Goal: Task Accomplishment & Management: Manage account settings

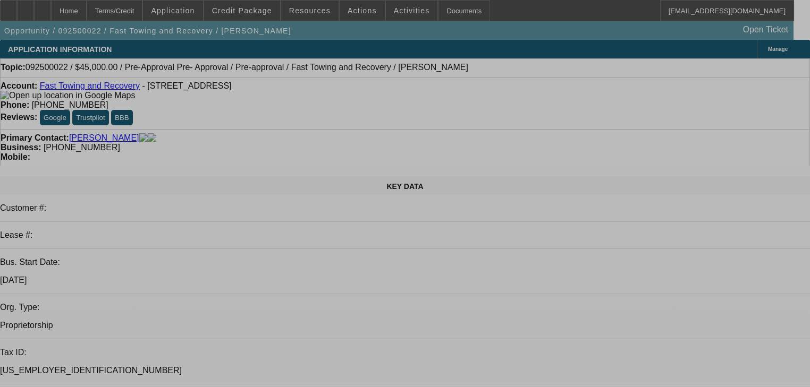
select select "0"
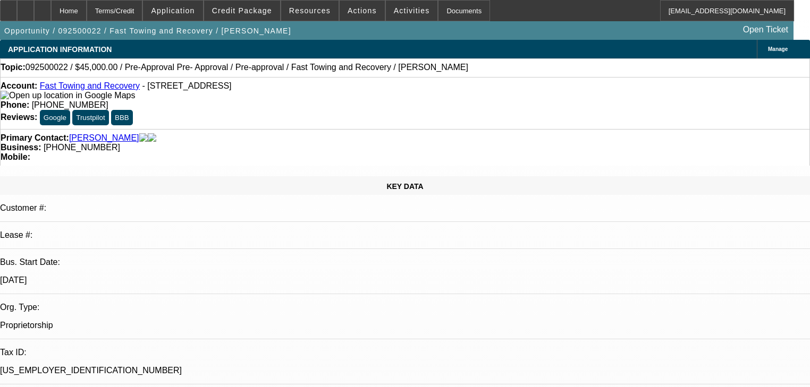
select select "0"
select select "0.1"
select select "4"
select select "0"
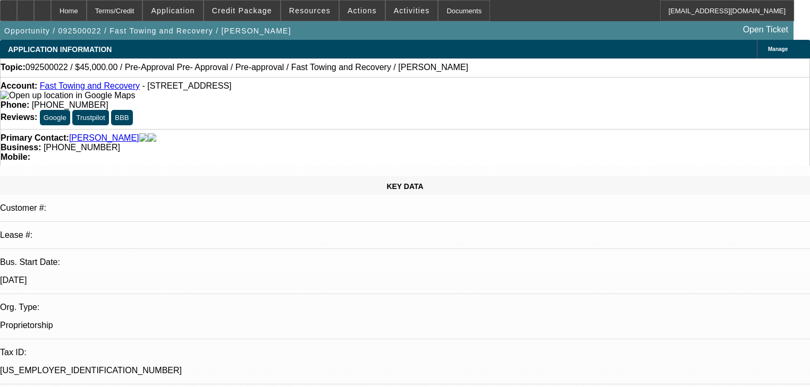
select select "0.1"
select select "4"
select select "0.2"
select select "2"
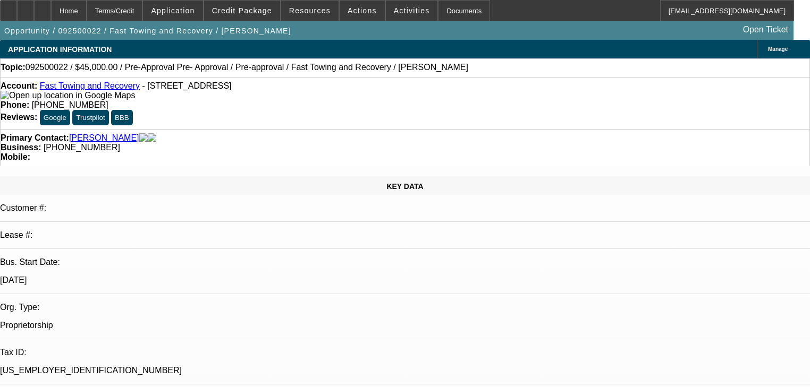
select select "0.1"
select select "4"
click at [266, 11] on span "Credit Package" at bounding box center [242, 10] width 60 height 9
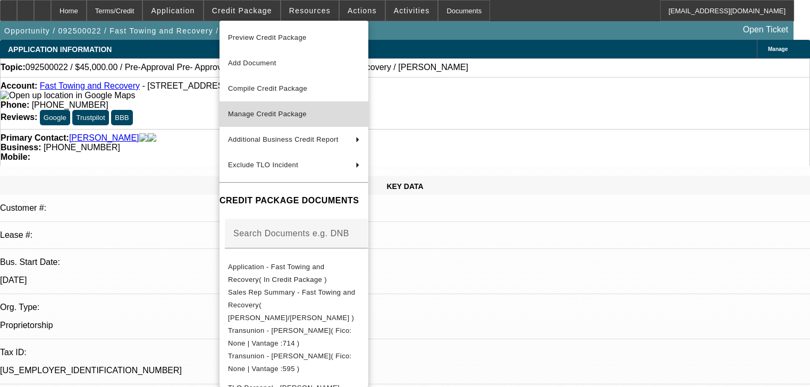
click at [280, 106] on button "Manage Credit Package" at bounding box center [293, 115] width 149 height 26
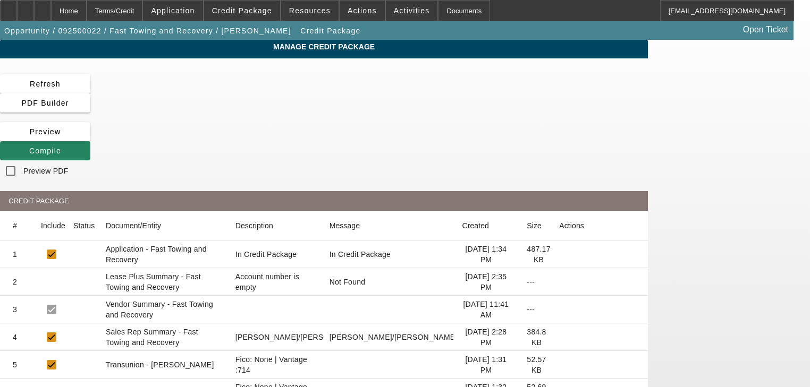
click at [559, 255] on icon at bounding box center [559, 255] width 0 height 0
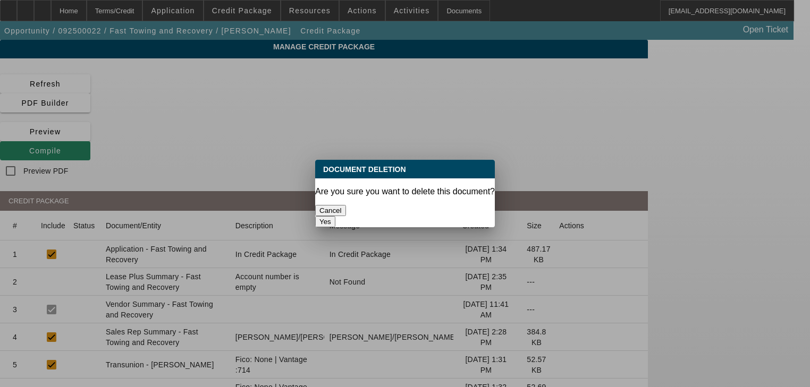
click at [335, 216] on button "Yes" at bounding box center [325, 221] width 20 height 11
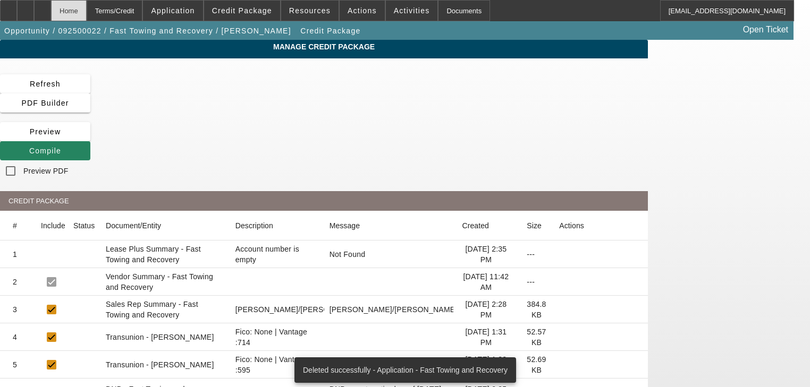
click at [87, 15] on div "Home" at bounding box center [69, 10] width 36 height 21
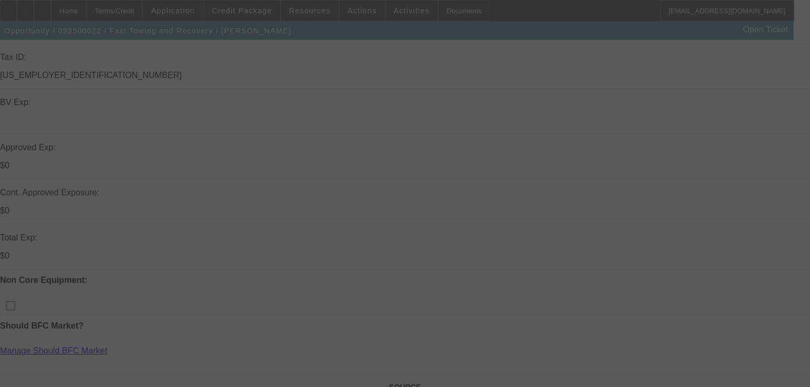
scroll to position [298, 0]
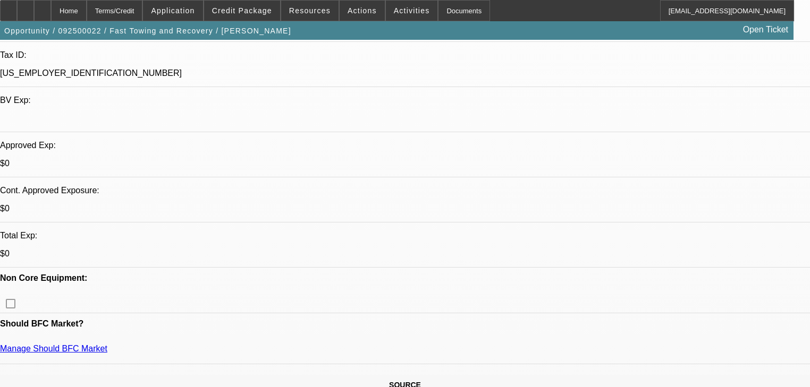
select select "0"
select select "0.1"
select select "4"
select select "0"
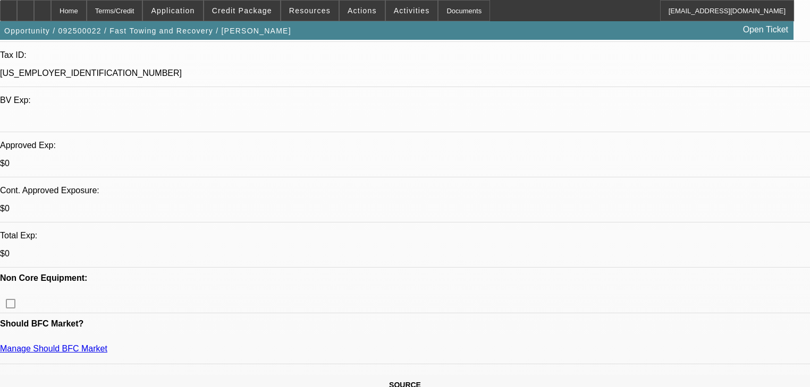
select select "0"
select select "0.1"
select select "4"
select select "0.2"
select select "2"
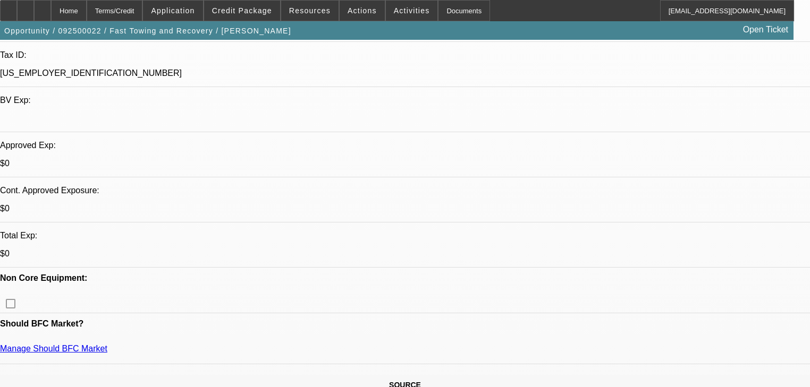
select select "2"
select select "0.1"
select select "4"
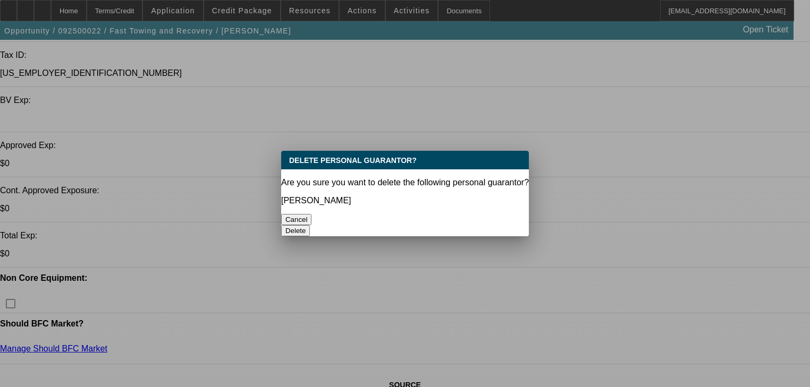
click at [310, 225] on button "Delete" at bounding box center [295, 230] width 29 height 11
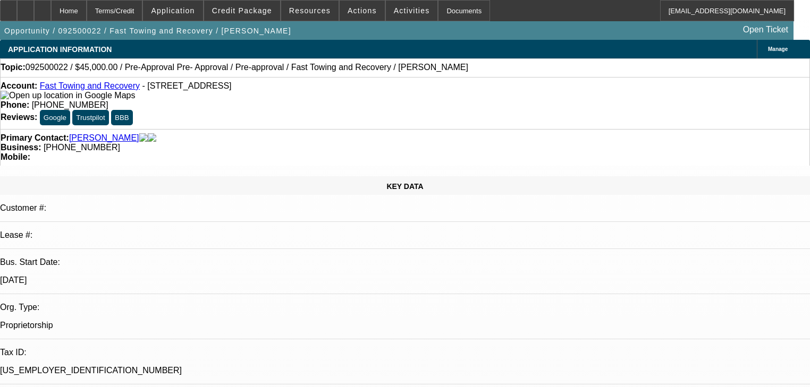
scroll to position [298, 0]
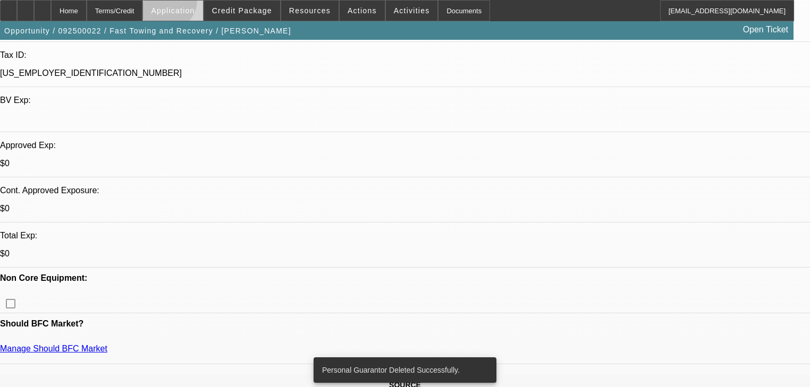
click at [191, 2] on span at bounding box center [173, 11] width 60 height 26
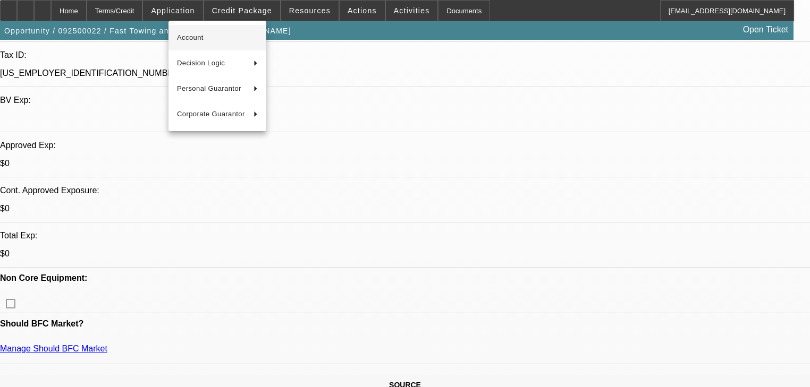
click at [193, 27] on button "Account" at bounding box center [217, 38] width 98 height 26
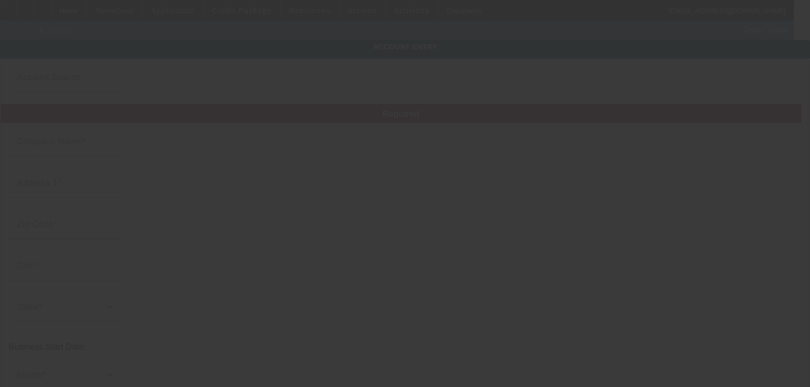
type input "Fast Towing and Recovery"
type input "1700 London Rd"
type input "44112"
type input "Cleveland"
type input "(216) 370-6805"
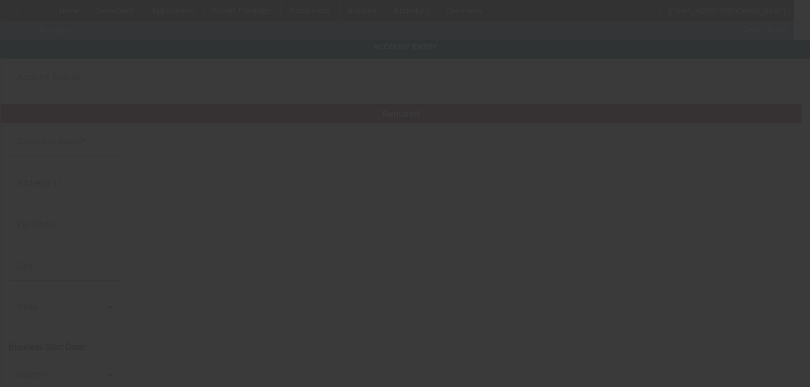
type input "59-5158464"
type input "9/2/2025"
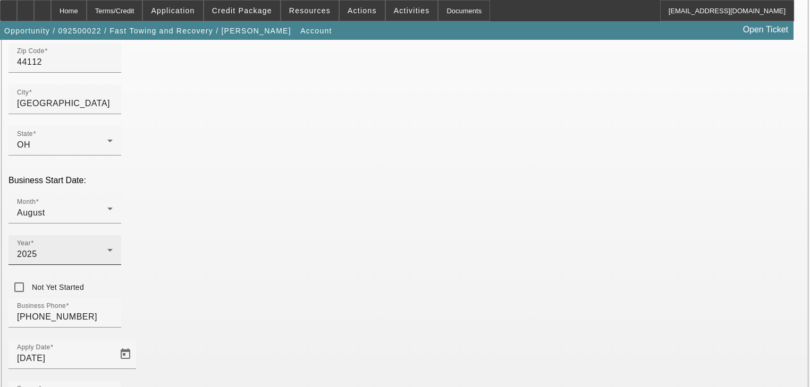
scroll to position [170, 0]
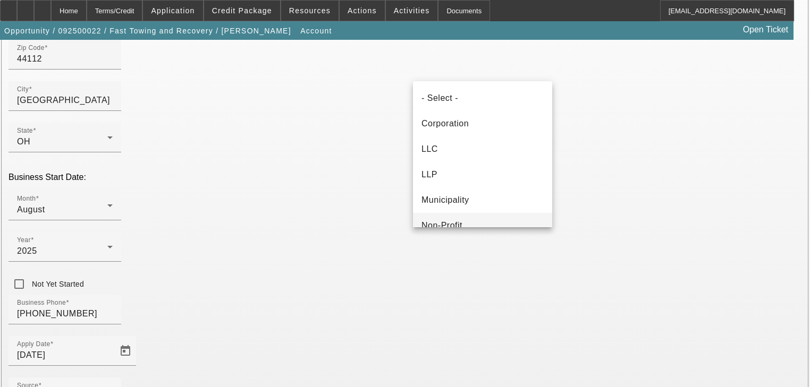
scroll to position [62, 0]
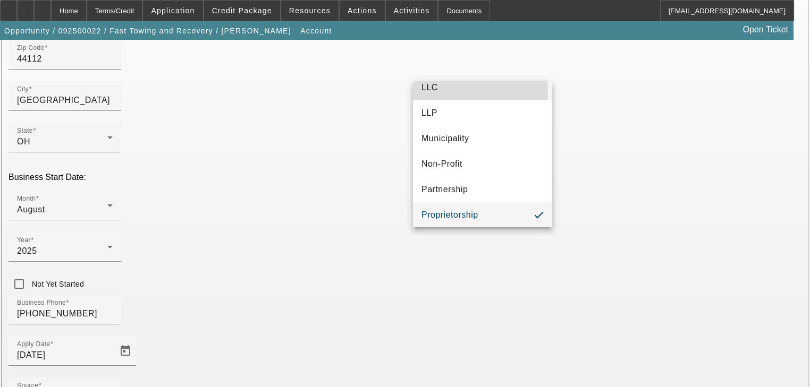
click at [461, 92] on mat-option "LLC" at bounding box center [482, 88] width 139 height 26
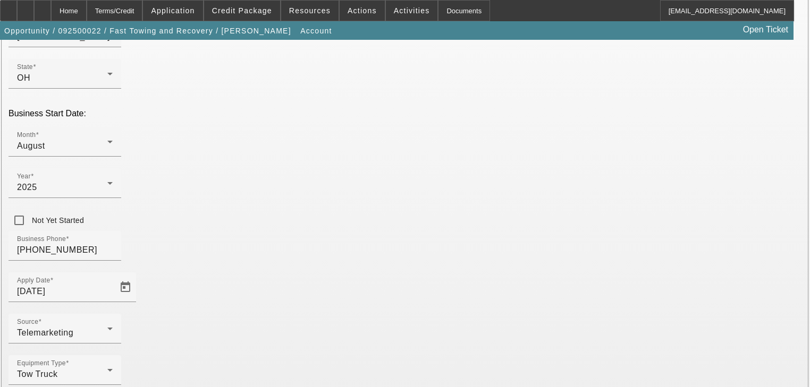
scroll to position [236, 0]
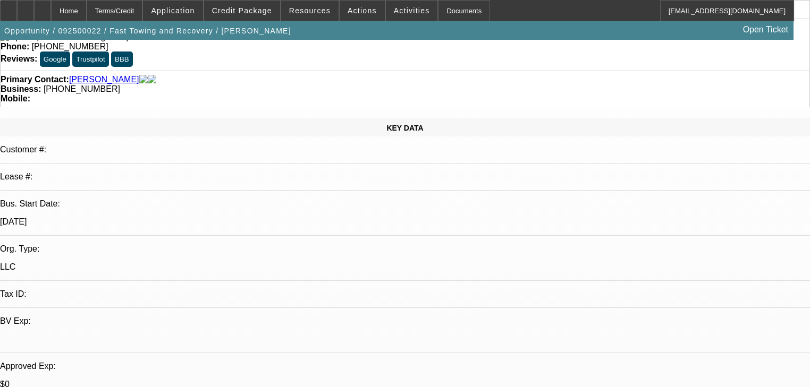
select select "0"
select select "0.1"
select select "4"
select select "0"
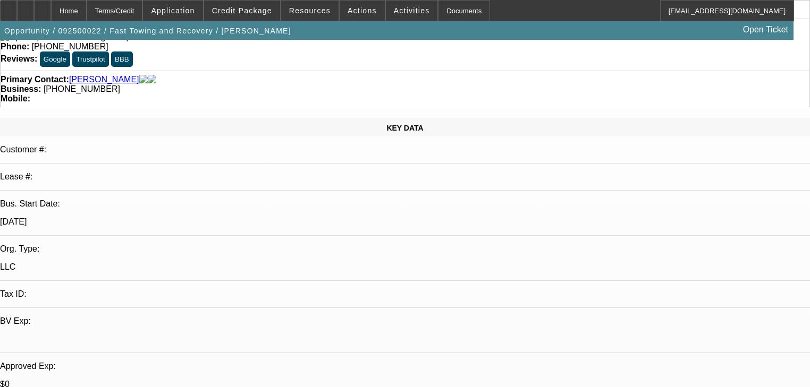
select select "0"
select select "0.1"
select select "4"
select select "0.2"
select select "2"
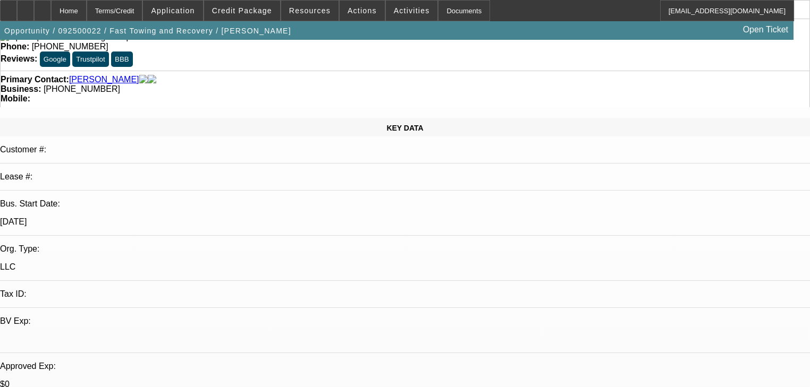
select select "2"
select select "0.1"
select select "4"
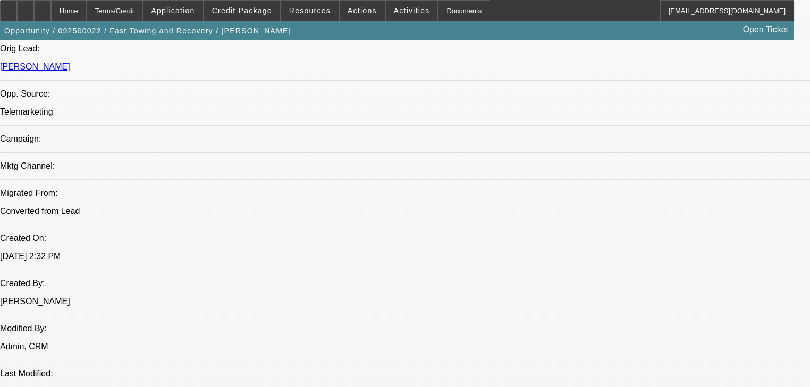
scroll to position [978, 0]
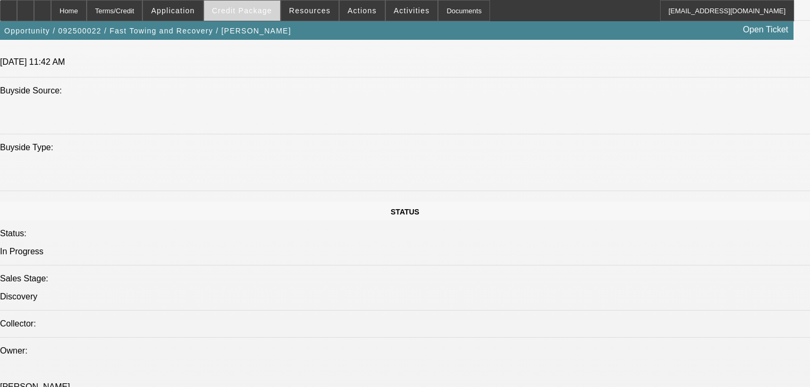
click at [239, 10] on span "Credit Package" at bounding box center [242, 10] width 60 height 9
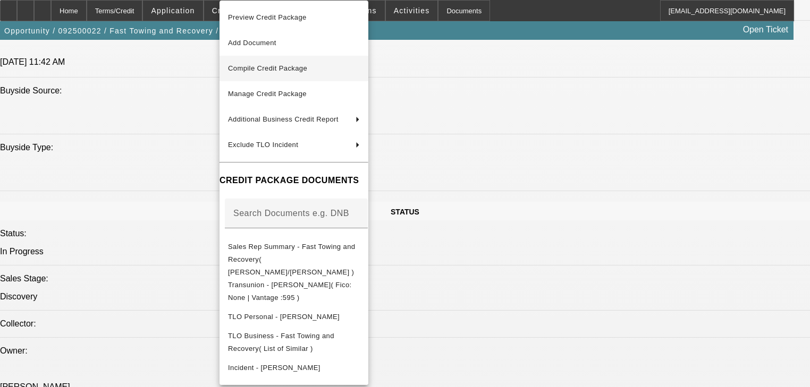
click at [299, 63] on span "Compile Credit Package" at bounding box center [294, 68] width 132 height 13
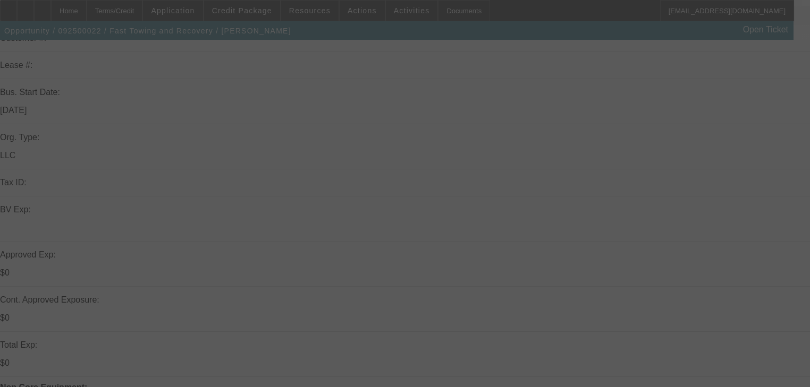
scroll to position [170, 0]
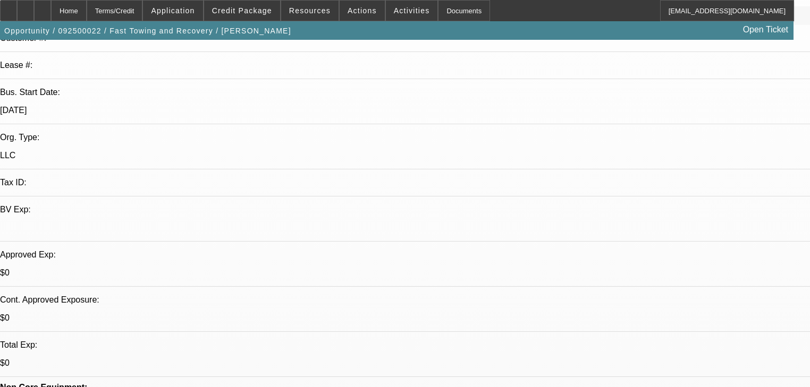
select select "0"
select select "0.1"
select select "4"
select select "0"
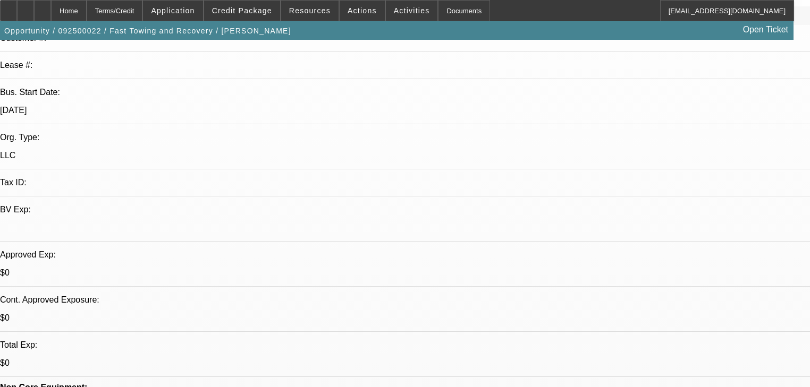
select select "0"
select select "0.1"
select select "4"
select select "0.2"
select select "2"
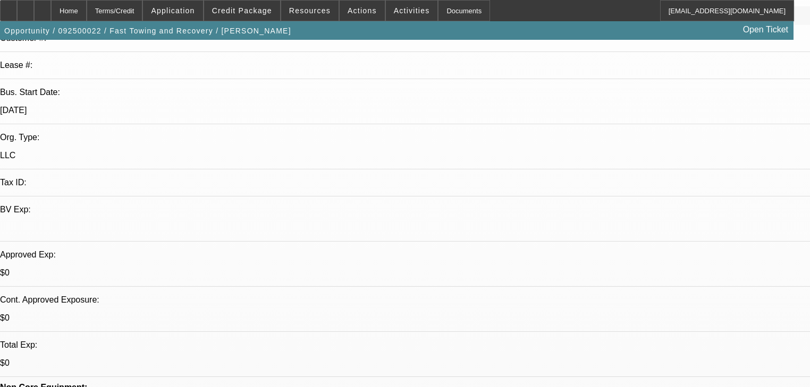
select select "2"
select select "0.1"
select select "4"
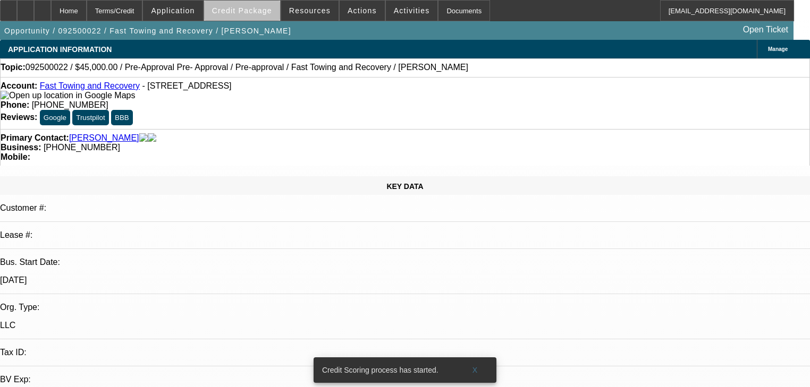
click at [257, 15] on span at bounding box center [242, 11] width 76 height 26
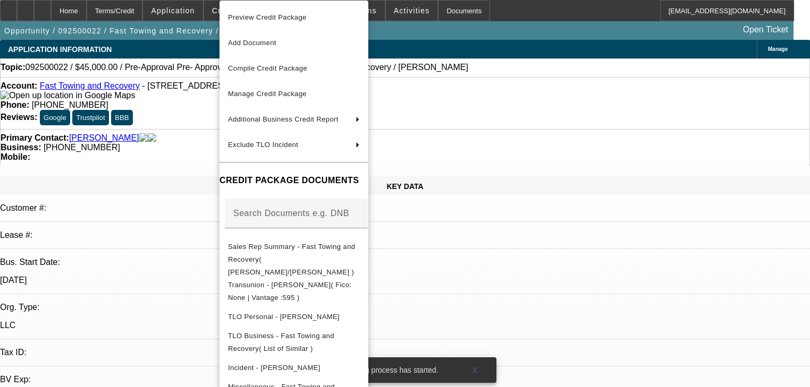
click at [203, 10] on div at bounding box center [405, 193] width 810 height 387
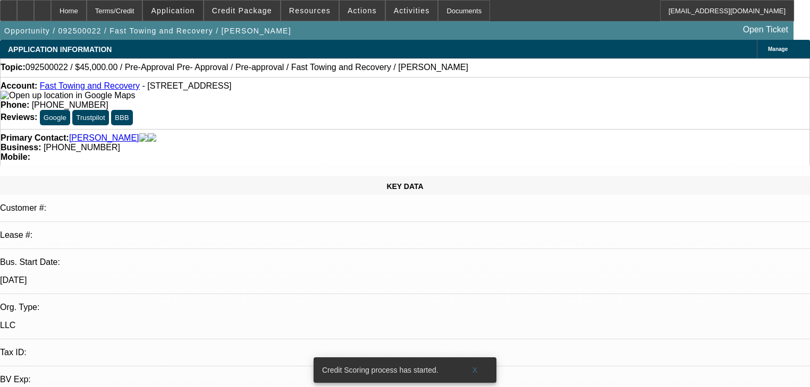
click at [195, 10] on span "Application" at bounding box center [173, 10] width 44 height 9
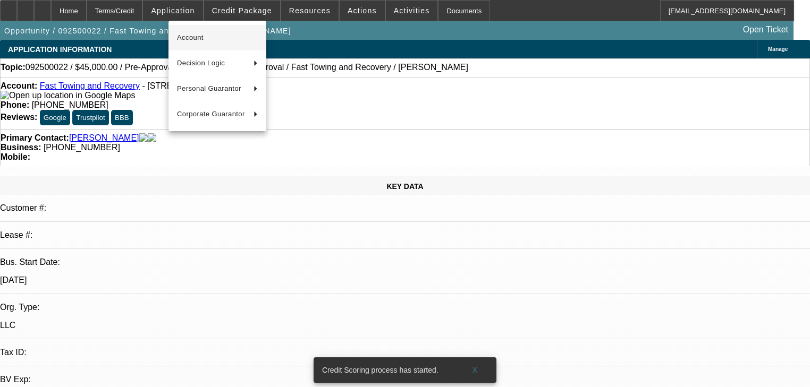
click at [210, 37] on span "Account" at bounding box center [217, 37] width 81 height 13
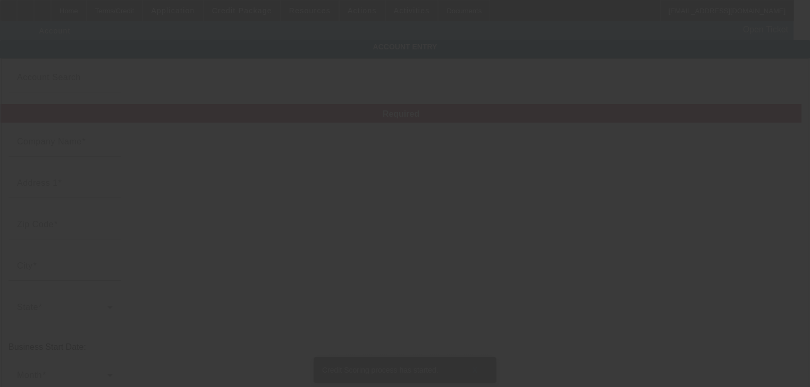
type input "Fast Towing and Recovery"
type input "1700 London Rd"
type input "44112"
type input "Cleveland"
type input "(216) 370-6805"
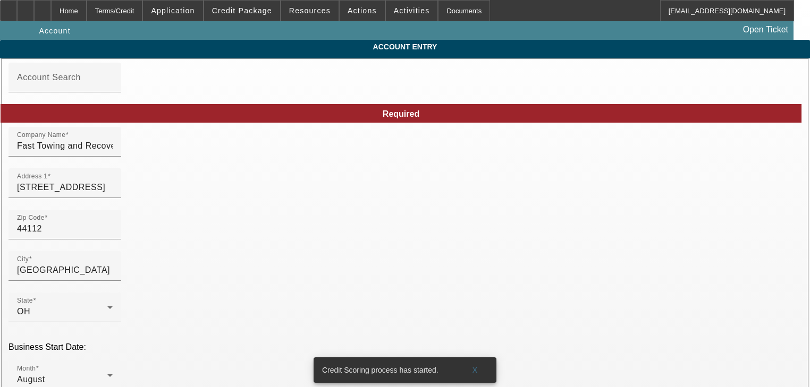
type input "9/2/2025"
click at [87, 13] on div "Home" at bounding box center [69, 10] width 36 height 21
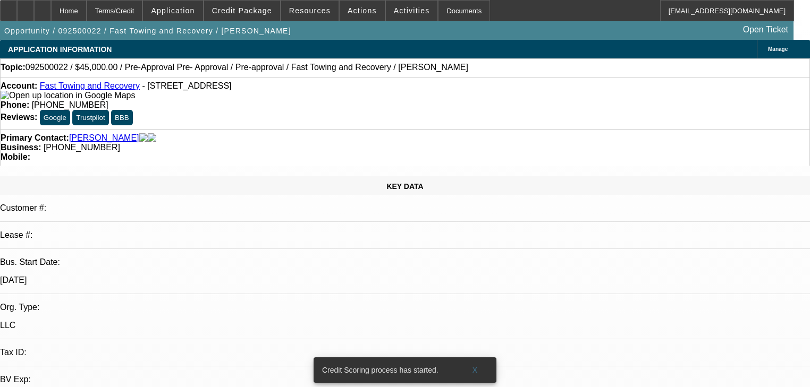
select select "0"
select select "0.1"
select select "4"
select select "0"
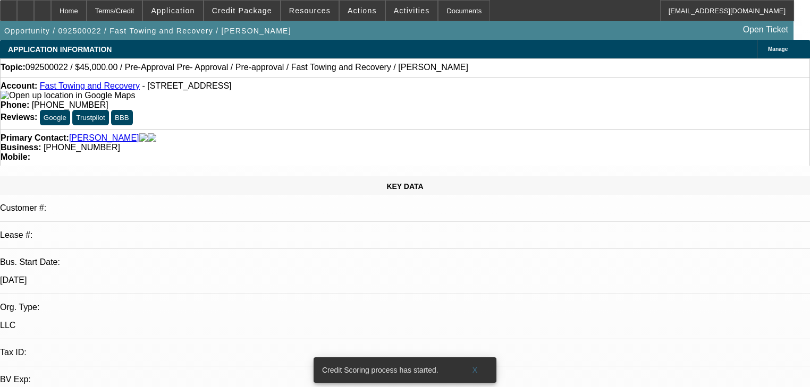
select select "0"
select select "0.1"
select select "4"
select select "0.2"
select select "2"
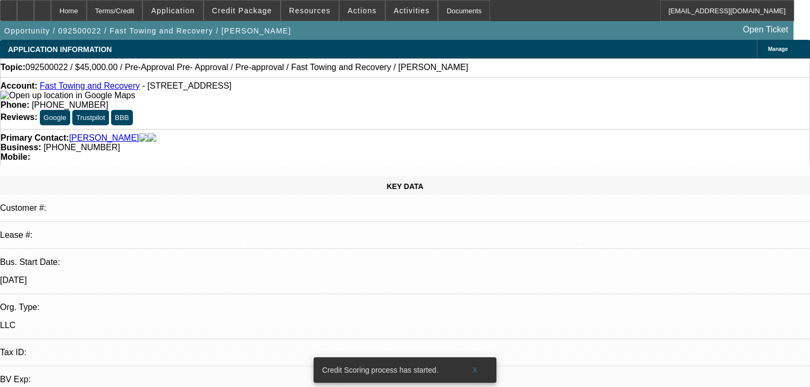
select select "2"
select select "0.1"
select select "4"
click at [108, 89] on link "Fast Towing and Recovery" at bounding box center [90, 85] width 100 height 9
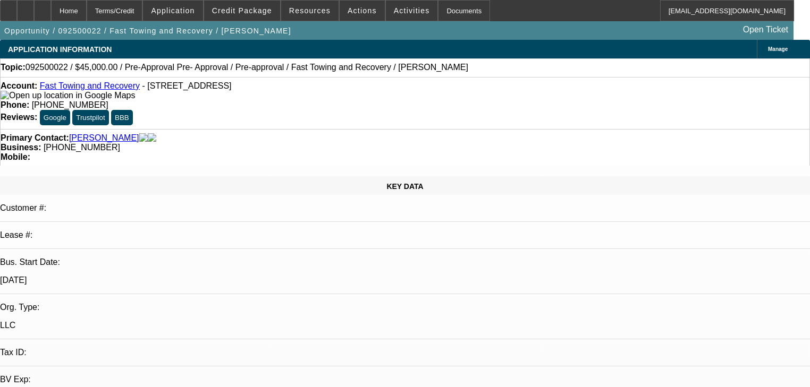
click at [84, 88] on link "Fast Towing and Recovery" at bounding box center [90, 85] width 100 height 9
click at [74, 87] on link "Fast Towing and Recovery" at bounding box center [90, 85] width 100 height 9
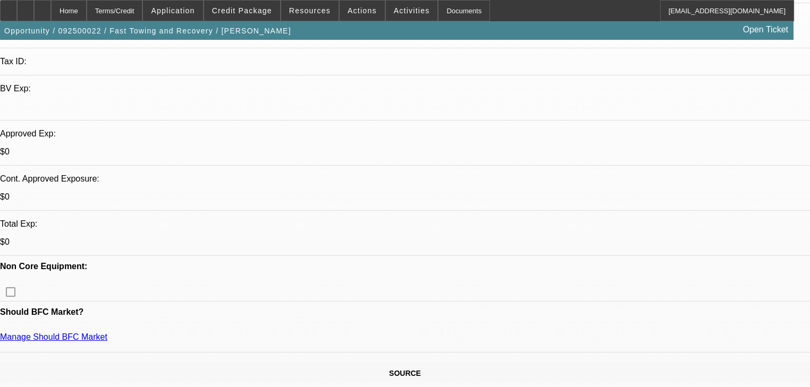
scroll to position [298, 0]
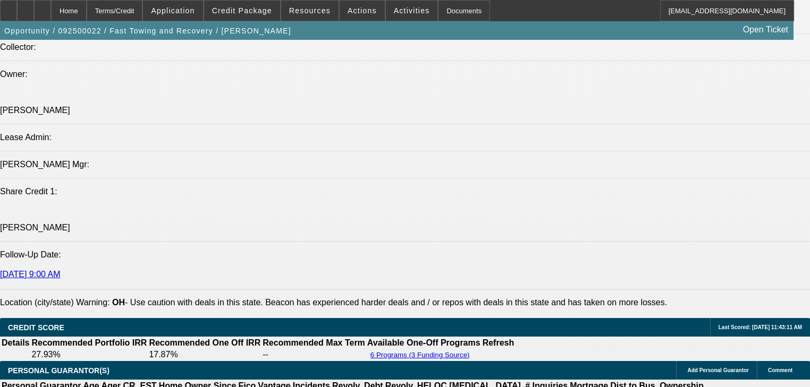
scroll to position [1148, 0]
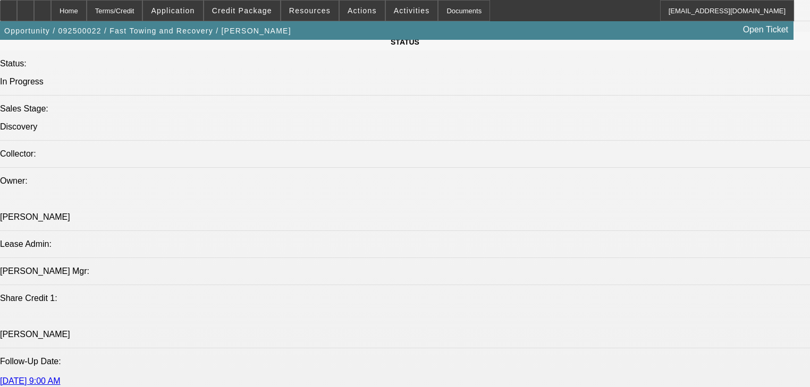
click at [255, 18] on span at bounding box center [242, 11] width 76 height 26
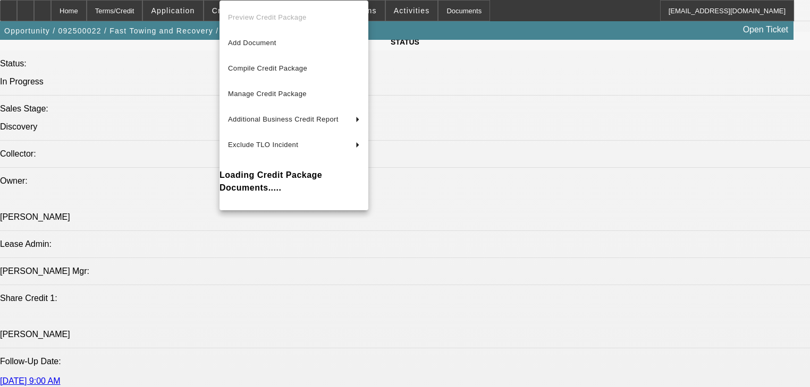
click at [187, 12] on div at bounding box center [405, 193] width 810 height 387
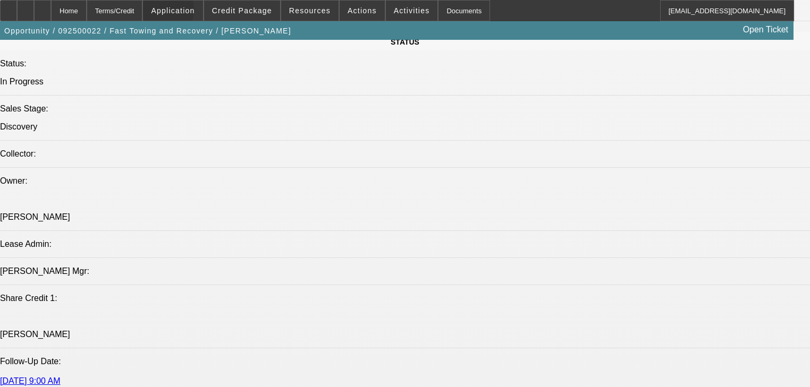
click at [187, 12] on span "Application" at bounding box center [173, 10] width 44 height 9
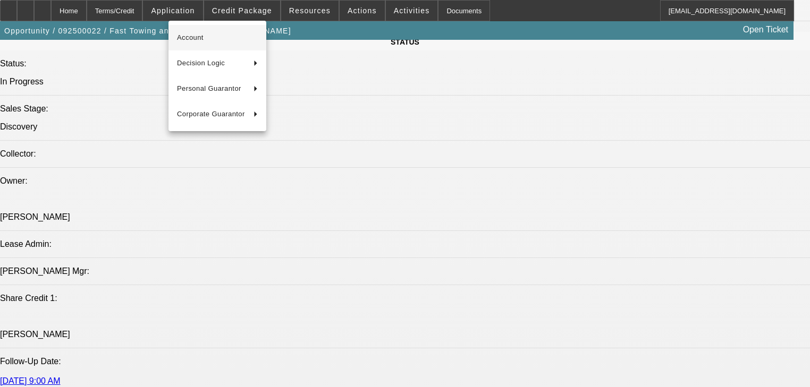
click at [205, 44] on button "Account" at bounding box center [217, 38] width 98 height 26
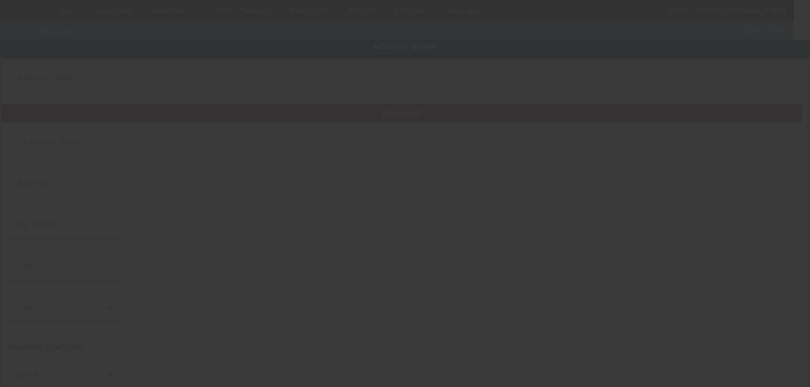
type input "Waqas Khan"
type input "1700 London Rd"
type input "44112"
type input "Cleveland"
type input "(216) 370-6805"
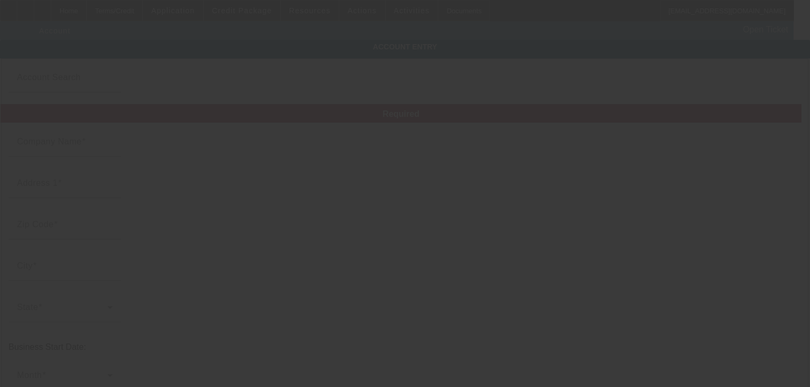
type input "New Towing"
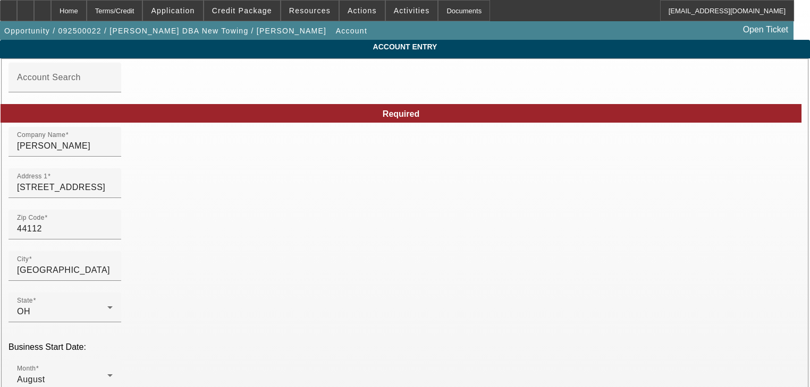
type input "9/2/2025"
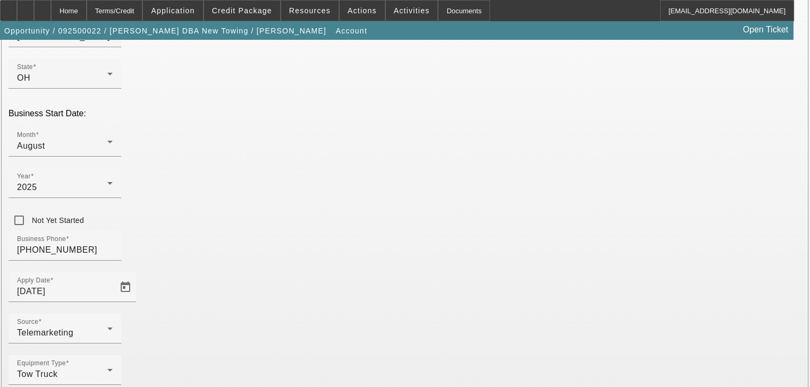
scroll to position [236, 0]
type input "Waqas Khan"
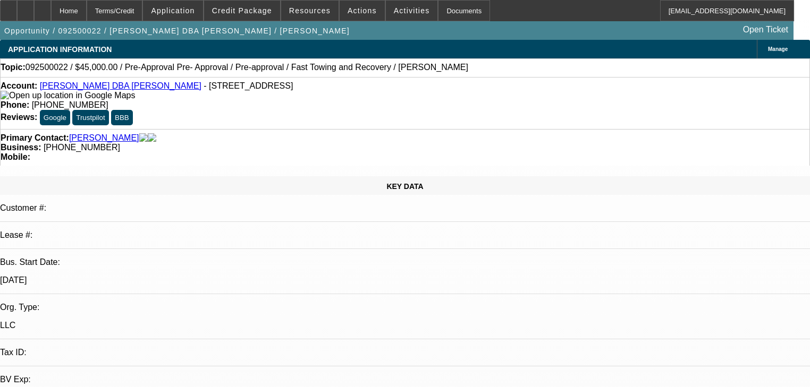
select select "0"
select select "0.1"
select select "4"
select select "0"
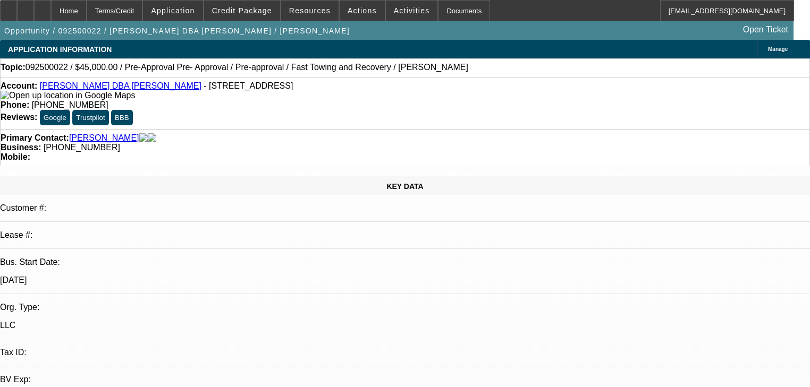
select select "0"
select select "0.1"
select select "4"
select select "0.2"
select select "2"
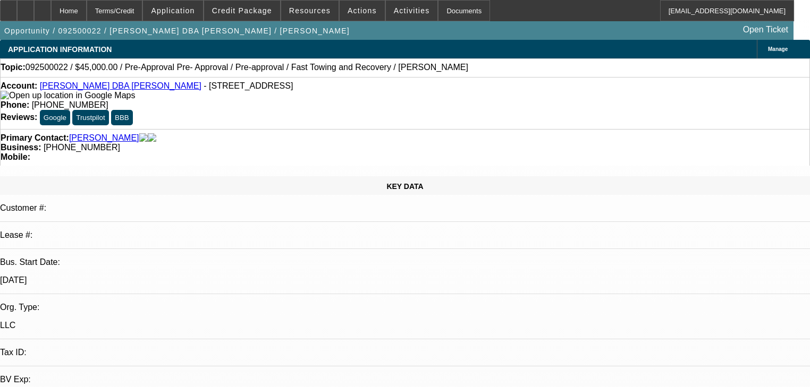
select select "2"
select select "0.1"
select select "4"
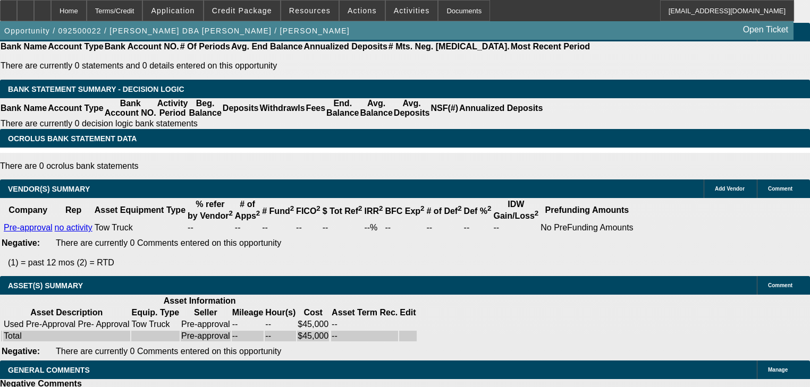
scroll to position [1531, 0]
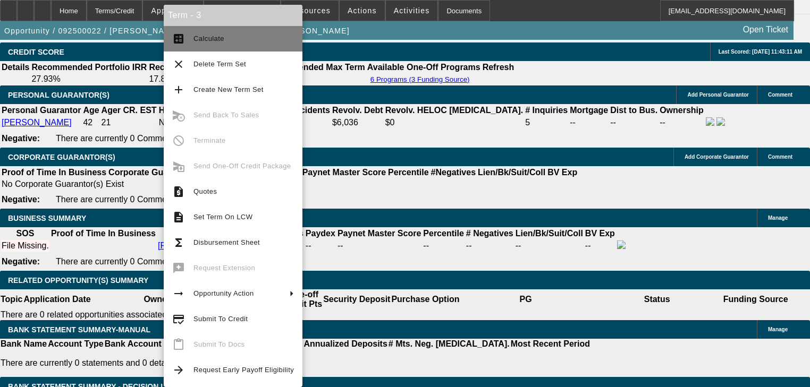
click at [215, 47] on button "calculate Calculate" at bounding box center [233, 39] width 139 height 26
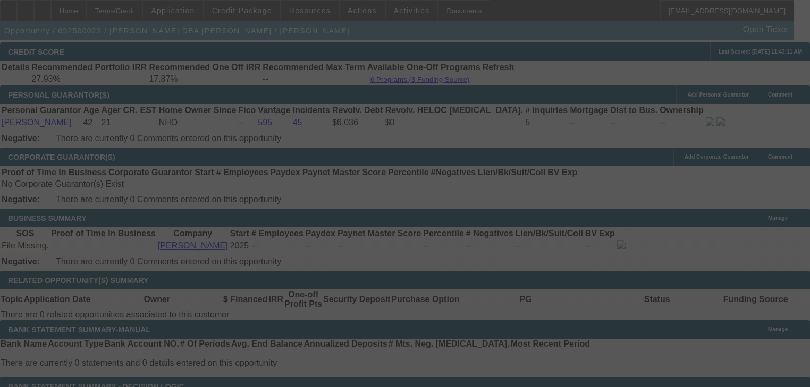
select select "0"
select select "0.1"
select select "4"
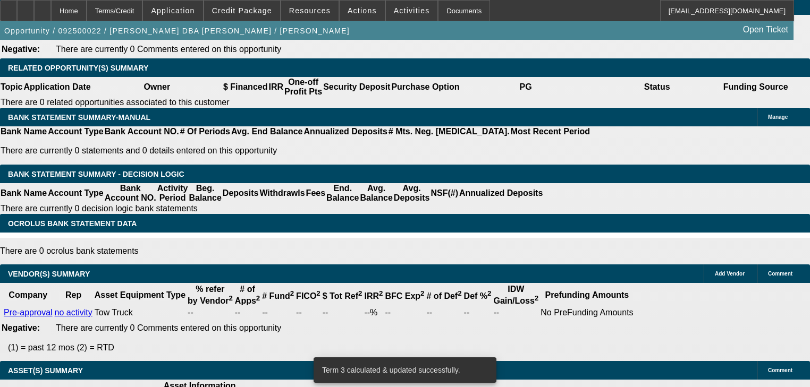
scroll to position [1701, 0]
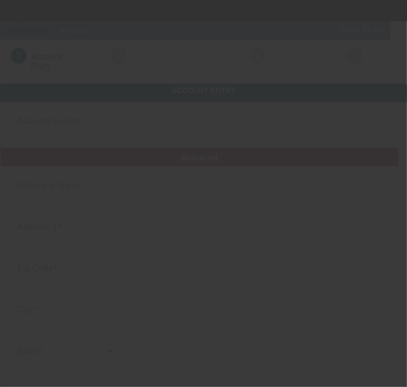
type input "Fast Towing and Recovery"
type input "21631 Maydale Ave"
type input "44123"
type input "Euclid"
type input "(216) 832-6195"
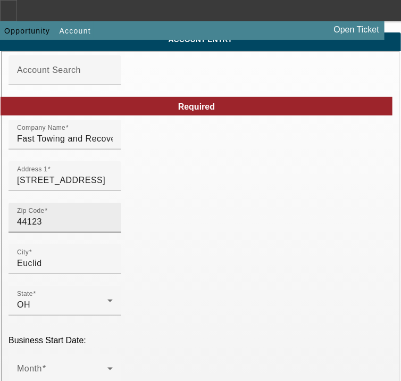
scroll to position [128, 0]
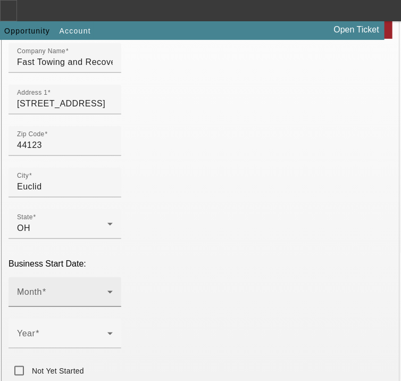
click at [96, 289] on div "Month" at bounding box center [65, 292] width 96 height 30
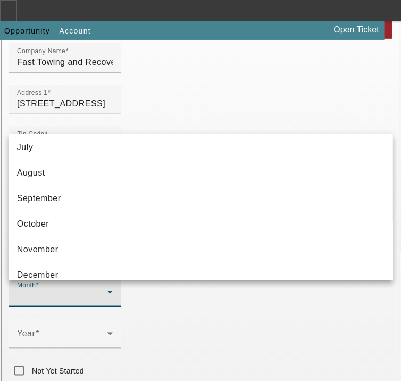
scroll to position [193, 0]
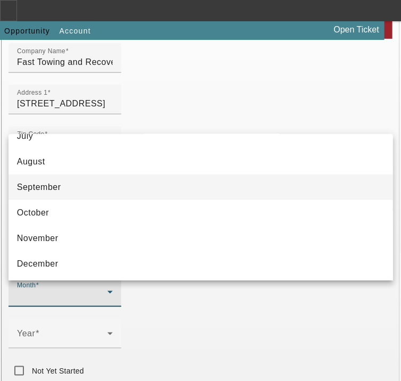
click at [99, 185] on mat-option "September" at bounding box center [201, 187] width 384 height 26
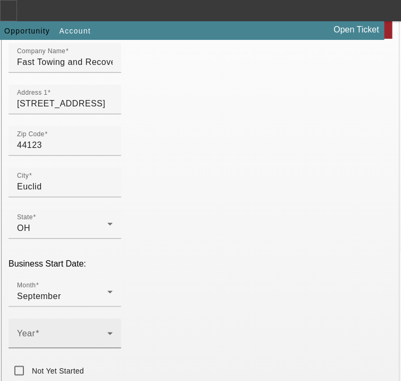
click at [70, 334] on div "Year" at bounding box center [65, 333] width 96 height 30
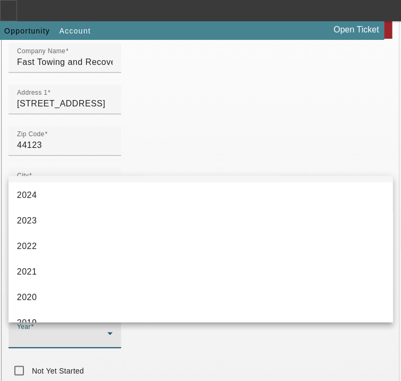
scroll to position [85, 0]
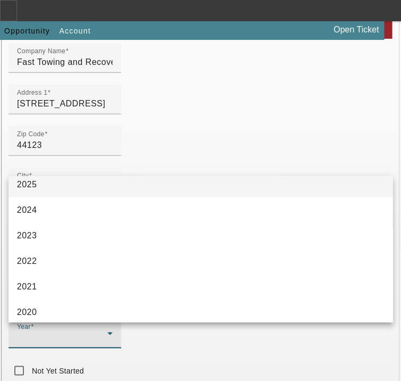
click at [65, 193] on mat-option "2025" at bounding box center [201, 185] width 384 height 26
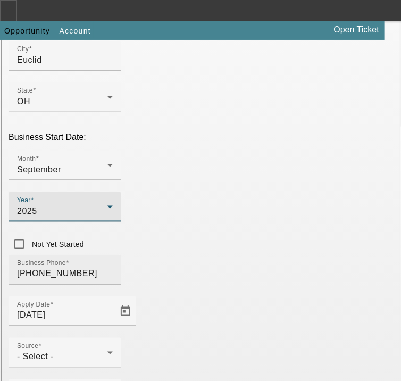
scroll to position [255, 0]
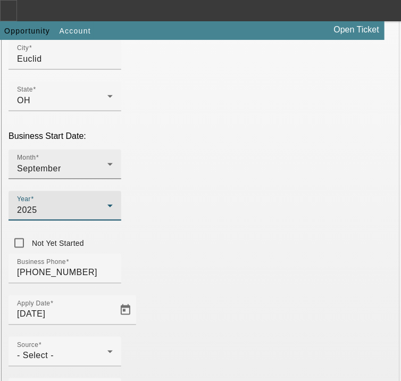
click at [107, 175] on div "September" at bounding box center [62, 168] width 90 height 13
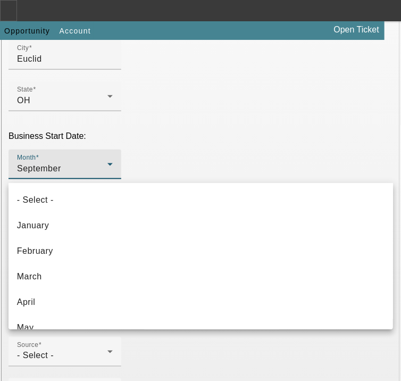
scroll to position [113, 0]
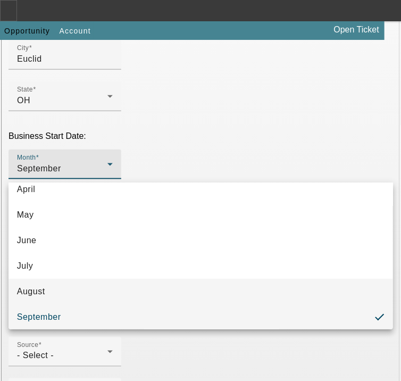
click at [91, 283] on mat-option "August" at bounding box center [201, 291] width 384 height 26
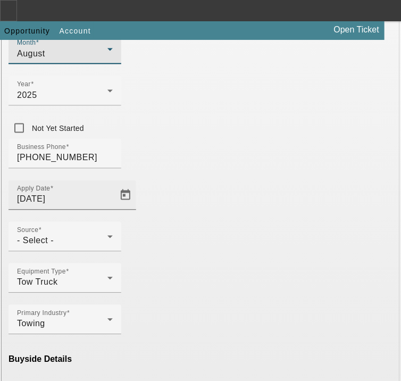
scroll to position [425, 0]
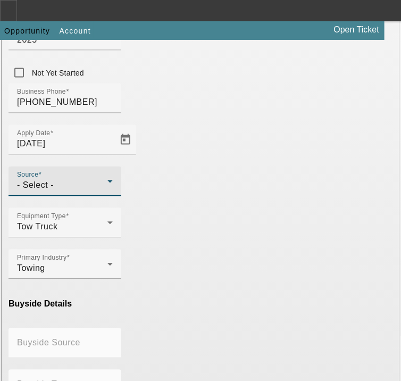
click at [93, 192] on div "- Select -" at bounding box center [62, 185] width 90 height 13
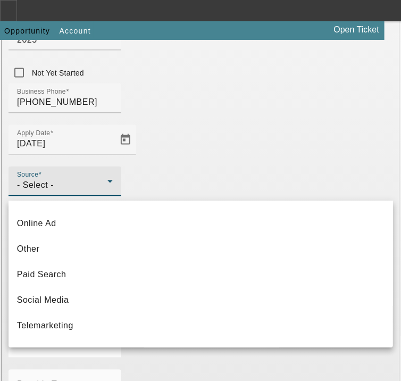
scroll to position [372, 0]
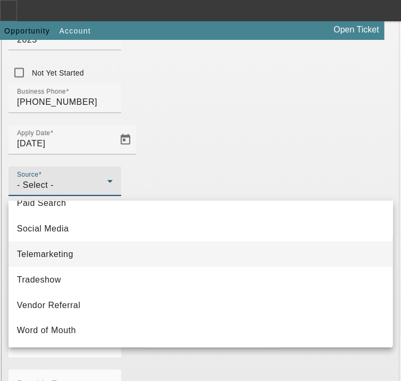
click at [98, 259] on mat-option "Telemarketing" at bounding box center [201, 254] width 384 height 26
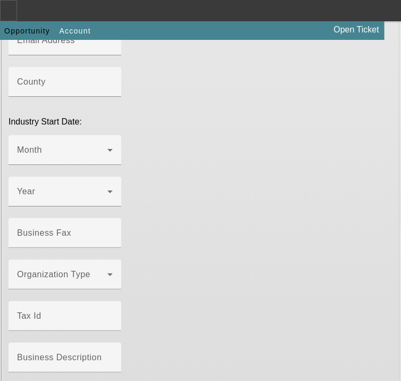
scroll to position [978, 0]
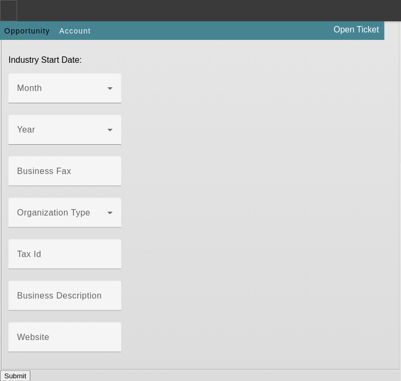
click at [30, 370] on button "Submit" at bounding box center [15, 375] width 30 height 11
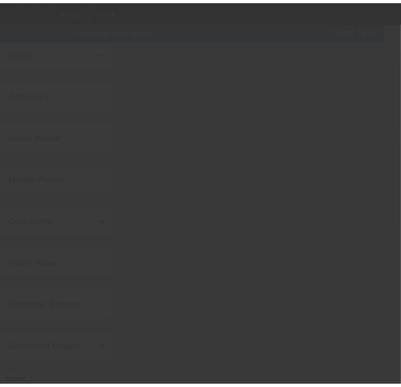
scroll to position [139, 0]
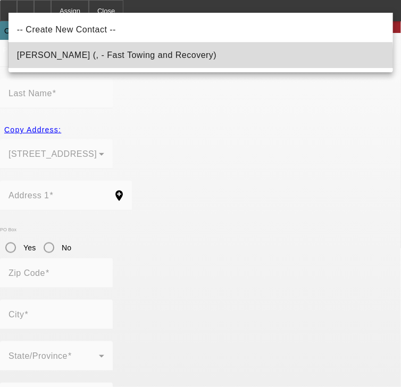
click at [142, 62] on mat-option "Tucker, Charles (, - Fast Towing and Recovery)" at bounding box center [201, 56] width 384 height 26
type input "Tucker, Charles (, - Fast Towing and Recovery)"
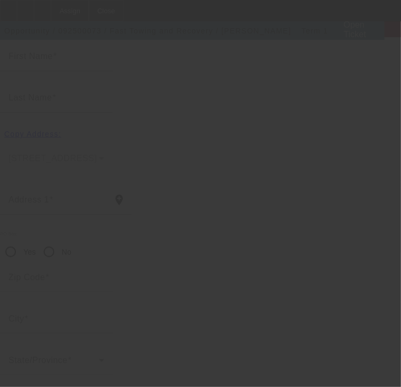
type input "Charles"
type input "Tucker"
radio input "true"
type input "(216) 832-6195"
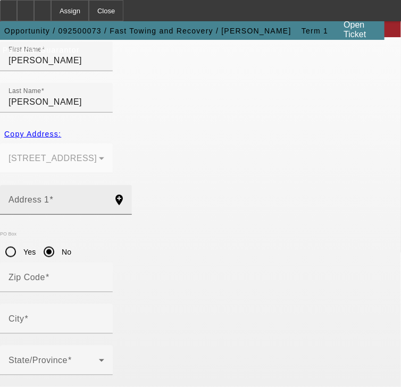
click at [104, 198] on input "Address 1" at bounding box center [57, 204] width 96 height 13
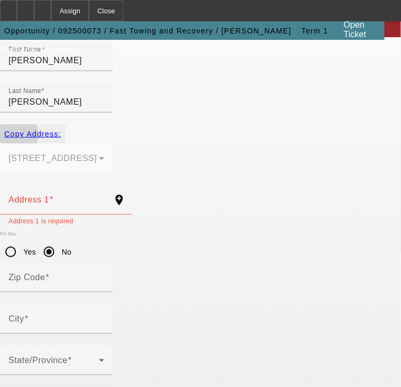
click at [19, 130] on span "Copy Address:" at bounding box center [32, 134] width 57 height 9
type input "21631 Maydale Ave"
radio input "false"
type input "44123"
type input "Euclid"
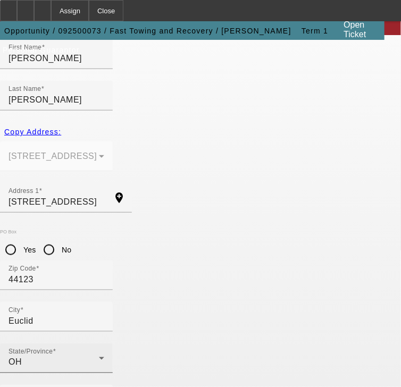
scroll to position [139, 0]
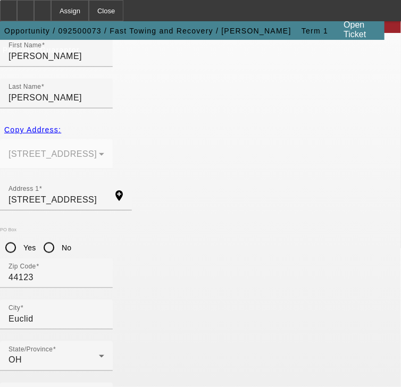
drag, startPoint x: 144, startPoint y: 278, endPoint x: 143, endPoint y: 285, distance: 6.5
type input "100"
paste input "595-15-8464"
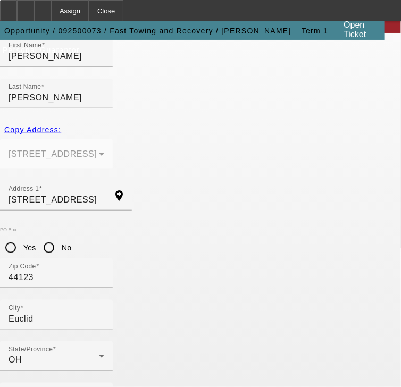
type input "595-15-8464"
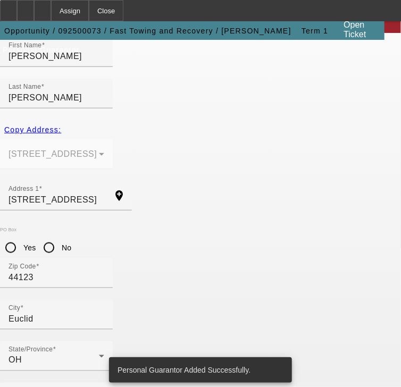
scroll to position [0, 0]
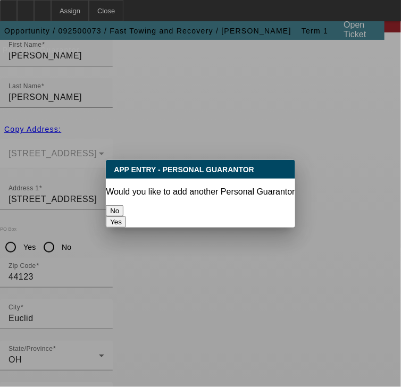
click at [123, 214] on button "No" at bounding box center [115, 210] width 18 height 11
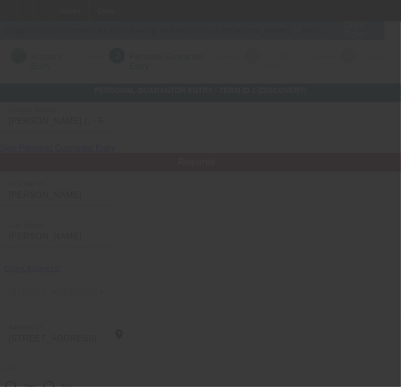
scroll to position [139, 0]
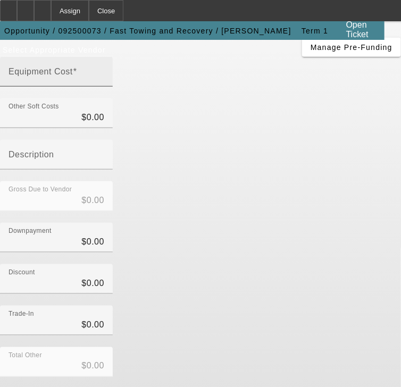
click at [104, 82] on input "Equipment Cost" at bounding box center [57, 76] width 96 height 13
type input "4"
type input "$4.00"
type input "45"
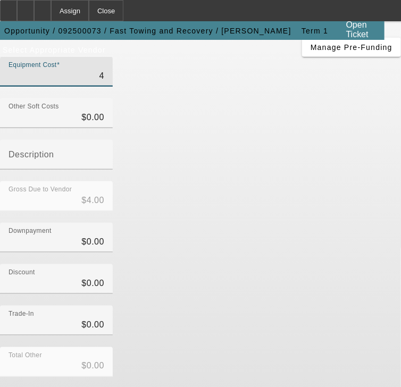
type input "$45.00"
type input "450"
type input "$450.00"
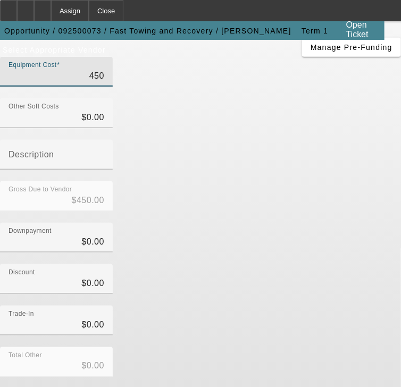
type input "4500"
type input "$4,500.00"
type input "45000"
type input "$45,000.00"
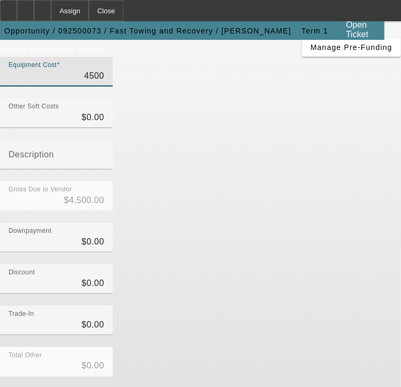
type input "$45,000.00"
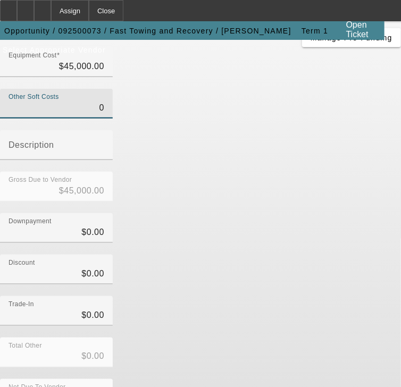
scroll to position [255, 0]
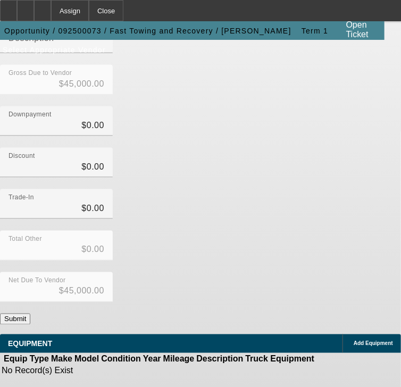
type input "$0.00"
click at [30, 314] on button "Submit" at bounding box center [15, 319] width 30 height 11
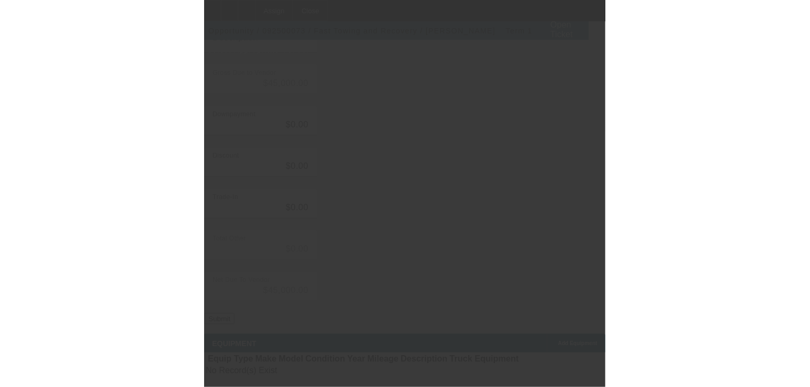
scroll to position [0, 0]
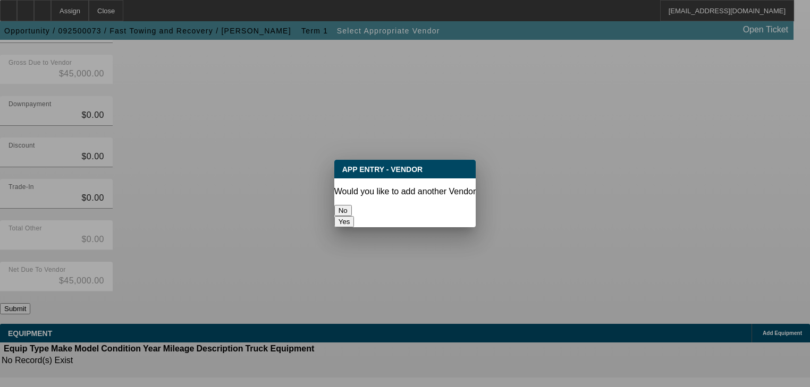
click at [352, 205] on button "No" at bounding box center [343, 210] width 18 height 11
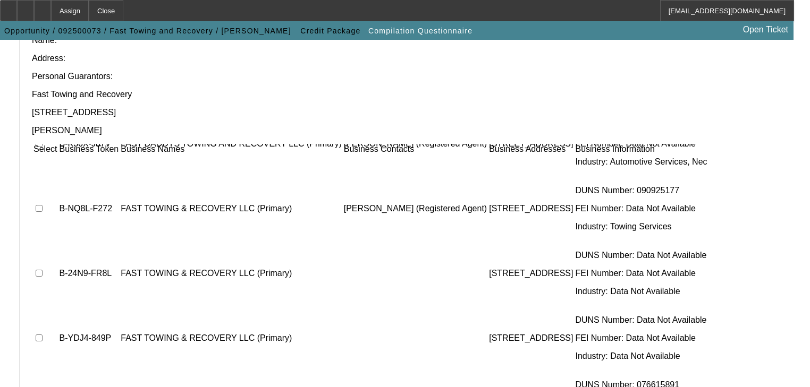
scroll to position [200, 0]
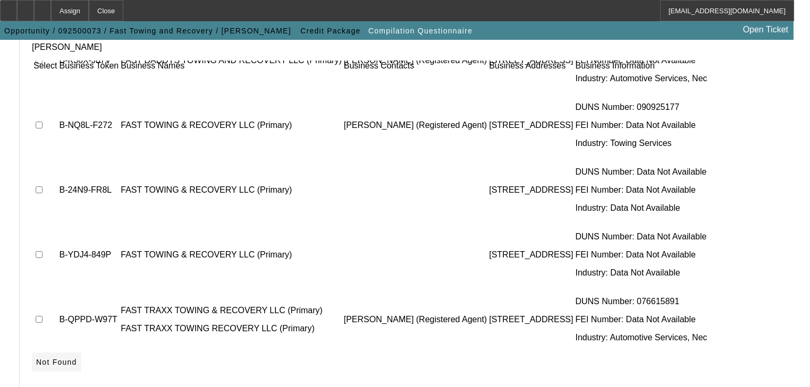
click at [36, 358] on icon at bounding box center [36, 362] width 0 height 9
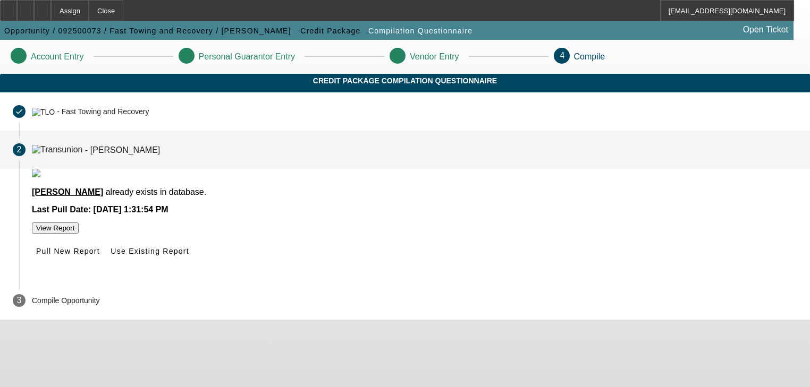
scroll to position [0, 0]
click at [36, 256] on icon at bounding box center [36, 251] width 0 height 9
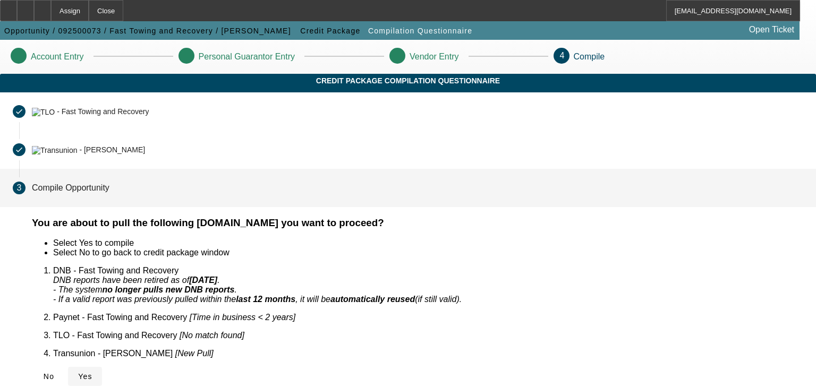
click at [92, 373] on span "Yes" at bounding box center [85, 377] width 14 height 9
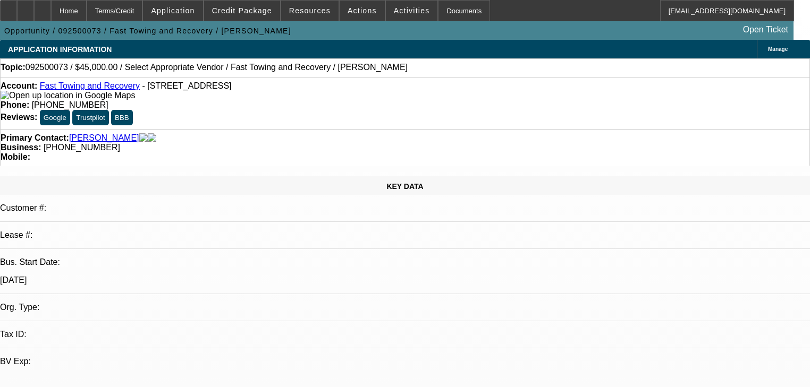
select select "0"
select select "2"
select select "0.1"
select select "4"
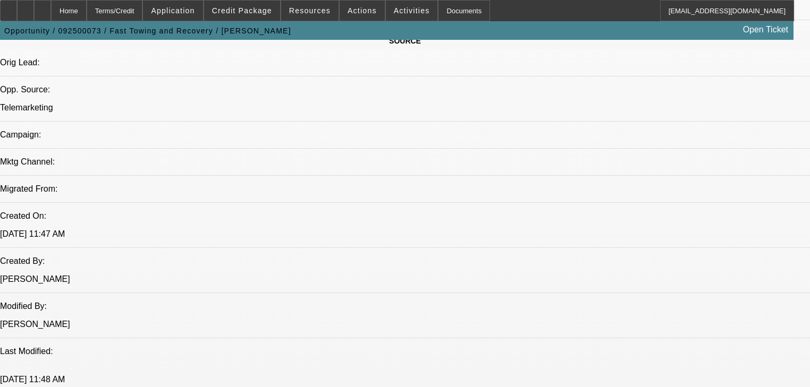
scroll to position [638, 0]
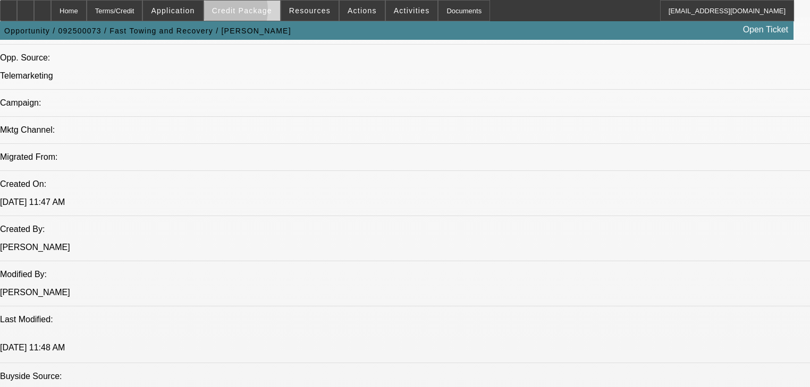
click at [230, 13] on span "Credit Package" at bounding box center [242, 10] width 60 height 9
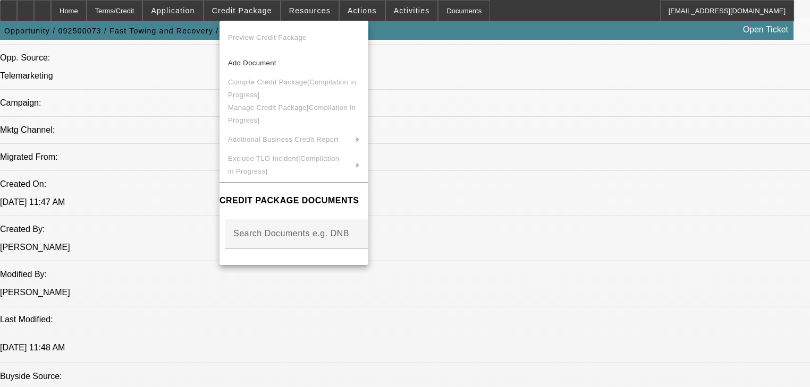
click at [205, 13] on div at bounding box center [405, 193] width 810 height 387
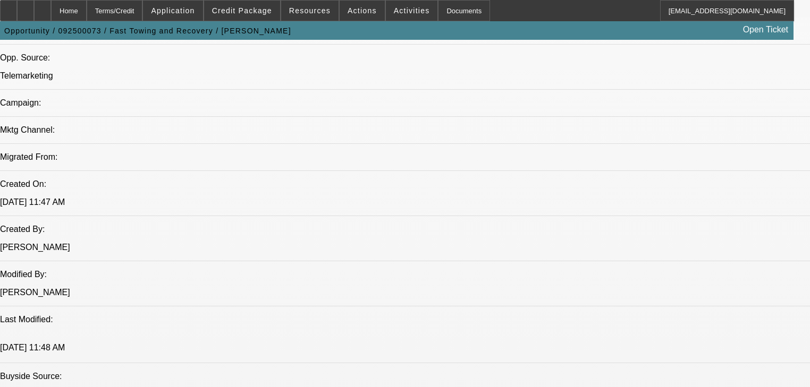
click at [195, 13] on span "Application" at bounding box center [173, 10] width 44 height 9
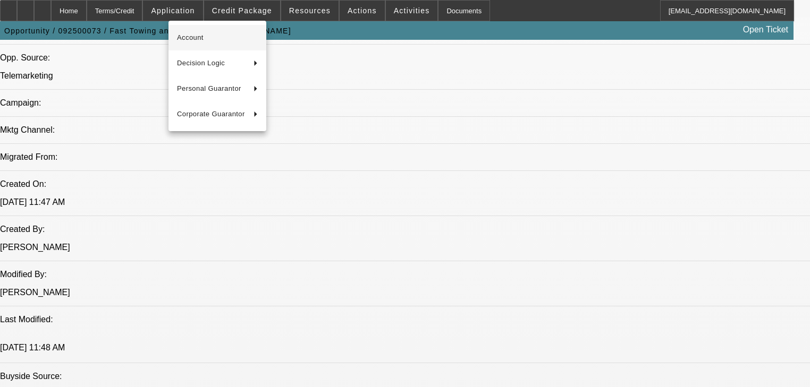
click at [212, 37] on span "Account" at bounding box center [217, 37] width 81 height 13
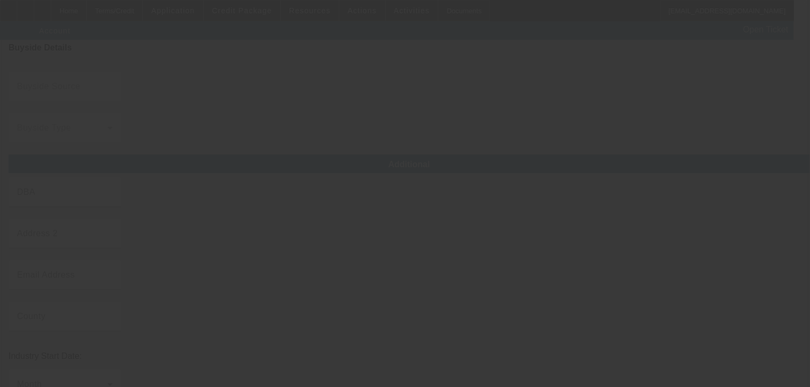
scroll to position [236, 0]
type input "Fast Towing and Recovery"
type input "21631 Maydale Ave"
type input "44123"
type input "Euclid"
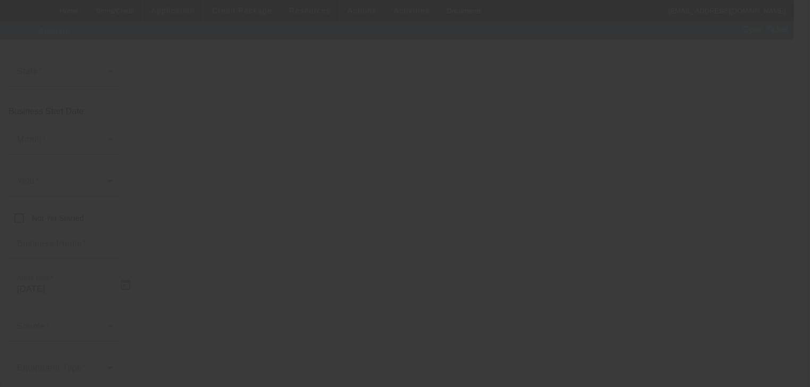
type input "(216) 832-6195"
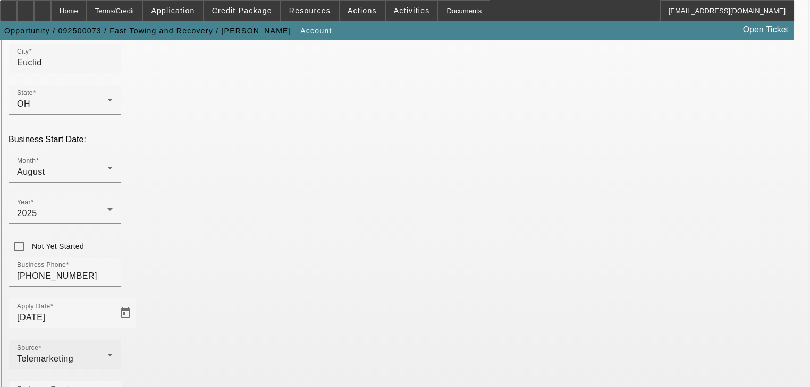
scroll to position [193, 0]
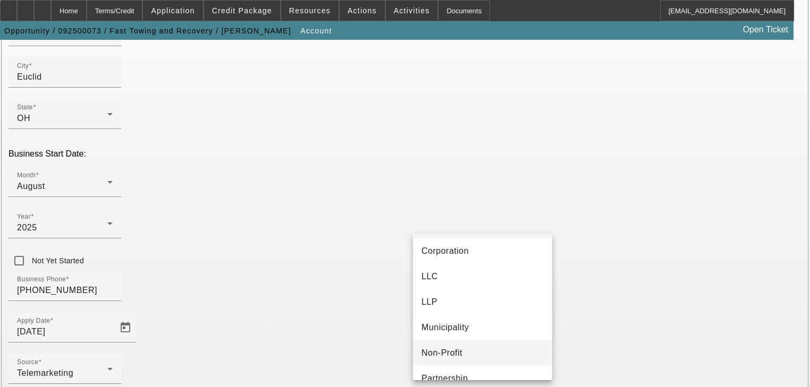
scroll to position [66, 0]
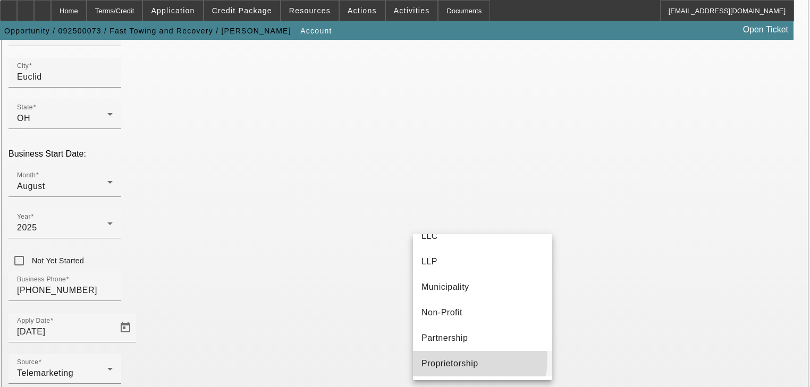
click at [407, 359] on span "Proprietorship" at bounding box center [449, 364] width 57 height 13
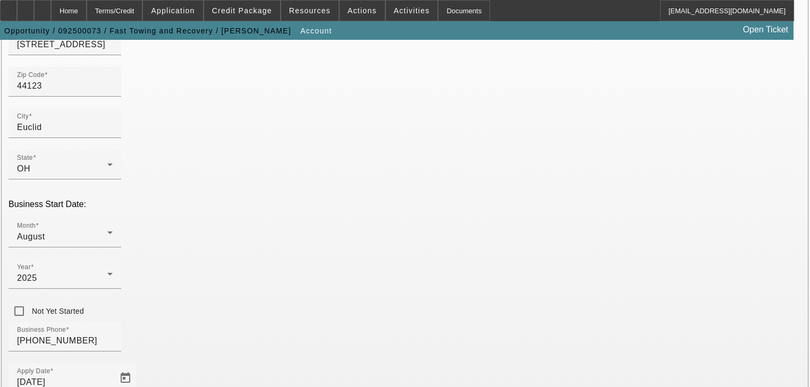
scroll to position [23, 0]
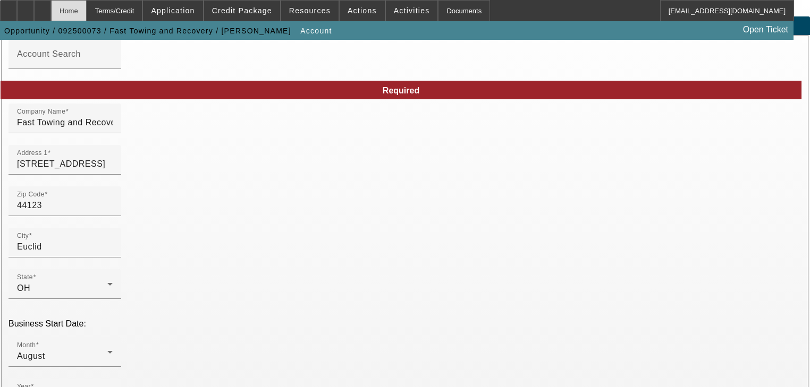
click at [87, 17] on div "Home" at bounding box center [69, 10] width 36 height 21
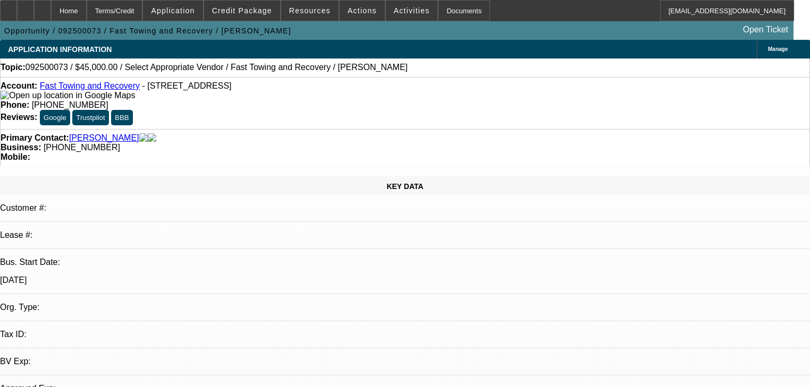
select select "0"
select select "2"
select select "0.1"
select select "4"
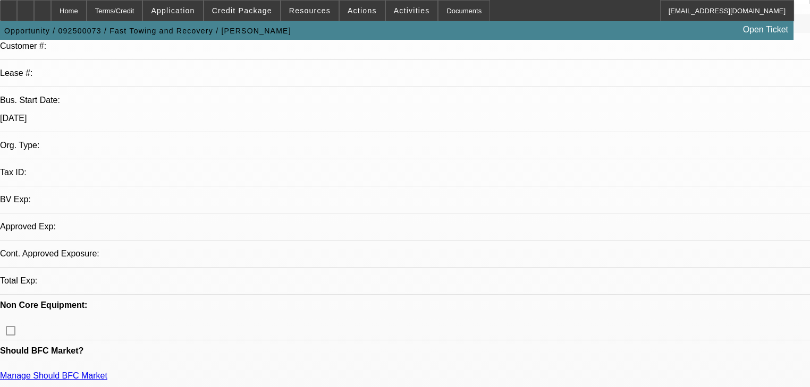
scroll to position [170, 0]
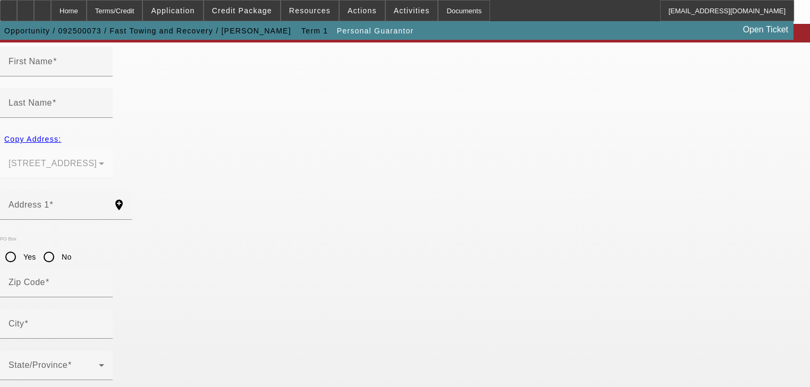
type input "Charles"
type input "Tucker"
type input "21631 Maydale Ave"
radio input "true"
type input "44123"
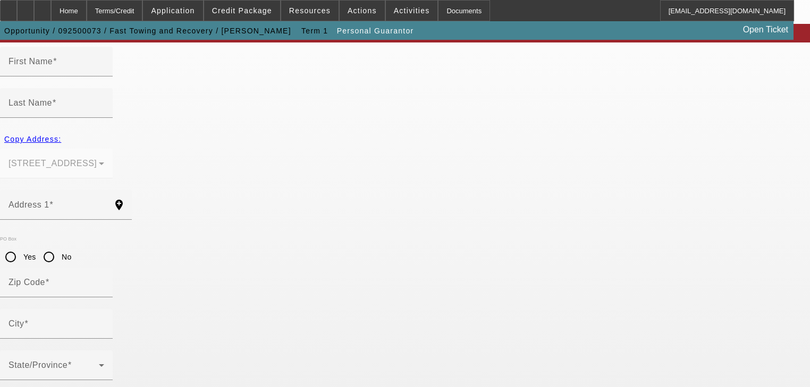
type input "Euclid"
type input "(216) 832-6195"
type input "100"
type input "595-15-8464"
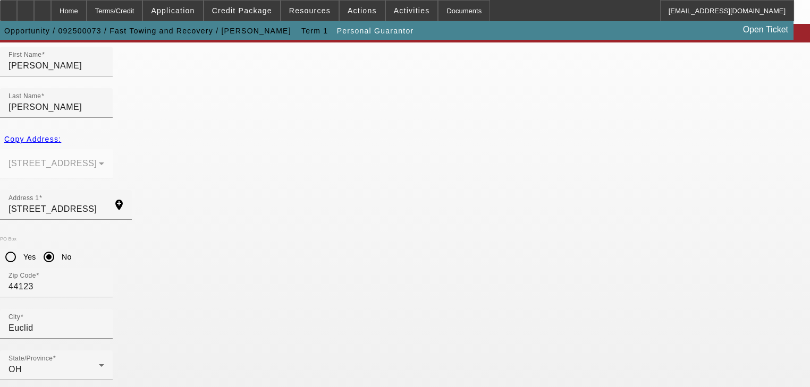
click at [87, 11] on div "Home" at bounding box center [69, 10] width 36 height 21
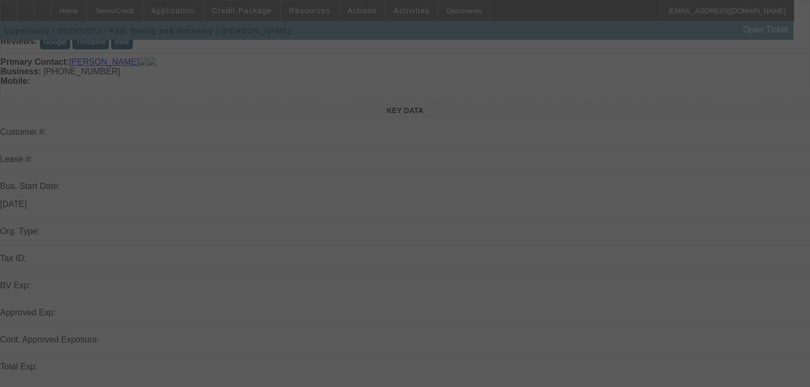
click at [207, 9] on div at bounding box center [405, 193] width 810 height 387
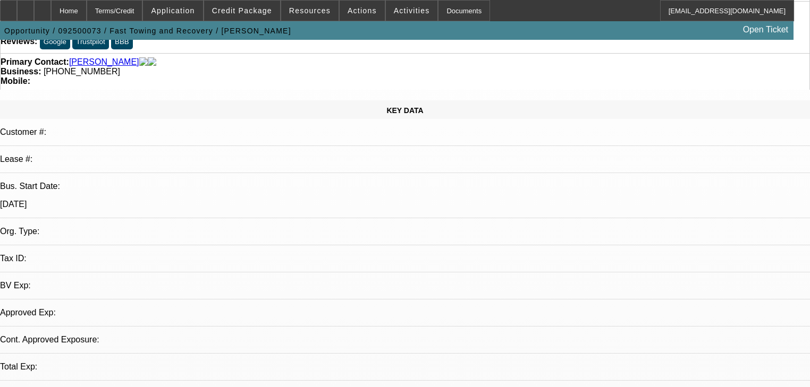
select select "0"
select select "2"
select select "0.1"
select select "4"
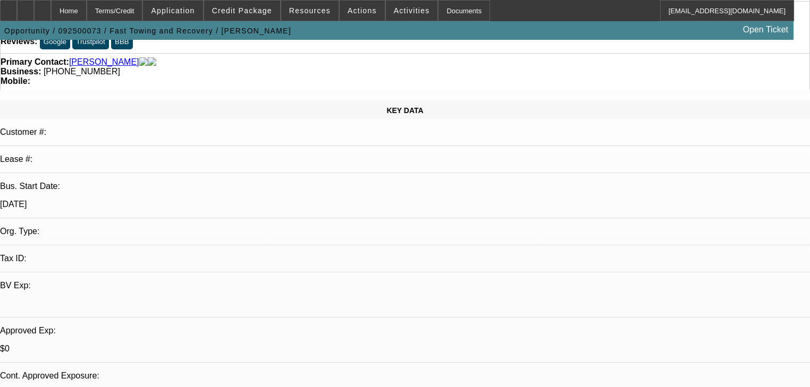
click at [195, 9] on span "Application" at bounding box center [173, 10] width 44 height 9
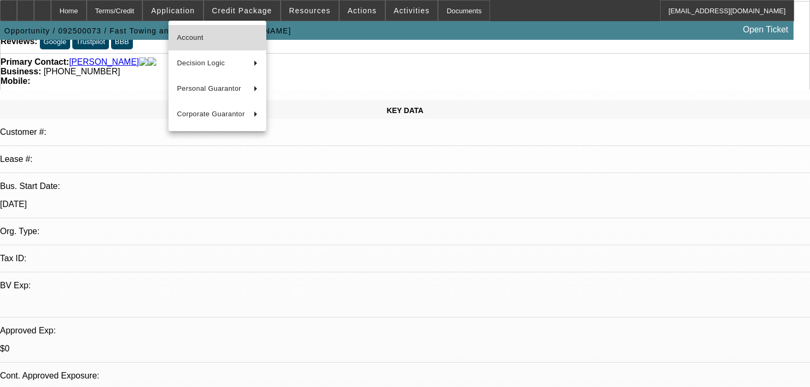
click at [214, 31] on button "Account" at bounding box center [217, 38] width 98 height 26
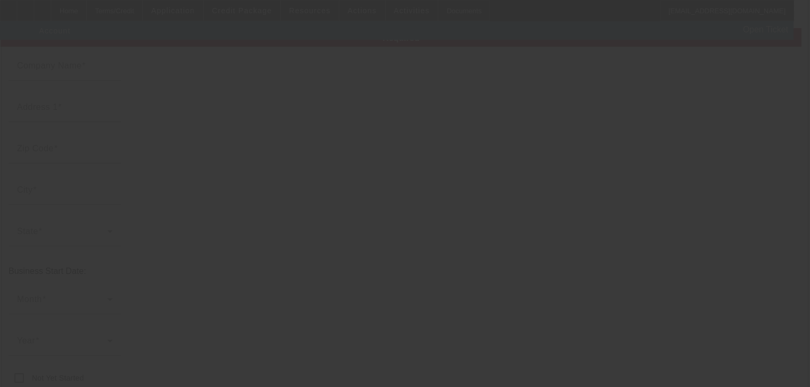
type input "Fast Towing and Recovery"
type input "21631 Maydale Ave"
type input "44123"
type input "Euclid"
type input "(216) 832-6195"
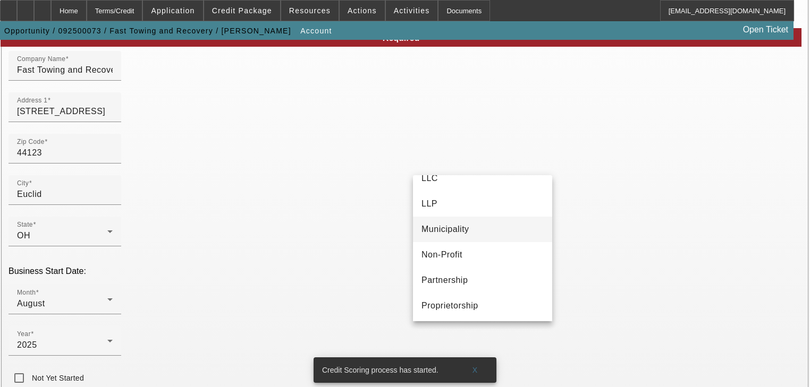
scroll to position [66, 0]
click at [407, 306] on span "Proprietorship" at bounding box center [449, 305] width 57 height 13
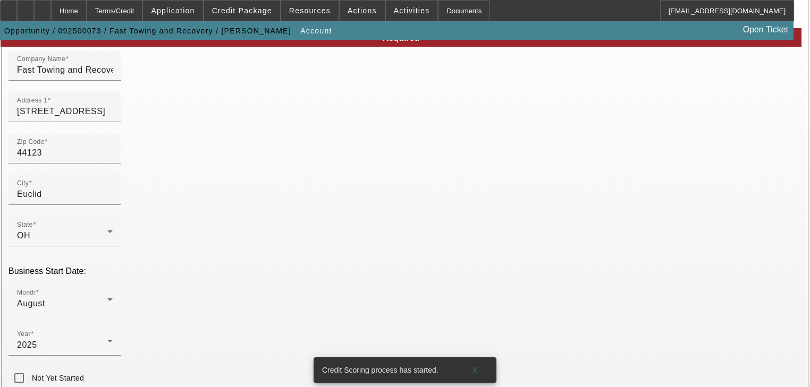
paste input "595-15-8464"
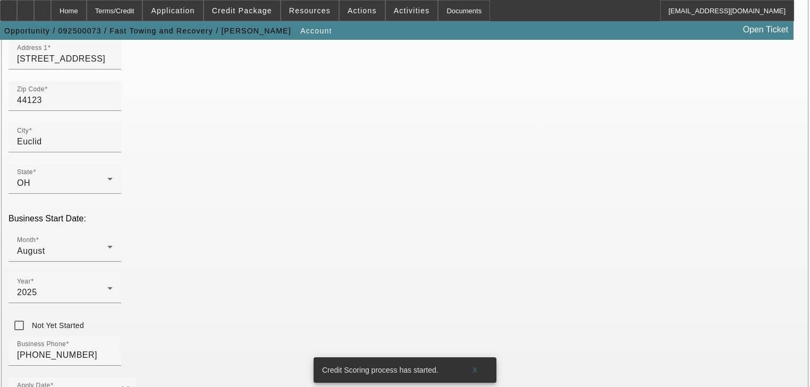
scroll to position [236, 0]
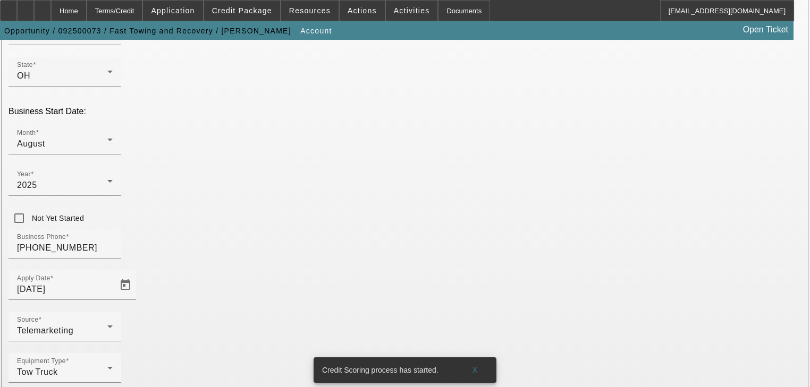
type input "59-5158464"
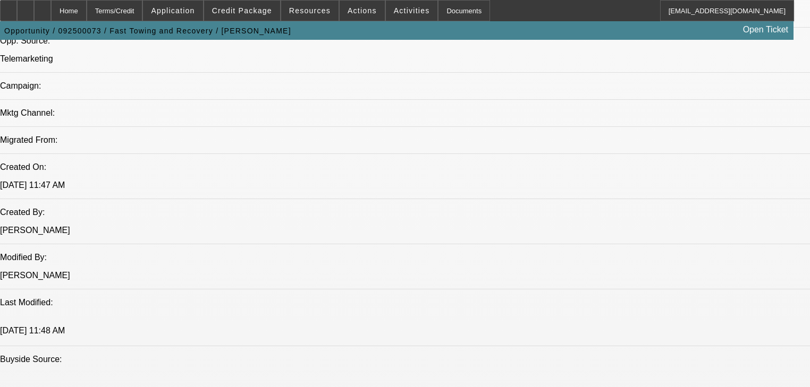
select select "0"
select select "2"
select select "0.1"
select select "4"
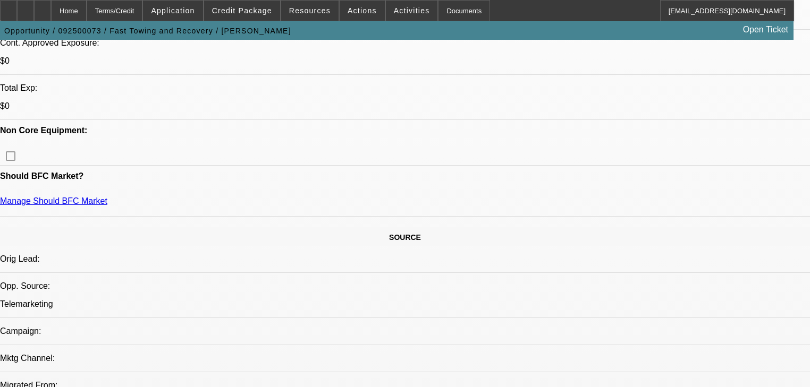
scroll to position [325, 0]
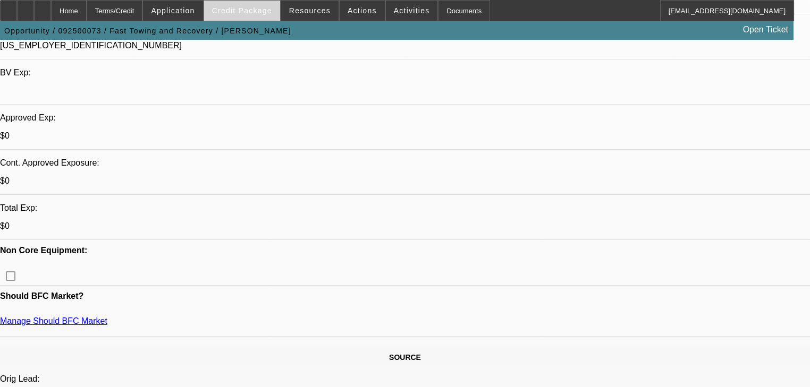
click at [249, 13] on span "Credit Package" at bounding box center [242, 10] width 60 height 9
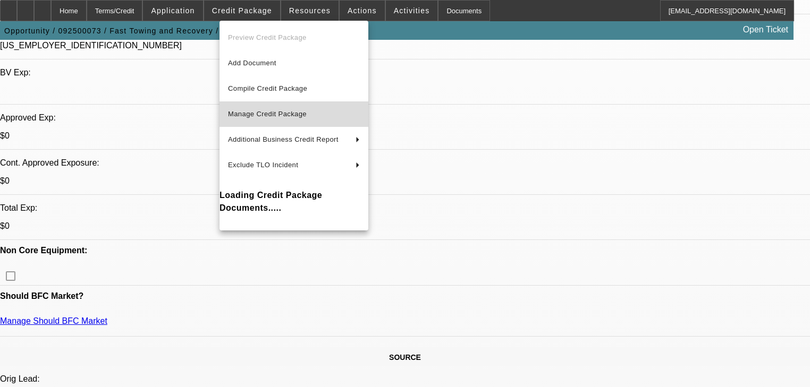
click at [245, 119] on span "Manage Credit Package" at bounding box center [294, 114] width 132 height 13
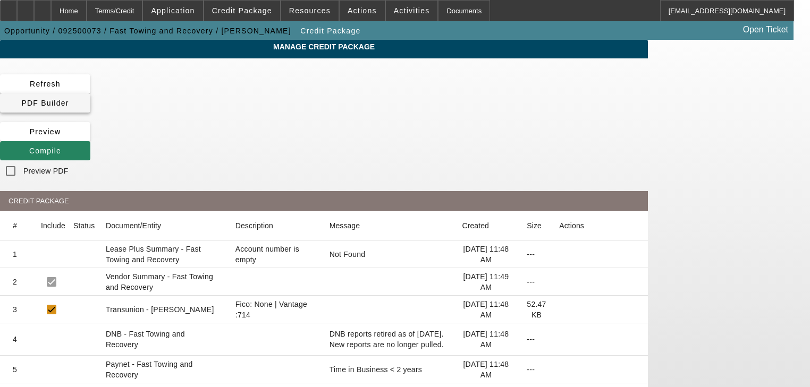
click at [90, 94] on span at bounding box center [45, 103] width 90 height 26
click at [61, 147] on span "Compile" at bounding box center [45, 151] width 32 height 9
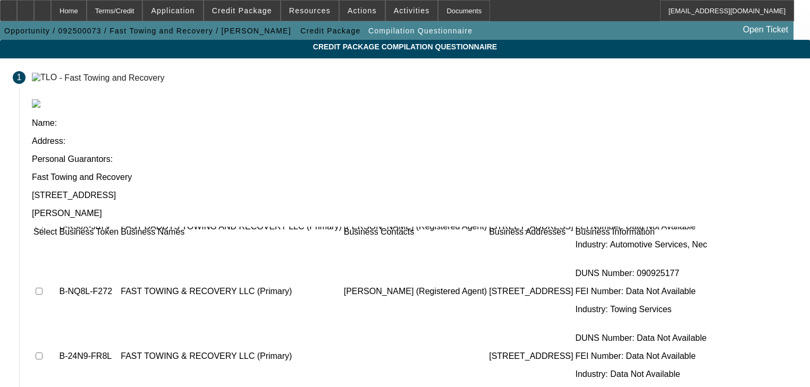
scroll to position [118, 0]
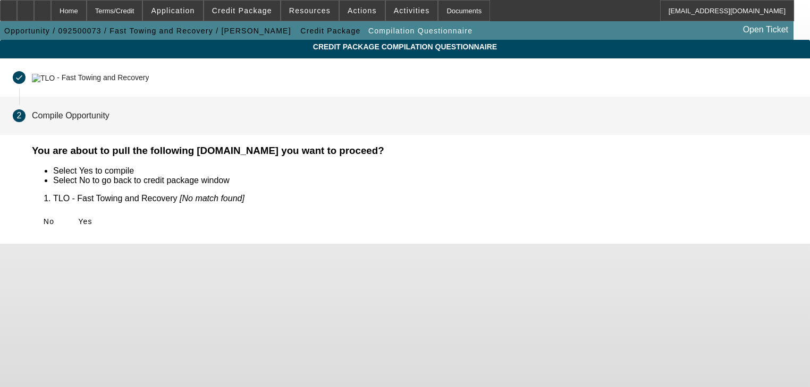
scroll to position [0, 0]
click at [92, 218] on span "Yes" at bounding box center [85, 221] width 14 height 9
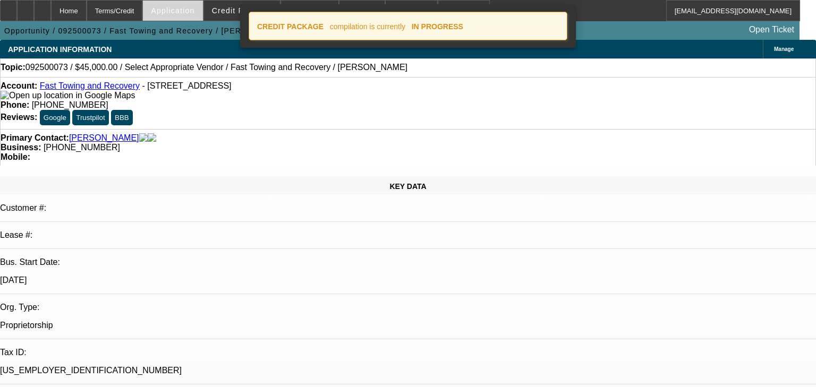
select select "0"
select select "2"
select select "0.1"
select select "4"
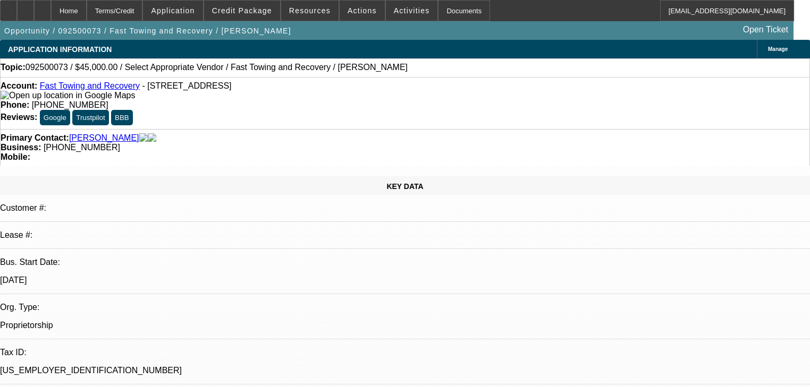
select select "0"
select select "2"
select select "0.1"
select select "4"
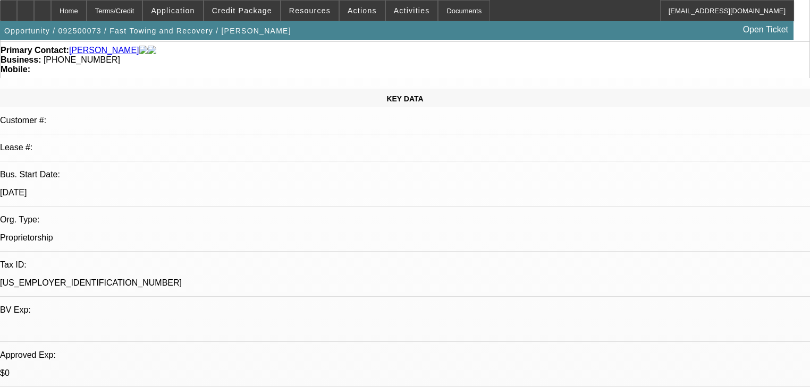
scroll to position [85, 0]
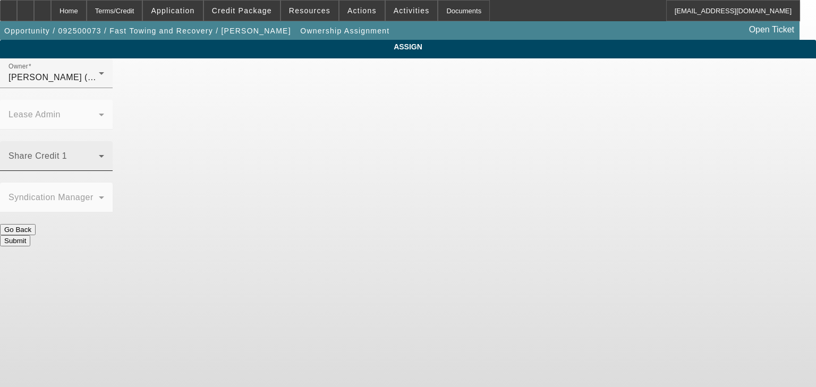
click at [104, 141] on div "Share Credit 1" at bounding box center [57, 156] width 96 height 30
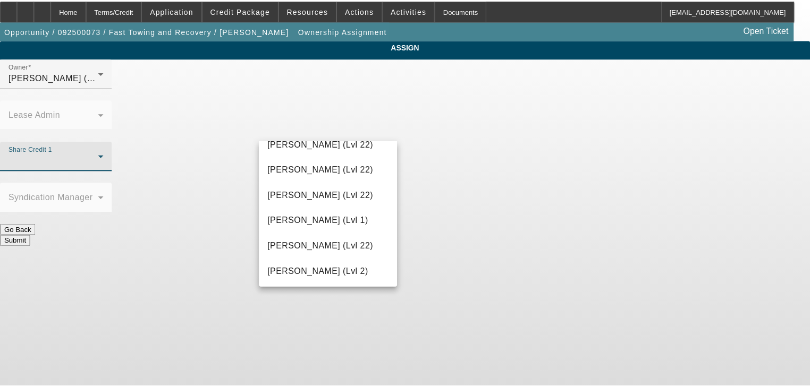
scroll to position [1318, 0]
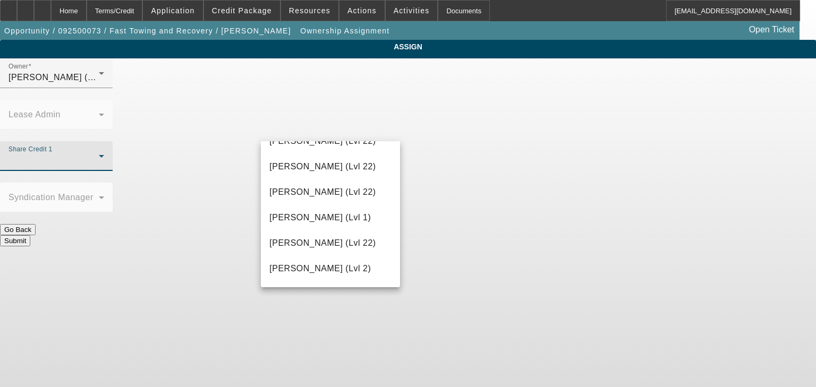
click at [336, 229] on mat-option "Taylor, Lukas (Lvl 1)" at bounding box center [330, 218] width 139 height 26
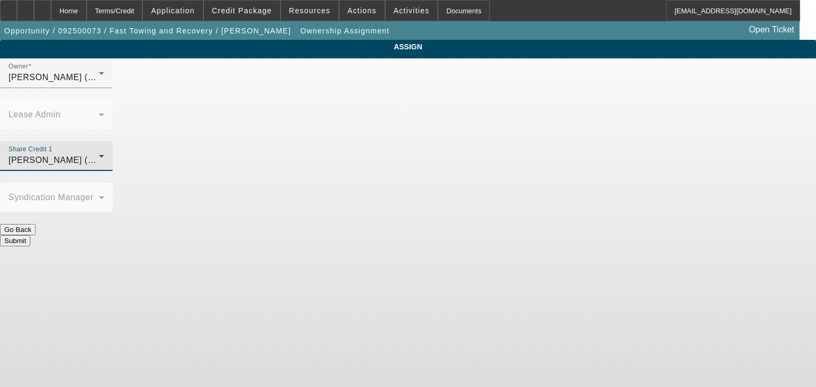
click at [30, 235] on button "Submit" at bounding box center [15, 240] width 30 height 11
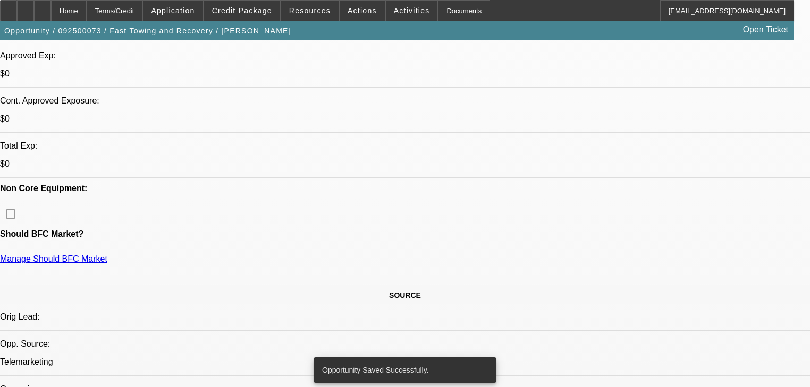
select select "0"
select select "2"
select select "0.1"
select select "4"
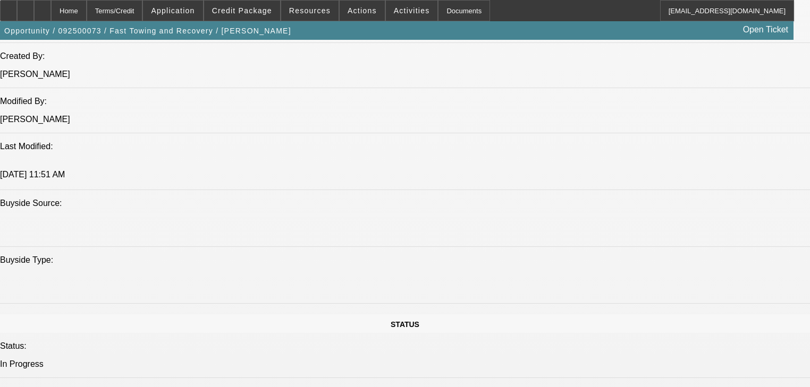
scroll to position [987, 0]
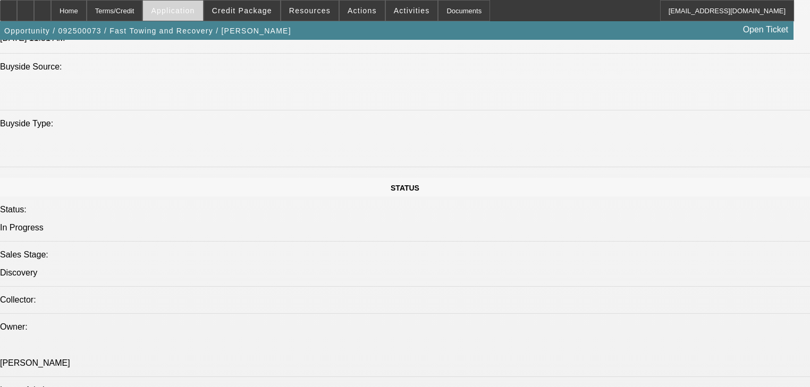
scroll to position [935, 0]
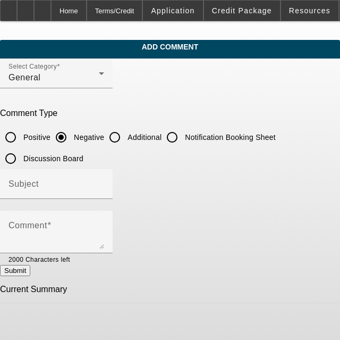
drag, startPoint x: 122, startPoint y: 128, endPoint x: 115, endPoint y: 156, distance: 28.5
click at [122, 128] on input "Additional" at bounding box center [114, 136] width 21 height 21
radio input "true"
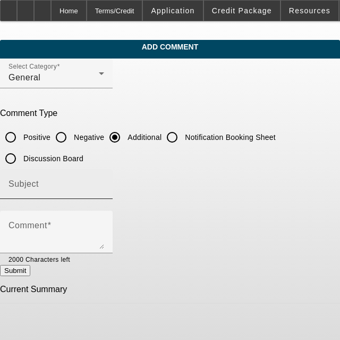
click at [100, 176] on div "Subject" at bounding box center [57, 184] width 96 height 30
type input "Write Up"
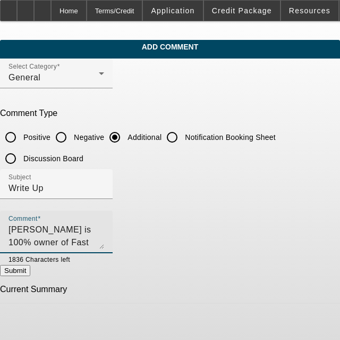
type textarea "[PERSON_NAME] is 100% owner of Fast towing and recovery. He has been in busines…"
click at [30, 276] on button "Submit" at bounding box center [15, 270] width 30 height 11
radio input "true"
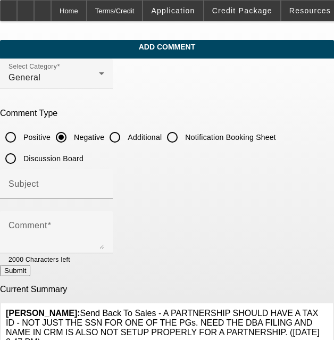
click at [122, 141] on input "Additional" at bounding box center [114, 136] width 21 height 21
radio input "true"
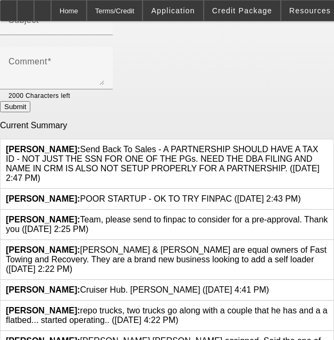
scroll to position [170, 0]
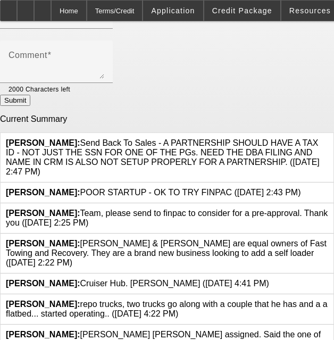
click at [269, 278] on icon at bounding box center [269, 278] width 0 height 0
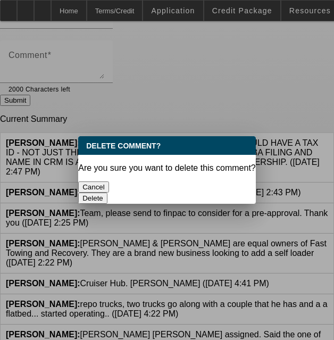
click at [107, 192] on button "Delete" at bounding box center [92, 197] width 29 height 11
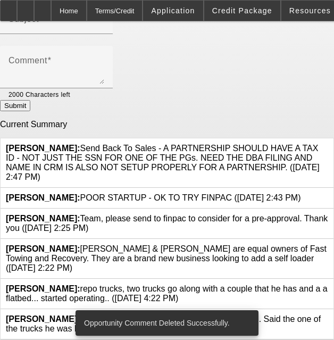
scroll to position [160, 0]
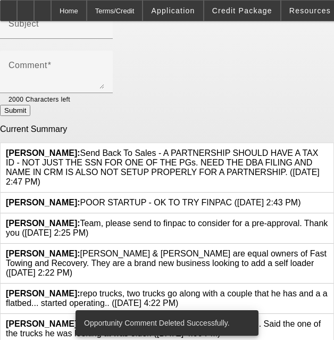
drag, startPoint x: 85, startPoint y: 239, endPoint x: 251, endPoint y: 249, distance: 166.1
click at [251, 249] on span "[PERSON_NAME]: [PERSON_NAME] & [PERSON_NAME] are equal owners of Fast Towing an…" at bounding box center [166, 263] width 320 height 28
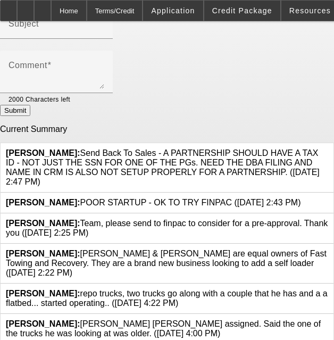
copy span "[PERSON_NAME] & [PERSON_NAME] are equal owners of Fast Towing and Recovery. The…"
click at [328, 249] on icon at bounding box center [328, 249] width 0 height 0
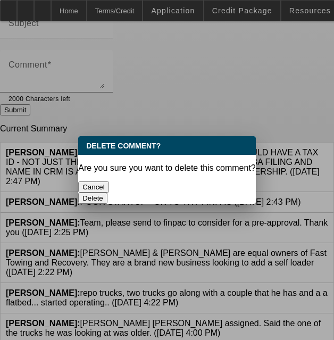
scroll to position [0, 0]
click at [107, 192] on button "Delete" at bounding box center [92, 197] width 29 height 11
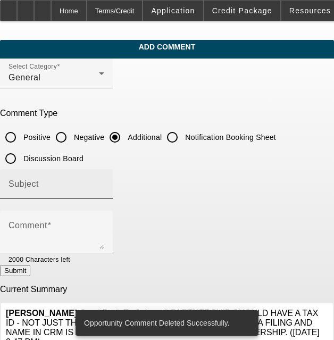
click at [102, 176] on div "Subject" at bounding box center [57, 184] width 96 height 30
type input "Write Up"
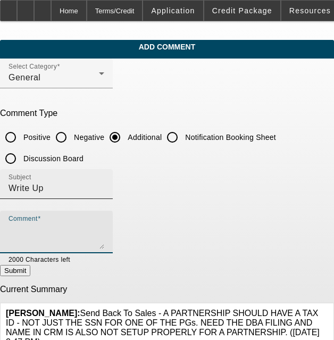
paste textarea "[PERSON_NAME] & [PERSON_NAME] are equal owners of Fast Towing and Recovery. The…"
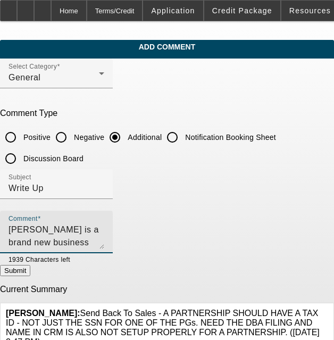
type textarea "[PERSON_NAME] is a brand new business looking to add a Rollback"
click at [28, 270] on button "Submit" at bounding box center [15, 270] width 30 height 11
radio input "true"
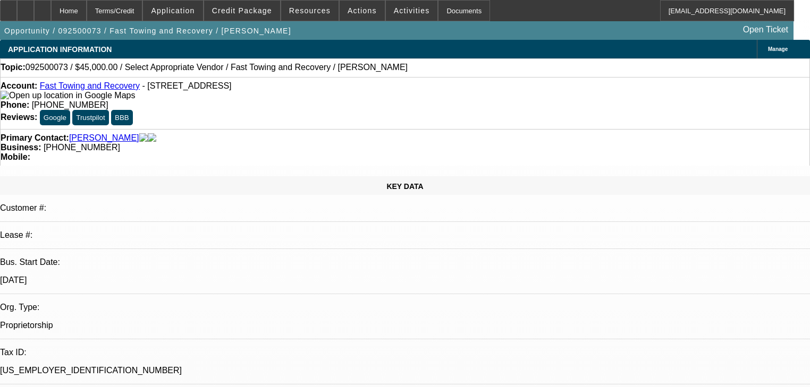
select select "0"
select select "2"
select select "0.1"
select select "4"
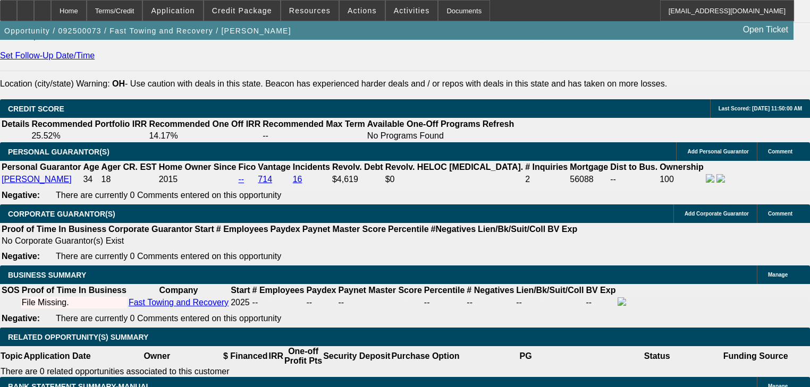
scroll to position [1403, 0]
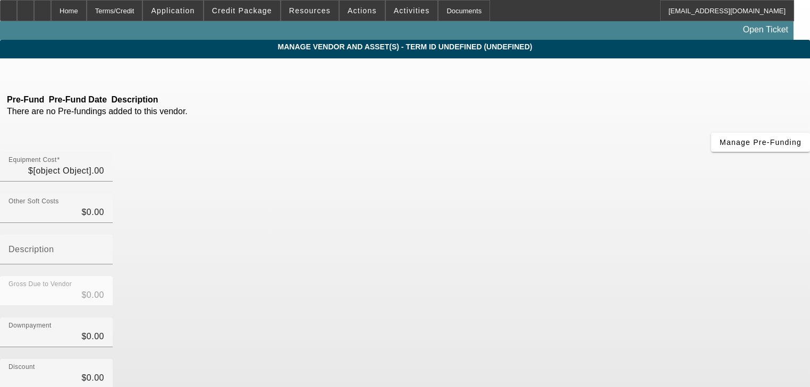
type input "$45,000.00"
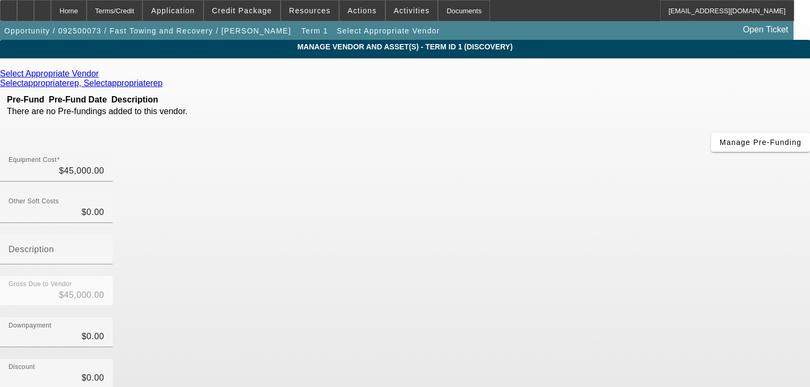
click at [102, 75] on icon at bounding box center [102, 73] width 0 height 9
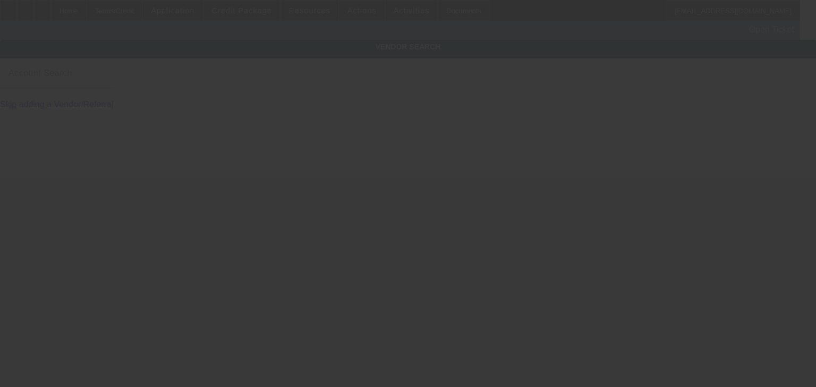
click at [104, 84] on input "Account Search" at bounding box center [57, 77] width 96 height 13
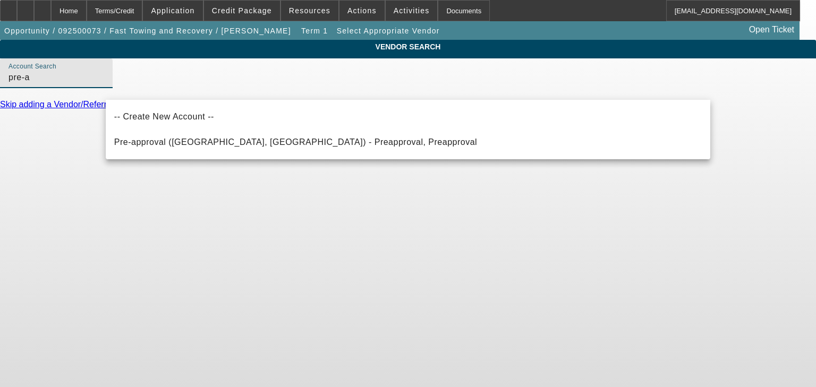
click at [214, 138] on span "Pre-approval (Northbrook, IL) - Preapproval, Preapproval" at bounding box center [295, 142] width 363 height 13
type input "Pre-approval (Northbrook, IL) - Preapproval, Preapproval"
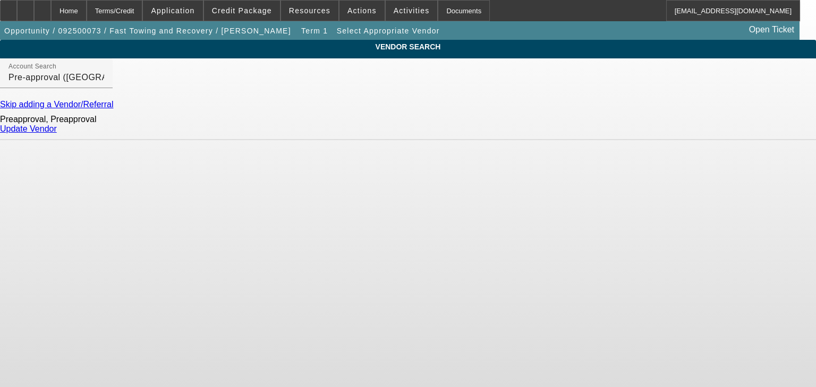
click at [57, 133] on link "Update Vendor" at bounding box center [28, 128] width 57 height 9
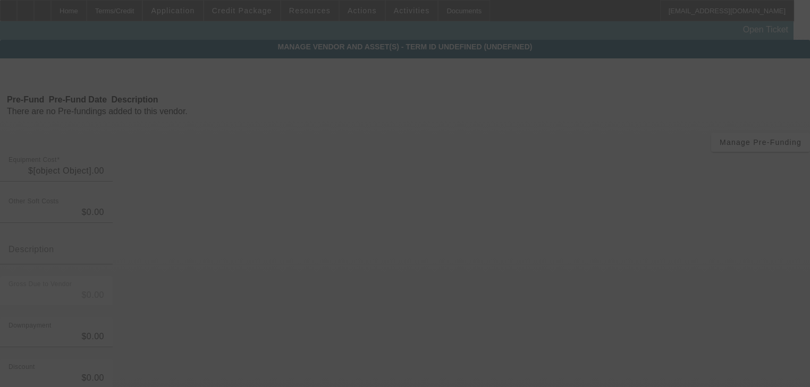
type input "$45,000.00"
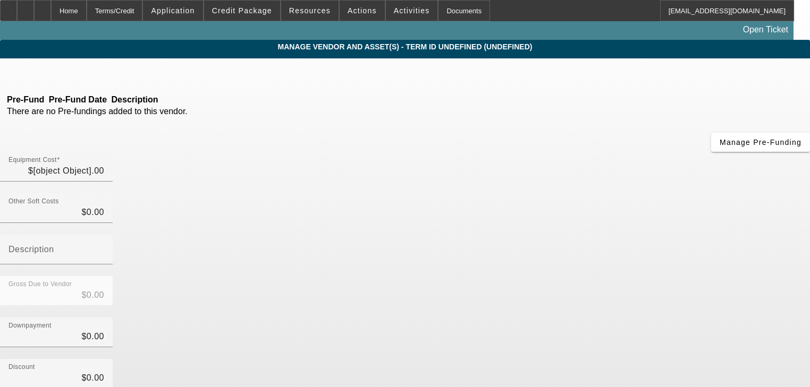
type input "$45,000.00"
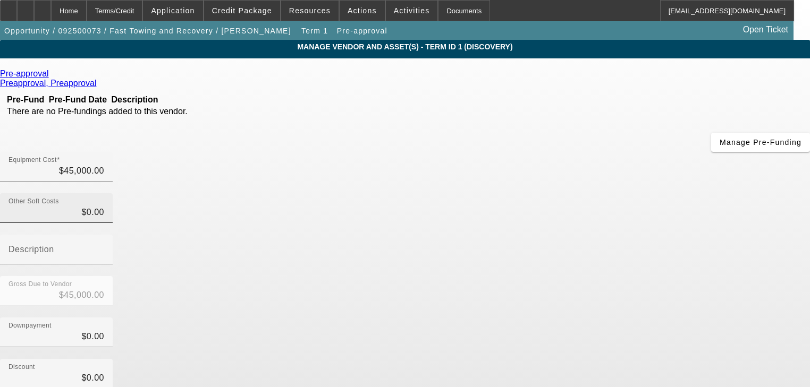
scroll to position [104, 0]
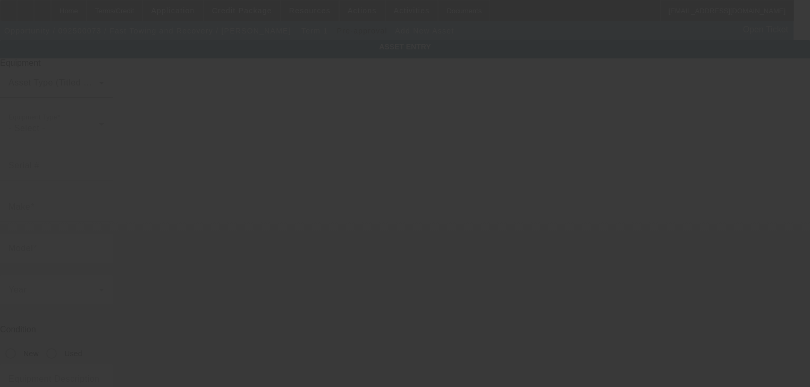
type input "21631 Maydale Ave"
type input "Euclid"
type input "44123"
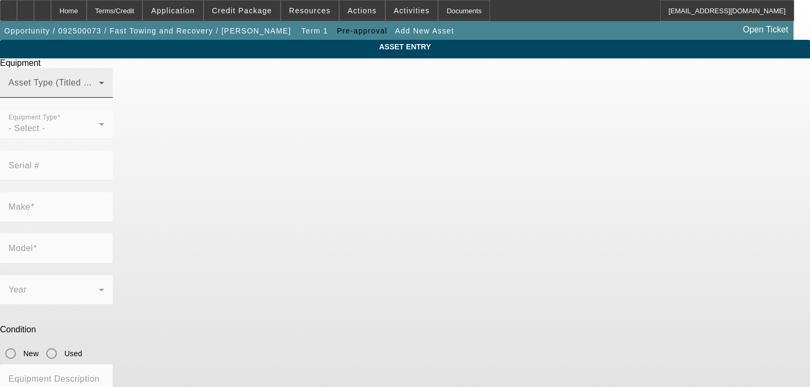
click at [99, 94] on span at bounding box center [54, 87] width 90 height 13
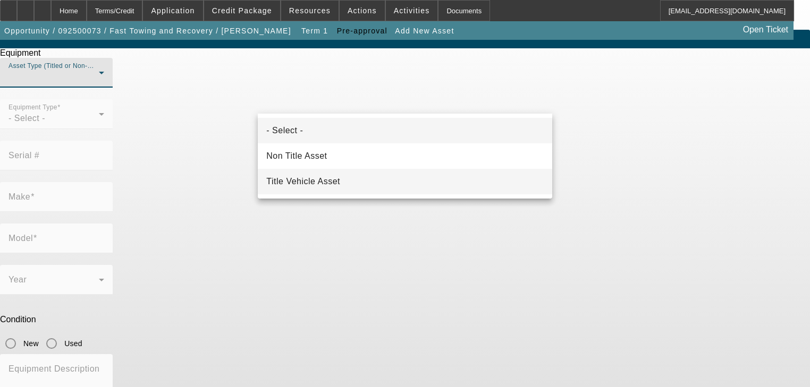
scroll to position [13, 0]
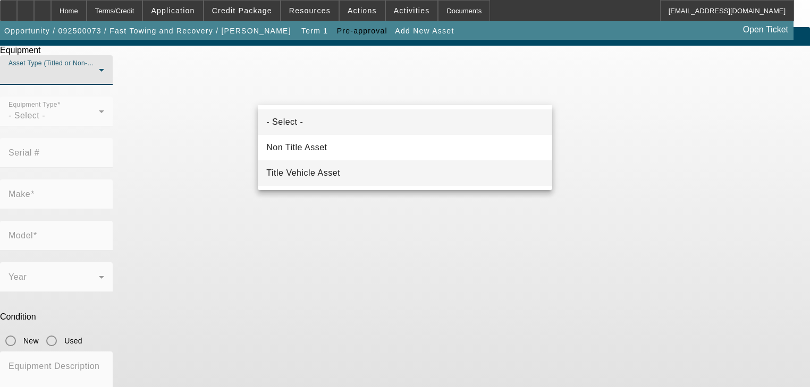
click at [291, 172] on span "Title Vehicle Asset" at bounding box center [303, 173] width 74 height 13
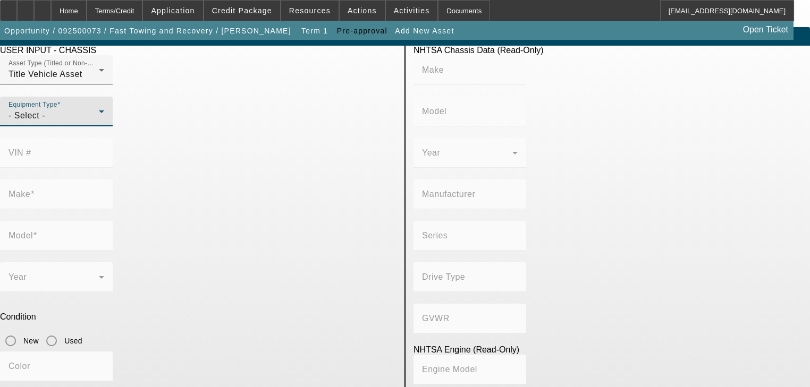
click at [99, 122] on div "- Select -" at bounding box center [54, 115] width 90 height 13
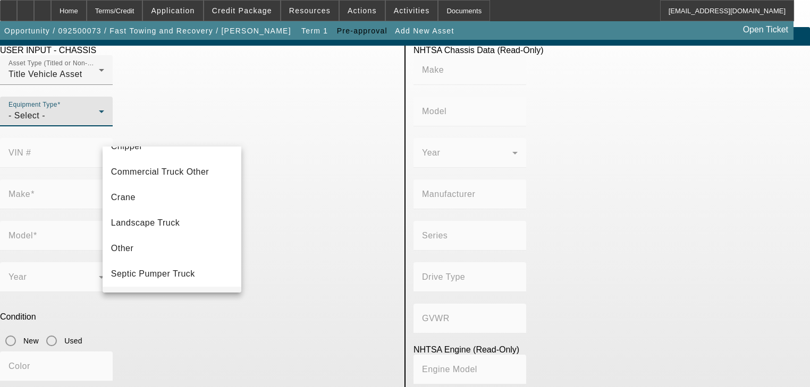
scroll to position [117, 0]
click at [181, 257] on mat-option "Tow Truck" at bounding box center [172, 251] width 139 height 26
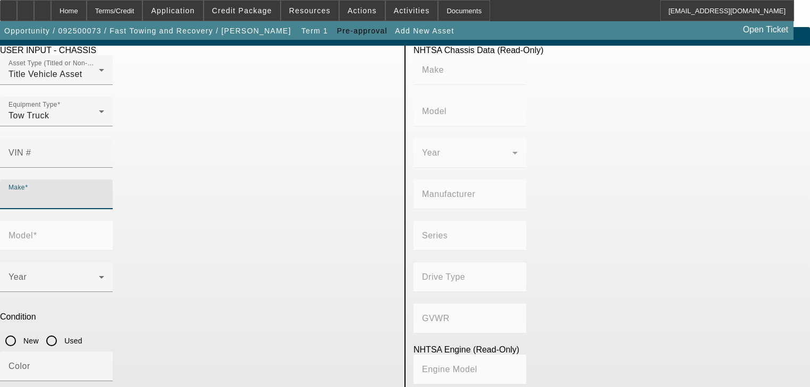
click at [104, 192] on input "Make" at bounding box center [57, 198] width 96 height 13
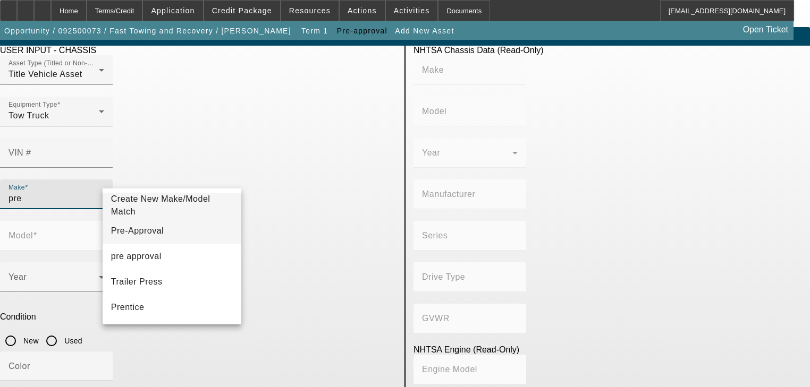
click at [188, 228] on mat-option "Pre-Approval" at bounding box center [172, 231] width 139 height 26
type input "Pre-Approval"
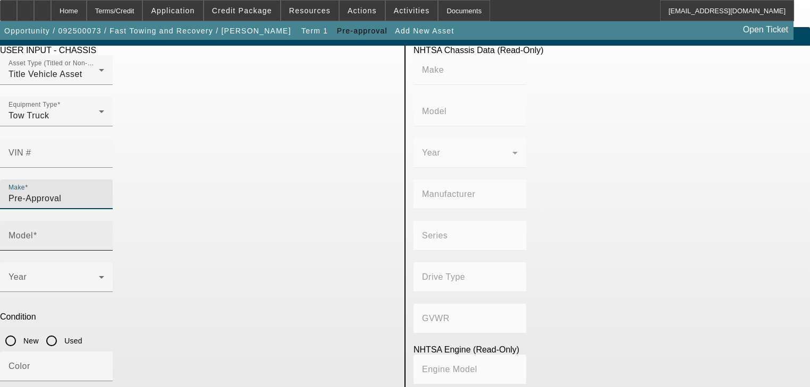
click at [104, 234] on input "Model" at bounding box center [57, 240] width 96 height 13
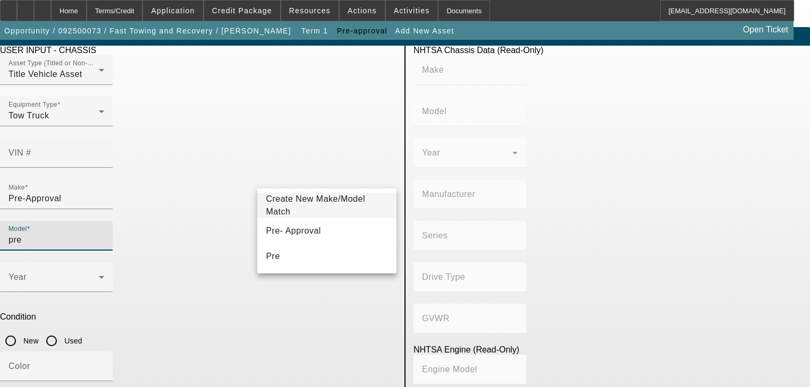
click at [275, 240] on mat-option "Pre- Approval" at bounding box center [326, 231] width 139 height 26
type input "Pre- Approval"
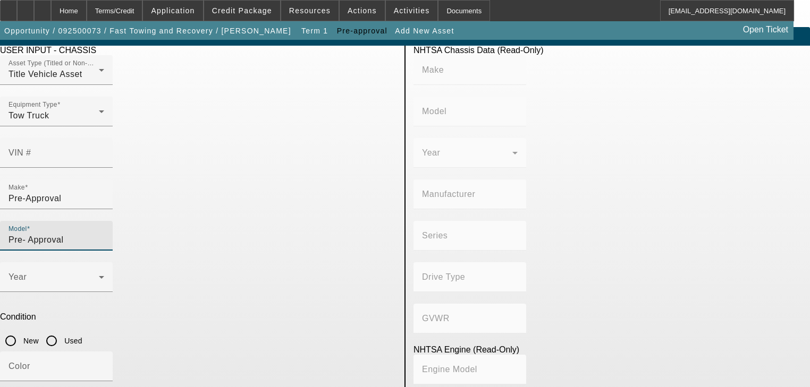
click at [62, 331] on input "Used" at bounding box center [51, 341] width 21 height 21
radio input "true"
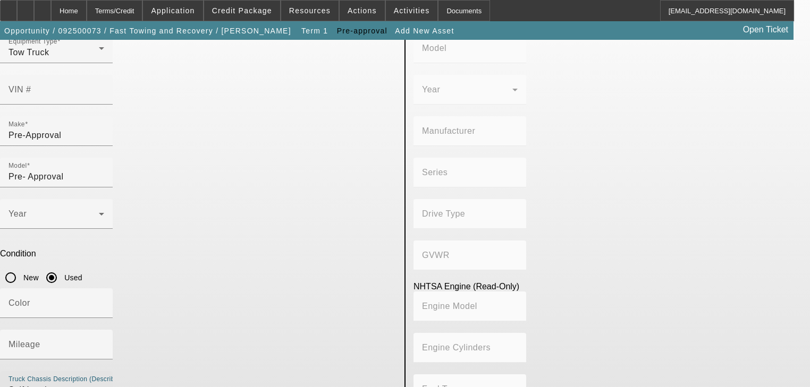
type textarea "Self Loader"
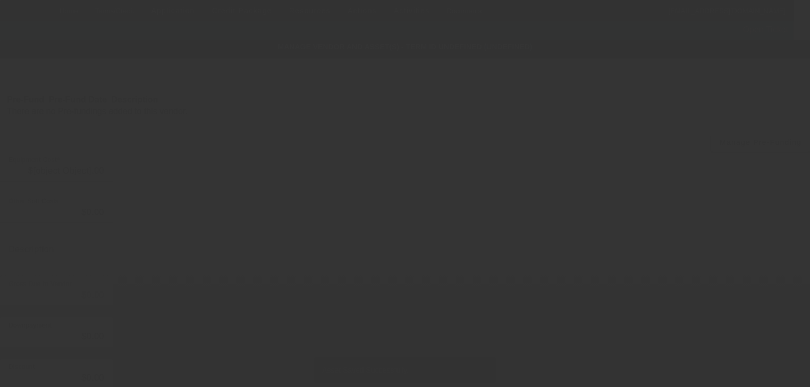
type input "$45,000.00"
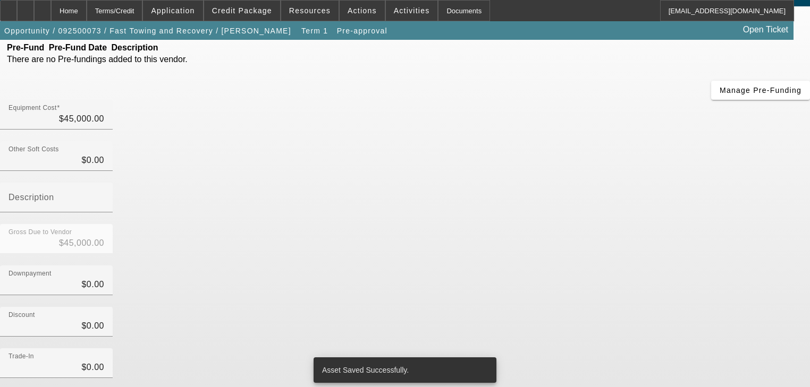
scroll to position [108, 0]
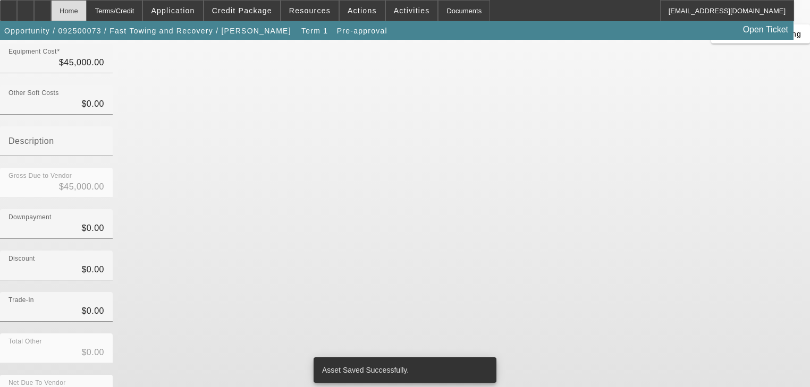
click at [87, 10] on div "Home" at bounding box center [69, 10] width 36 height 21
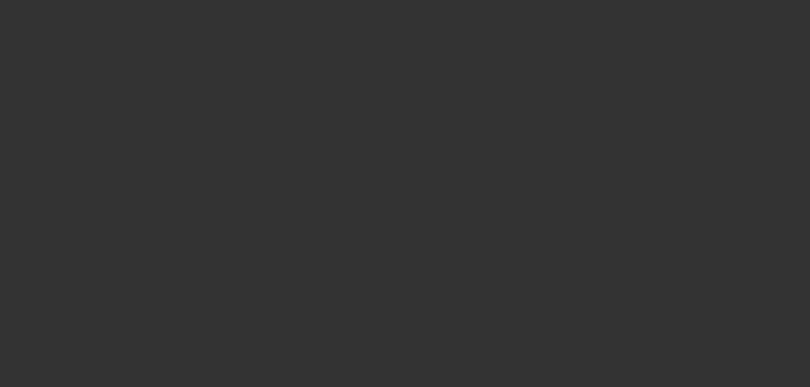
scroll to position [298, 0]
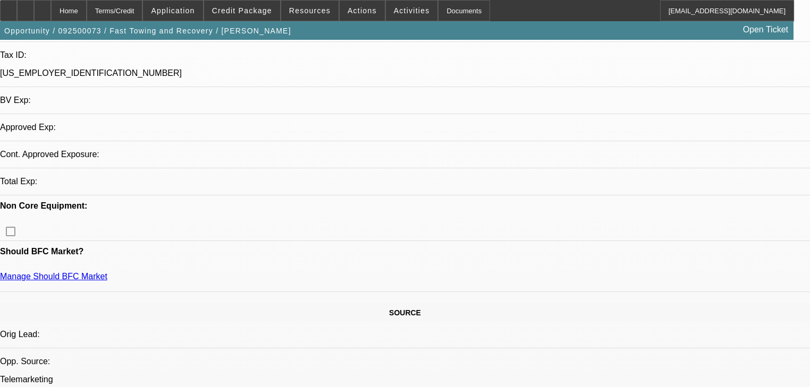
select select "0"
select select "2"
select select "0.1"
select select "4"
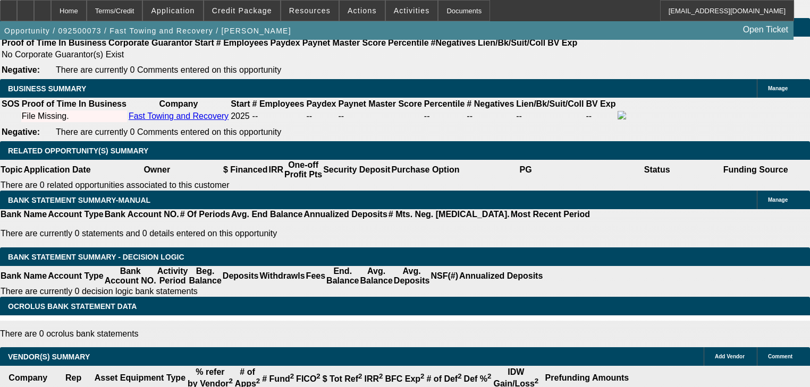
scroll to position [1658, 0]
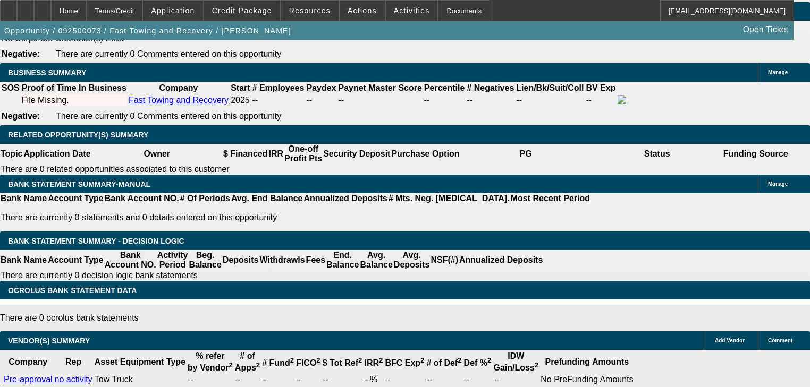
type input "36"
type input "1"
type input "$2,538.72"
type input "$1,269.36"
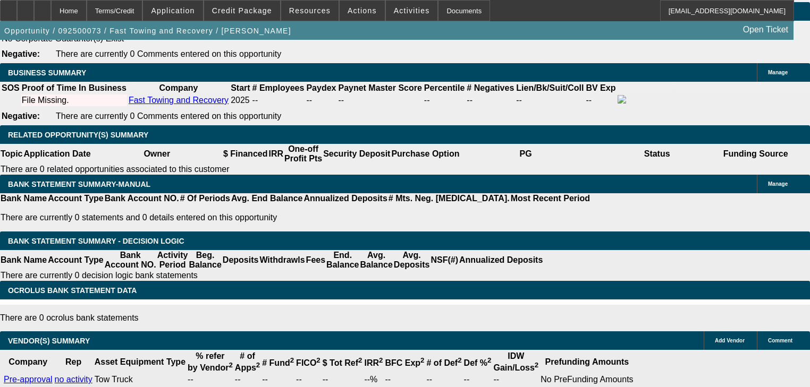
type input "18"
type input "$3,253.72"
type input "$1,626.86"
select select "1"
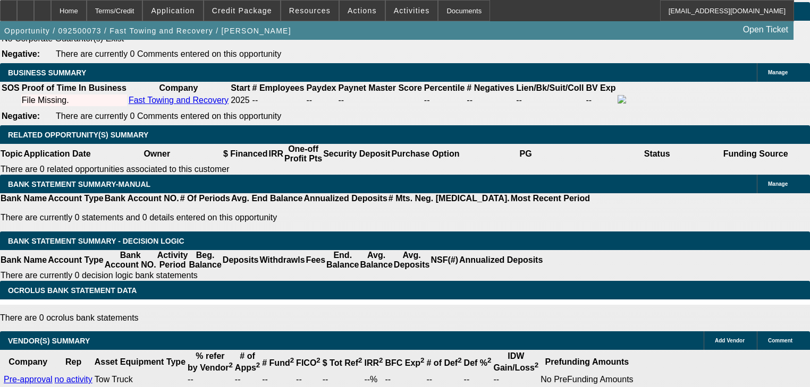
select select "0"
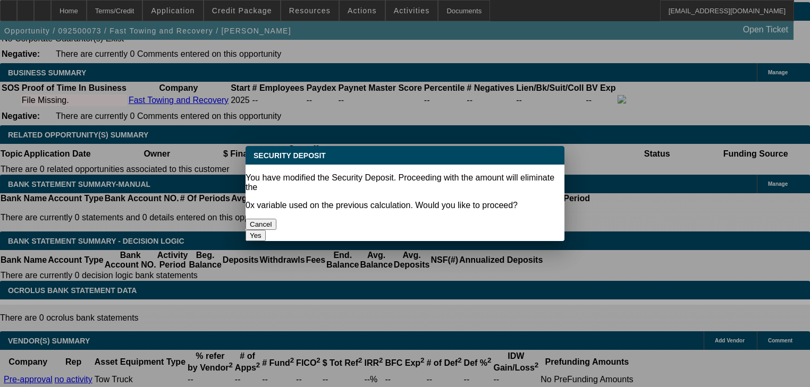
click at [266, 230] on button "Yes" at bounding box center [256, 235] width 20 height 11
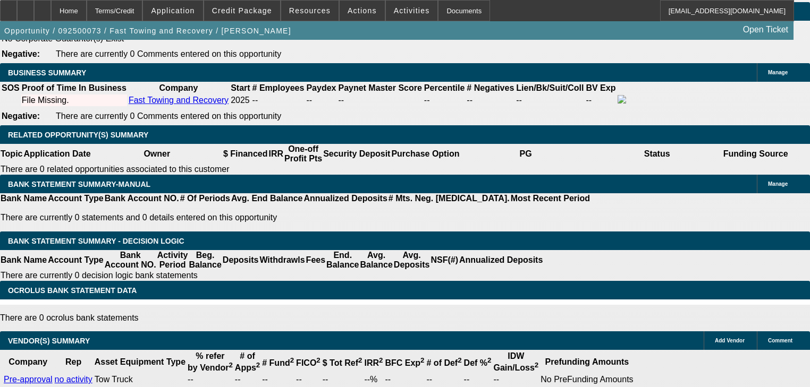
type input "$0.00"
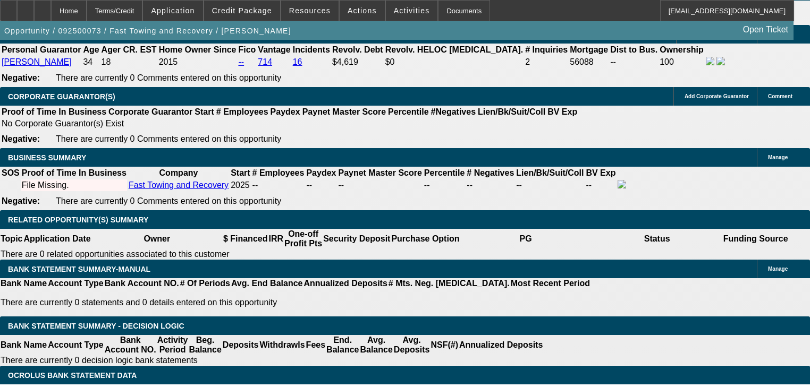
scroll to position [1573, 0]
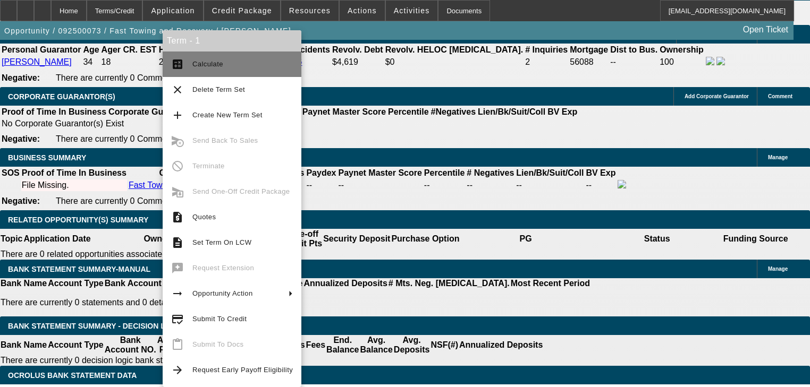
click at [187, 70] on button "calculate Calculate" at bounding box center [232, 65] width 139 height 26
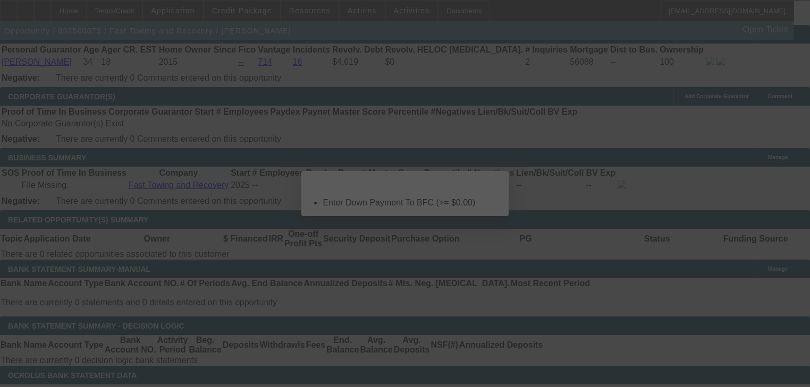
scroll to position [0, 0]
select select "0"
select select "0.1"
select select "4"
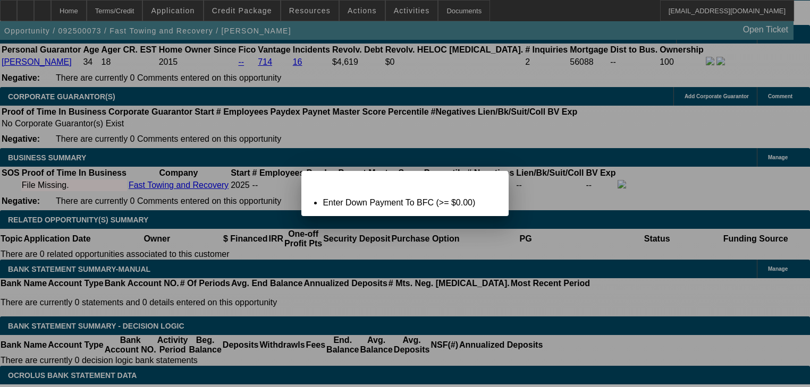
click at [501, 183] on span "Close" at bounding box center [494, 181] width 14 height 6
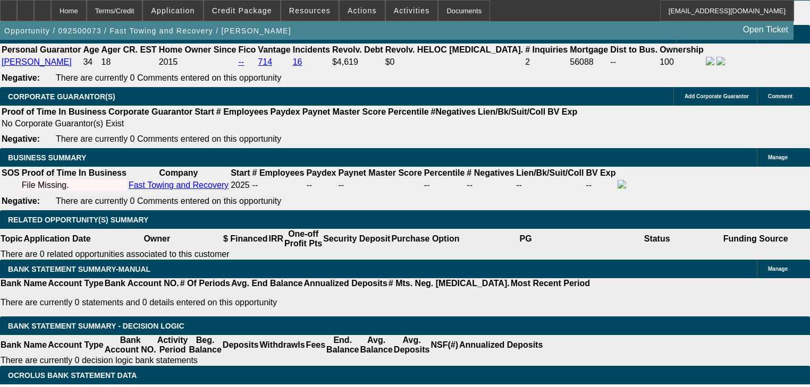
scroll to position [1573, 0]
type input "$0.00"
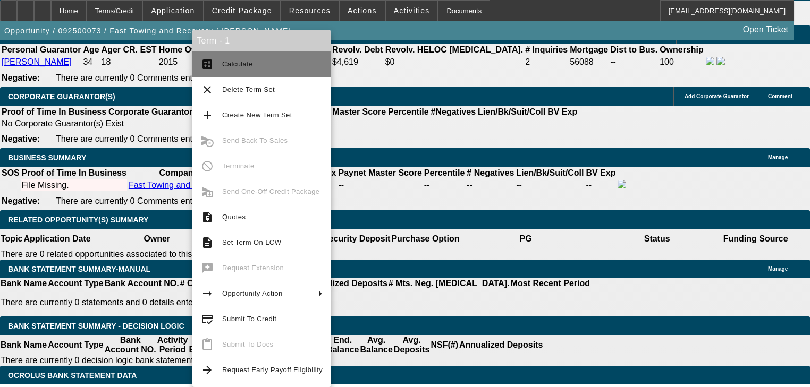
click at [218, 56] on button "calculate Calculate" at bounding box center [261, 65] width 139 height 26
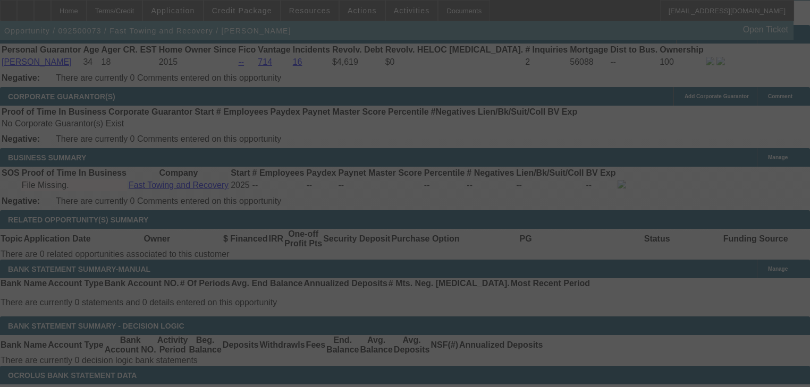
select select "0"
select select "0.1"
select select "4"
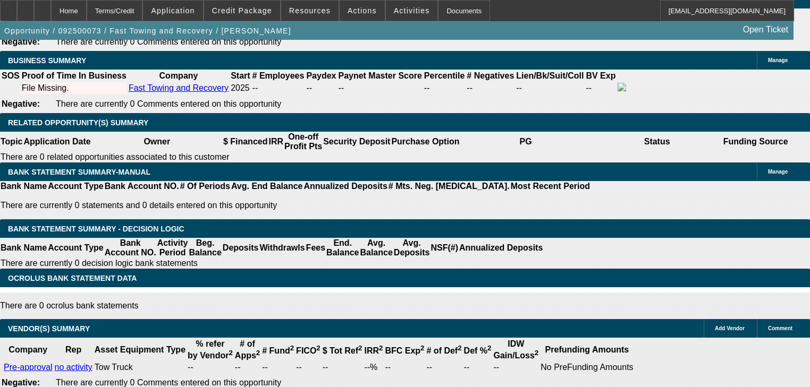
scroll to position [1628, 0]
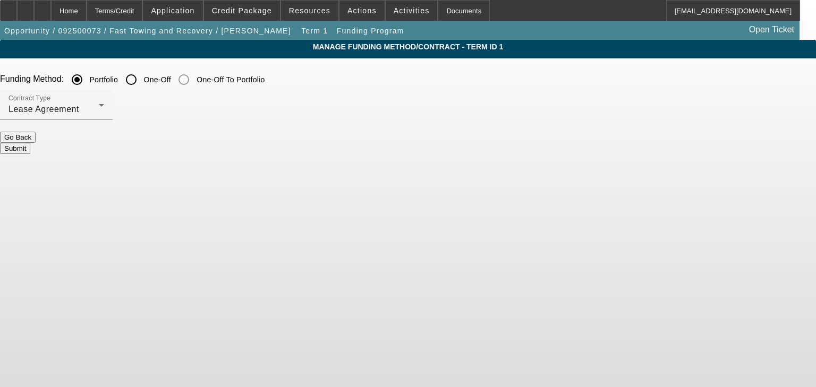
click at [142, 81] on input "One-Off" at bounding box center [131, 79] width 21 height 21
radio input "true"
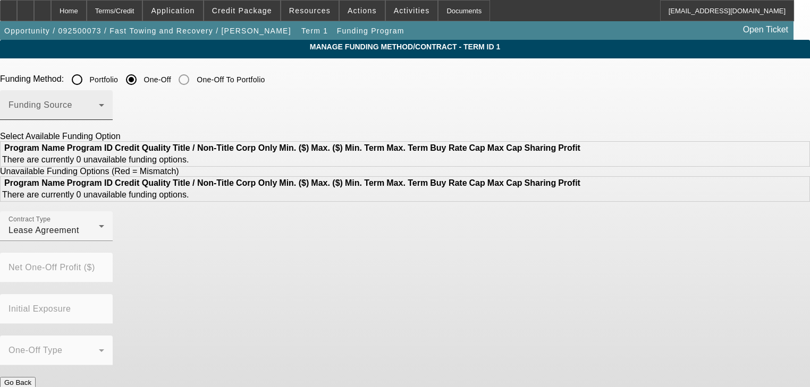
click at [104, 102] on div "Funding Source" at bounding box center [57, 105] width 96 height 30
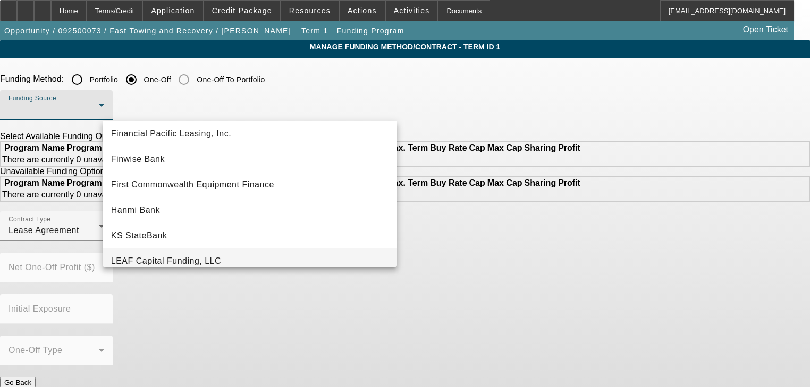
scroll to position [131, 0]
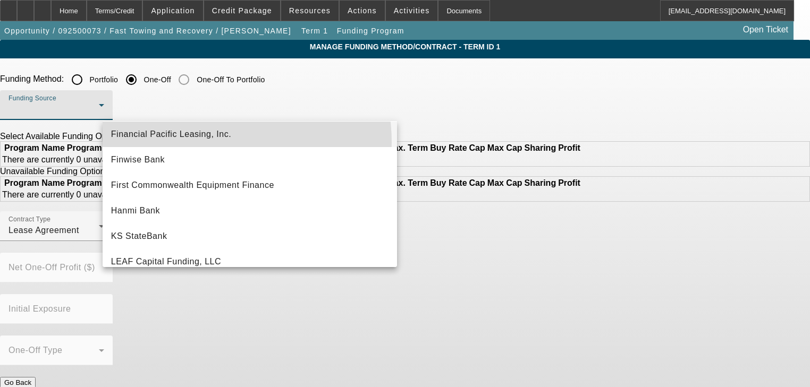
click at [204, 142] on mat-option "Financial Pacific Leasing, Inc." at bounding box center [250, 135] width 294 height 26
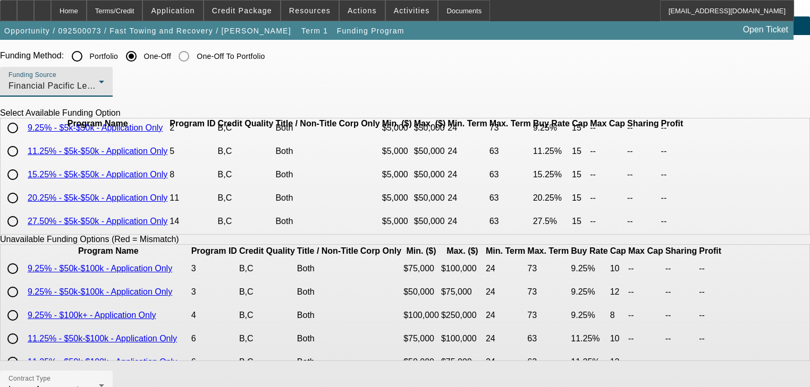
scroll to position [43, 0]
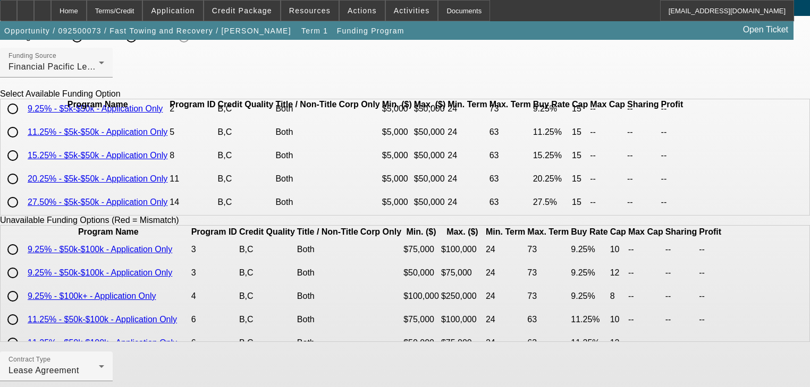
click at [23, 199] on input "radio" at bounding box center [12, 202] width 21 height 21
radio input "true"
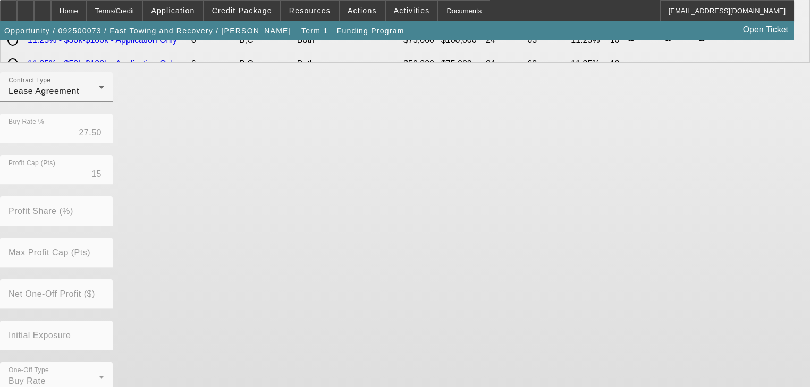
scroll to position [336, 0]
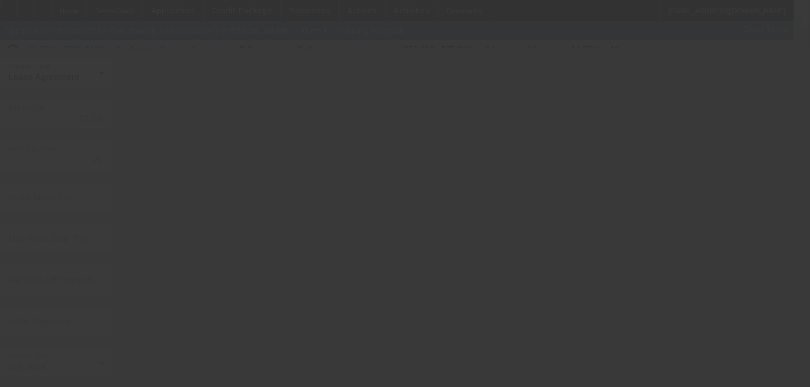
radio input "true"
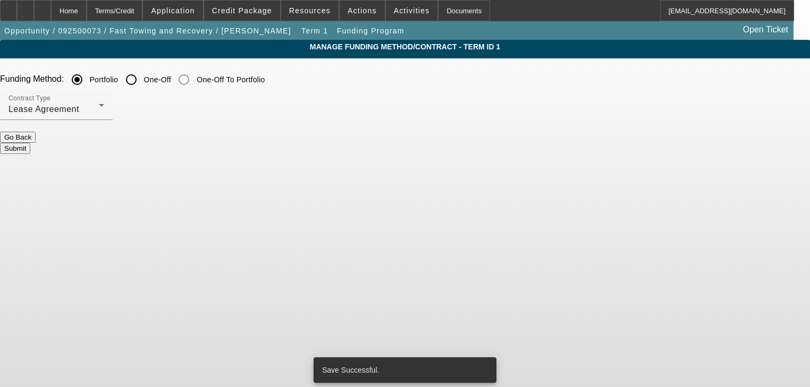
scroll to position [0, 0]
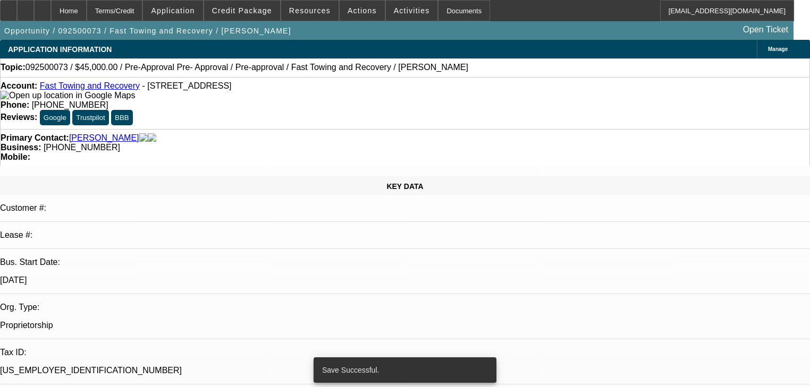
select select "0"
select select "0.1"
select select "4"
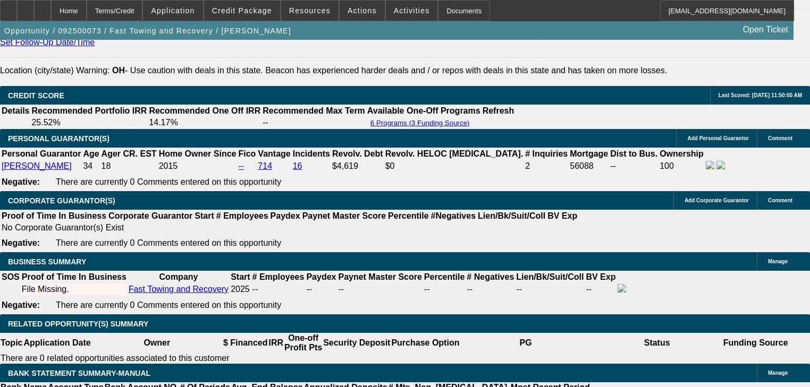
scroll to position [1488, 0]
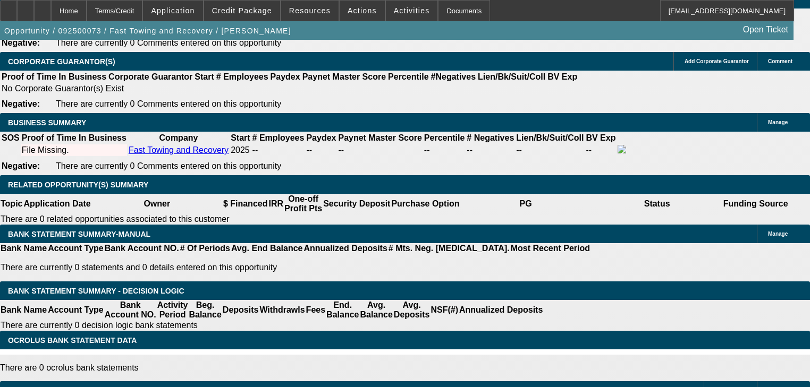
scroll to position [1616, 0]
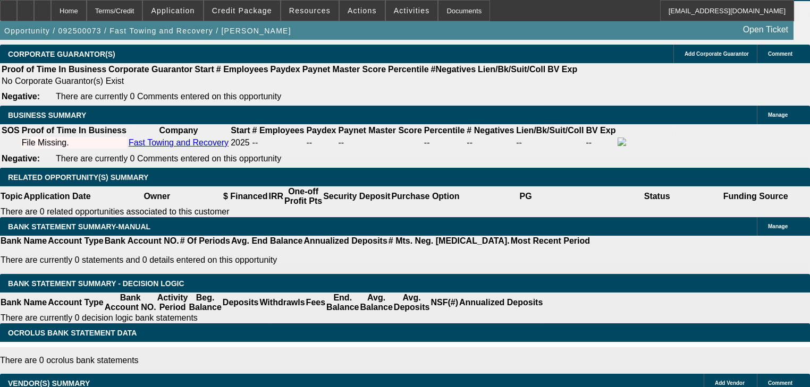
type input "UNKNOWN"
type input "2"
type input "$1,288.92"
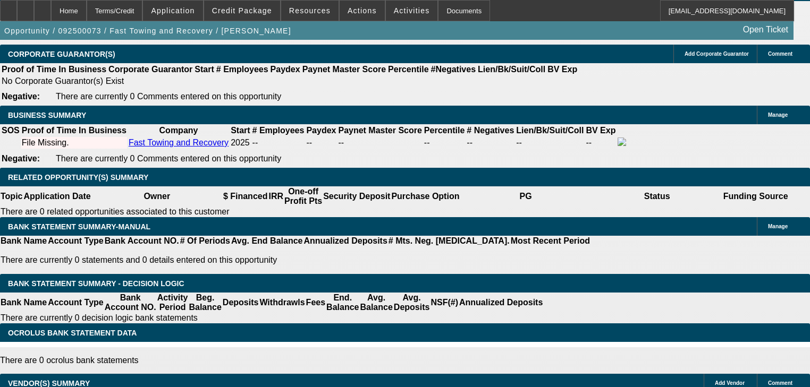
type input "20"
type input "$1,308.65"
type input "20"
type input "$0.00"
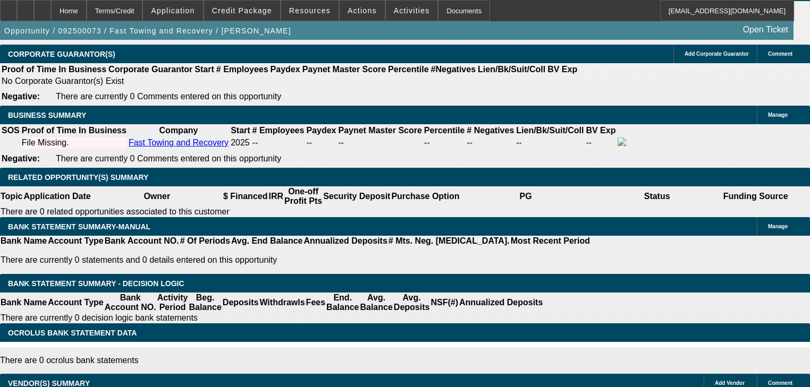
type input "30"
type input "0"
type input "$1,910.32"
type input "$0.00"
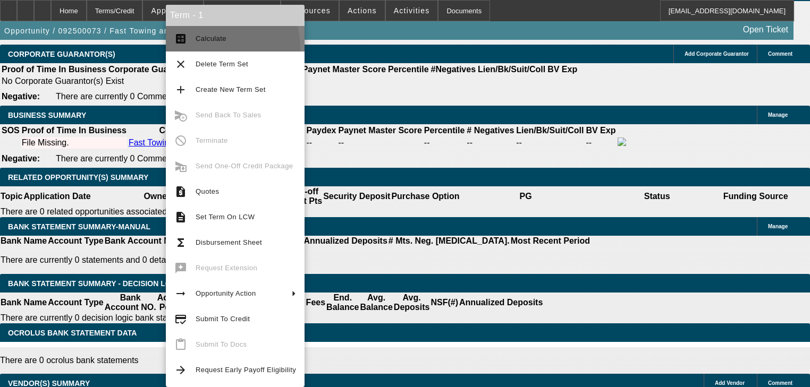
click at [198, 49] on button "calculate Calculate" at bounding box center [235, 39] width 139 height 26
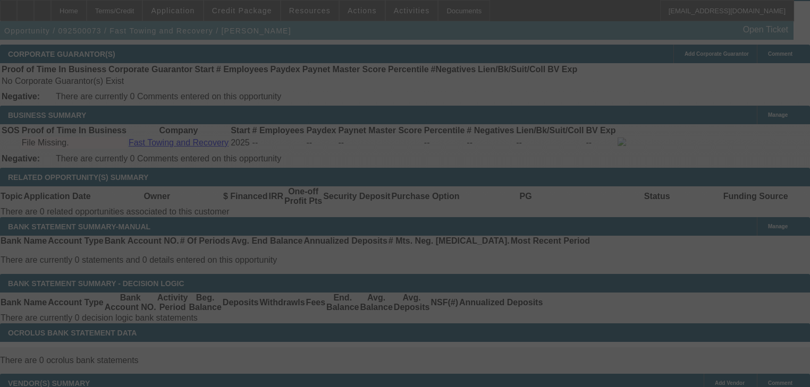
select select "0"
select select "0.1"
select select "4"
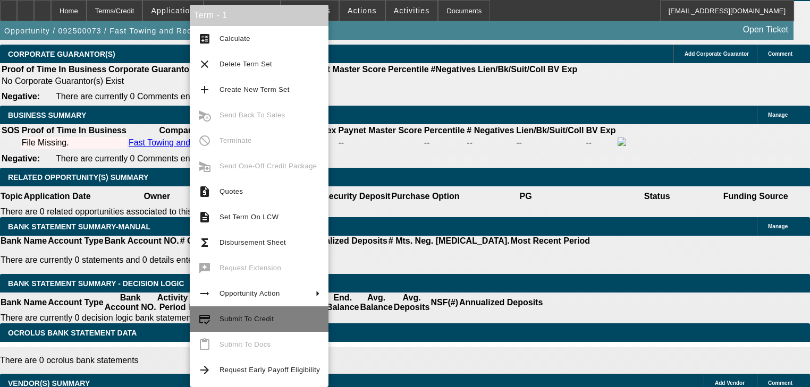
click at [253, 329] on button "credit_score Submit To Credit" at bounding box center [259, 320] width 139 height 26
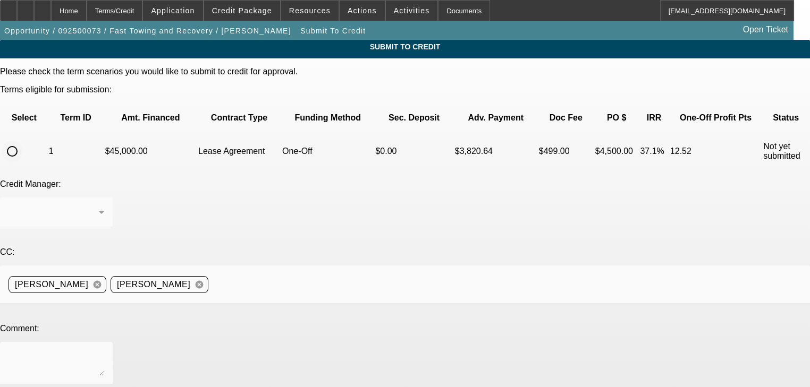
click at [25, 139] on div at bounding box center [12, 152] width 26 height 26
radio input "true"
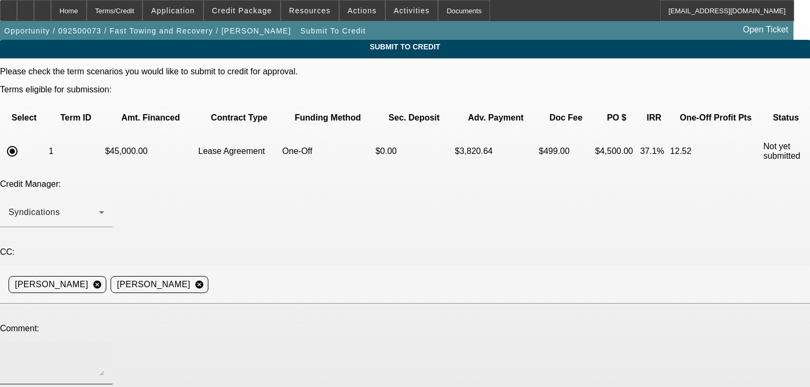
click at [104, 342] on div at bounding box center [57, 363] width 96 height 43
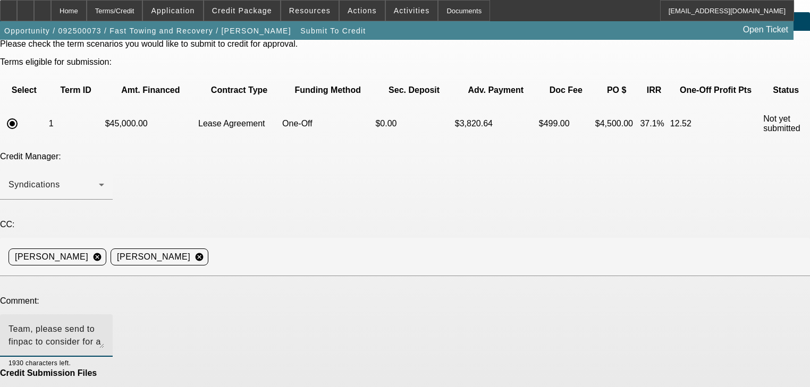
scroll to position [53, 0]
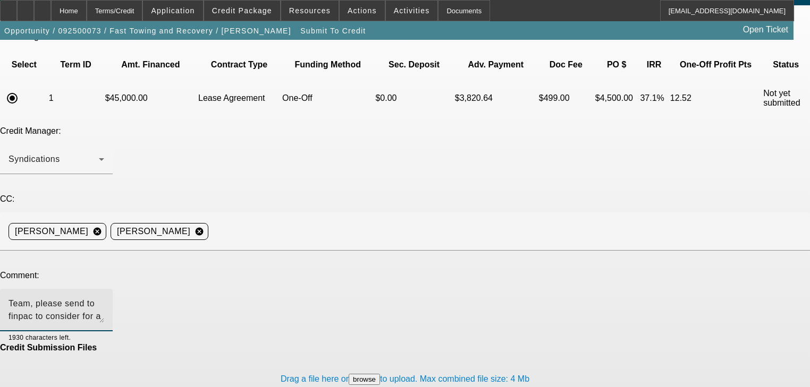
type textarea "Team, please send to finpac to consider for a pre-approval. Thank you!"
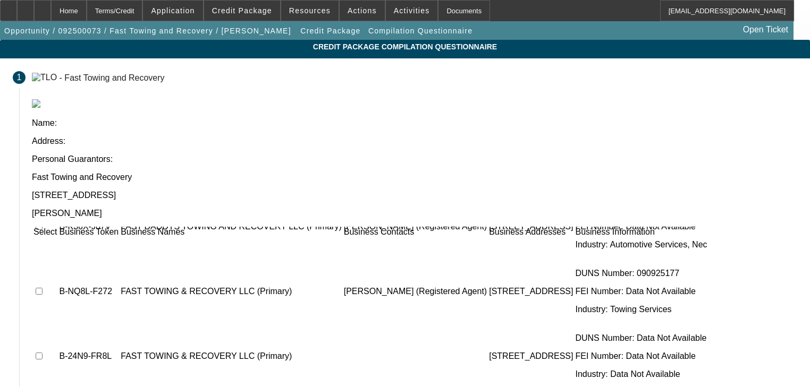
scroll to position [118, 0]
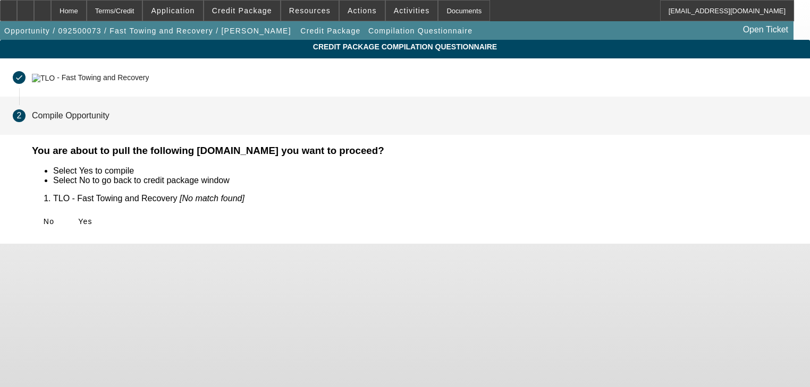
scroll to position [0, 0]
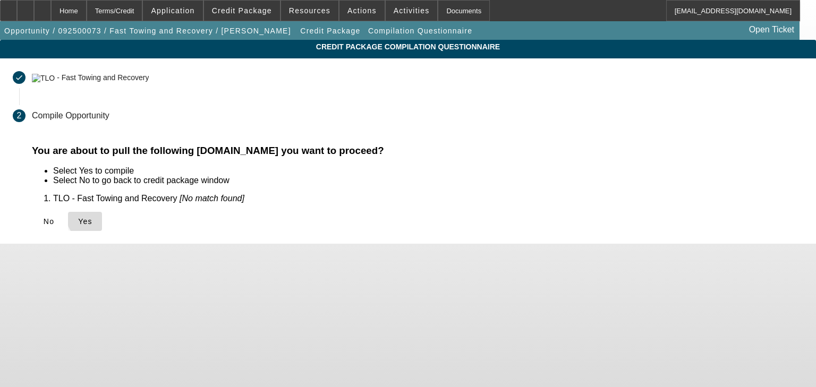
click at [92, 219] on span "Yes" at bounding box center [85, 221] width 14 height 9
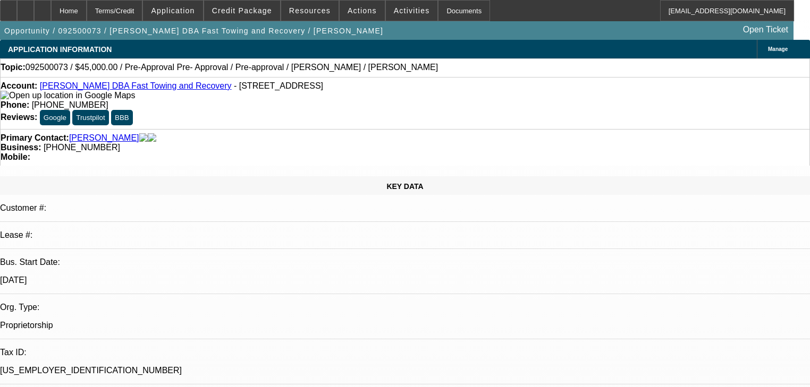
select select "0"
select select "0.1"
select select "4"
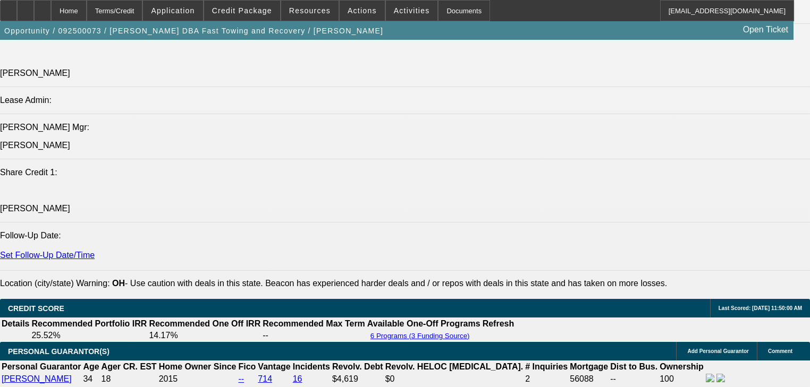
scroll to position [1488, 0]
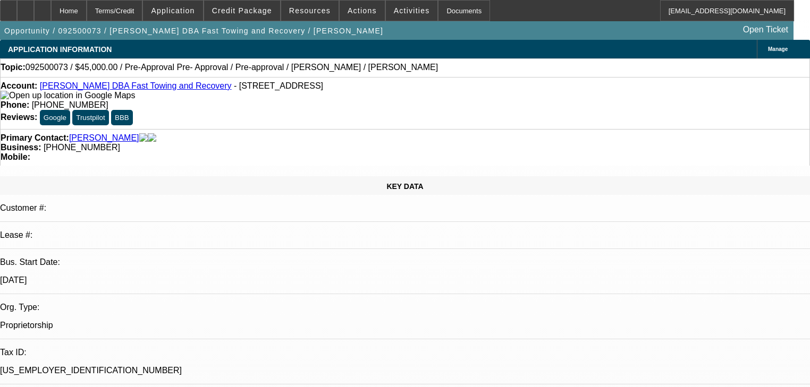
select select "0"
select select "0.1"
select select "4"
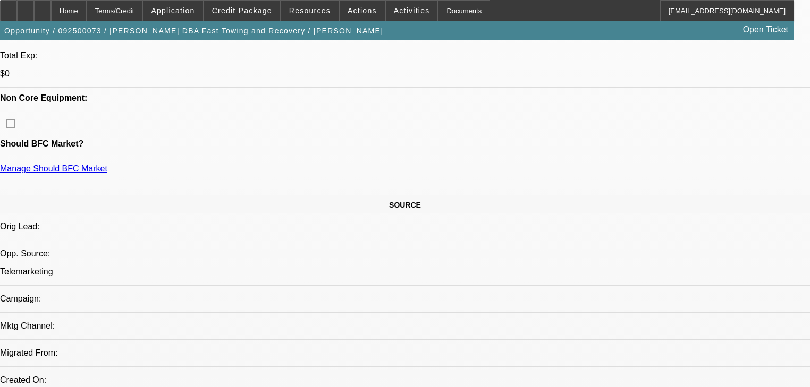
scroll to position [383, 0]
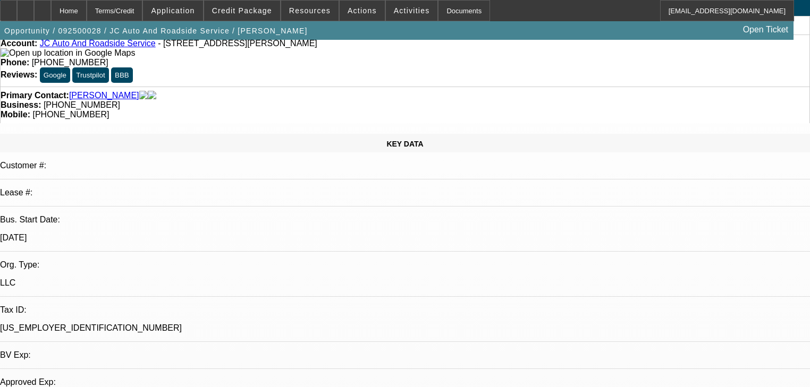
select select "0"
select select "2"
select select "0.1"
select select "4"
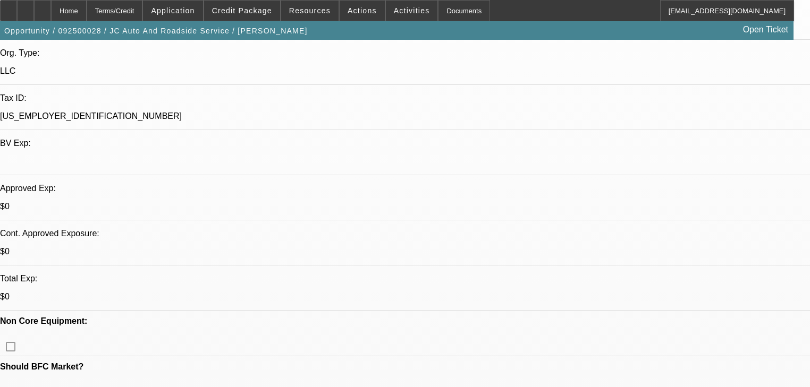
scroll to position [255, 0]
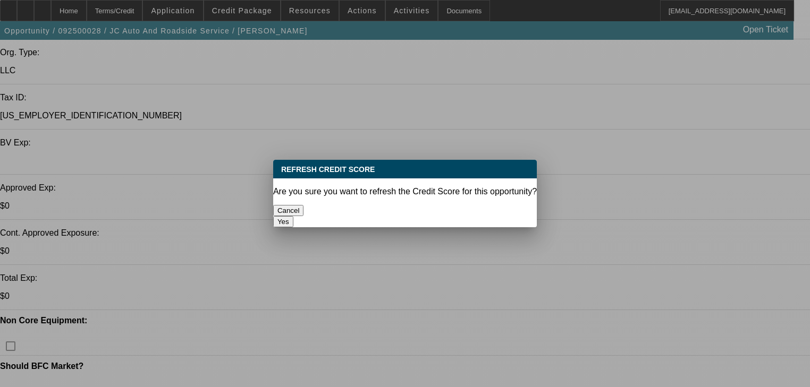
scroll to position [0, 0]
click at [293, 216] on button "Yes" at bounding box center [283, 221] width 20 height 11
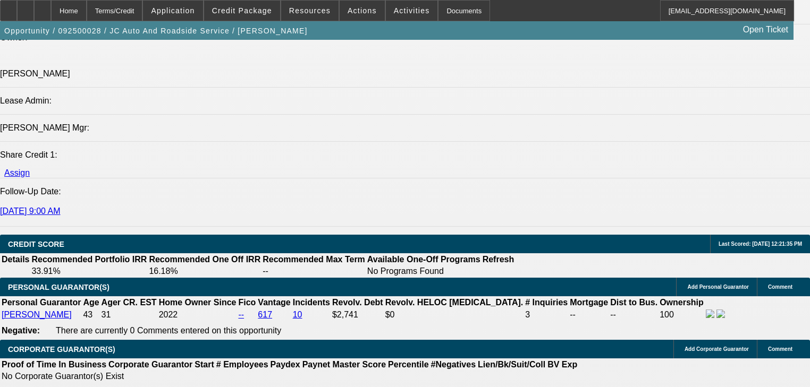
scroll to position [1360, 0]
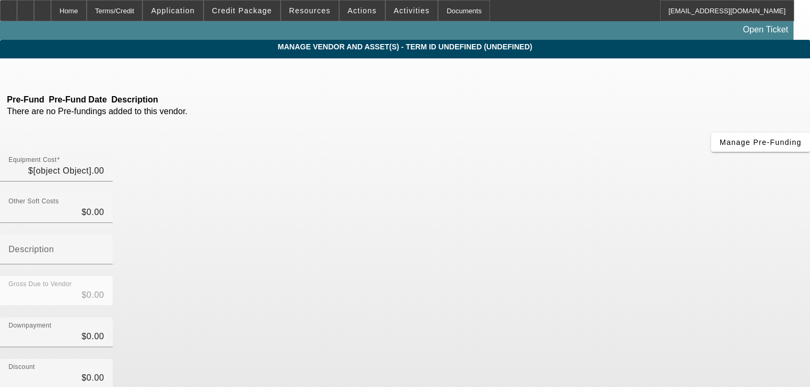
type input "$70,000.00"
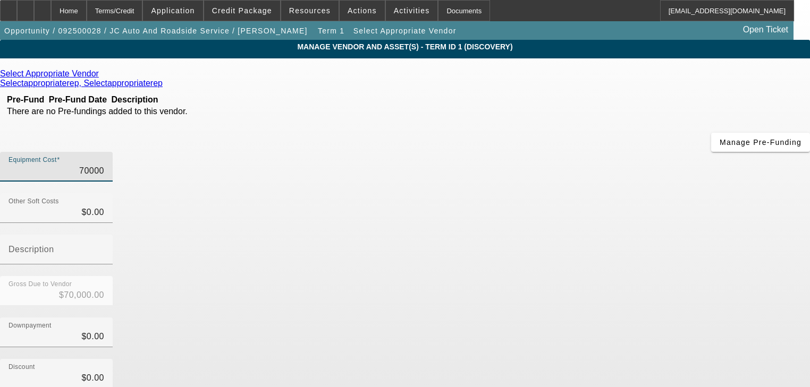
click at [104, 165] on input "70000" at bounding box center [57, 171] width 96 height 13
type input "4"
type input "$4.00"
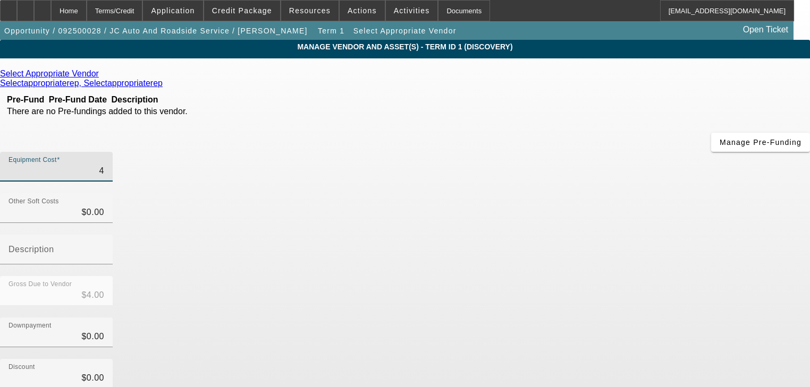
type input "49"
type input "$49.00"
type input "499"
type input "$499.00"
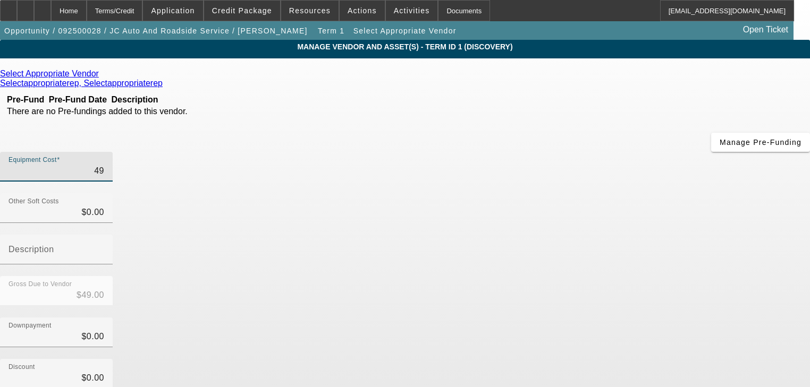
type input "$499.00"
type input "4995"
type input "$4,995.00"
type input "49950"
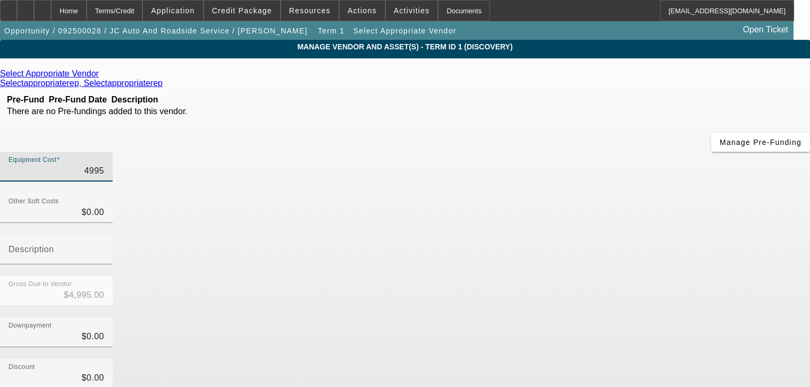
type input "$49,950.00"
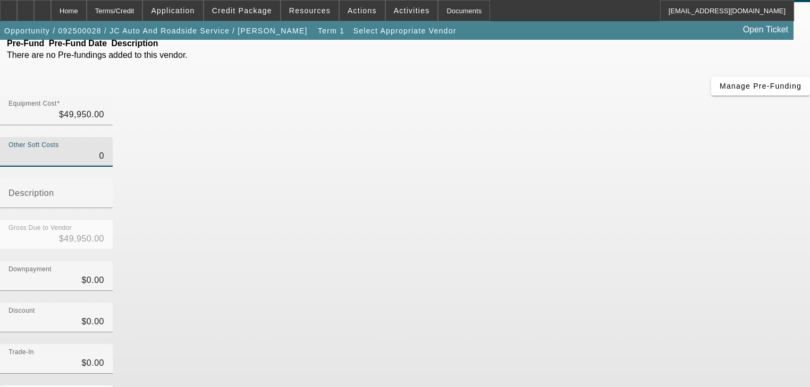
scroll to position [104, 0]
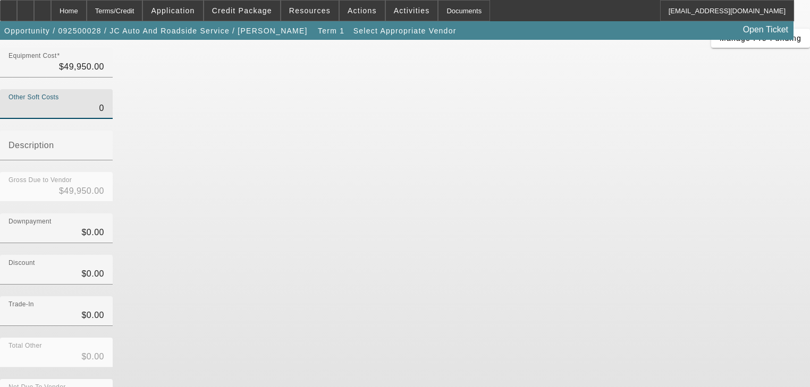
type input "$0.00"
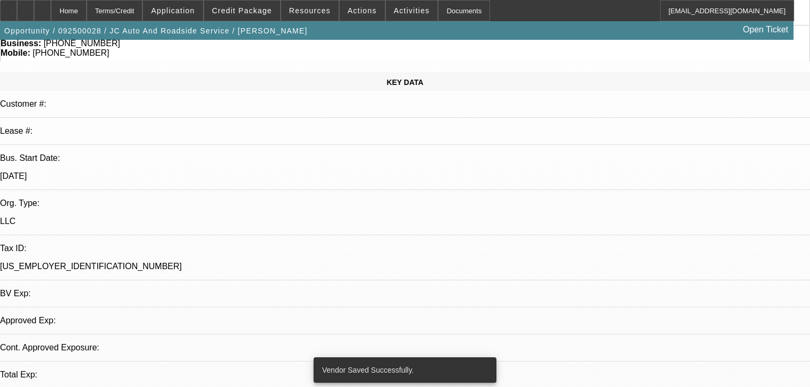
select select "0"
select select "2"
select select "0.1"
select select "4"
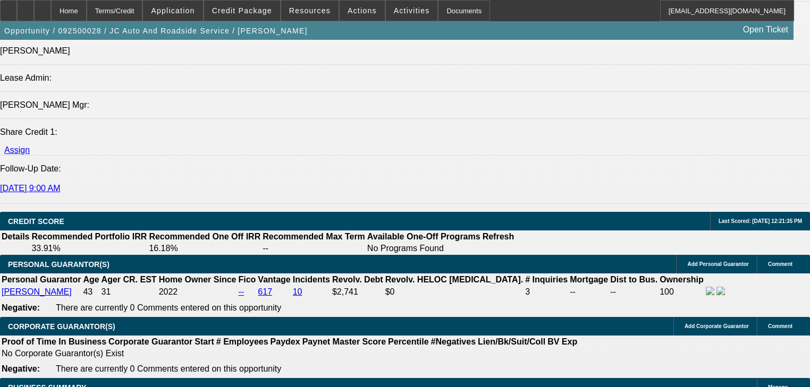
scroll to position [1488, 0]
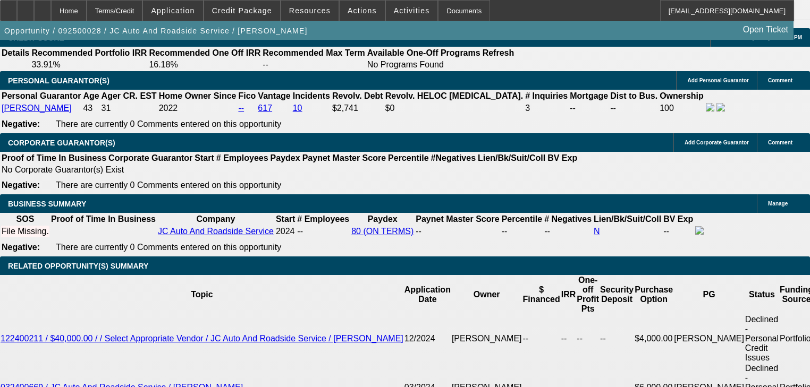
type input "40"
type input "24"
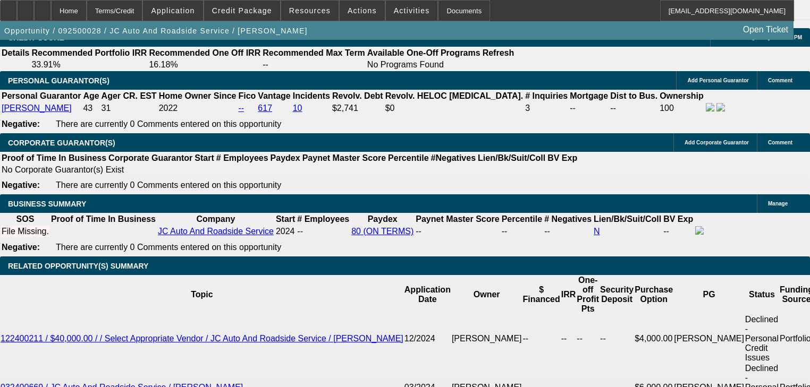
type input "4"
type input "$2,169.07"
type input "$4,338.14"
type input "40"
type input "$3,056.33"
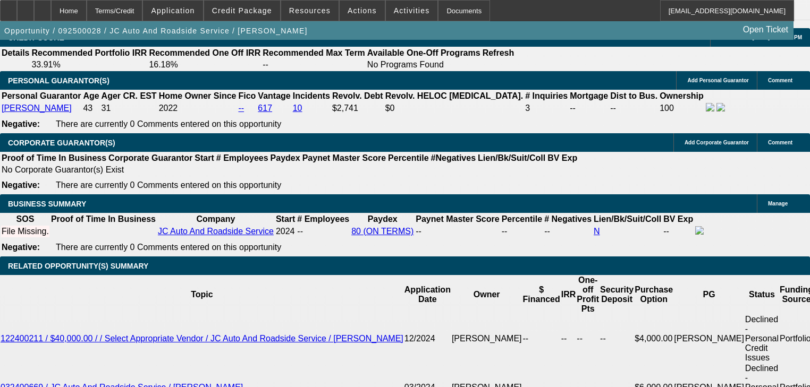
type input "$6,112.66"
type input "40"
select select "0.2"
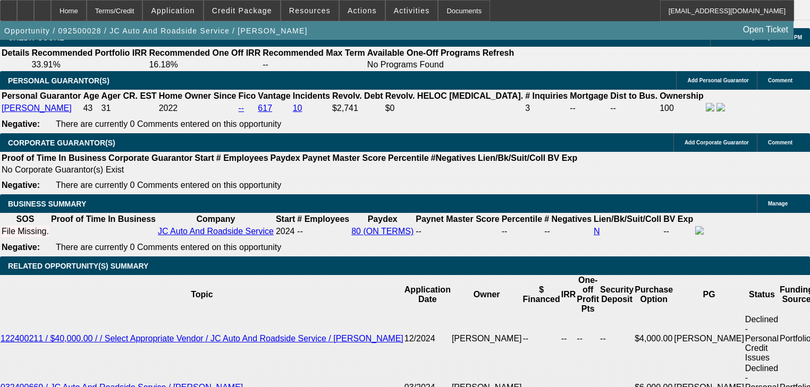
type input "$9,990.00"
type input "$2,445.06"
type input "$4,890.12"
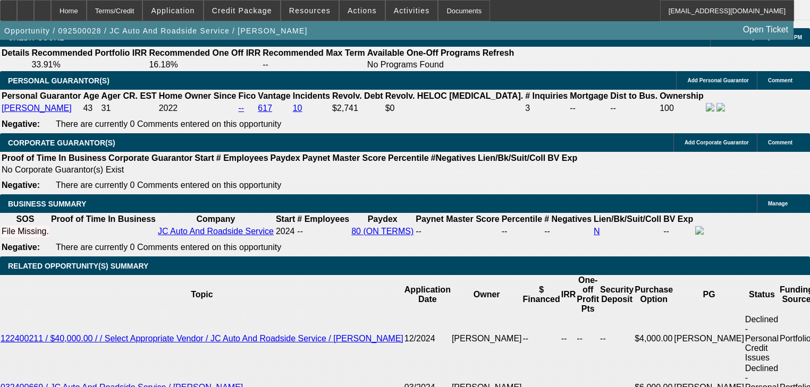
type input "$18,000.00"
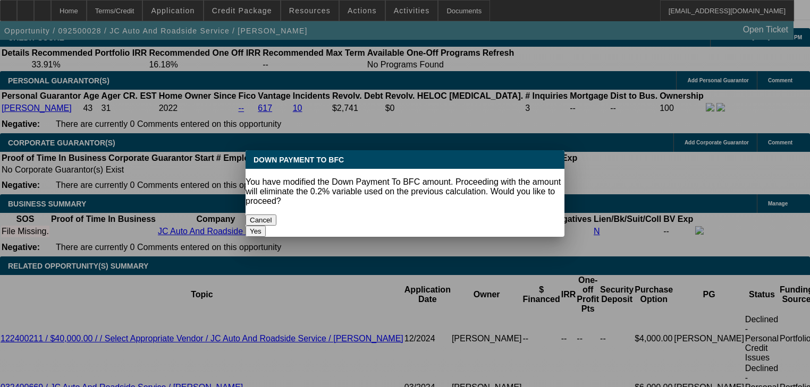
scroll to position [0, 0]
click at [266, 226] on button "Yes" at bounding box center [256, 231] width 20 height 11
select select "0"
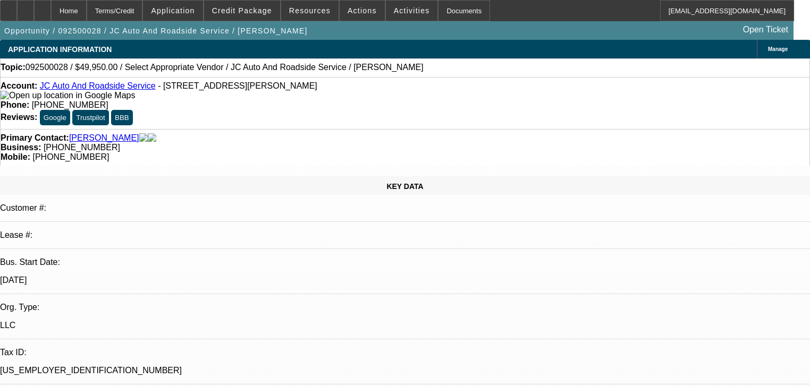
scroll to position [1488, 0]
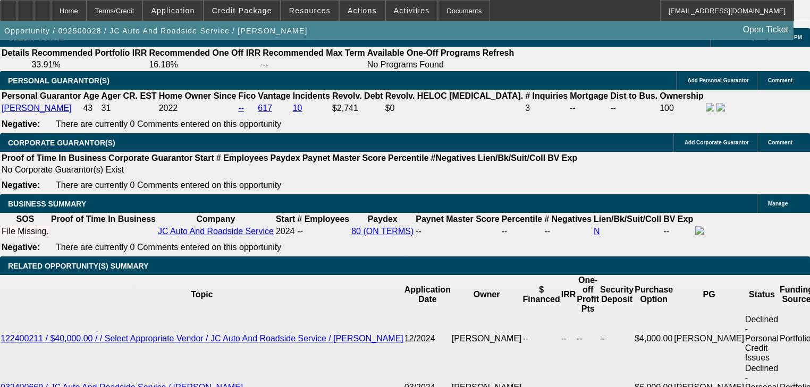
type input "$1,954.95"
type input "$3,909.90"
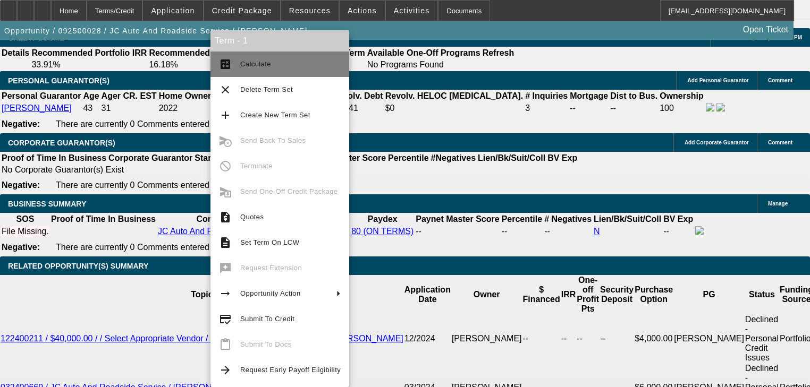
click at [255, 68] on span "Calculate" at bounding box center [290, 64] width 100 height 13
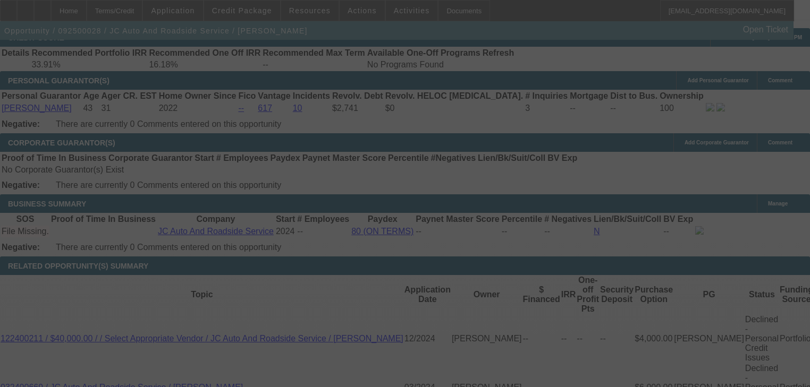
select select "0"
select select "2"
select select "0.1"
select select "4"
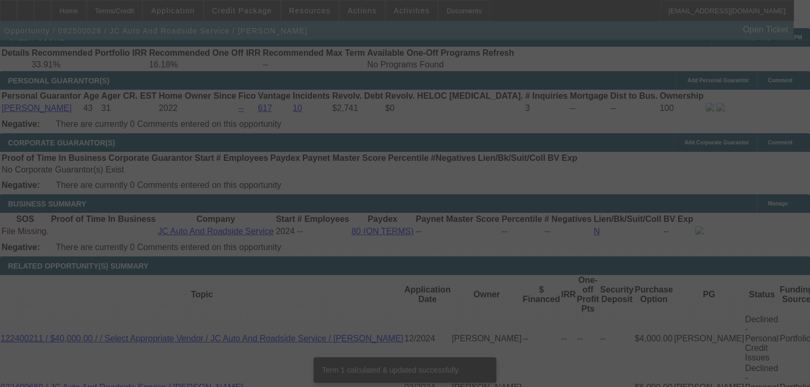
scroll to position [1475, 0]
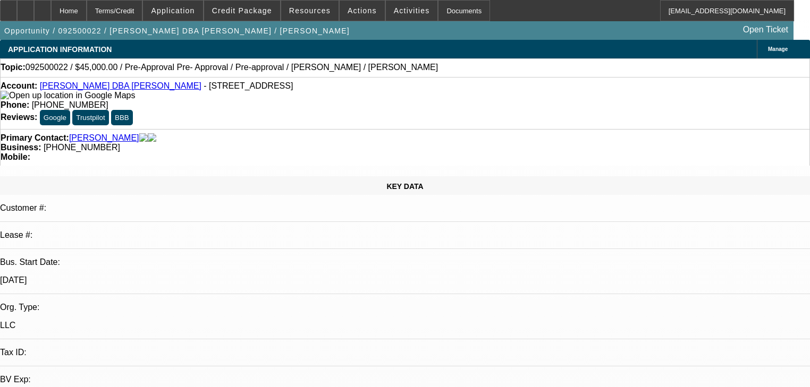
select select "0"
select select "0.1"
select select "4"
select select "0"
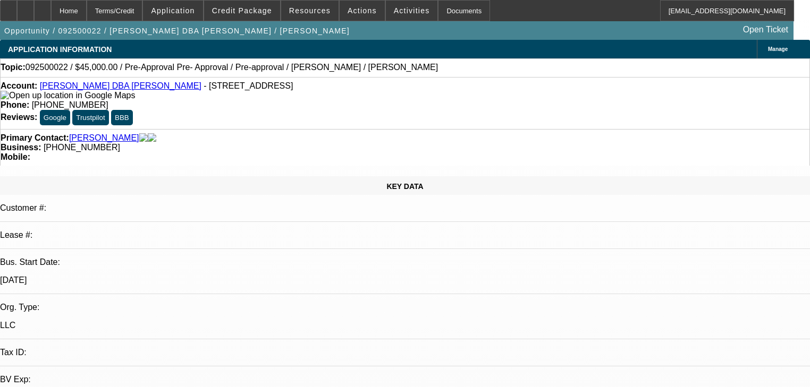
select select "0"
select select "0.1"
select select "4"
select select "0.2"
select select "2"
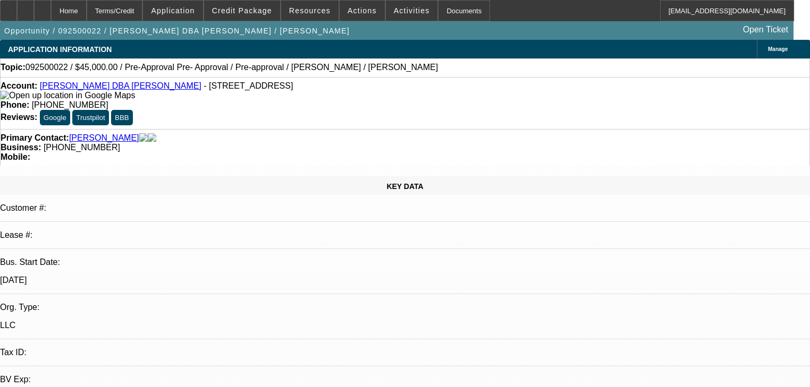
select select "2"
select select "0.1"
select select "4"
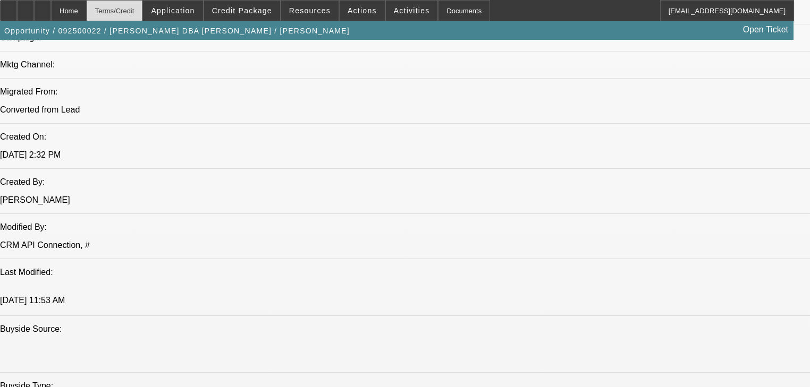
scroll to position [595, 0]
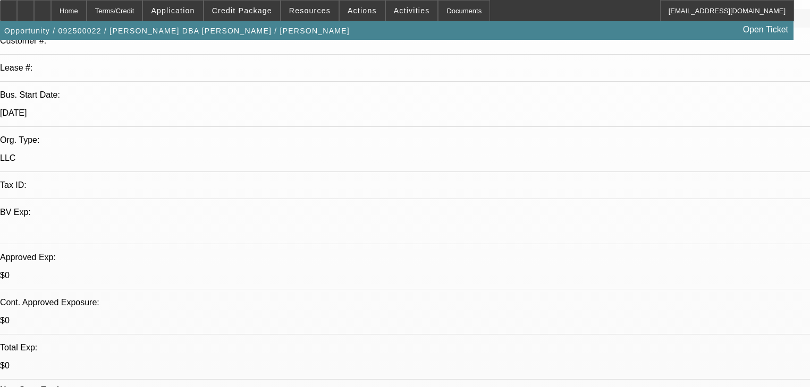
scroll to position [85, 0]
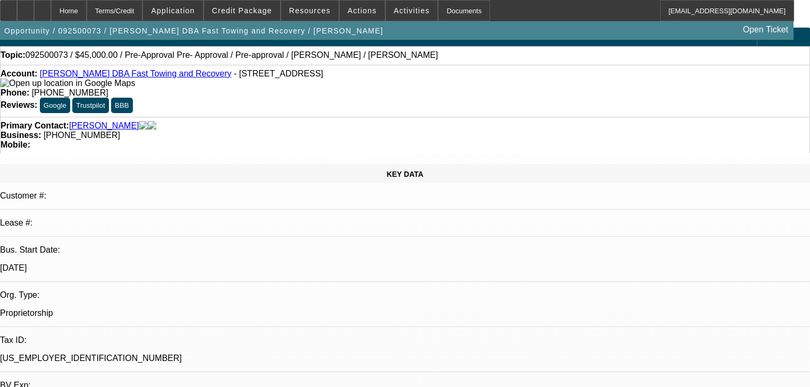
select select "0"
select select "0.1"
select select "4"
select select "0"
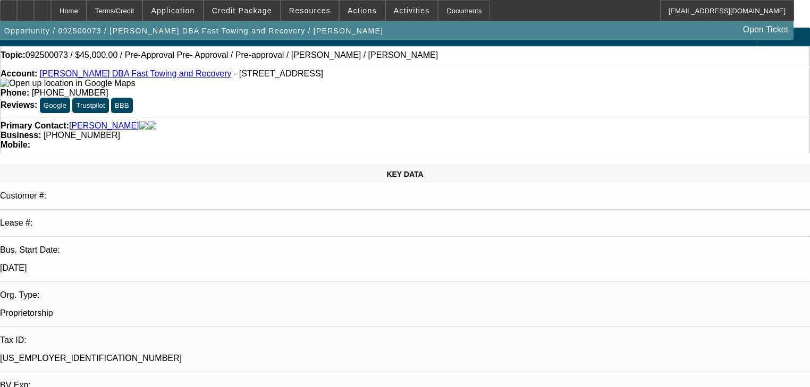
select select "0"
select select "0.1"
select select "4"
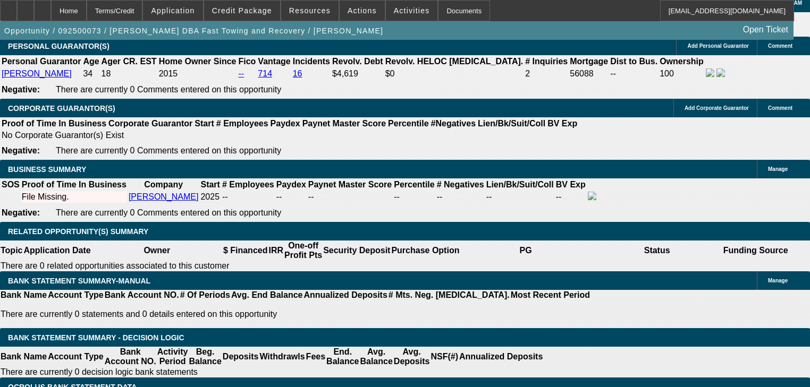
scroll to position [1573, 0]
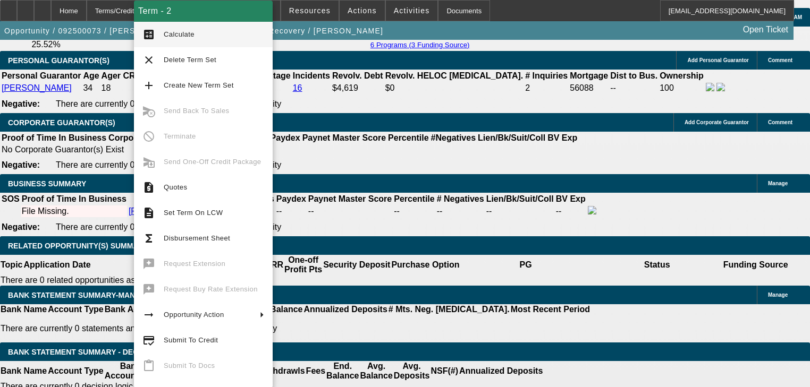
click at [134, 91] on button "add Create New Term Set" at bounding box center [203, 86] width 139 height 26
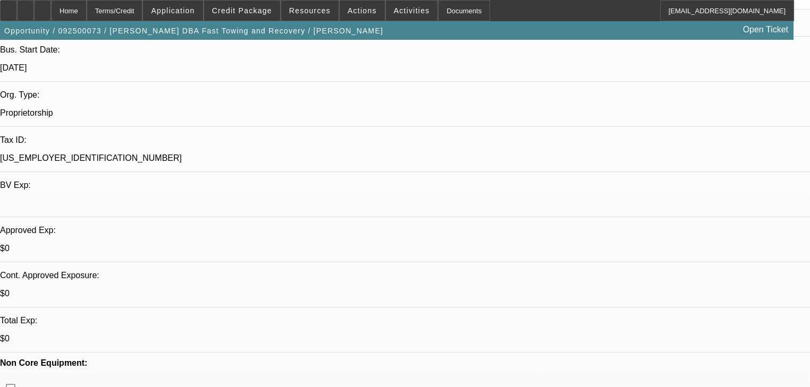
select select "0"
select select "0.1"
select select "4"
select select "0"
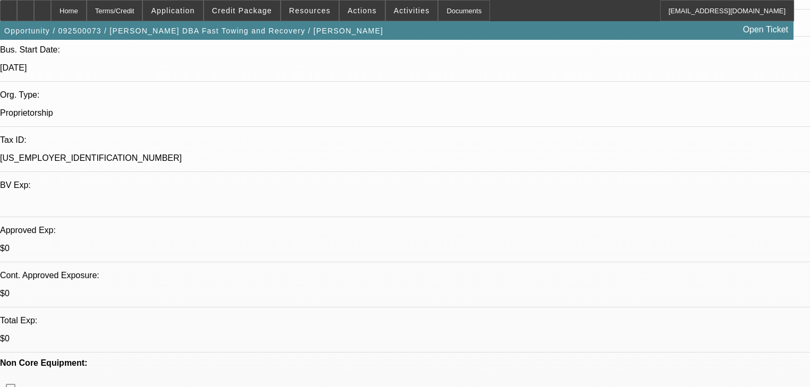
select select "0"
select select "0.1"
select select "4"
select select "0"
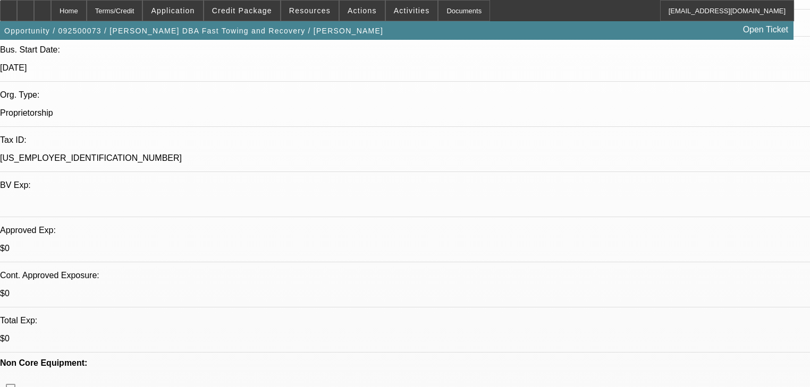
select select "0.1"
select select "4"
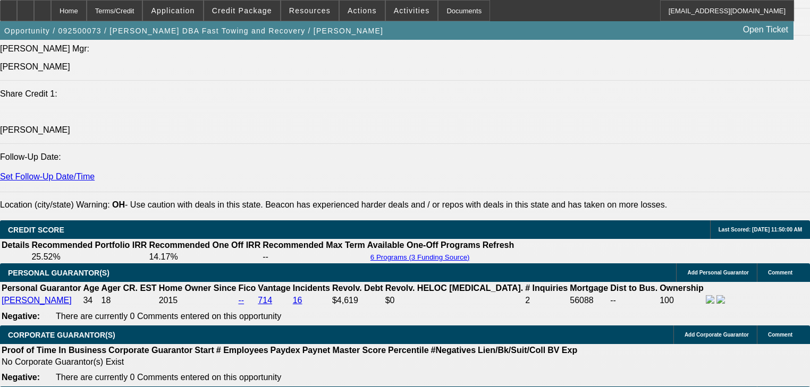
scroll to position [1190, 0]
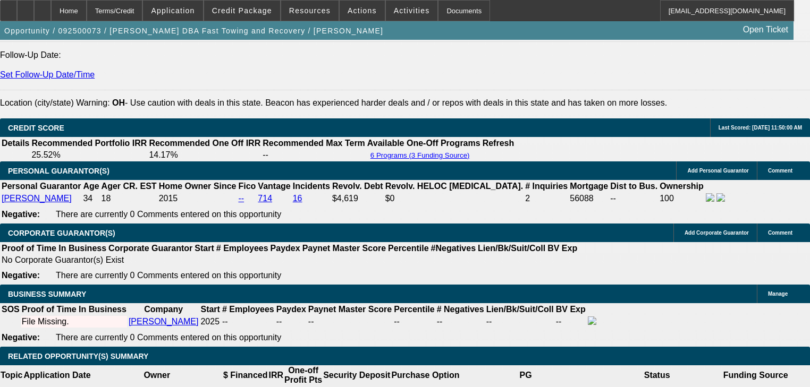
scroll to position [1573, 0]
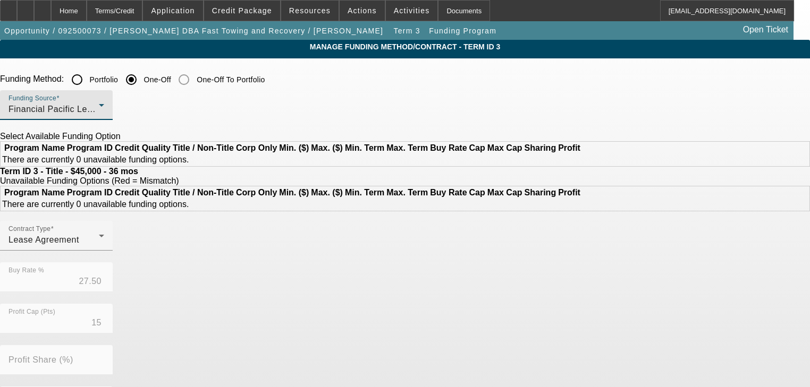
click at [129, 106] on span "Financial Pacific Leasing, Inc." at bounding box center [69, 109] width 120 height 9
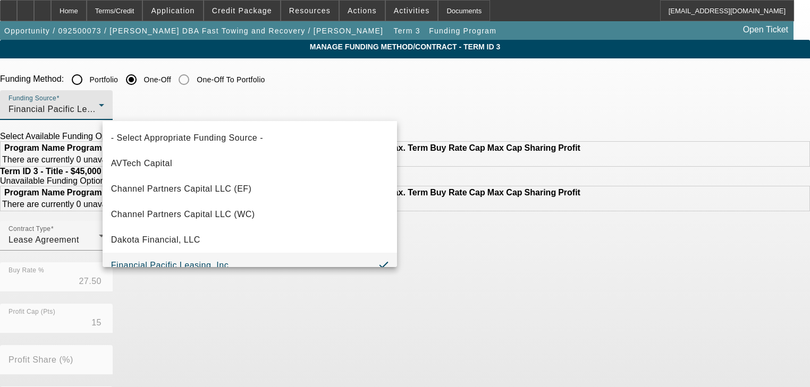
scroll to position [11, 0]
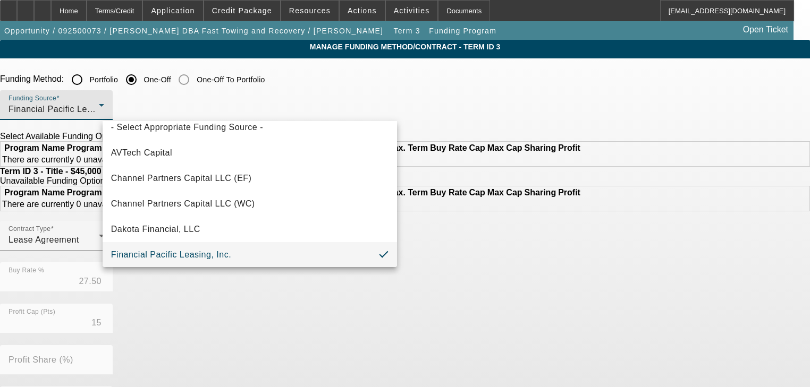
click at [191, 106] on div at bounding box center [405, 193] width 810 height 387
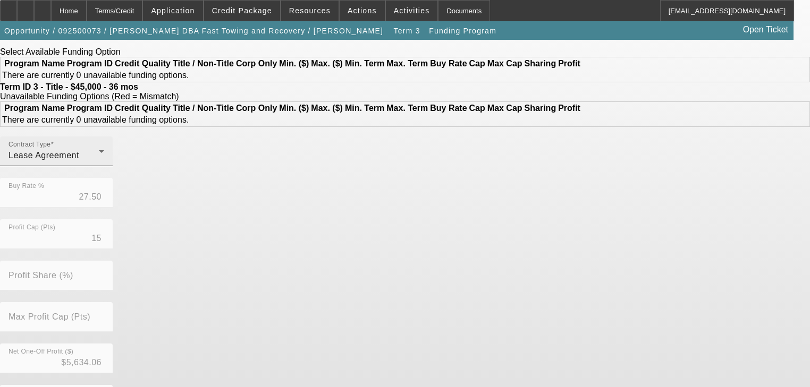
scroll to position [85, 0]
click at [104, 166] on div "Contract Type Lease Agreement" at bounding box center [57, 151] width 96 height 30
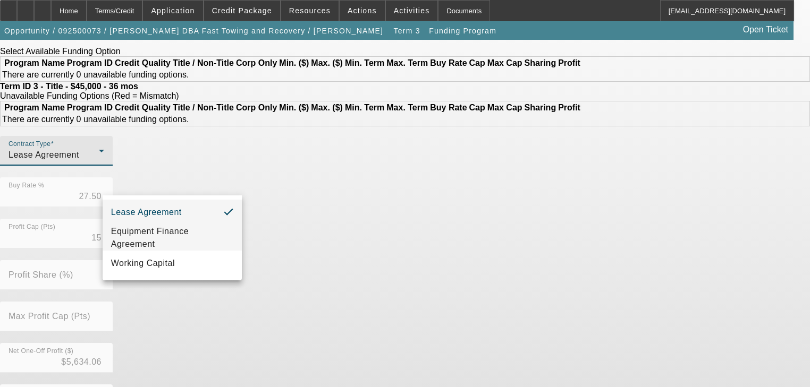
click at [199, 240] on span "Equipment Finance Agreement" at bounding box center [172, 238] width 122 height 26
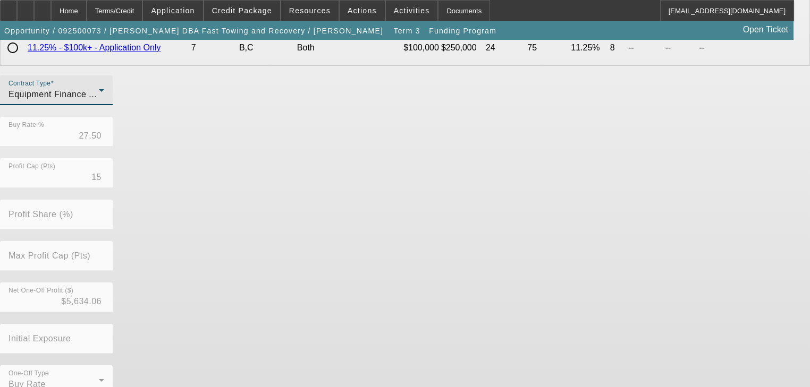
scroll to position [345, 0]
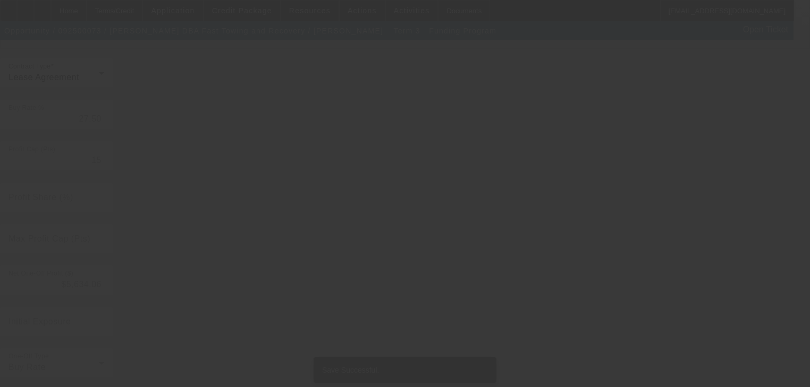
scroll to position [0, 0]
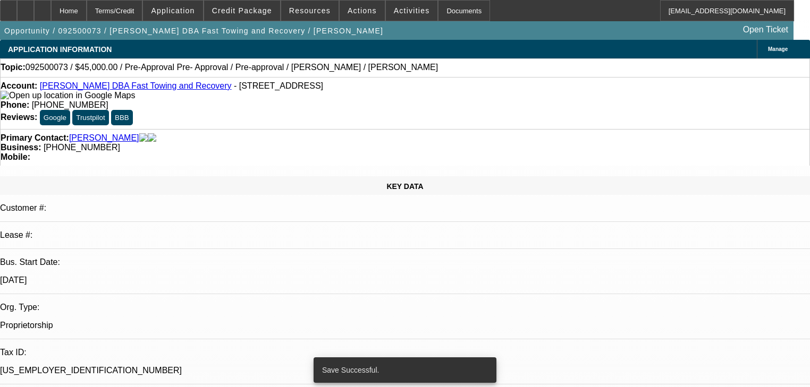
select select "0"
select select "6"
select select "0"
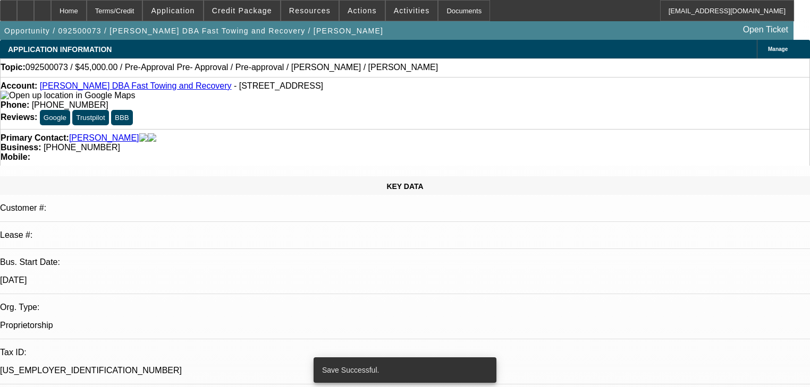
select select "0"
select select "0.1"
select select "4"
select select "0"
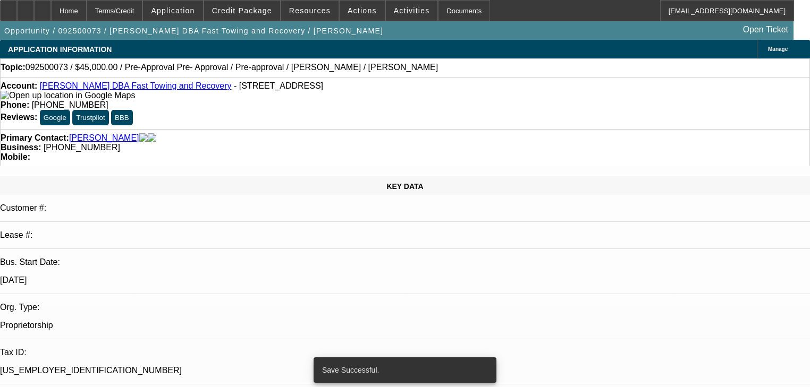
select select "0.1"
select select "4"
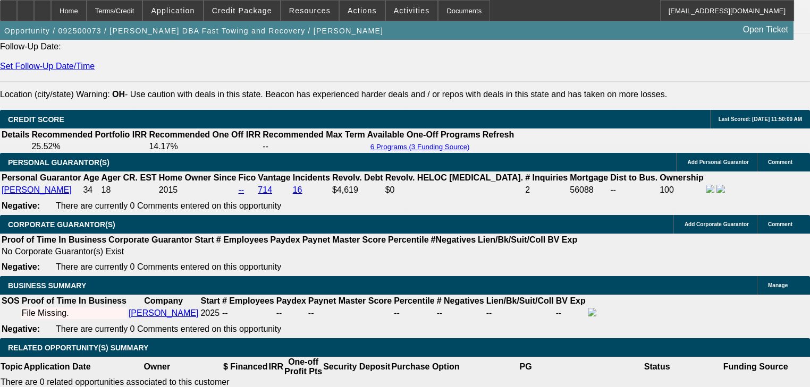
scroll to position [1471, 0]
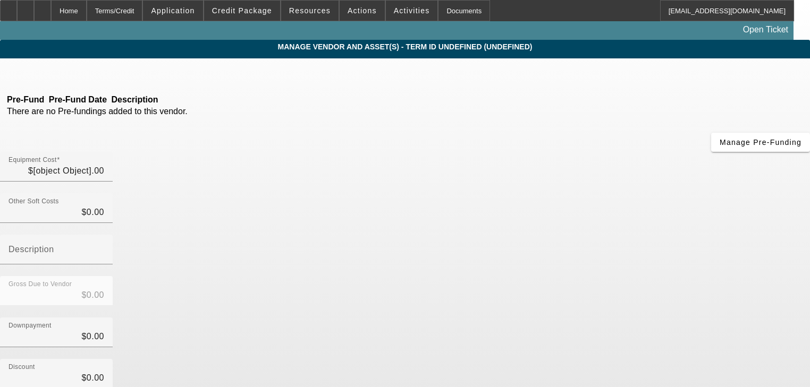
type input "$45,000.00"
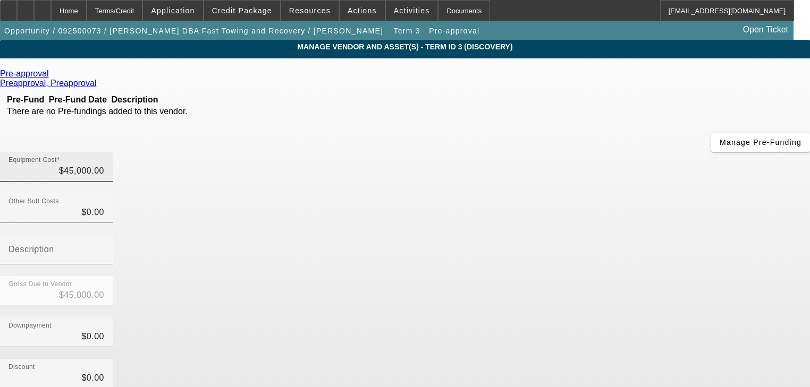
click at [104, 152] on div "Equipment Cost $45,000.00" at bounding box center [57, 167] width 96 height 30
click at [104, 165] on input "45000" at bounding box center [57, 171] width 96 height 13
type input "5"
type input "$5.00"
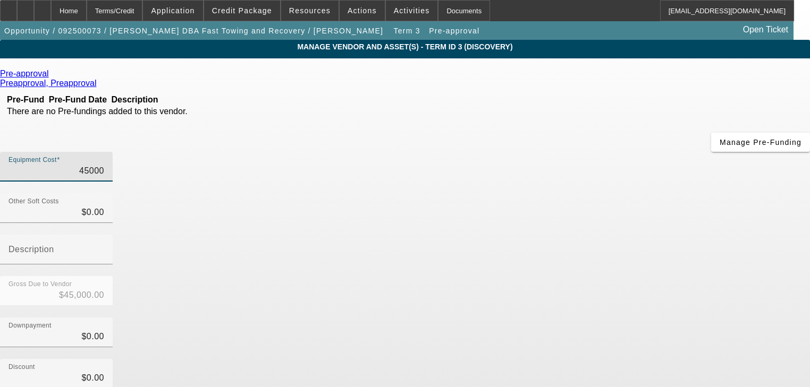
type input "$5.00"
type input "50"
type input "$50.00"
type input "500"
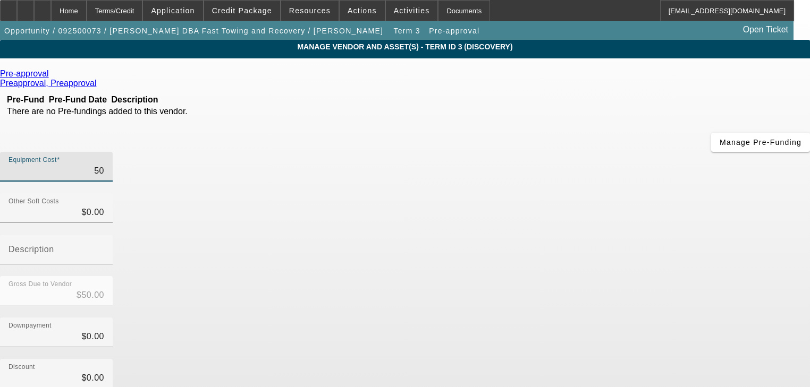
type input "$500.00"
type input "5000"
type input "$5,000.00"
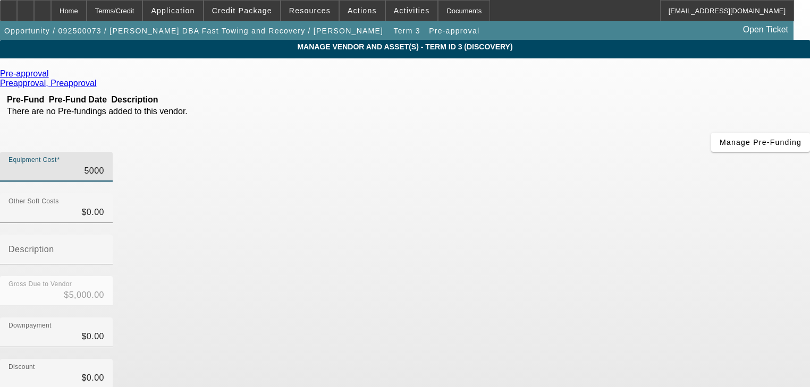
type input "50000"
type input "$50,000.00"
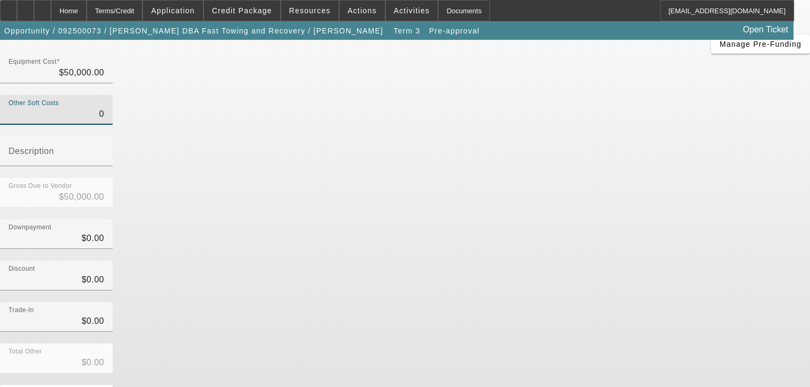
scroll to position [108, 0]
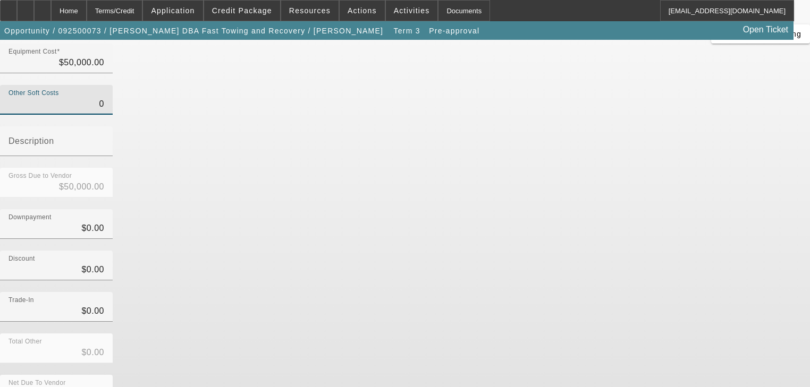
type input "$0.00"
click at [611, 313] on form "Pre-approval Preapproval, Preapproval Pre-Fund Pre-Fund Date Description There …" at bounding box center [405, 226] width 810 height 531
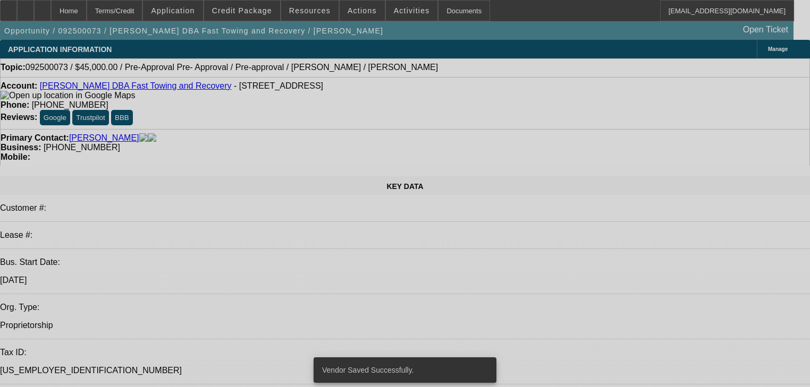
select select "0"
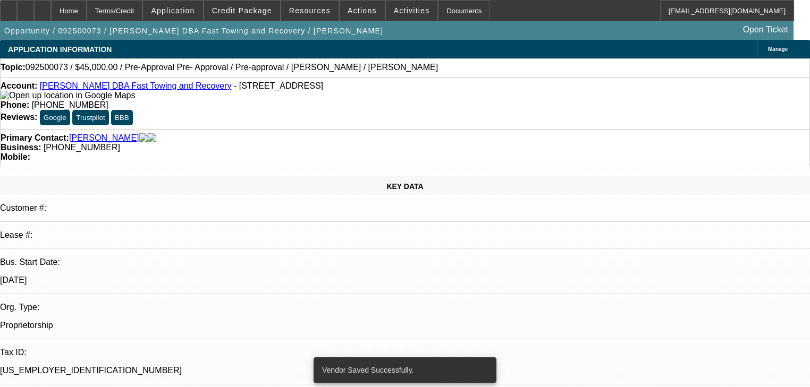
select select "0"
select select "6"
select select "0"
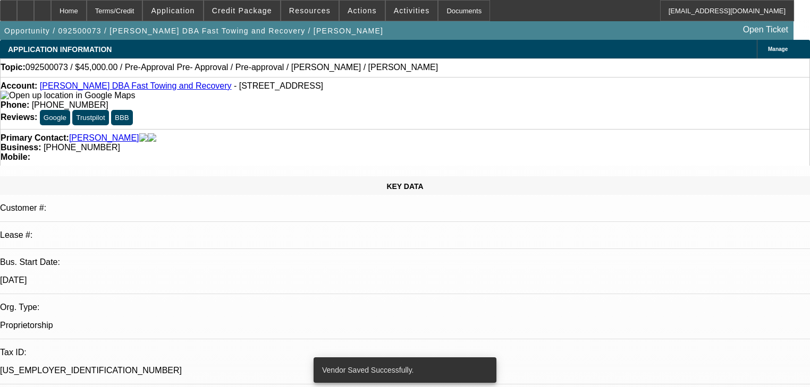
select select "0.1"
select select "4"
select select "0"
select select "0.1"
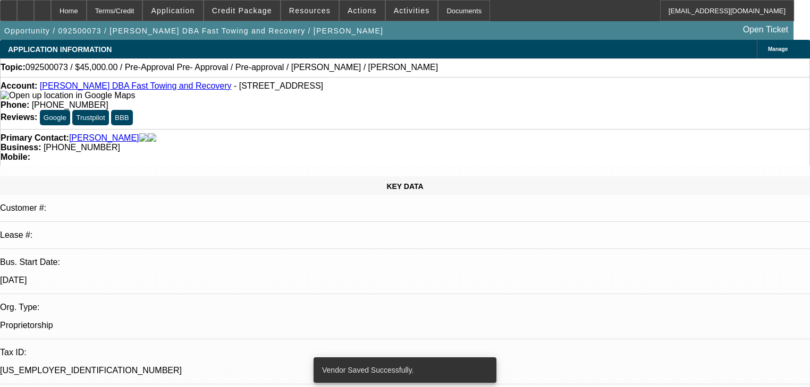
select select "4"
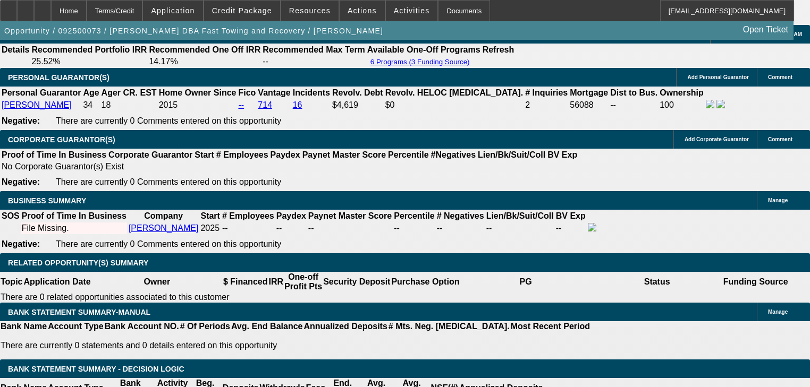
scroll to position [1641, 0]
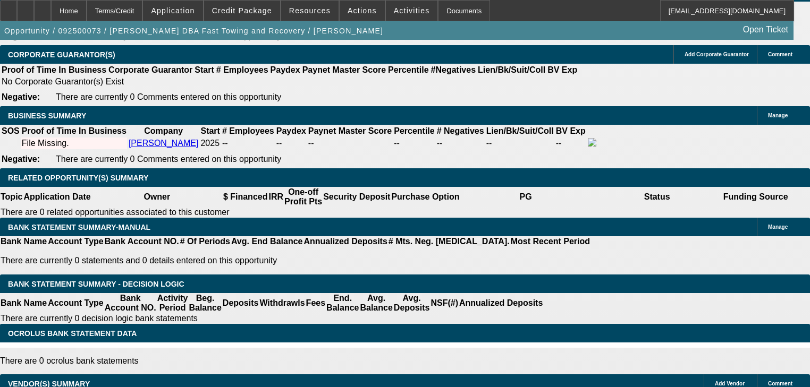
type input "4"
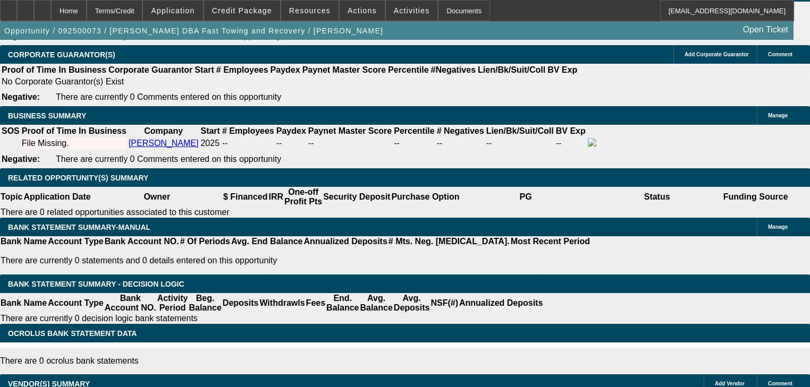
type input "UNKNOWN"
type input "48"
type input "$1,800.30"
type input "48"
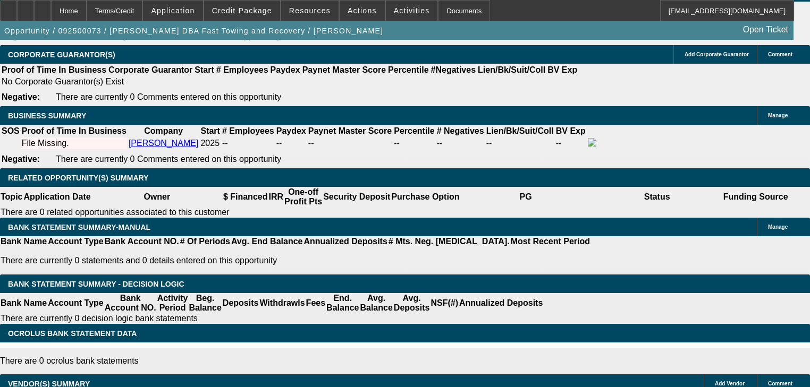
type input "3"
type input "$1,106.72"
type input "35"
type input "$1,948.56"
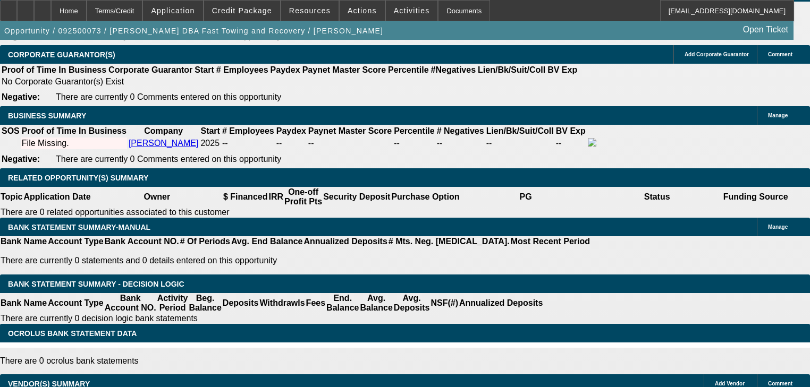
type input "35"
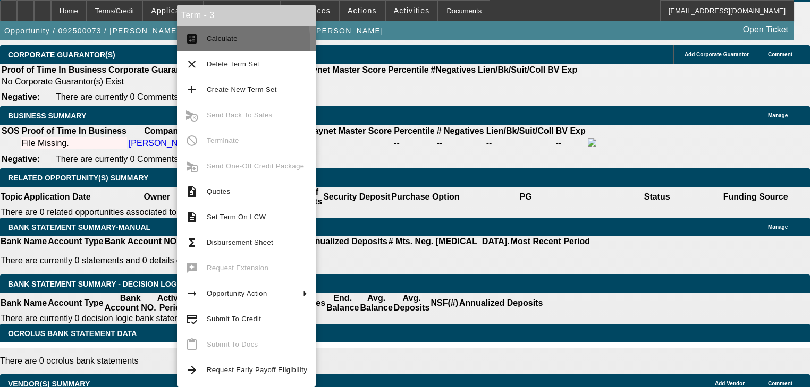
click at [197, 45] on button "calculate Calculate" at bounding box center [246, 39] width 139 height 26
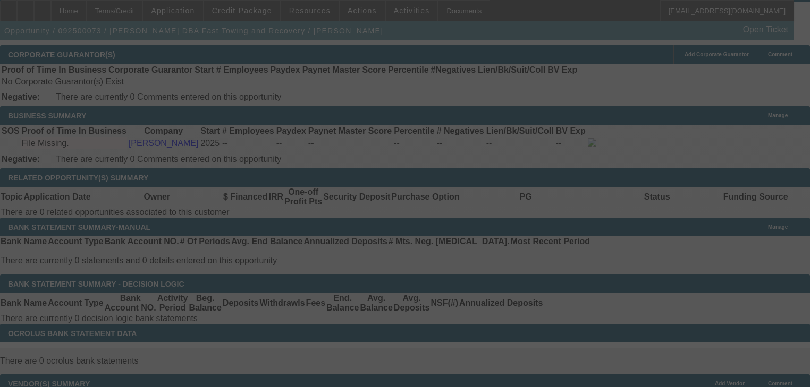
select select "0"
select select "6"
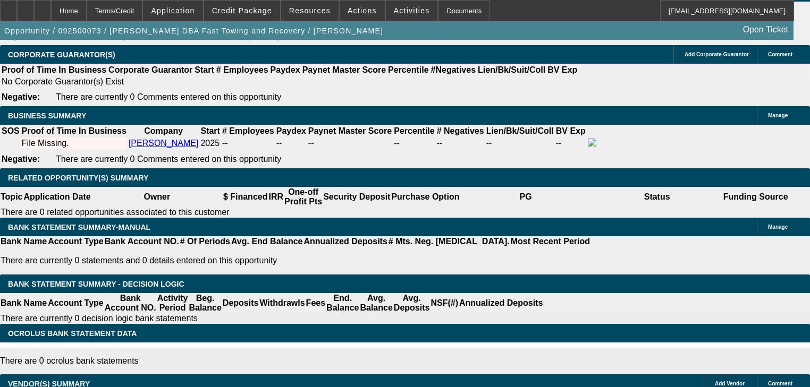
type input "3"
type input "UNKNOWN"
type input "$1,106.72"
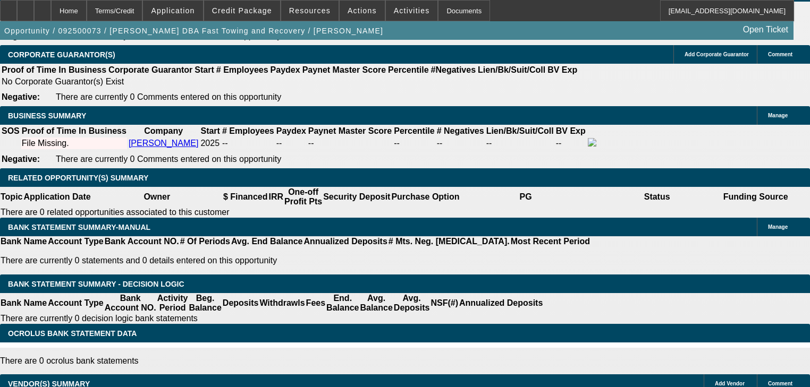
type input "30"
type input "$1,800.30"
type input "30"
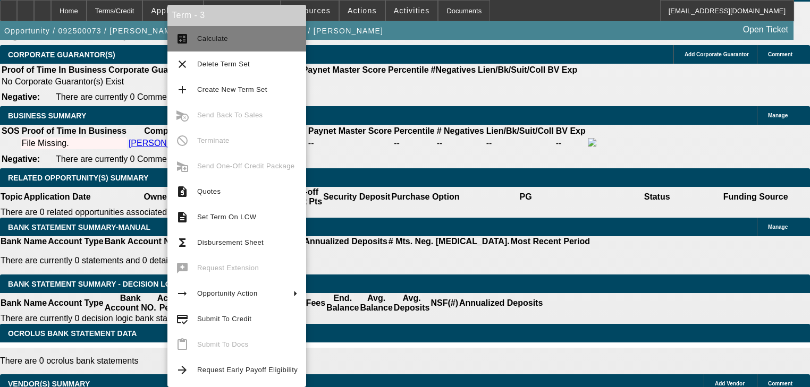
click at [200, 48] on button "calculate Calculate" at bounding box center [236, 39] width 139 height 26
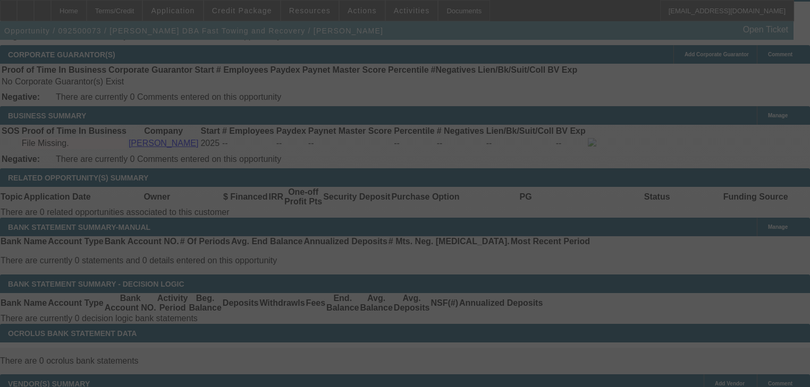
select select "0"
select select "6"
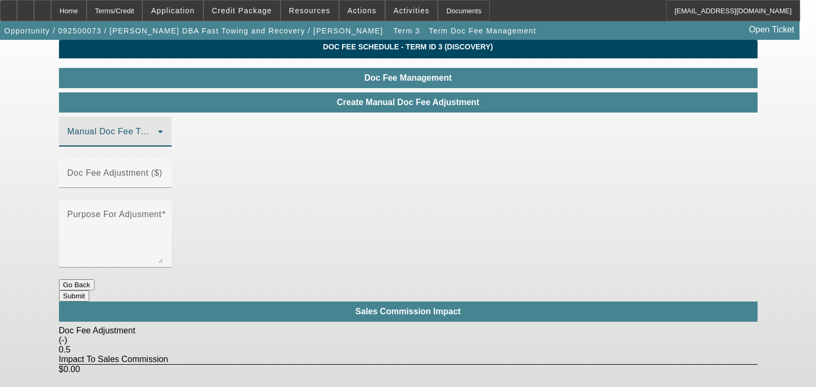
click at [158, 142] on span at bounding box center [112, 136] width 90 height 13
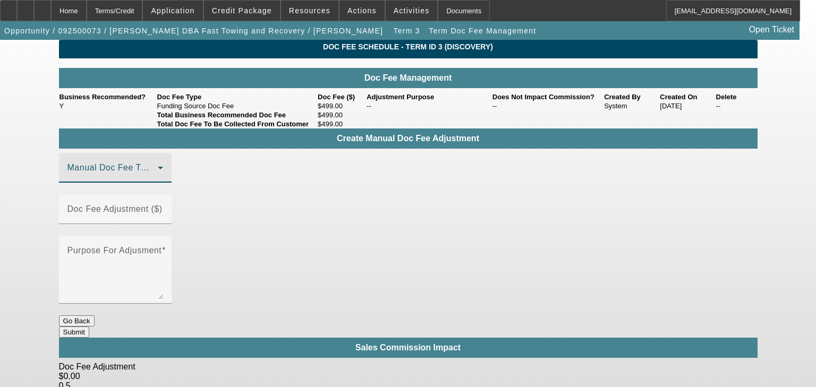
click at [158, 179] on span at bounding box center [112, 172] width 90 height 13
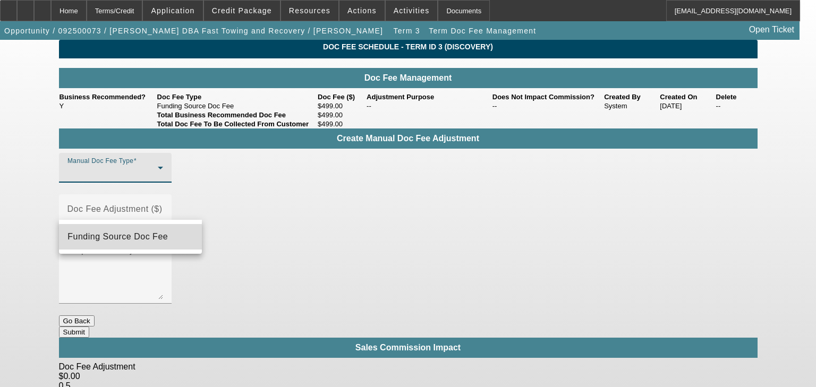
click at [150, 245] on mat-option "Funding Source Doc Fee" at bounding box center [130, 237] width 143 height 26
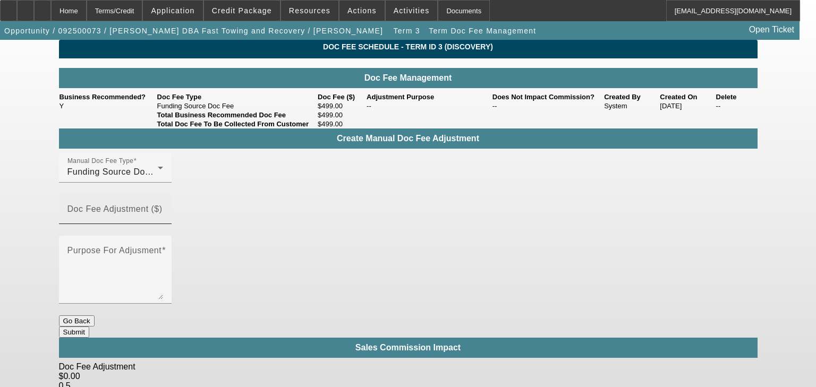
click at [163, 208] on mat-label "Doc Fee Adjustment ($)" at bounding box center [114, 209] width 95 height 9
click at [163, 208] on input "Doc Fee Adjustment ($)" at bounding box center [115, 213] width 96 height 13
type input "1"
type input "$730.00"
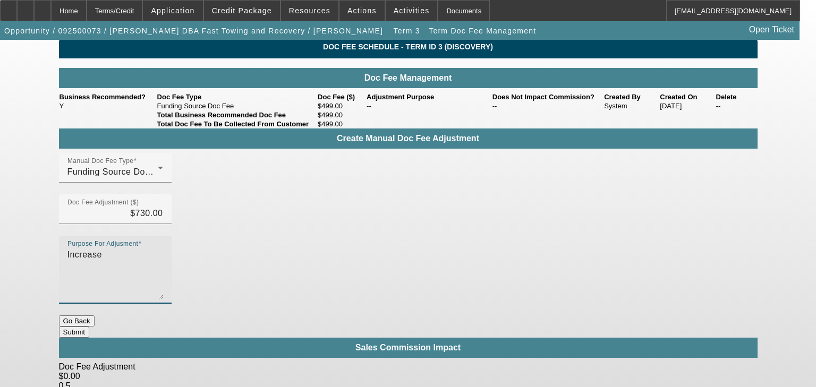
type textarea "Increase"
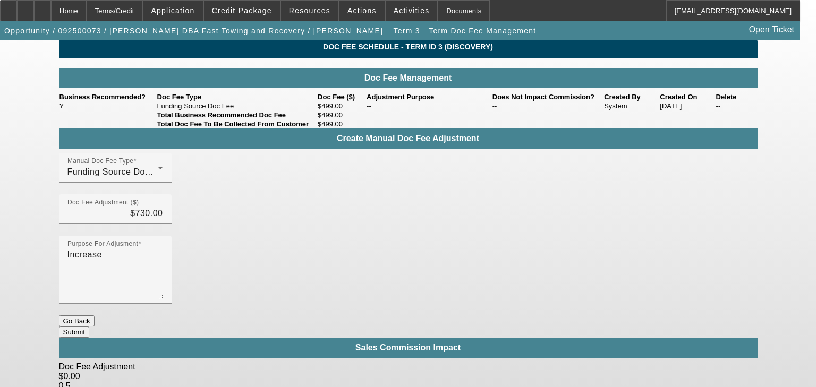
click at [89, 327] on button "Submit" at bounding box center [74, 332] width 30 height 11
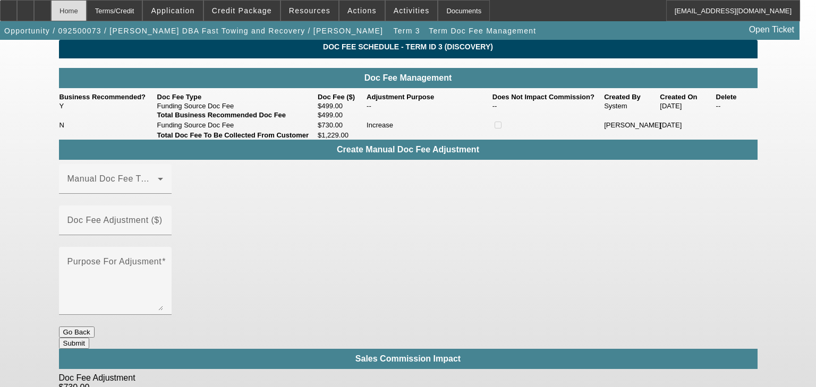
click at [87, 14] on div "Home" at bounding box center [69, 10] width 36 height 21
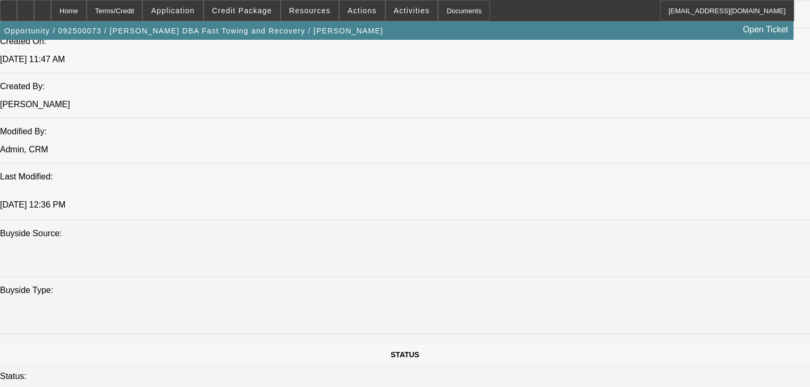
select select "0"
select select "6"
select select "0"
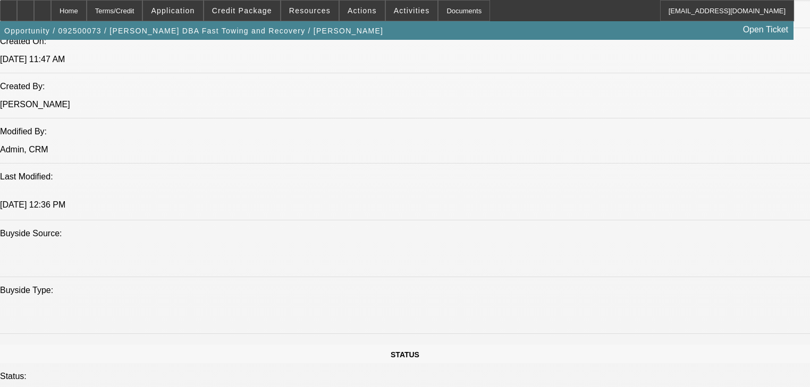
select select "0"
select select "0.1"
select select "4"
select select "0"
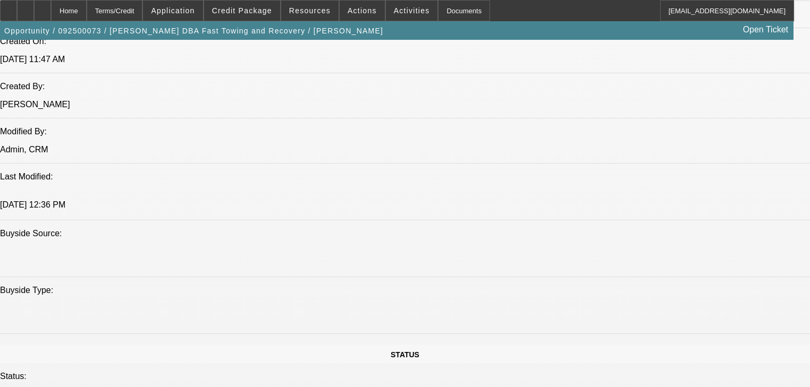
select select "0.1"
select select "4"
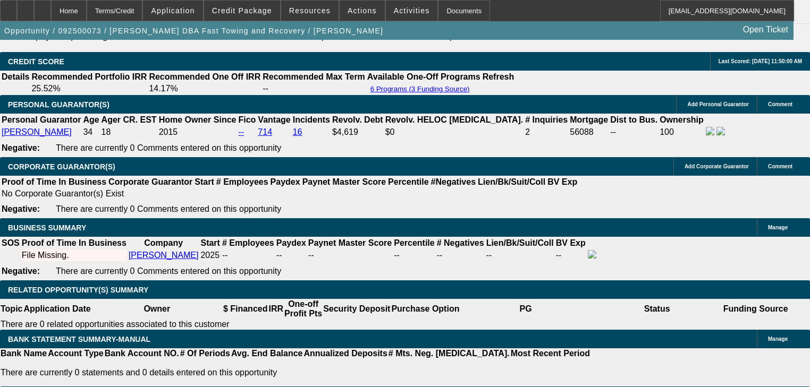
scroll to position [1505, 0]
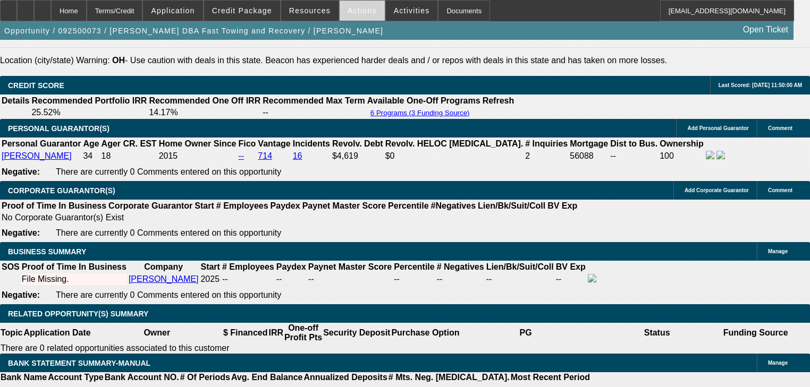
click at [361, 14] on span "Actions" at bounding box center [362, 10] width 29 height 9
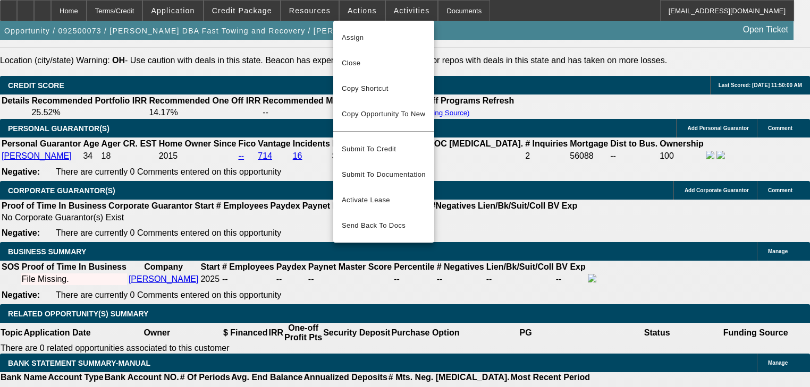
click at [327, 10] on div at bounding box center [405, 193] width 810 height 387
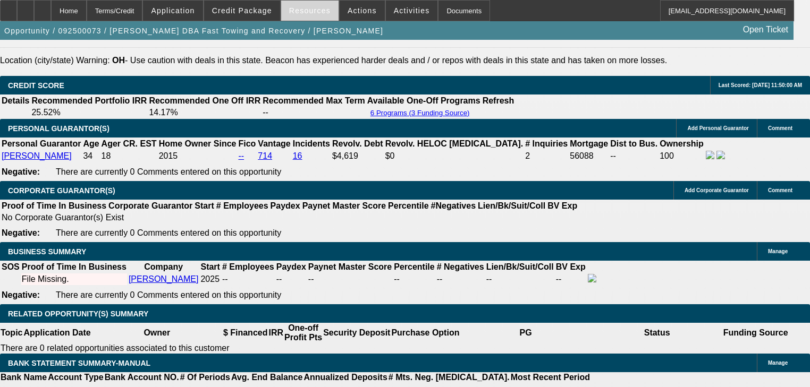
click at [323, 10] on span "Resources" at bounding box center [309, 10] width 41 height 9
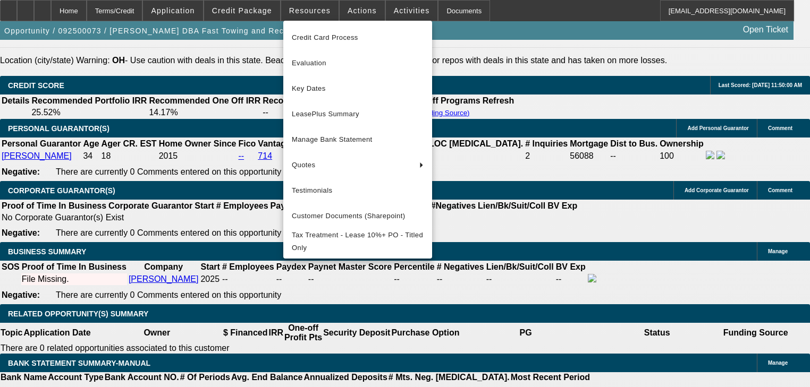
click at [377, 13] on div at bounding box center [405, 193] width 810 height 387
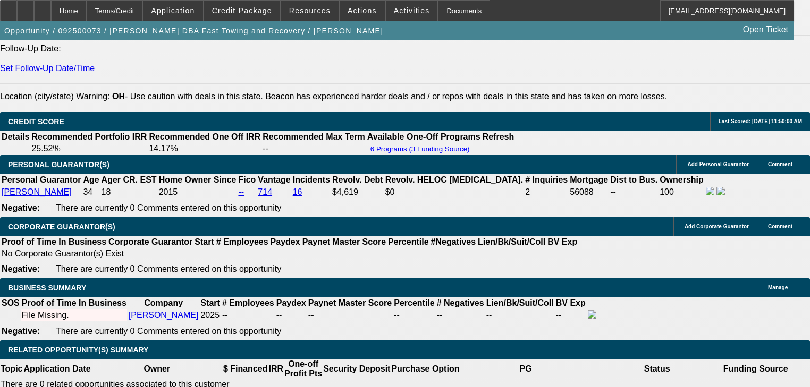
scroll to position [1446, 0]
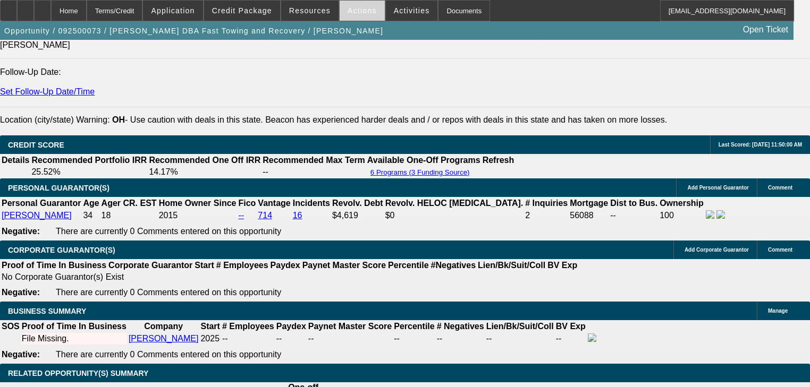
click at [353, 15] on span at bounding box center [362, 11] width 45 height 26
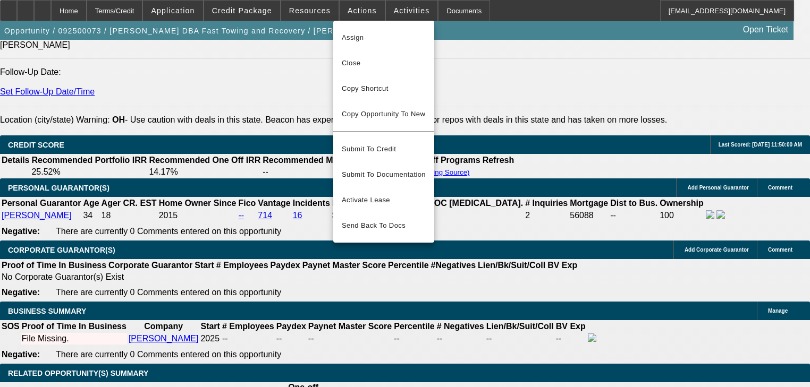
click at [321, 20] on div at bounding box center [405, 193] width 810 height 387
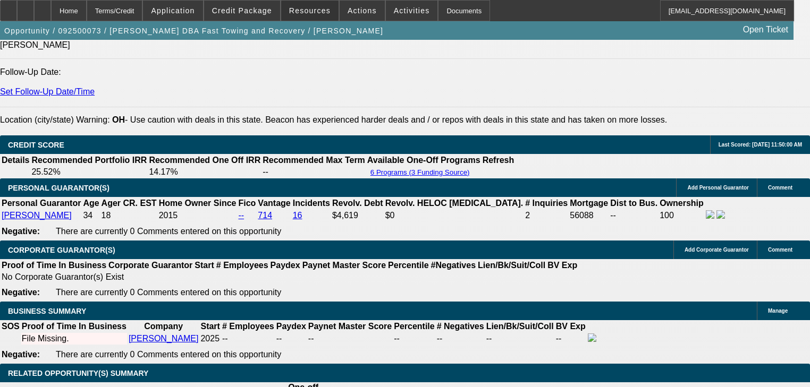
click at [318, 13] on span "Resources" at bounding box center [309, 10] width 41 height 9
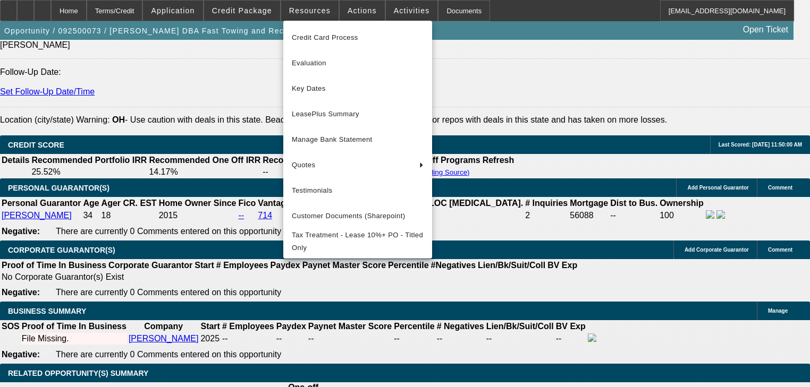
click at [599, 159] on div at bounding box center [405, 193] width 810 height 387
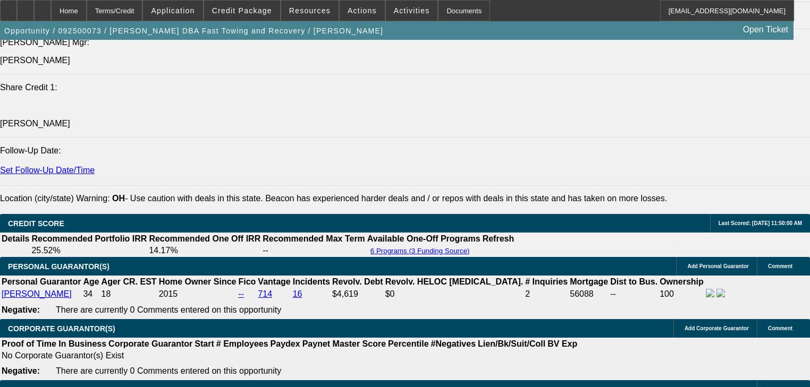
scroll to position [1360, 0]
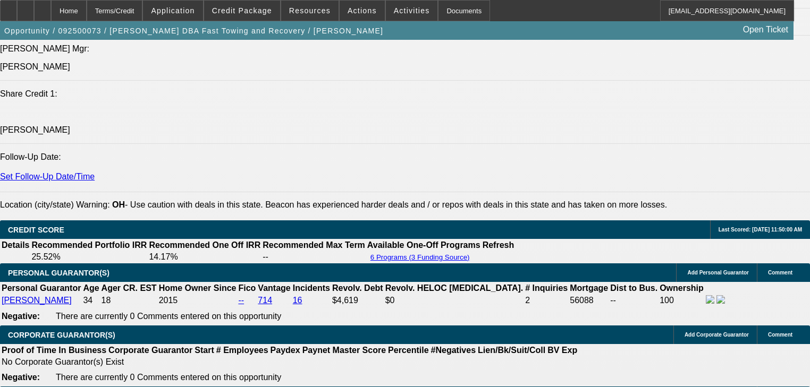
scroll to position [0, 0]
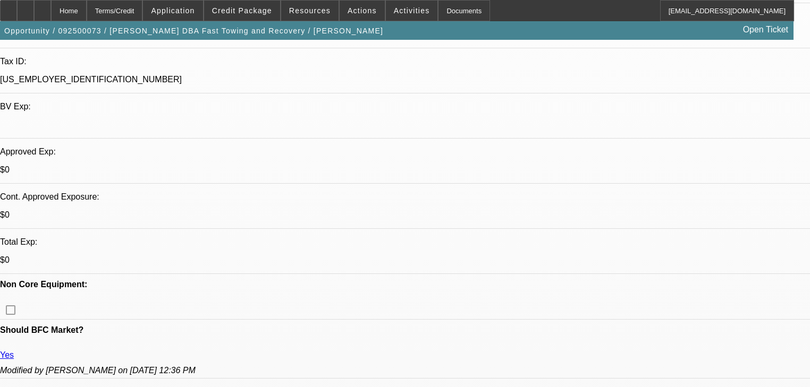
scroll to position [128, 0]
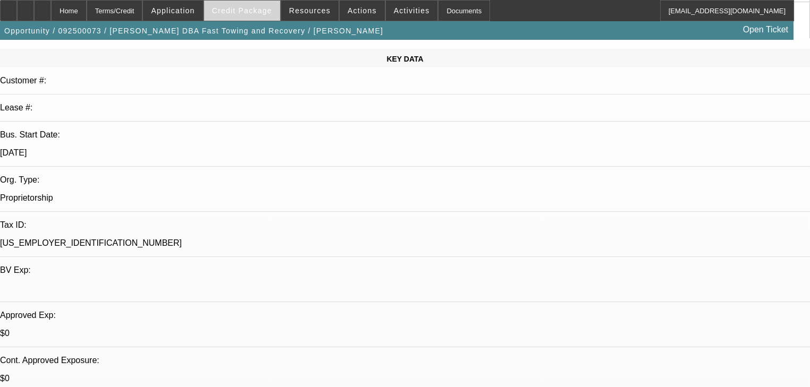
click at [255, 14] on span "Credit Package" at bounding box center [242, 10] width 60 height 9
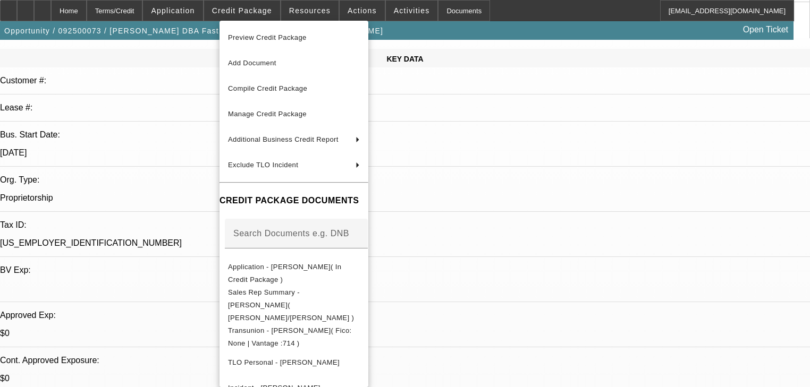
click at [207, 18] on div at bounding box center [405, 193] width 810 height 387
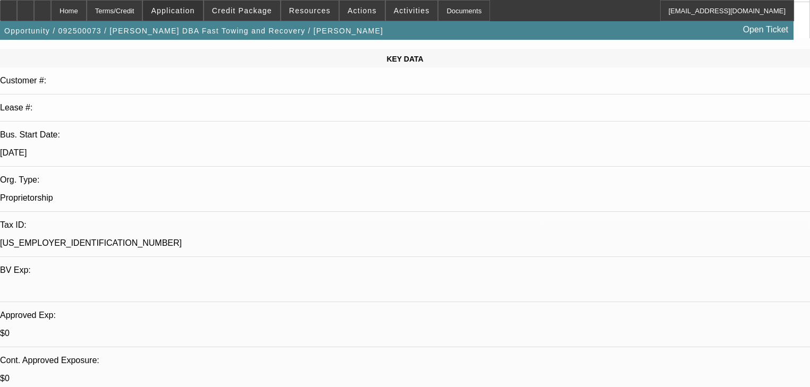
click at [202, 15] on span at bounding box center [173, 11] width 60 height 26
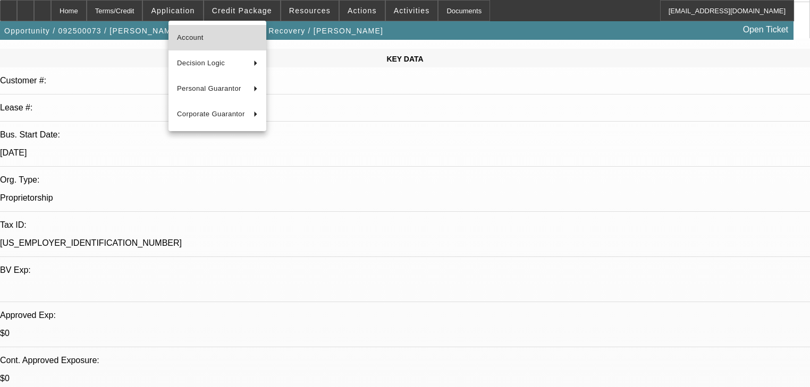
click at [221, 40] on span "Account" at bounding box center [217, 37] width 81 height 13
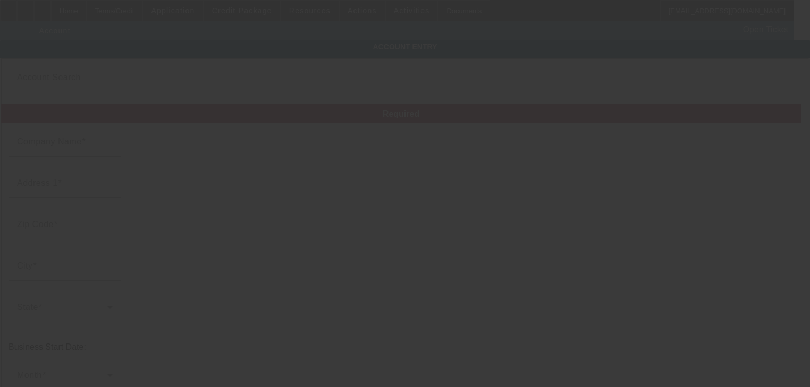
type input "Charles Tucker"
type input "21631 Maydale Ave"
type input "44123"
type input "Euclid"
type input "(216) 832-6195"
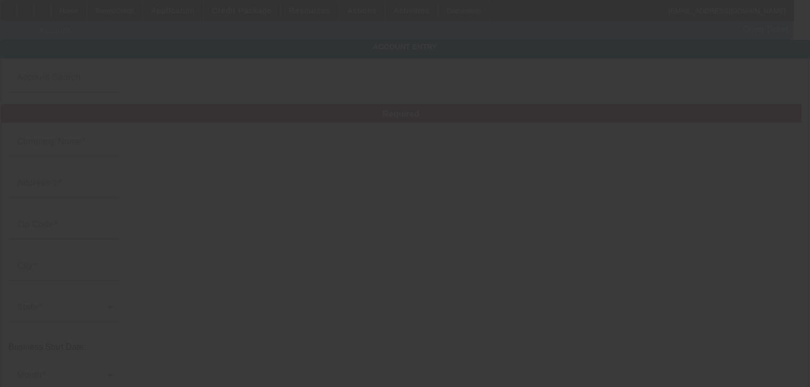
type input "Fast Towing and Recovery"
type input "ctuck1991@yahoo.com"
type input "59-5158464"
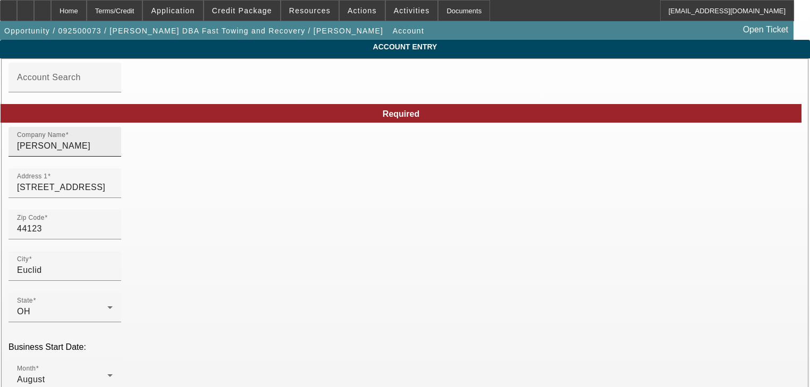
click at [113, 153] on input "Charles Tucker" at bounding box center [65, 146] width 96 height 13
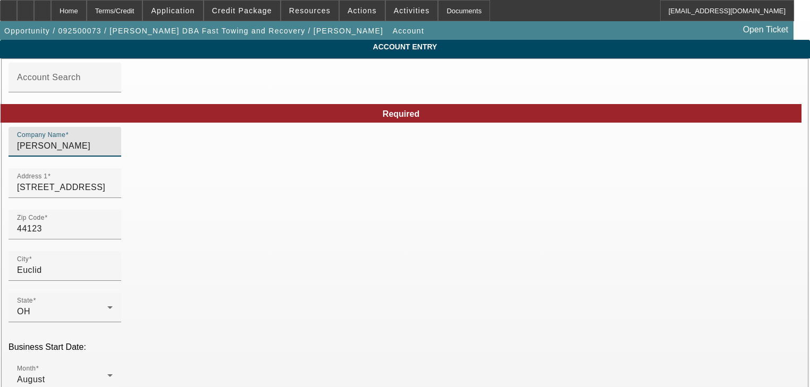
click at [113, 153] on input "Charles Tucker" at bounding box center [65, 146] width 96 height 13
type input "Fast Recovery Inc"
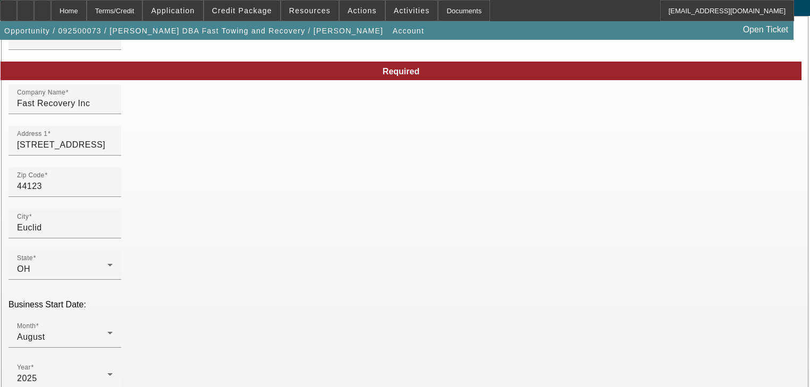
click at [468, 377] on div at bounding box center [405, 193] width 810 height 387
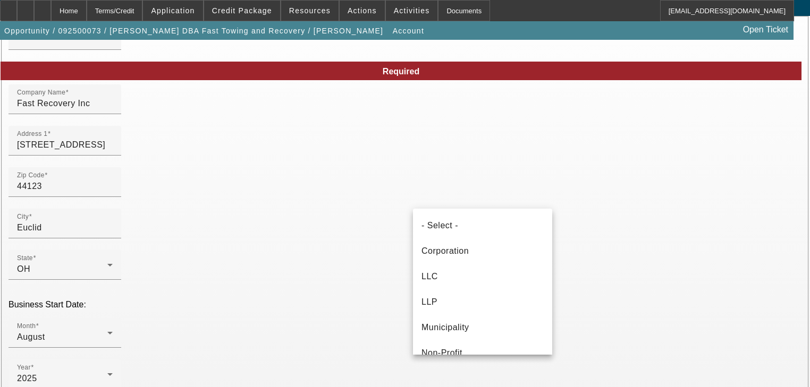
scroll to position [62, 0]
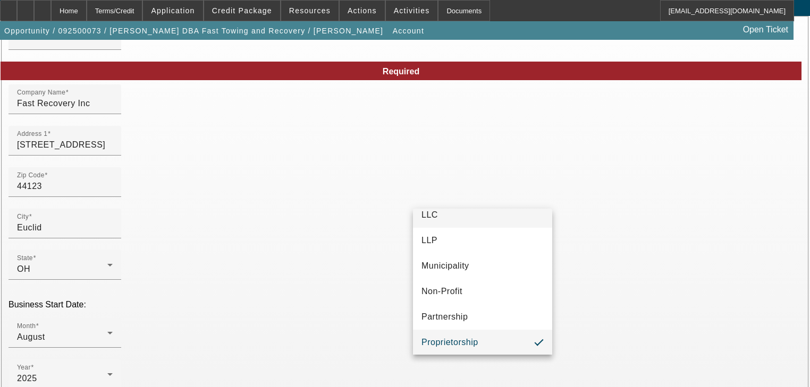
click at [475, 218] on mat-option "LLC" at bounding box center [482, 215] width 139 height 26
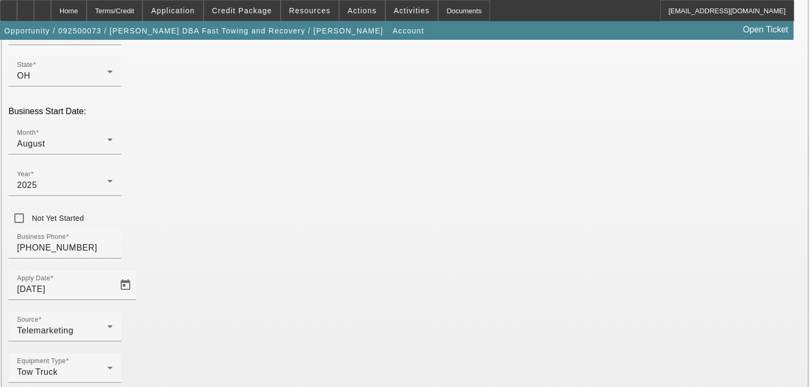
type input "39-3866270"
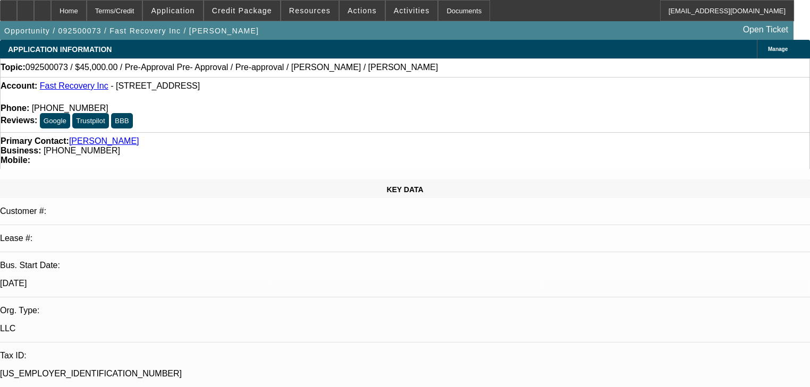
select select "0"
select select "6"
select select "0"
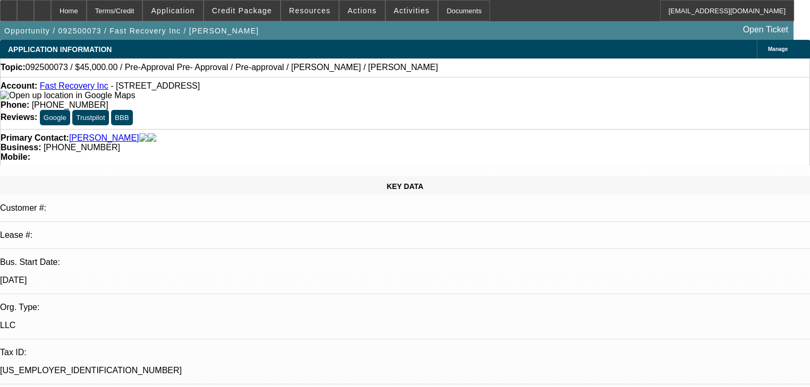
select select "0"
select select "0.1"
select select "4"
select select "0"
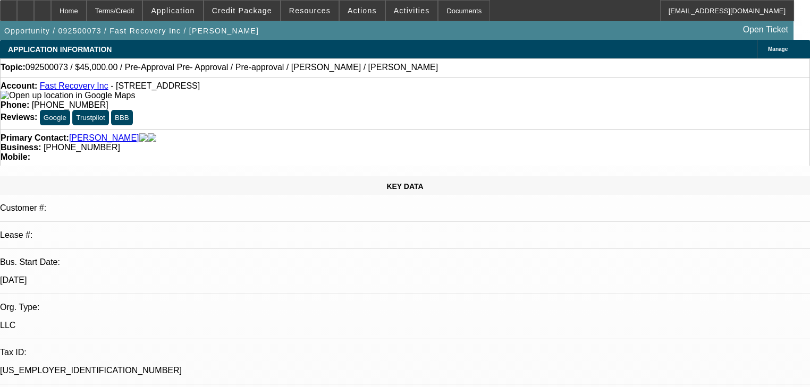
select select "0.1"
select select "4"
click at [251, 15] on span at bounding box center [242, 11] width 76 height 26
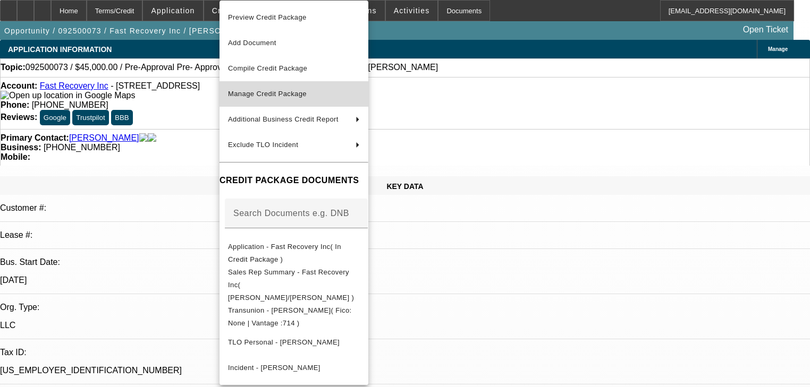
click at [281, 97] on span "Manage Credit Package" at bounding box center [267, 94] width 79 height 8
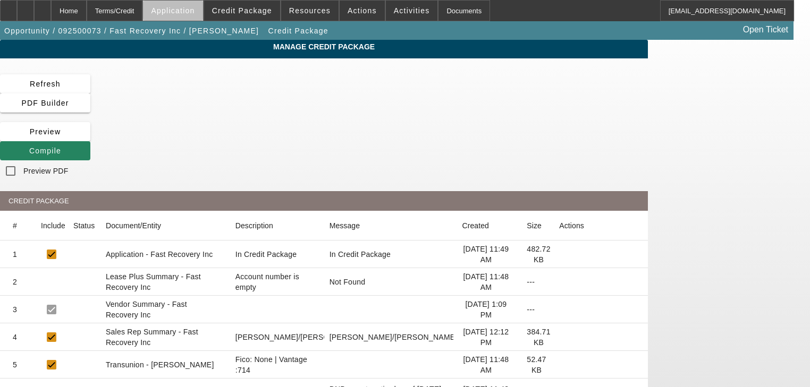
click at [195, 12] on span "Application" at bounding box center [173, 10] width 44 height 9
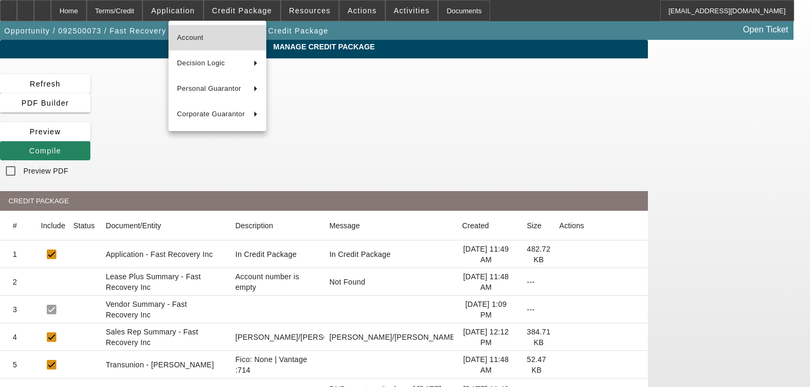
click at [204, 30] on button "Account" at bounding box center [217, 38] width 98 height 26
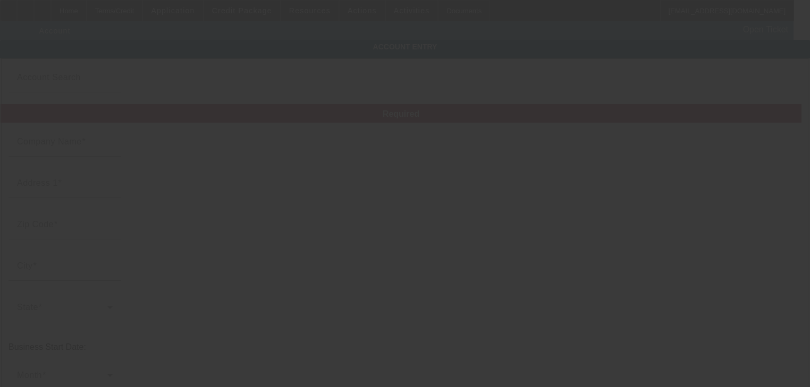
type input "Fast Recovery Inc"
type input "21631 Maydale Ave"
type input "44123"
type input "Euclid"
type input "(216) 832-6195"
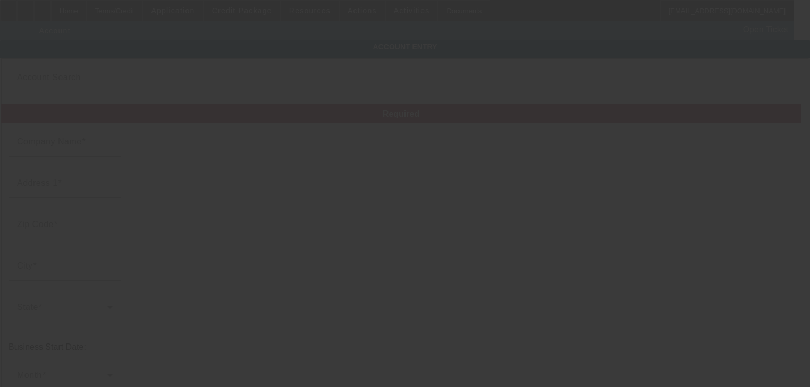
type input "ctuck1991@yahoo.com"
type input "39-3866270"
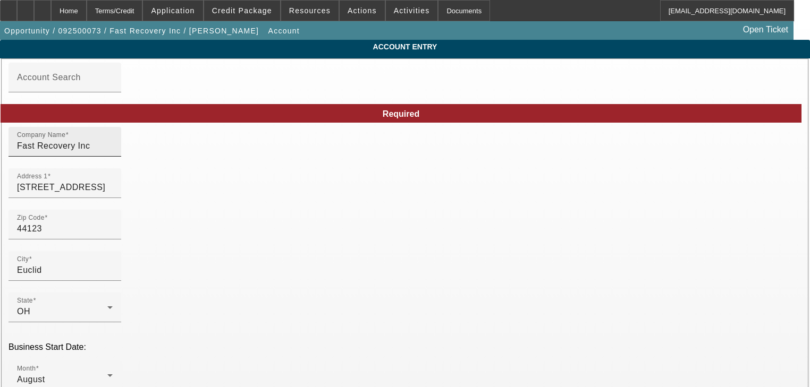
click at [113, 153] on input "Fast Recovery Inc" at bounding box center [65, 146] width 96 height 13
type input "F"
type input "Charles Tucker"
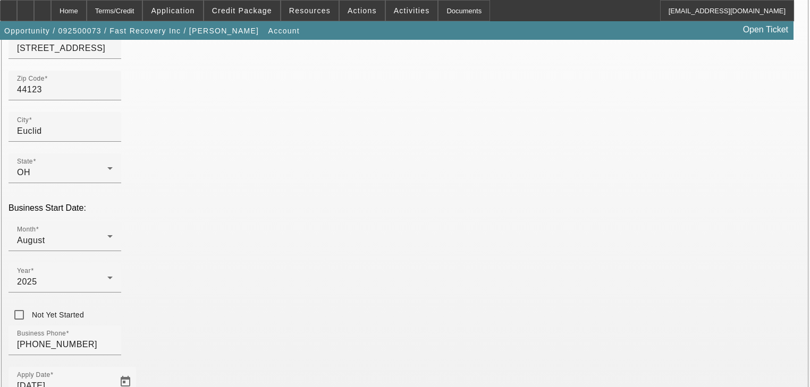
scroll to position [213, 0]
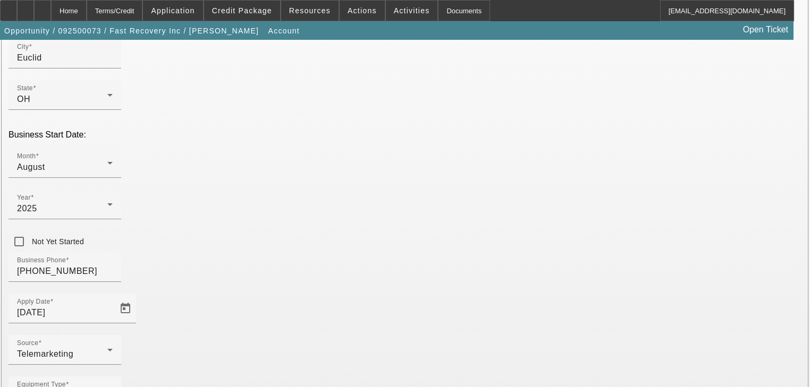
type input "Fast Recovery"
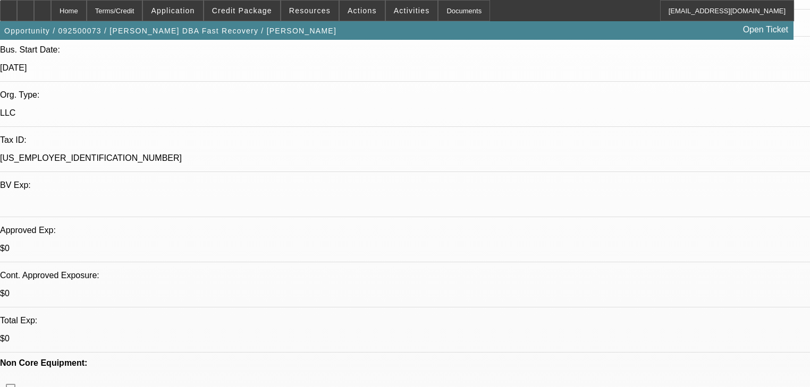
select select "0"
select select "6"
select select "0"
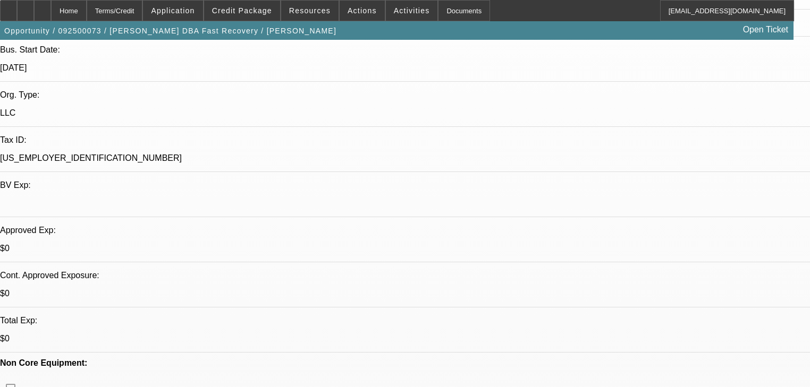
select select "0"
select select "0.1"
select select "4"
select select "0"
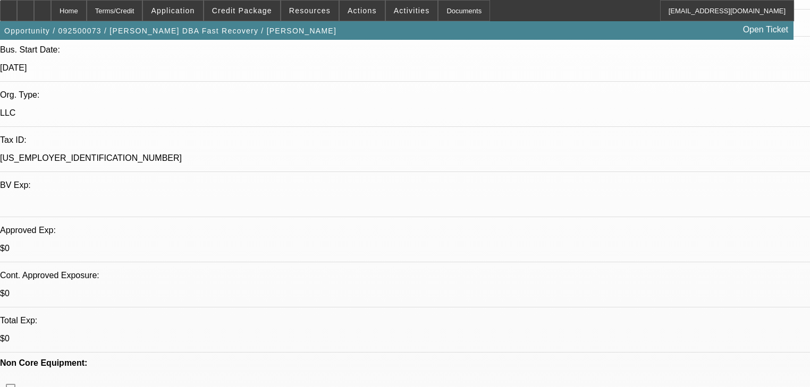
select select "0.1"
select select "4"
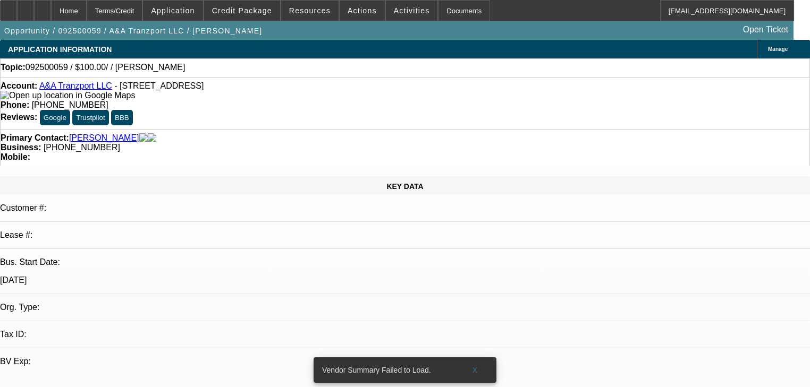
select select "0"
select select "2"
select select "0.1"
select select "4"
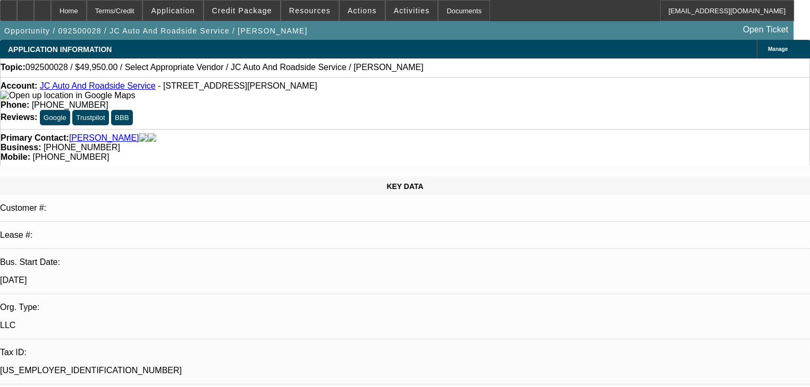
select select "0"
select select "2"
select select "0.1"
select select "4"
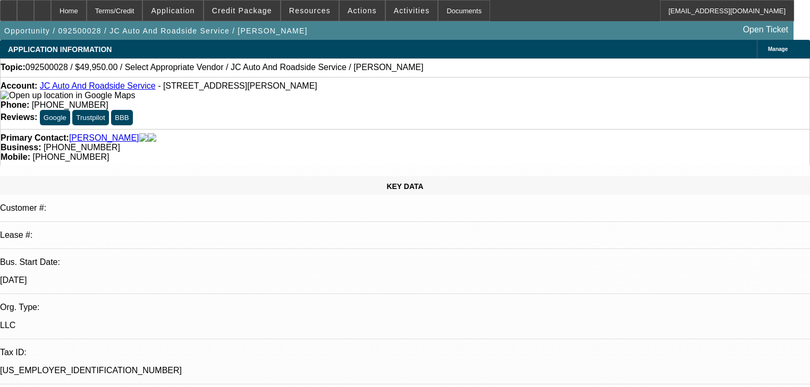
scroll to position [1475, 0]
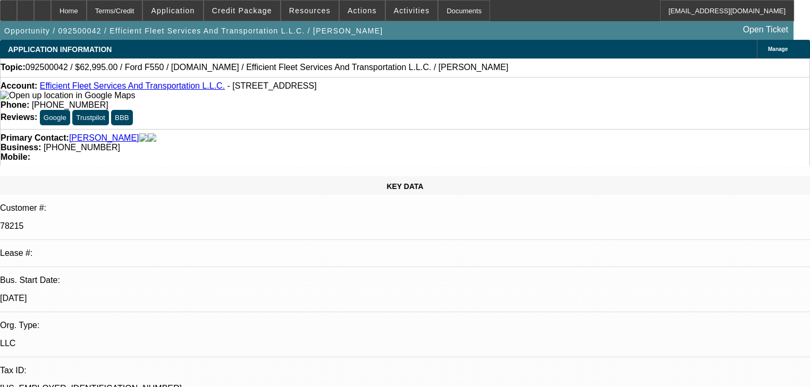
select select "0"
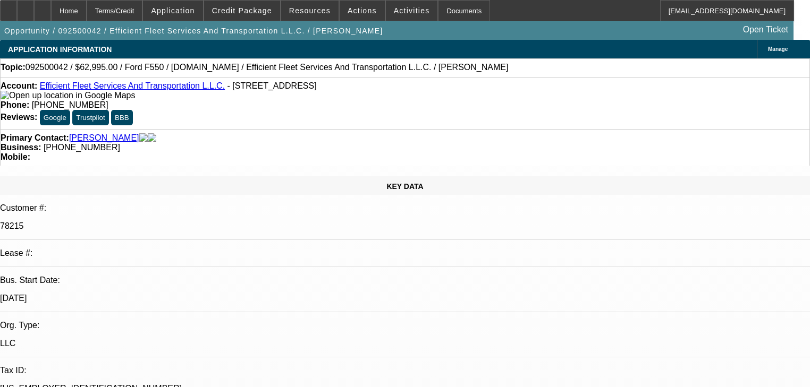
select select "0"
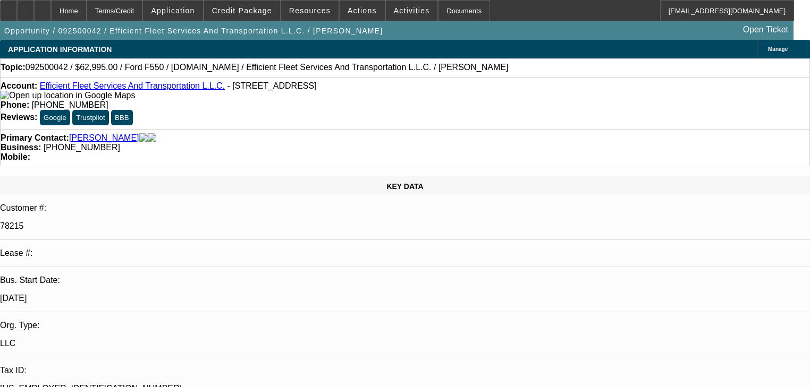
select select "0"
select select "1"
select select "6"
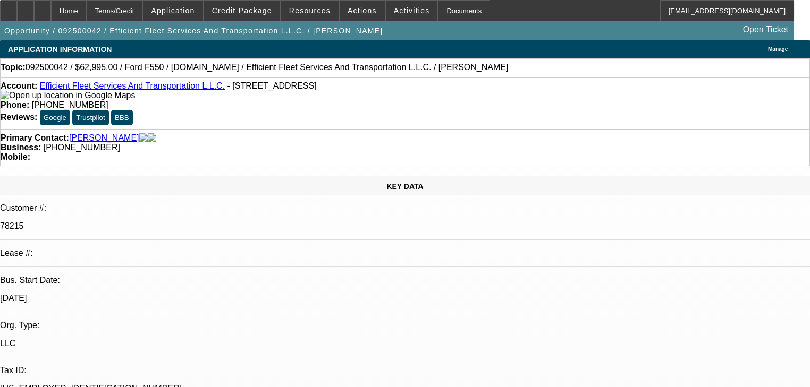
select select "1"
select select "6"
select select "1"
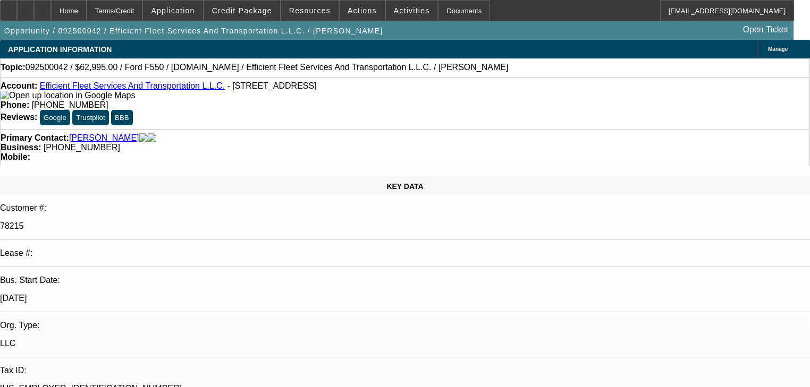
select select "6"
select select "1"
select select "6"
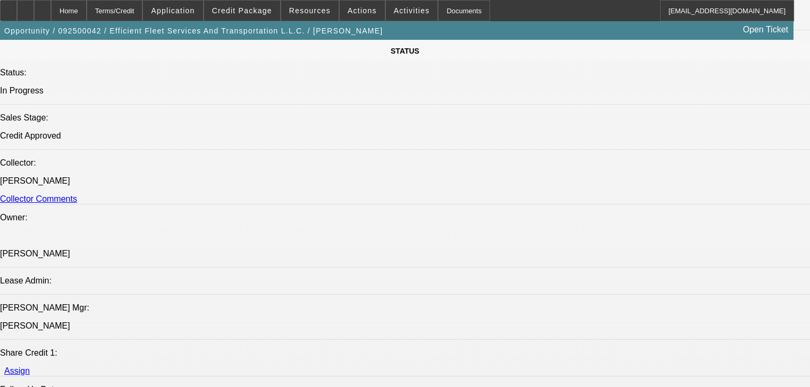
scroll to position [1318, 0]
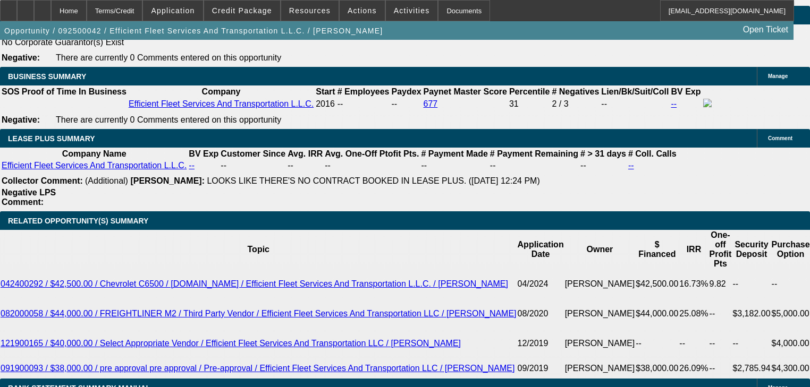
scroll to position [1831, 0]
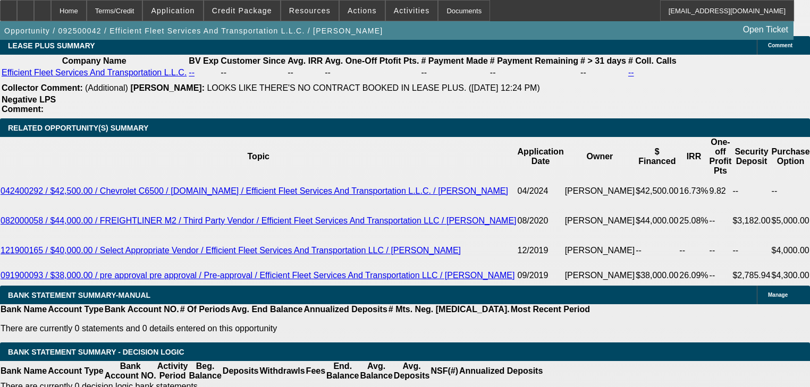
type input "1"
type input "UNKNOWN"
type input "12"
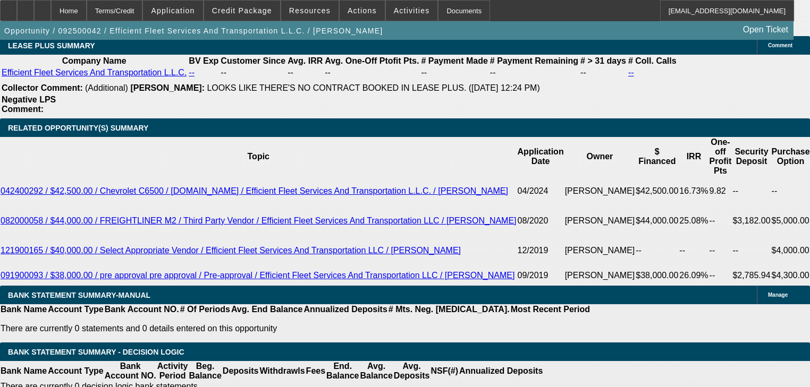
type input "$1,658.90"
type input "12"
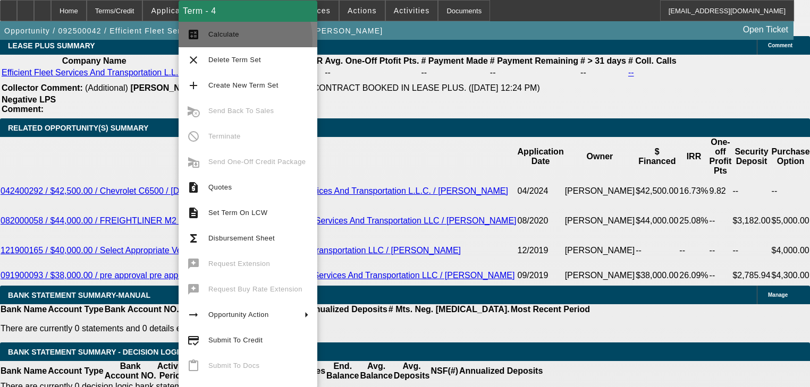
click at [230, 40] on span "Calculate" at bounding box center [258, 34] width 100 height 13
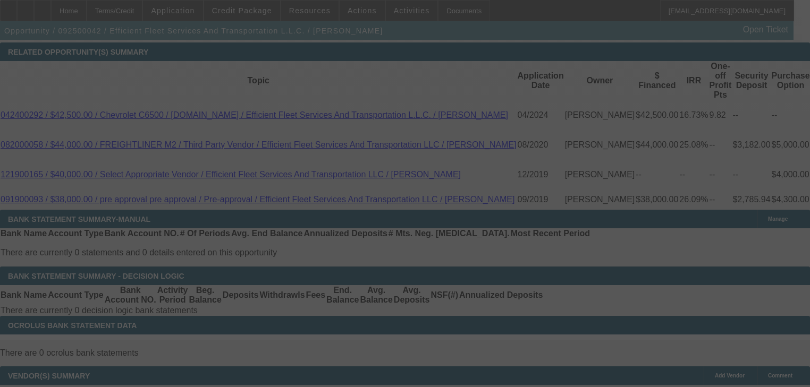
scroll to position [1958, 0]
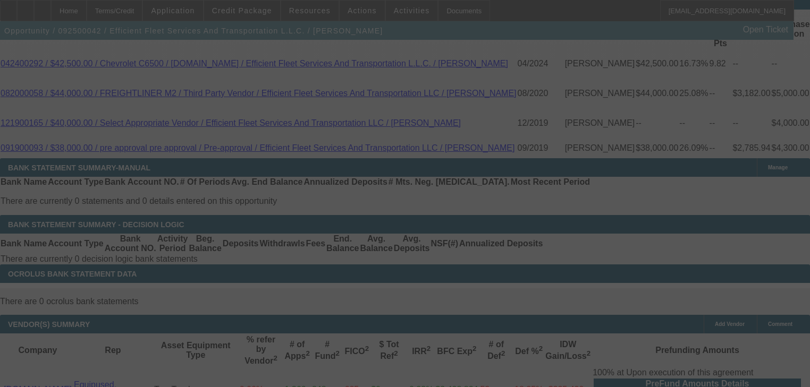
select select "0"
select select "6"
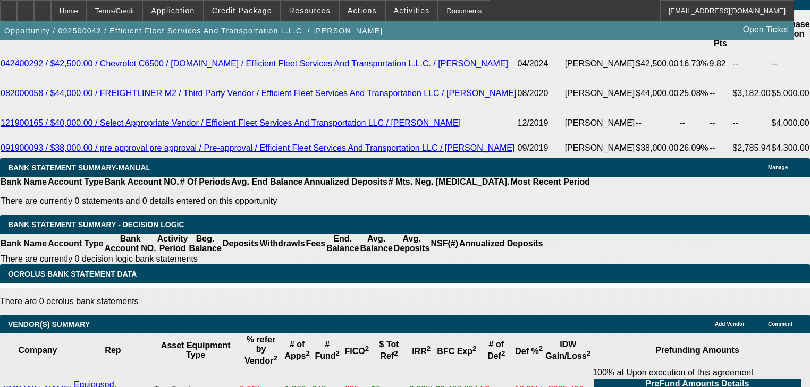
type input "UNKNOWN"
type input "1"
type input "$1,339.37"
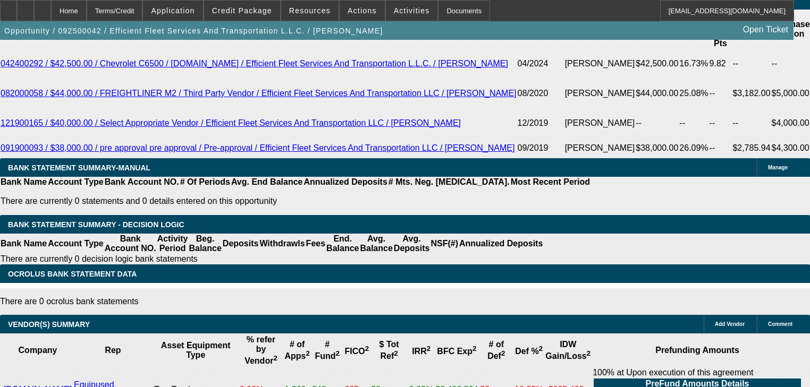
type input "13"
type input "$1,690.00"
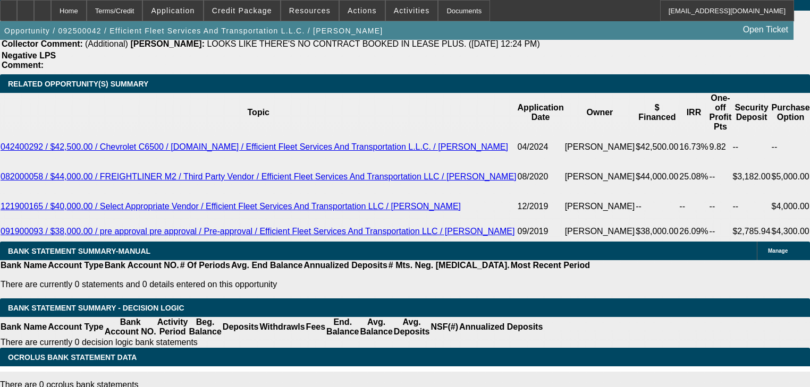
scroll to position [1873, 0]
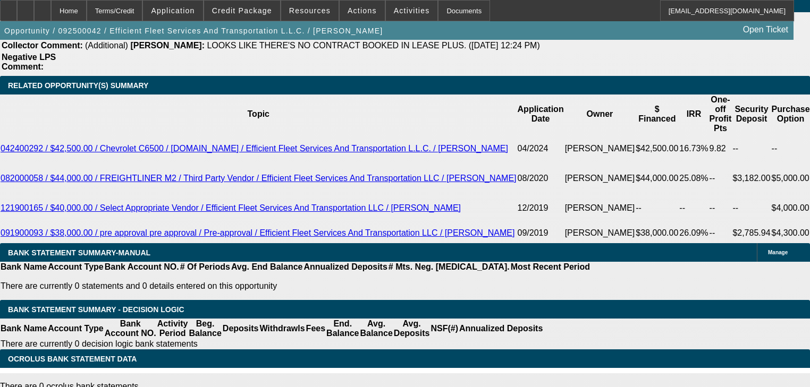
type input "13"
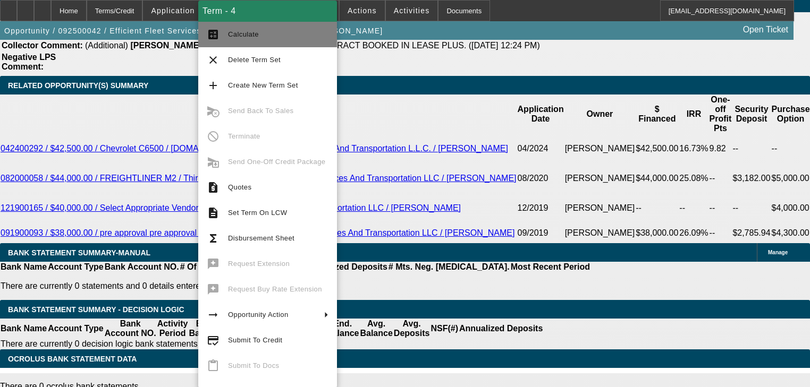
click at [220, 38] on button "calculate Calculate" at bounding box center [267, 35] width 139 height 26
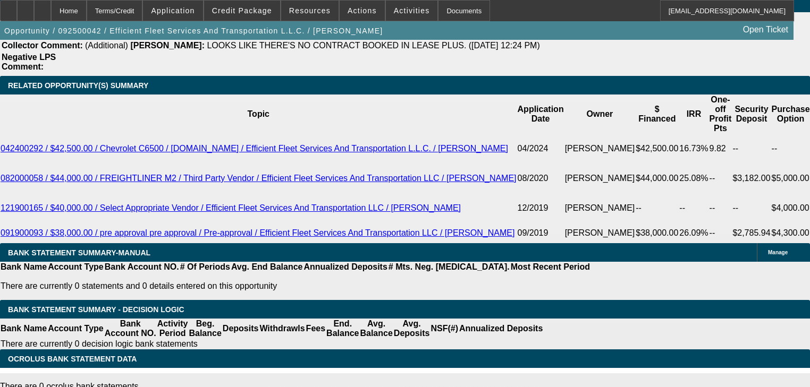
click at [220, 38] on div "Term - 4 calculate Calculate clear Delete Term Set add Create New Term Set canc…" at bounding box center [267, 194] width 139 height 387
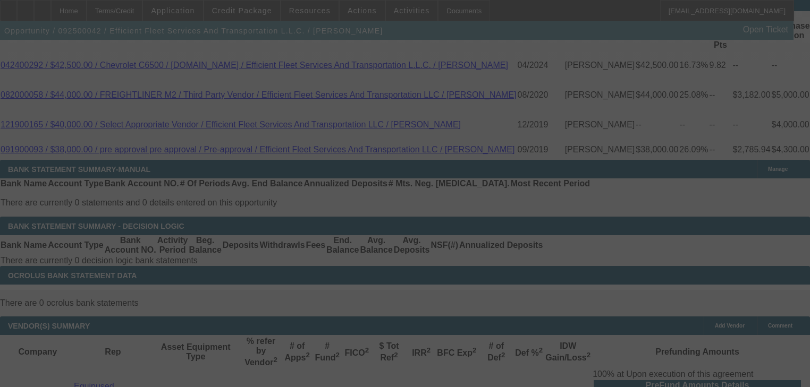
scroll to position [1958, 0]
select select "0"
select select "6"
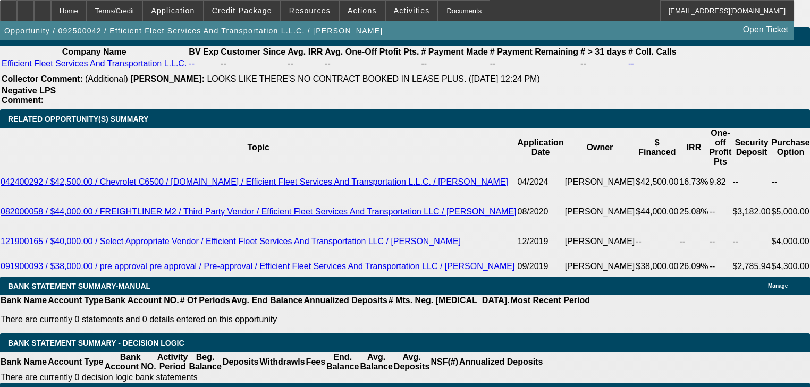
scroll to position [1831, 0]
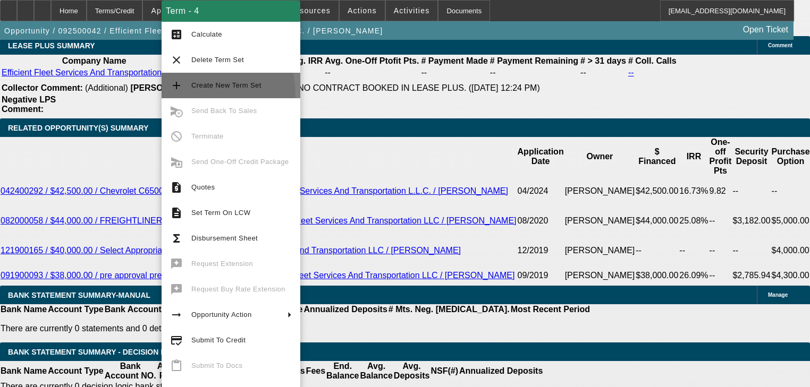
click at [162, 97] on button "add Create New Term Set" at bounding box center [231, 86] width 139 height 26
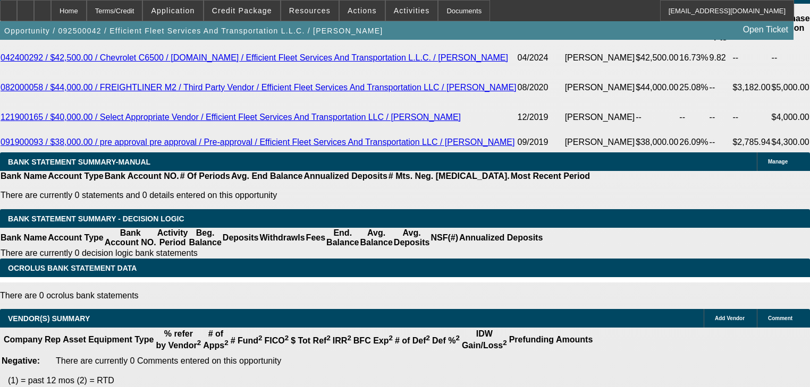
select select "0"
select select "6"
select select "0"
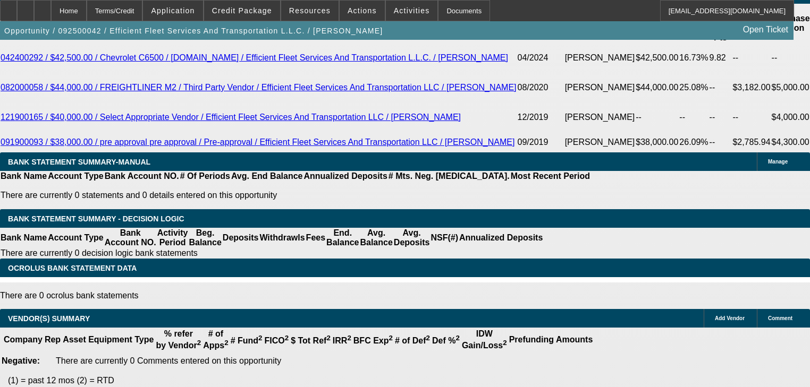
select select "0"
select select "6"
select select "0"
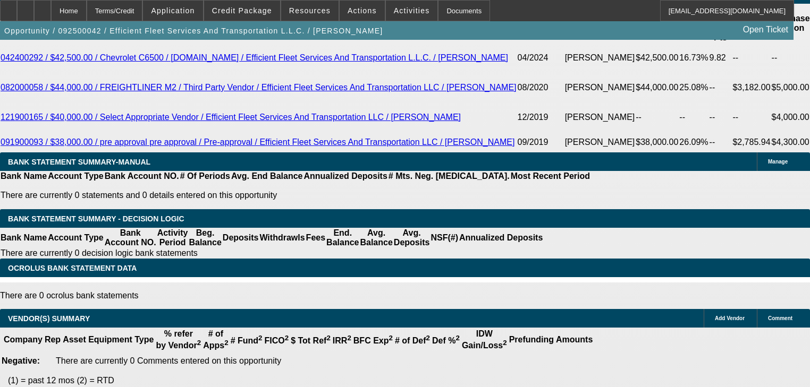
select select "0"
select select "6"
select select "0"
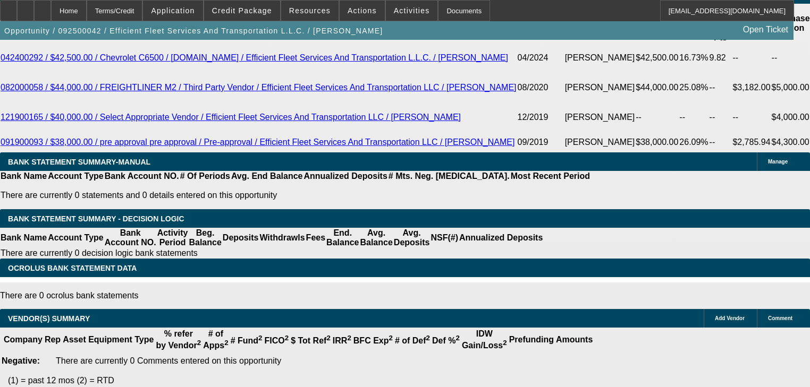
select select "6"
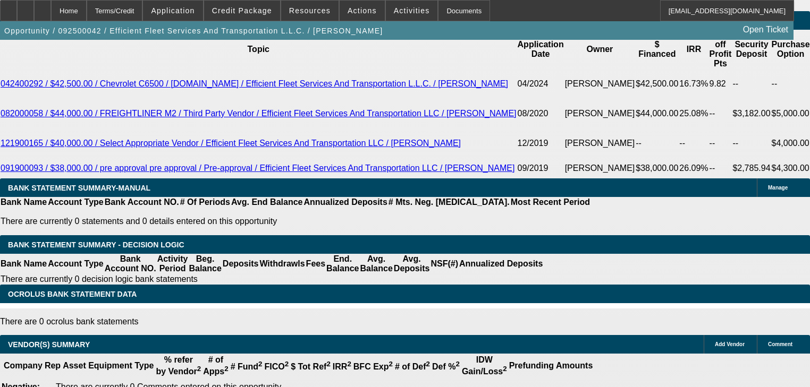
scroll to position [1824, 0]
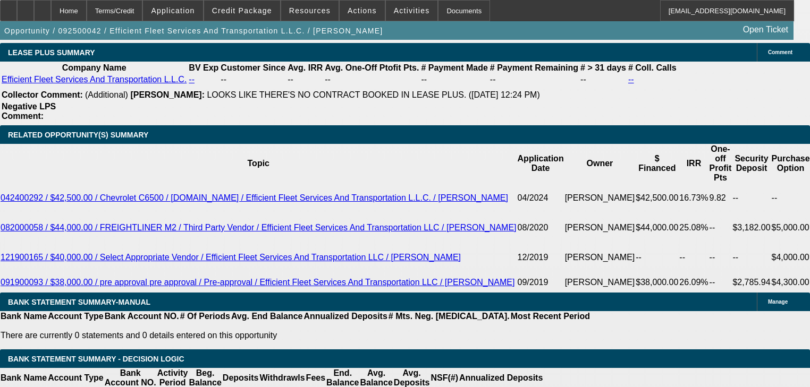
type input "1"
type input "UNKNOWN"
type input "$1,339.37"
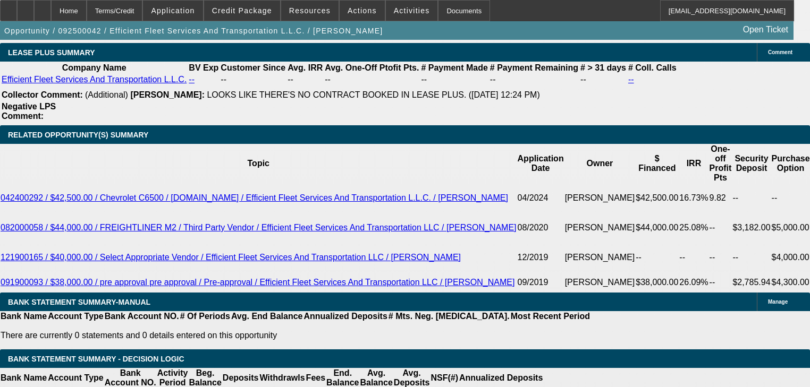
scroll to position [1869, 0]
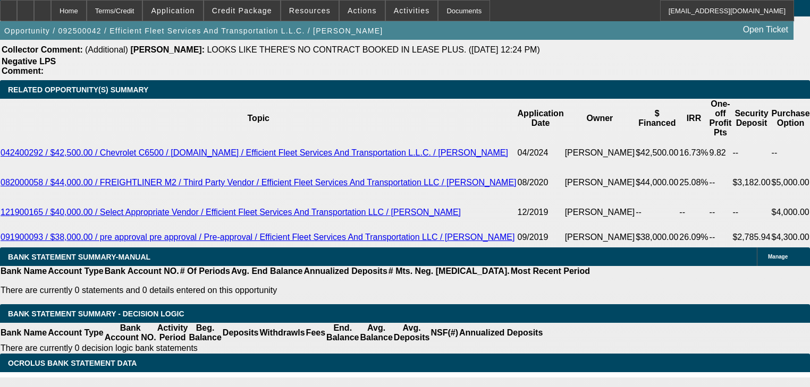
type input "14"
type input "$1,721.43"
type input "14"
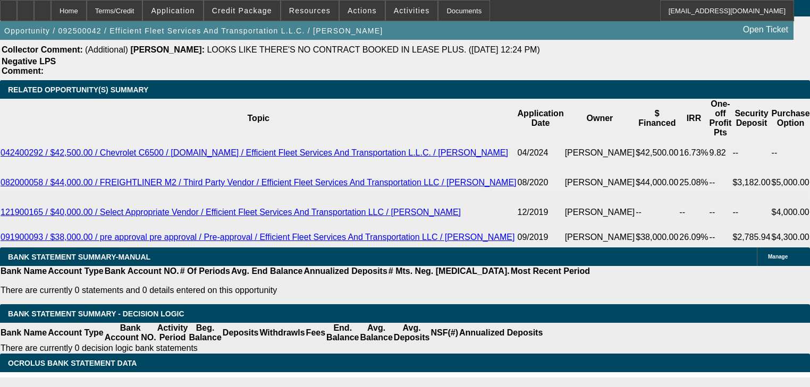
type input "1"
type input "UNKNOWN"
type input "$1,339.37"
type input "12"
type input "$1,658.90"
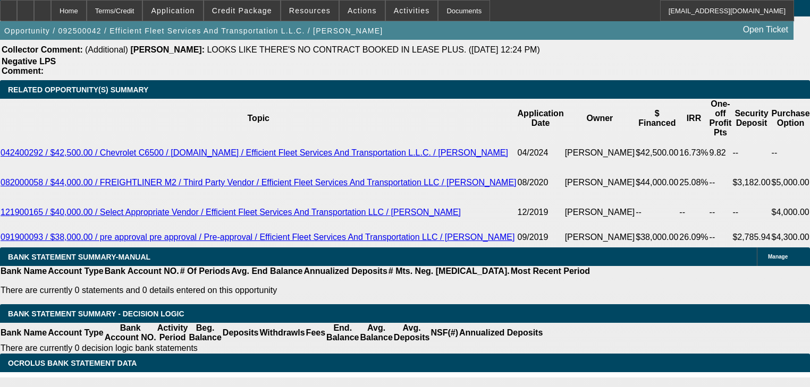
type input "12"
select select "2"
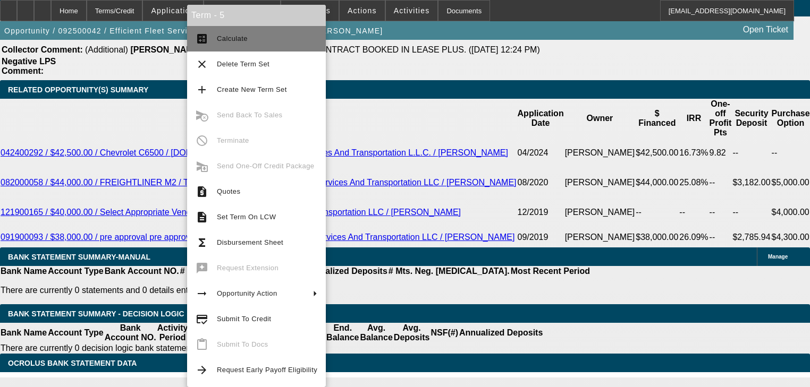
click at [198, 32] on mat-icon "calculate" at bounding box center [202, 38] width 13 height 13
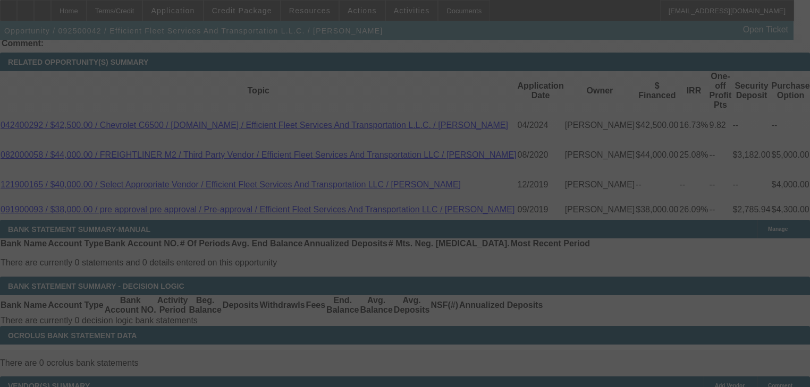
scroll to position [1912, 0]
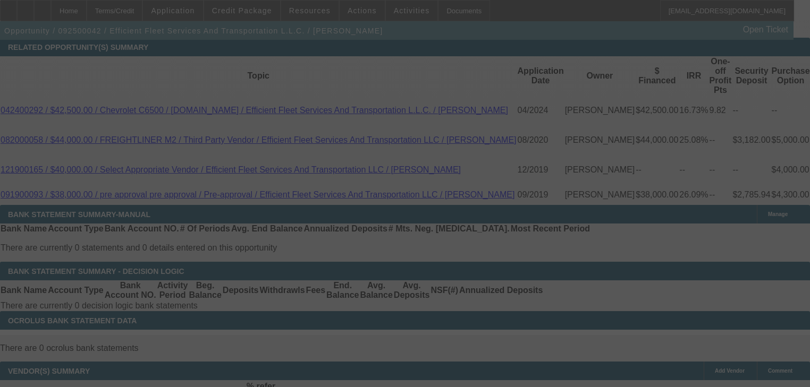
select select "0"
select select "2"
select select "0"
select select "6"
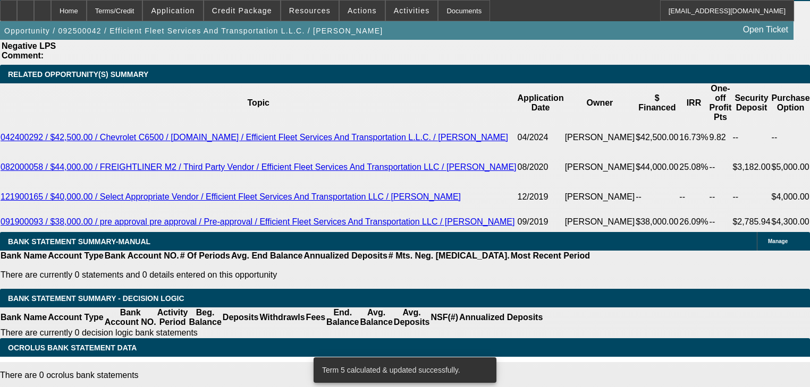
scroll to position [1869, 0]
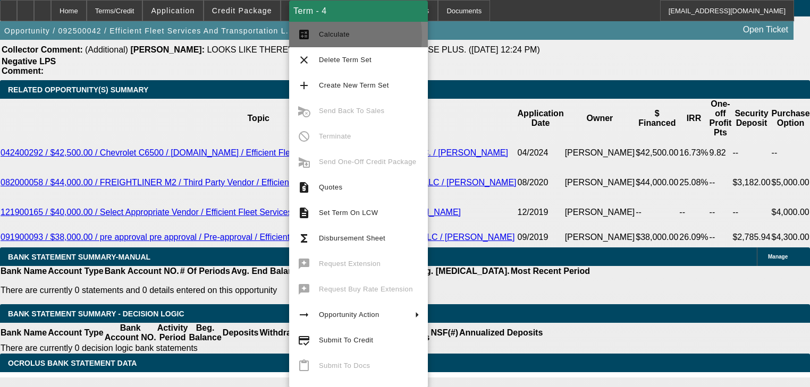
click at [322, 36] on span "Calculate" at bounding box center [334, 34] width 31 height 8
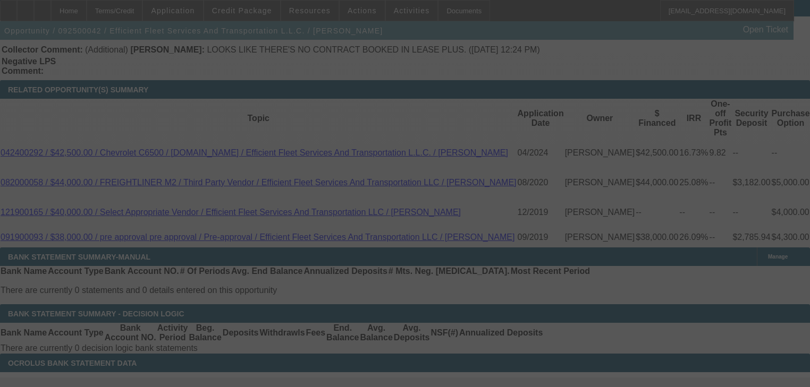
select select "0"
select select "6"
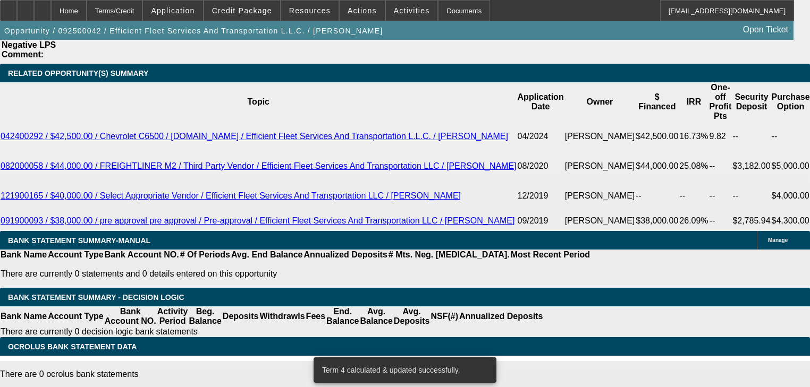
scroll to position [1912, 0]
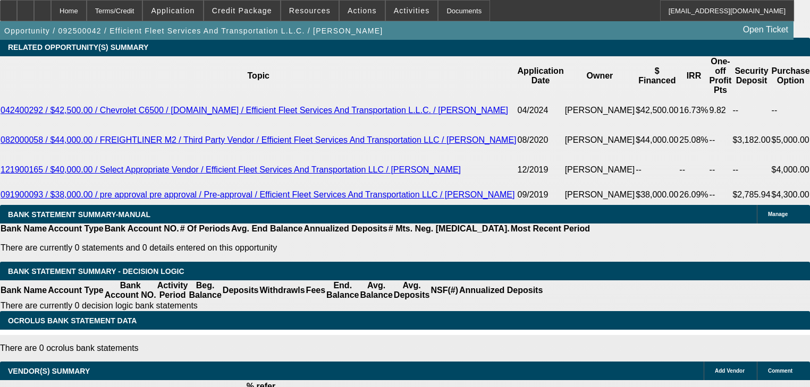
type input "1"
type input "UNKNOWN"
type input "$1,339.37"
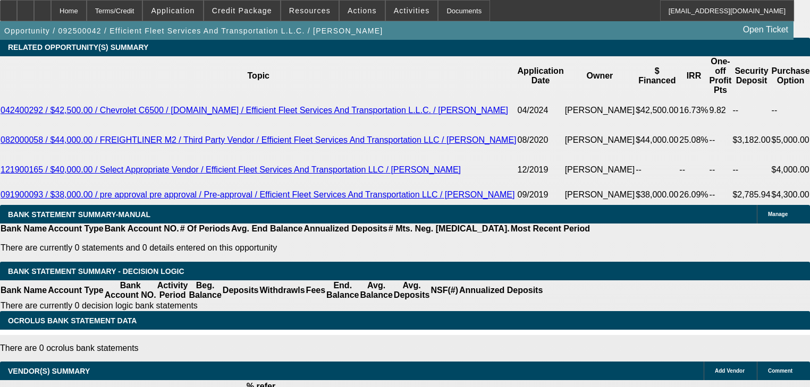
type input "15"
type input "$1,753.20"
type input "15"
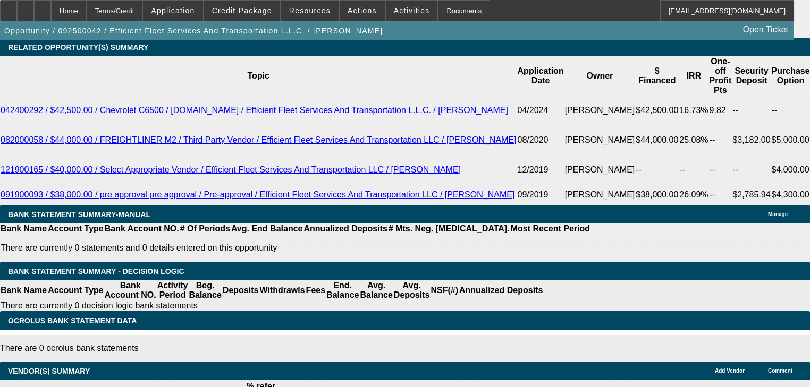
type input "UNKNOWN"
type input "11"
type input "$1,628.14"
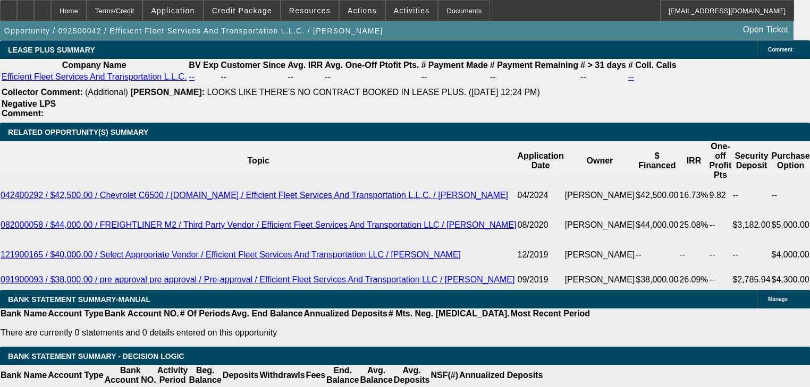
type input "11"
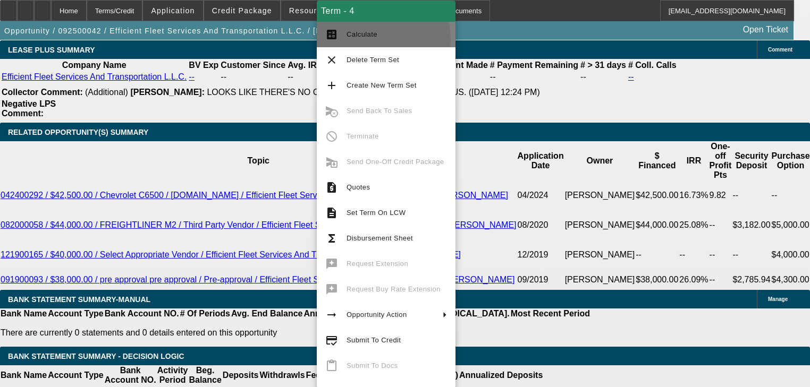
click at [362, 40] on span "Calculate" at bounding box center [397, 34] width 100 height 13
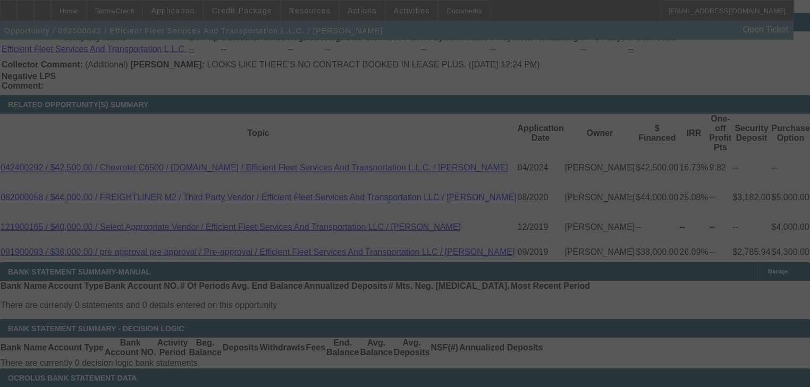
scroll to position [1869, 0]
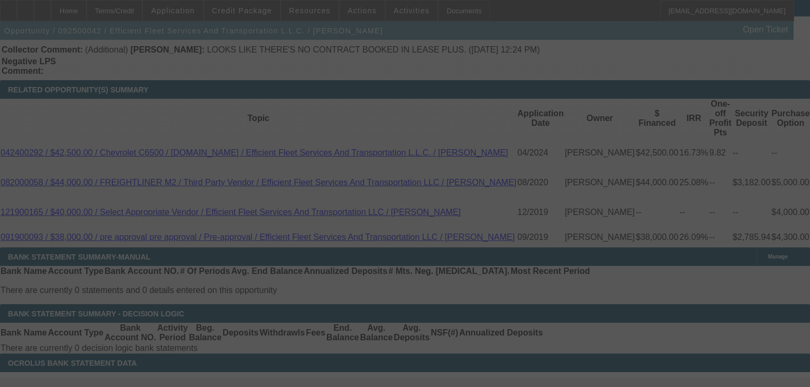
select select "0"
select select "6"
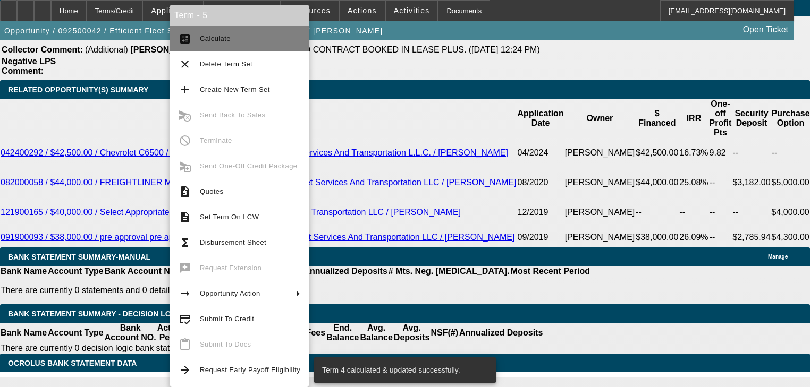
click at [203, 46] on button "calculate Calculate" at bounding box center [239, 39] width 139 height 26
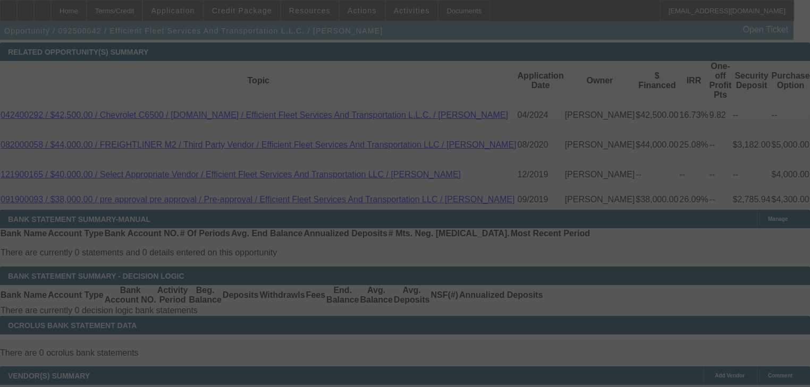
scroll to position [1912, 0]
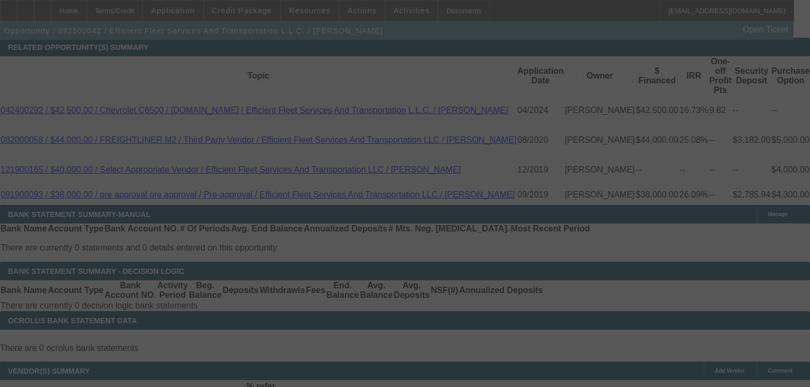
select select "0"
select select "2"
select select "0"
select select "6"
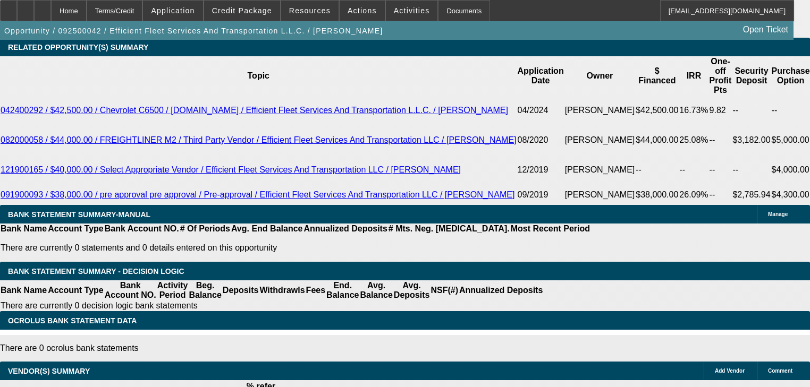
type input "1"
type input "UNKNOWN"
type input "$1,339.37"
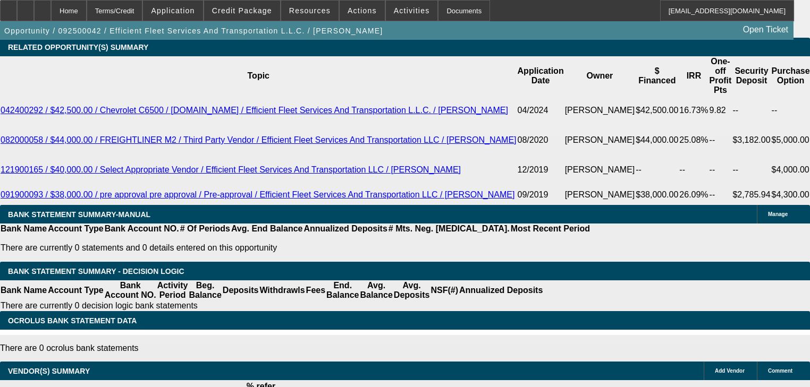
type input "13"
type input "$1,690.00"
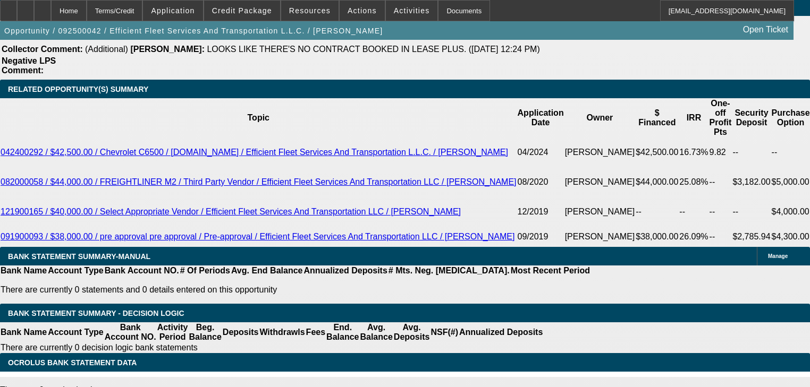
scroll to position [1869, 0]
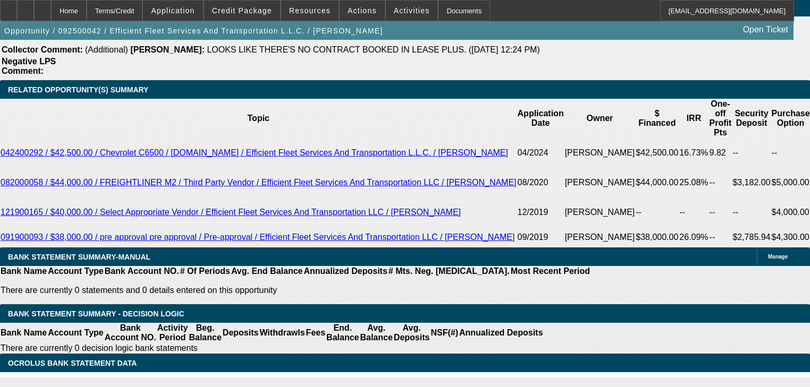
type input "13"
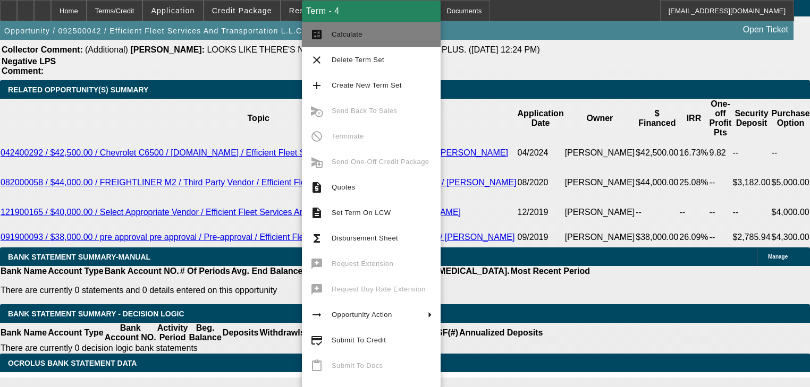
click at [344, 41] on button "calculate Calculate" at bounding box center [371, 35] width 139 height 26
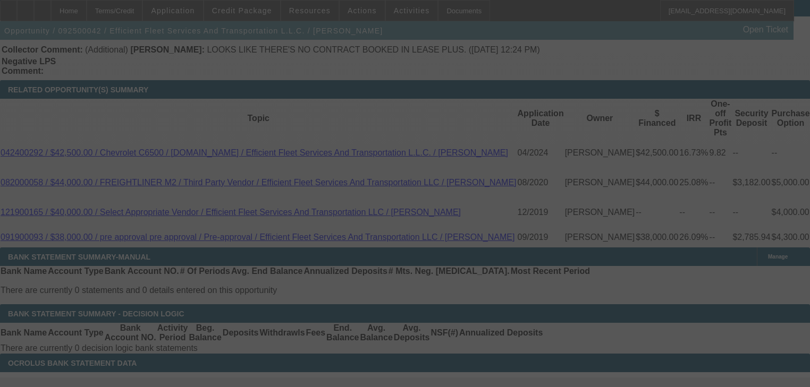
select select "0"
select select "6"
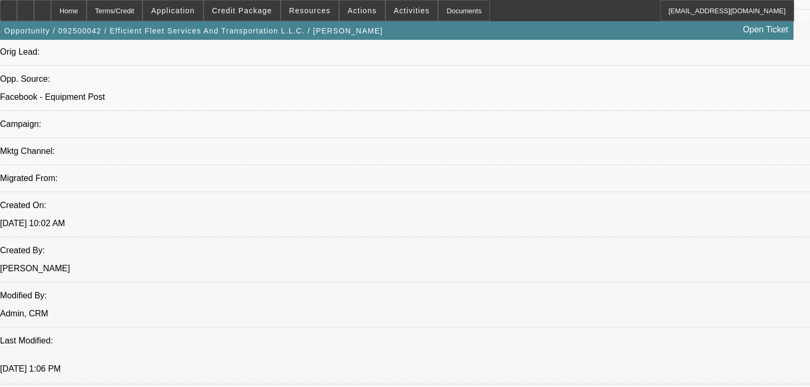
scroll to position [636, 0]
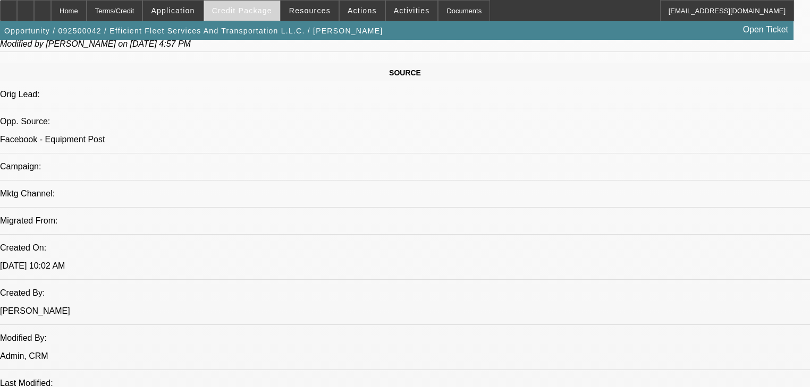
drag, startPoint x: 319, startPoint y: 110, endPoint x: 276, endPoint y: 13, distance: 106.4
click at [272, 10] on span "Credit Package" at bounding box center [242, 10] width 60 height 9
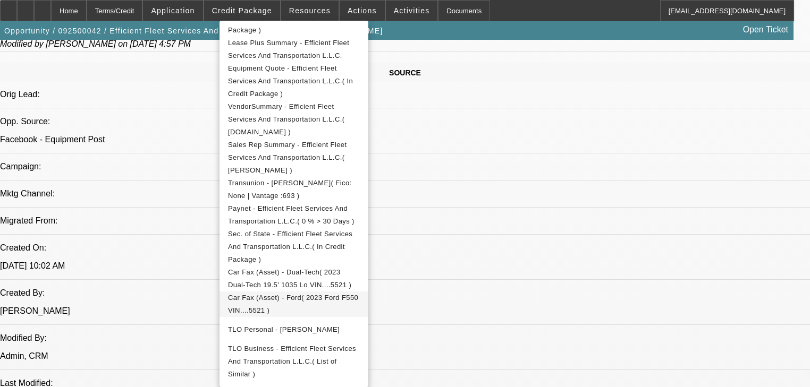
scroll to position [283, 0]
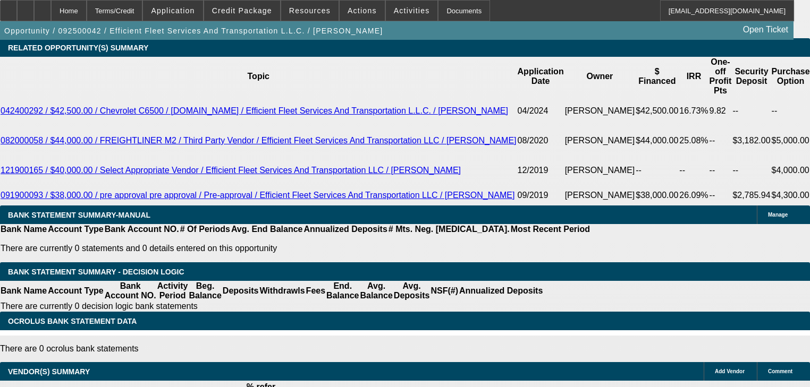
scroll to position [1912, 0]
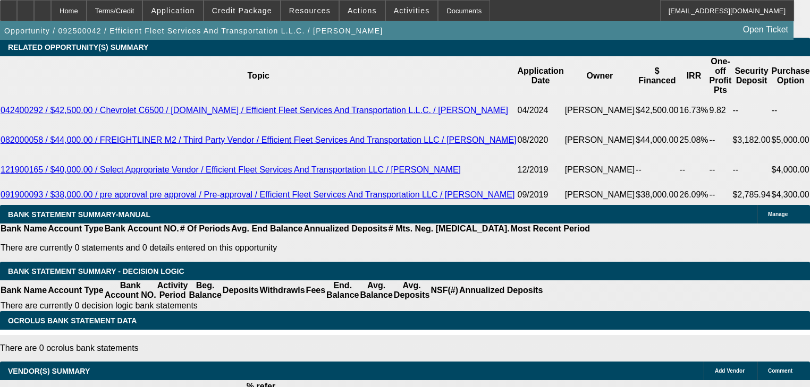
type input "UNKNOWN"
type input "10"
type input "$1,597.72"
type input "10"
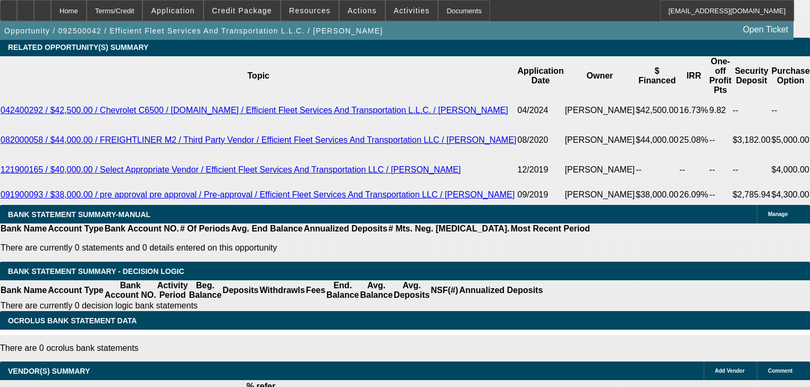
type input "1"
type input "UNKNOWN"
type input "$1,339.37"
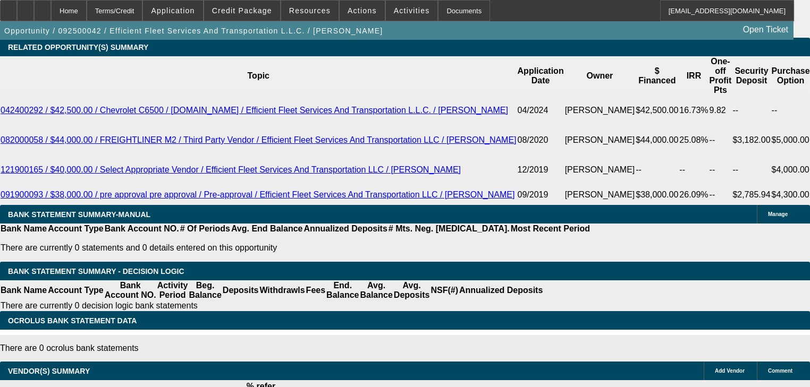
type input "13"
type input "$1,690.00"
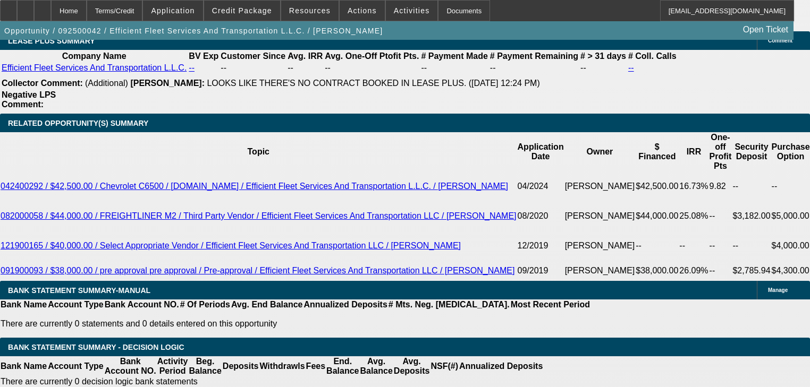
scroll to position [1827, 0]
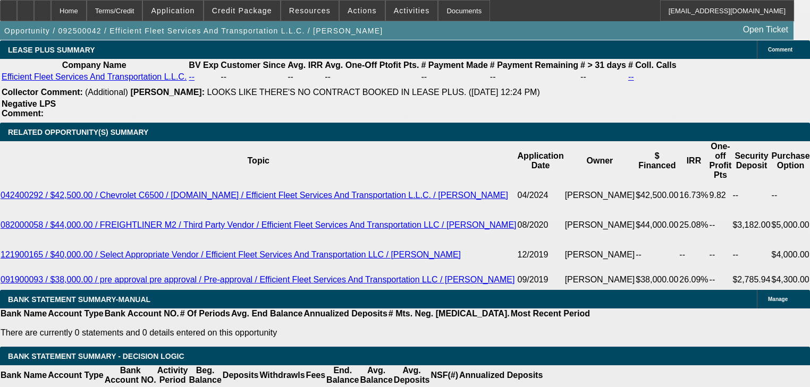
type input "13"
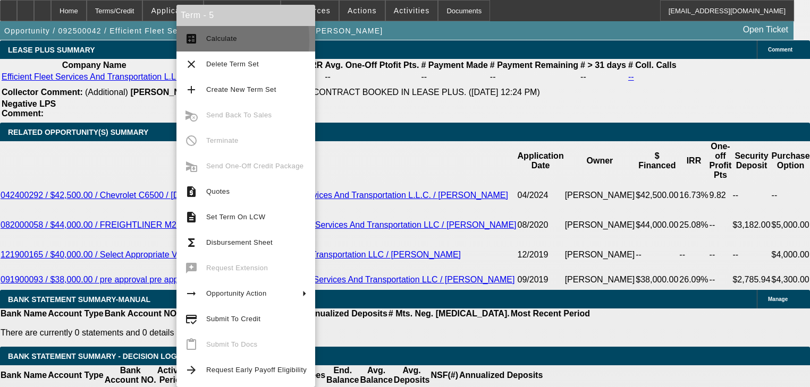
click at [192, 40] on mat-icon "calculate" at bounding box center [191, 38] width 13 height 13
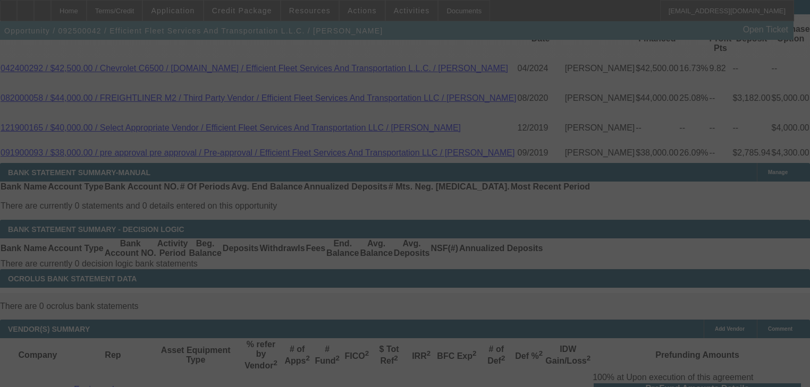
scroll to position [1954, 0]
select select "0"
select select "2"
select select "0"
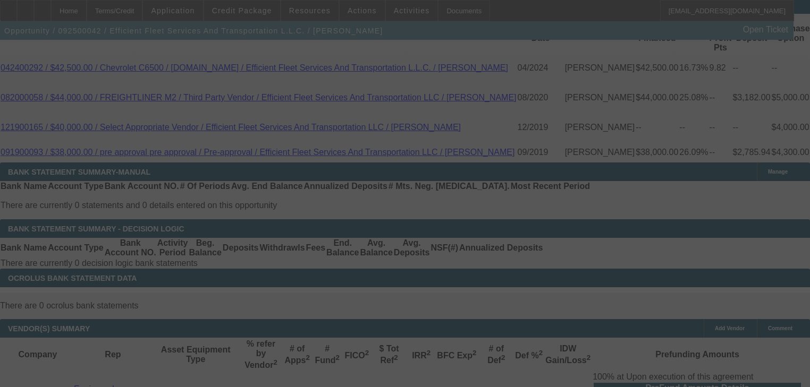
select select "6"
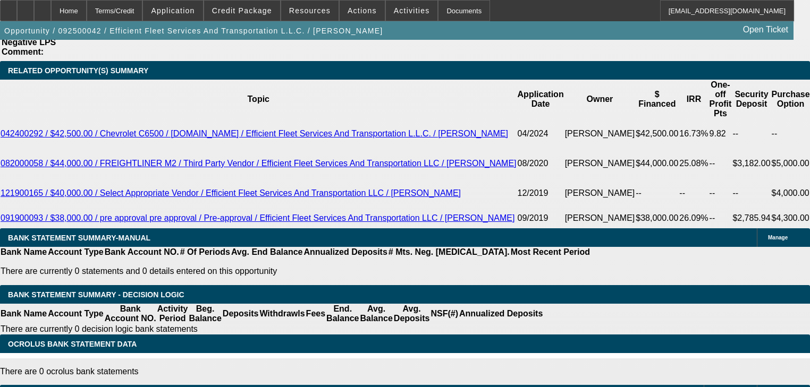
scroll to position [1869, 0]
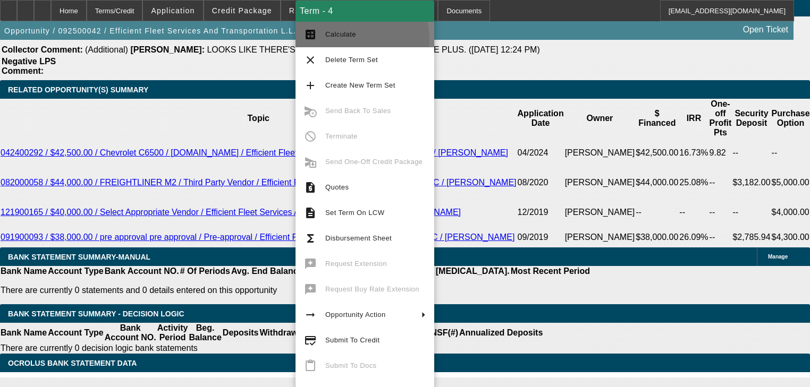
click at [319, 42] on button "calculate Calculate" at bounding box center [364, 35] width 139 height 26
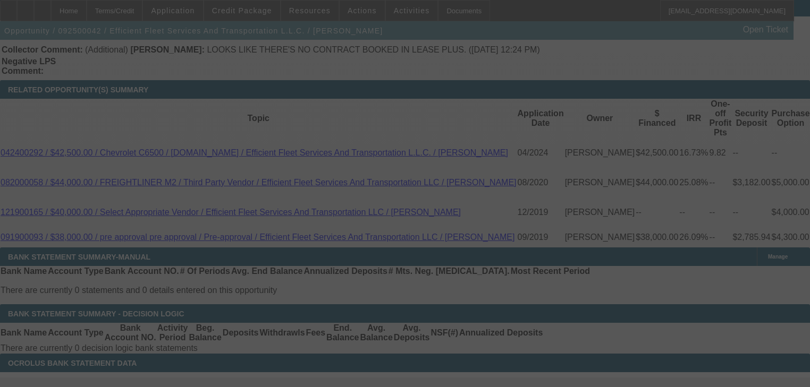
select select "0"
select select "6"
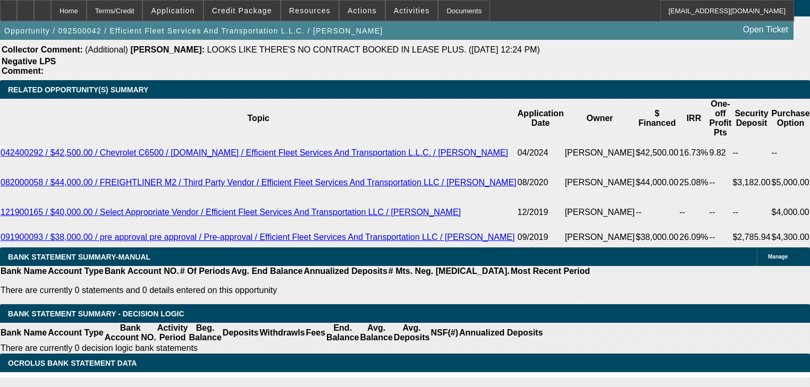
type input "1"
type input "UNKNOWN"
type input "$1,339.37"
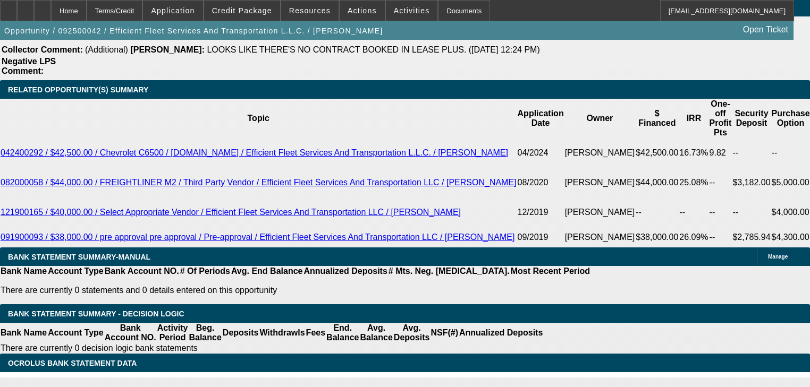
type input "12"
type input "$1,658.90"
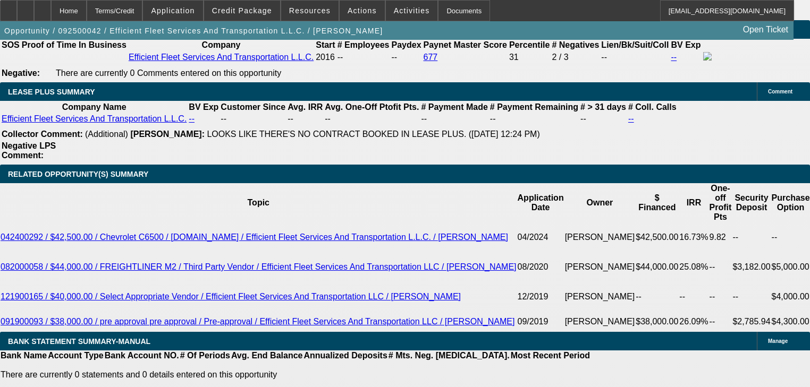
scroll to position [1784, 0]
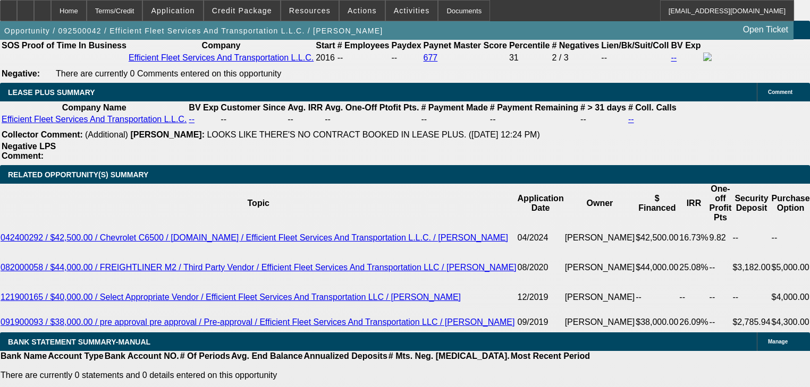
type input "12"
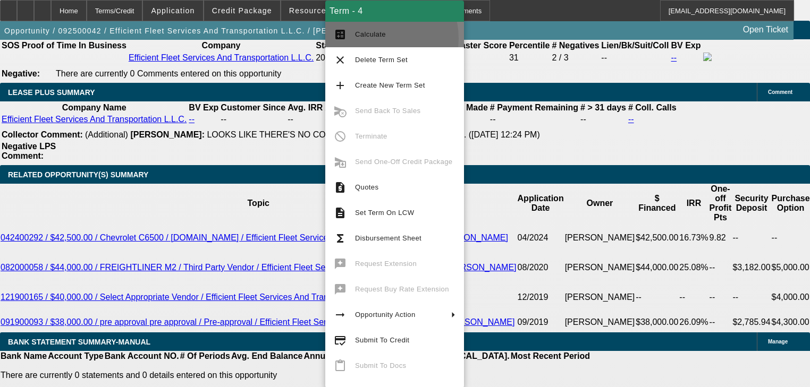
click at [370, 39] on span "Calculate" at bounding box center [405, 34] width 100 height 13
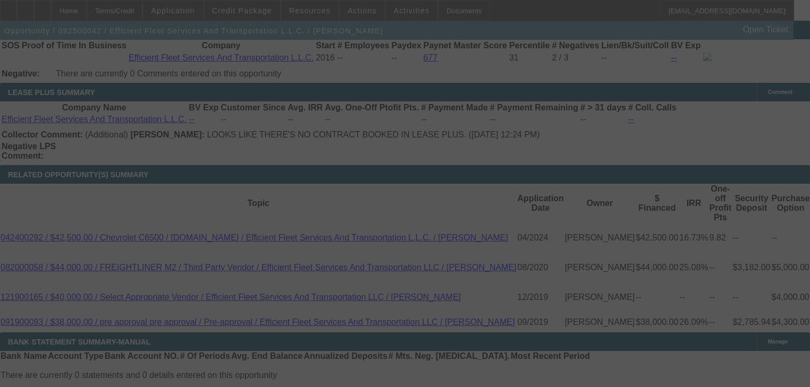
select select "0"
select select "6"
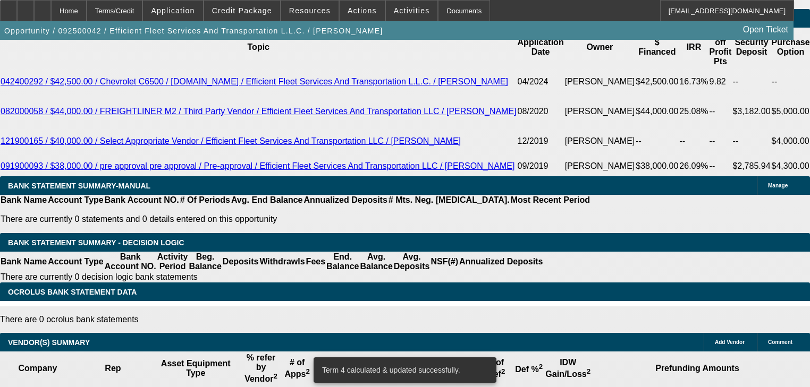
scroll to position [1942, 0]
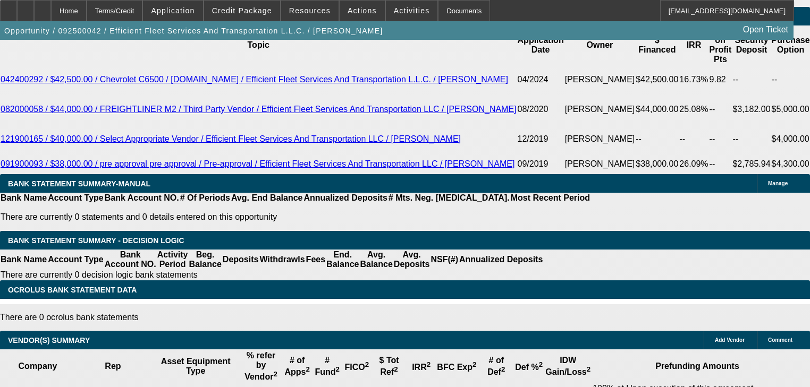
type input "UNKNOWN"
type input "1"
type input "$1,339.37"
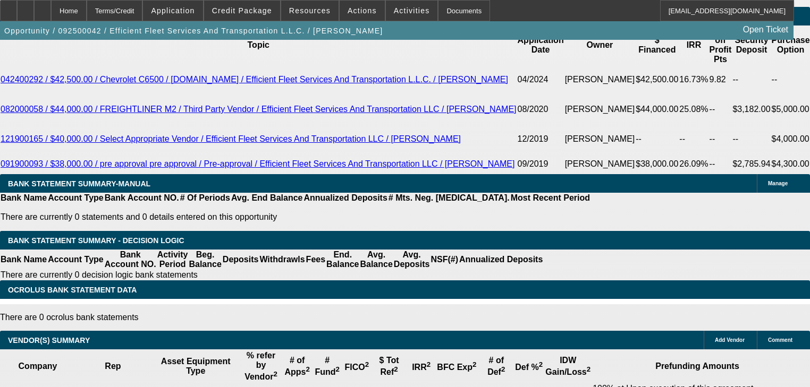
type input "14"
type input "$1,721.43"
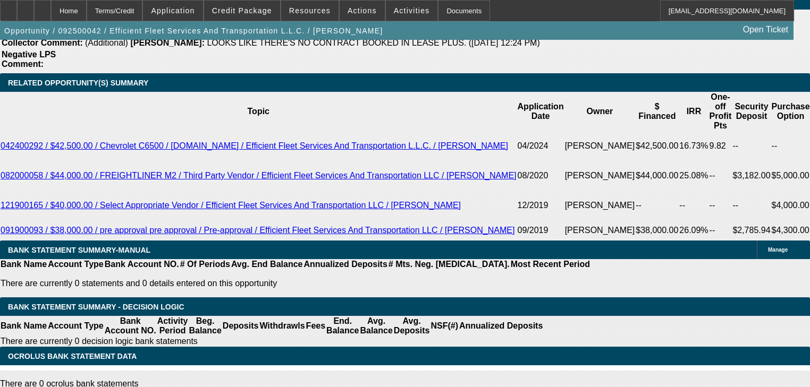
scroll to position [1857, 0]
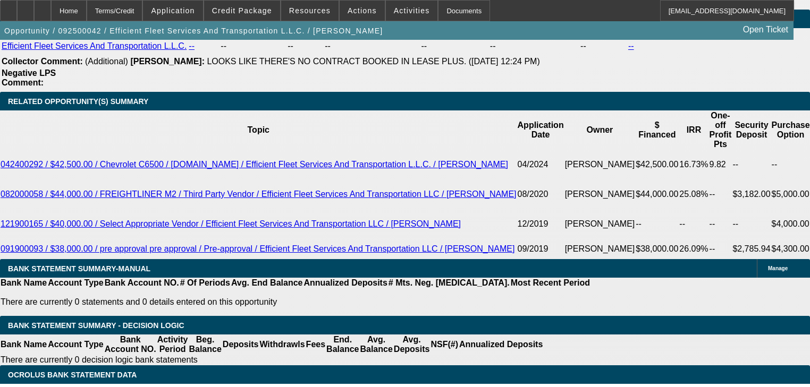
type input "14"
drag, startPoint x: 172, startPoint y: 81, endPoint x: 170, endPoint y: 86, distance: 5.5
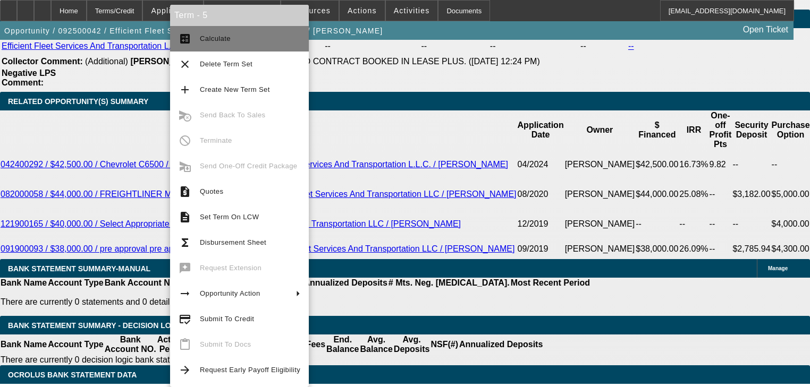
click at [213, 48] on button "calculate Calculate" at bounding box center [239, 39] width 139 height 26
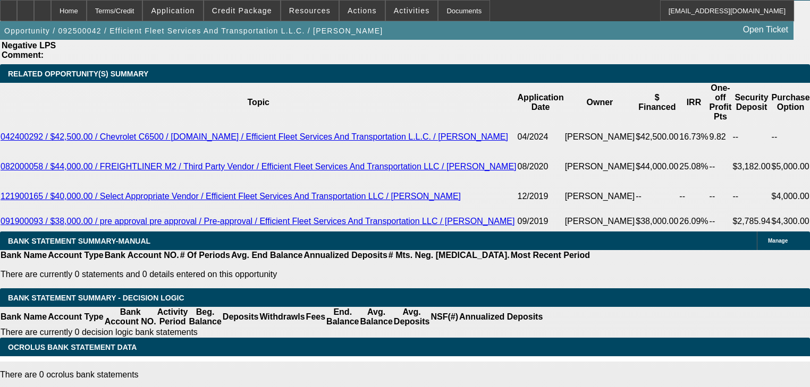
scroll to position [1900, 0]
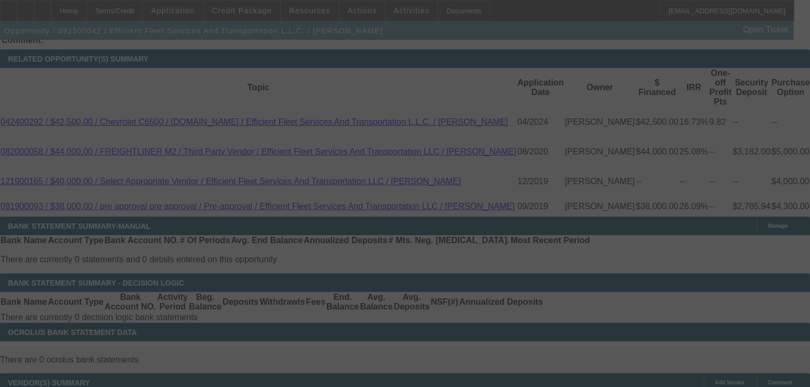
select select "0"
select select "2"
select select "0"
select select "6"
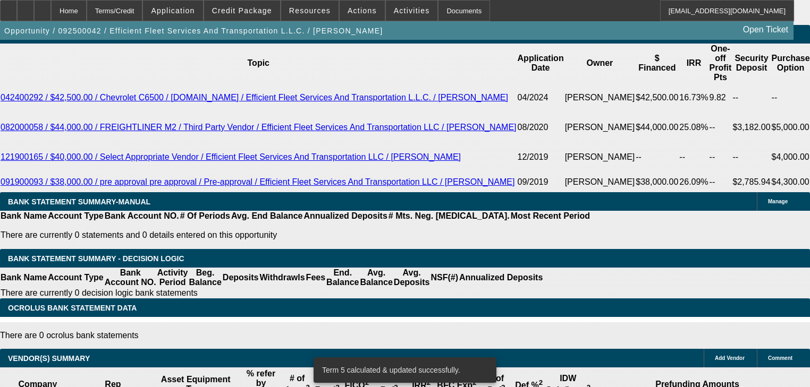
scroll to position [1942, 0]
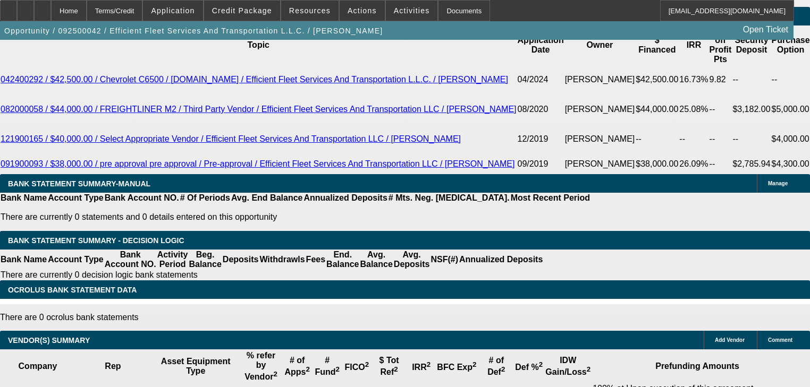
type input "UNKNOWN"
type input "1"
type input "$1,339.37"
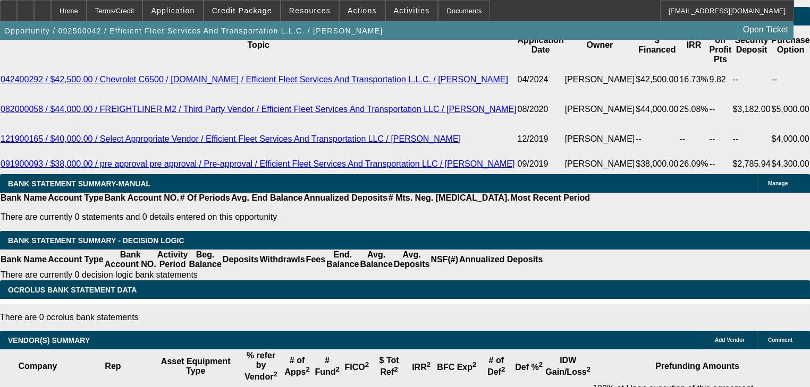
type input "11"
type input "$1,628.14"
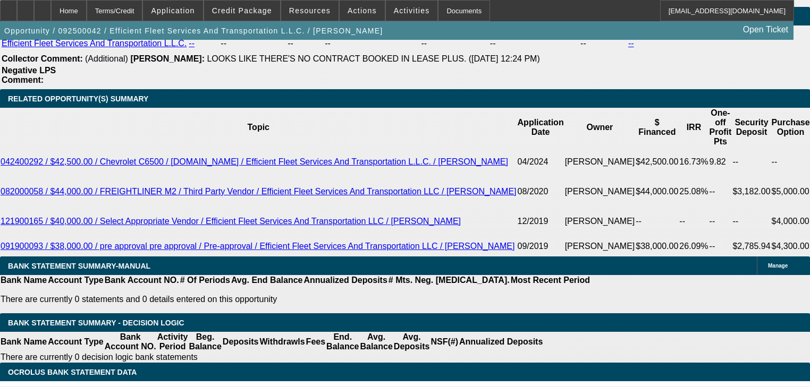
scroll to position [1857, 0]
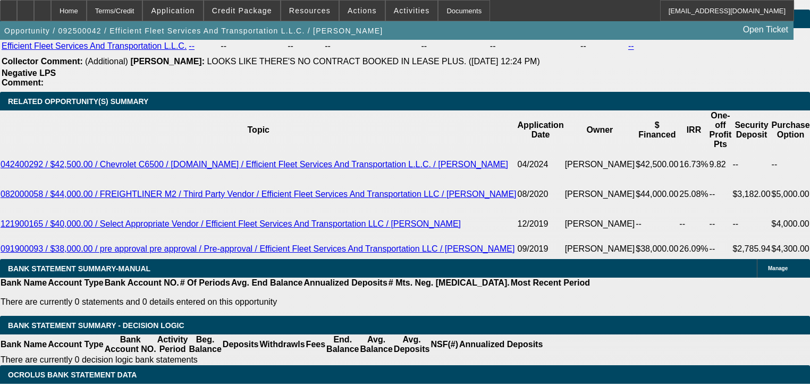
type input "11"
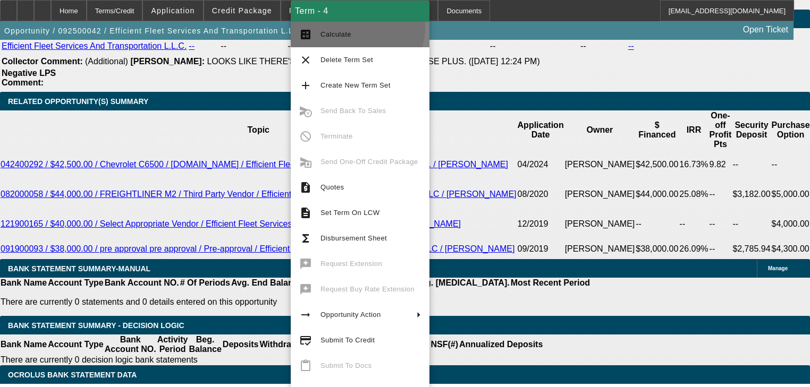
click at [341, 26] on button "calculate Calculate" at bounding box center [360, 35] width 139 height 26
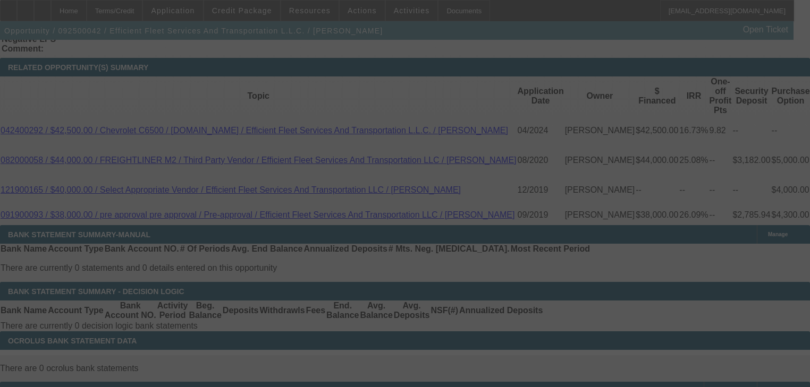
scroll to position [1942, 0]
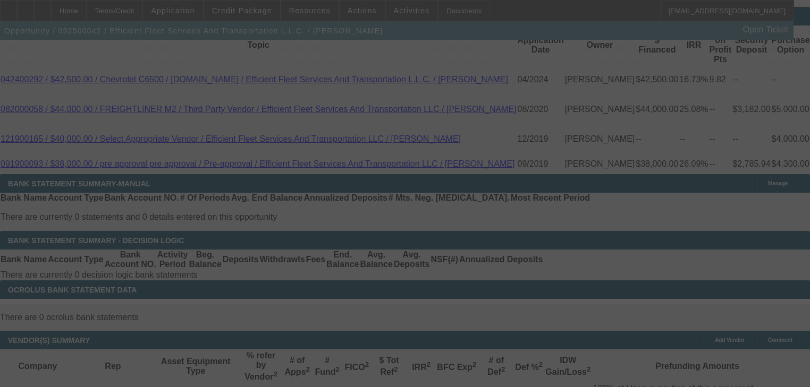
select select "0"
select select "6"
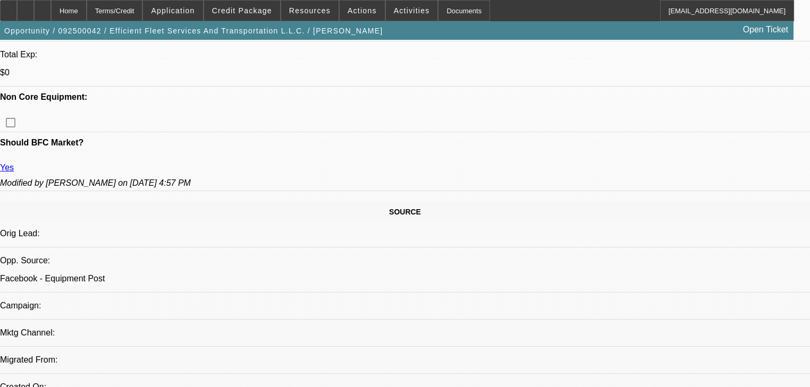
scroll to position [242, 0]
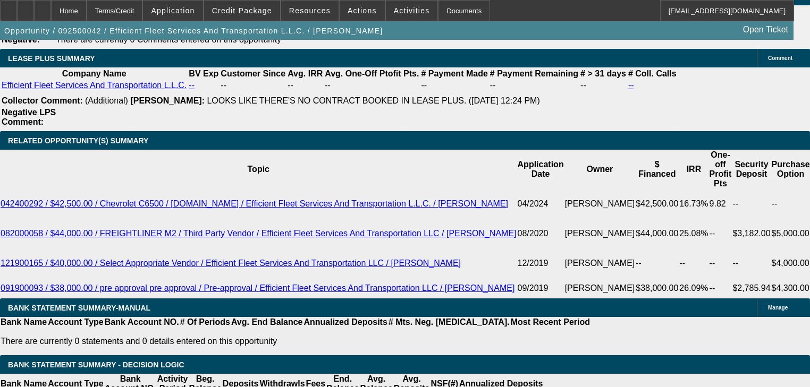
scroll to position [1815, 0]
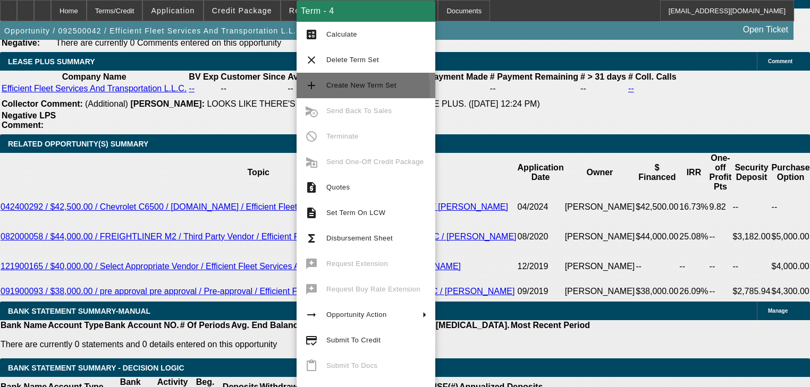
click at [313, 91] on button "add Create New Term Set" at bounding box center [366, 86] width 139 height 26
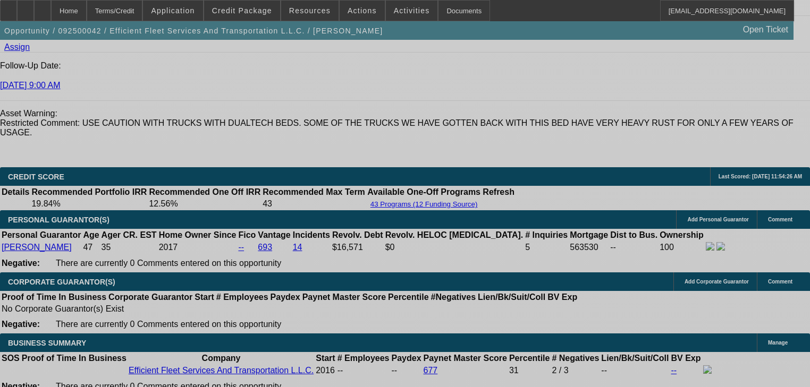
select select "0"
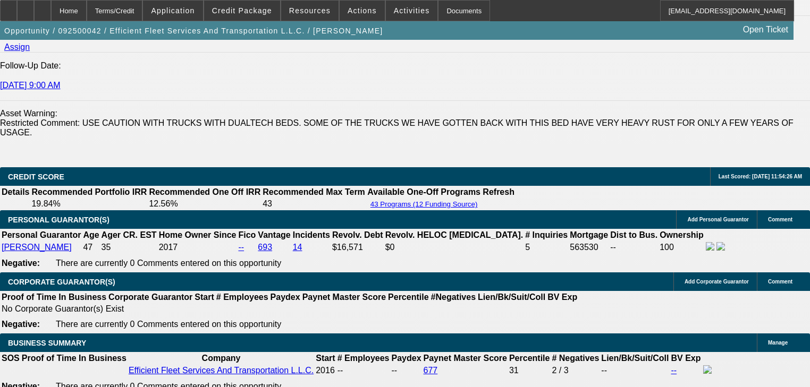
select select "0"
select select "6"
select select "0"
select select "2"
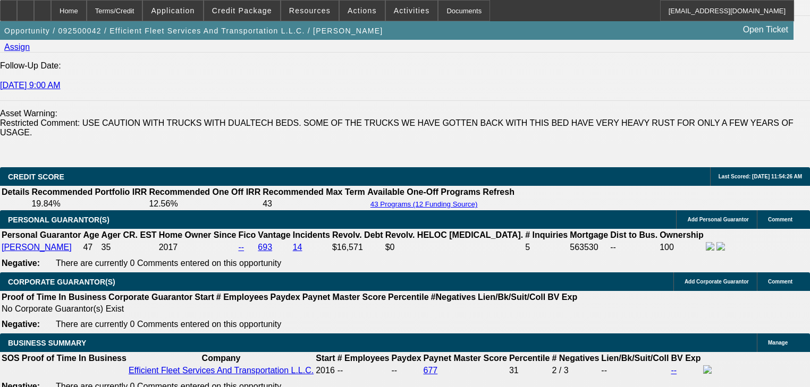
select select "0"
select select "6"
select select "0"
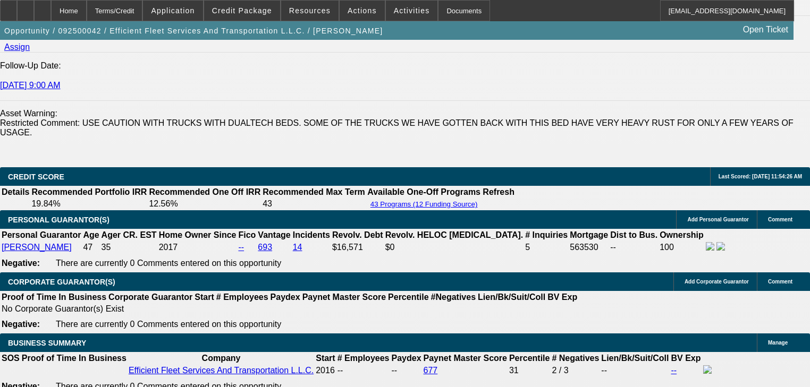
select select "6"
select select "0"
select select "6"
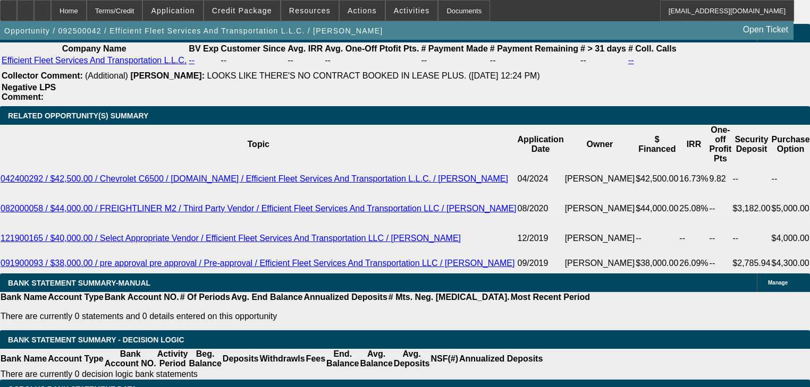
scroll to position [1828, 0]
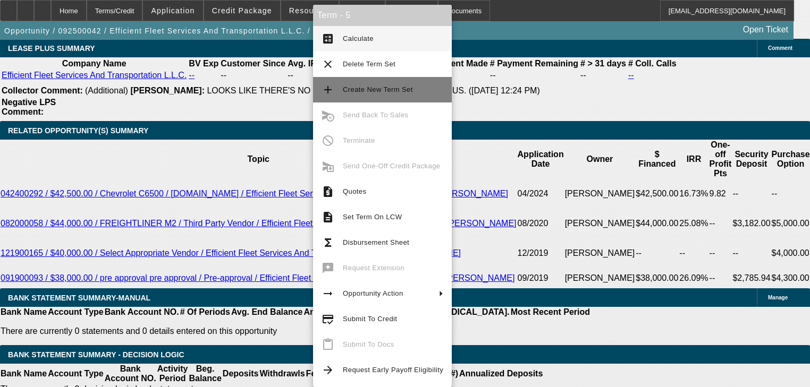
click at [323, 102] on button "add Create New Term Set" at bounding box center [382, 90] width 139 height 26
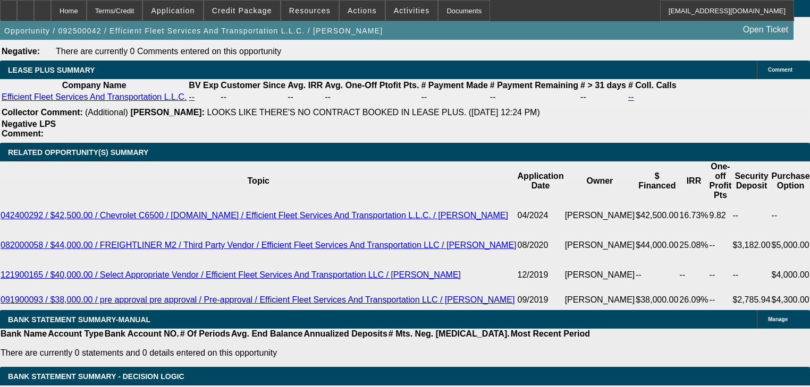
select select "0"
select select "2"
select select "0"
select select "6"
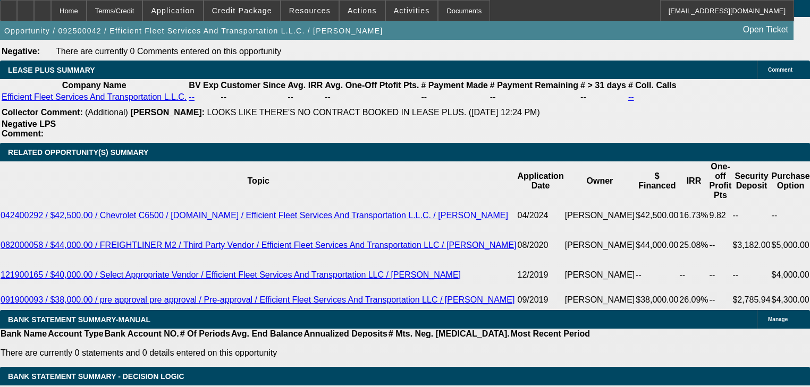
select select "0"
select select "6"
select select "0"
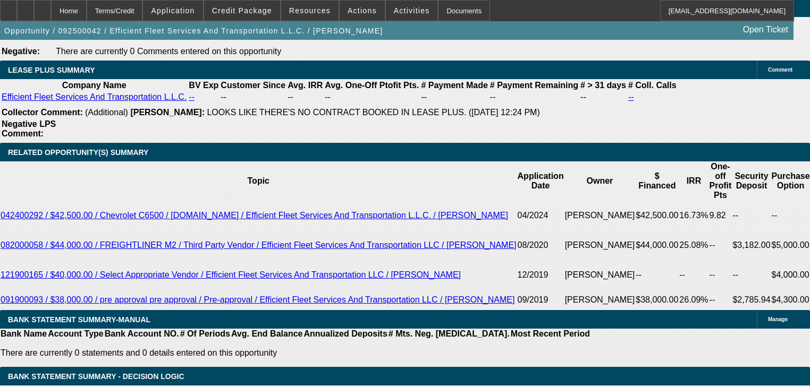
select select "0"
select select "2"
select select "0"
select select "6"
select select "0"
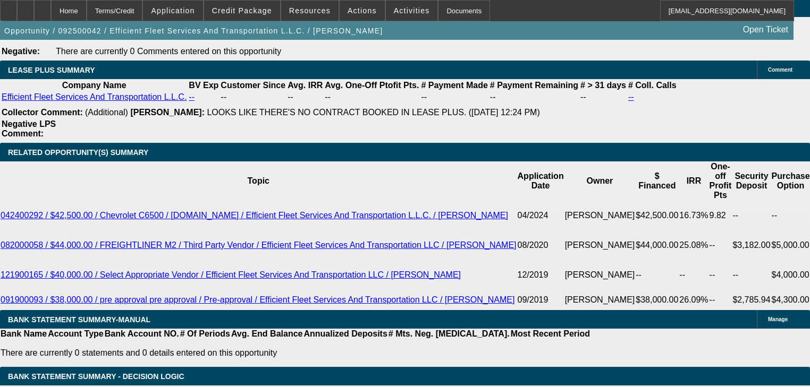
select select "0"
select select "6"
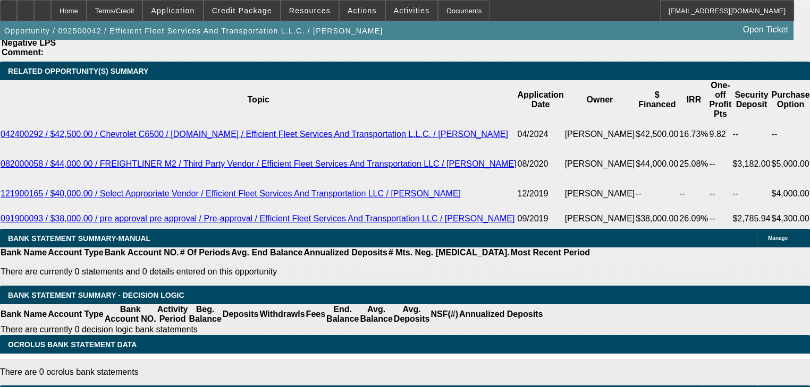
scroll to position [1869, 0]
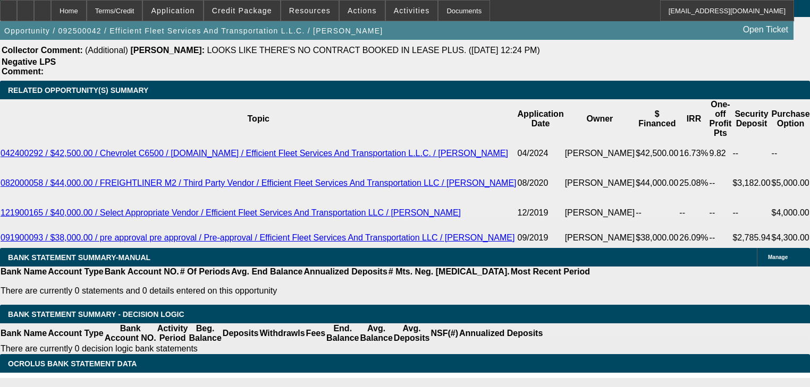
type input "6"
type input "UNKNOWN"
type input "$62,995.00"
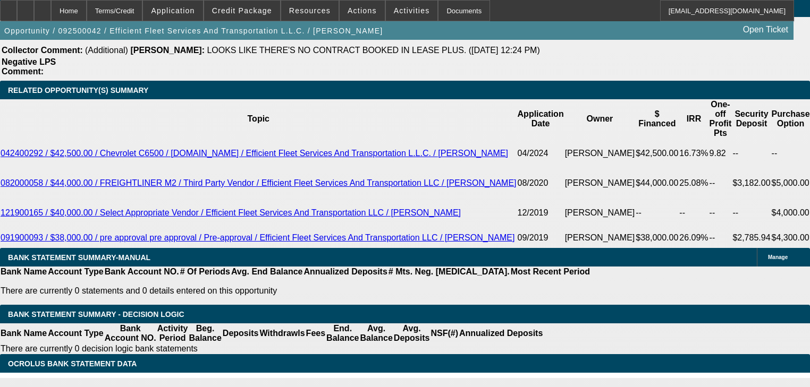
type input "0"
type input "62995"
type input "$0.00"
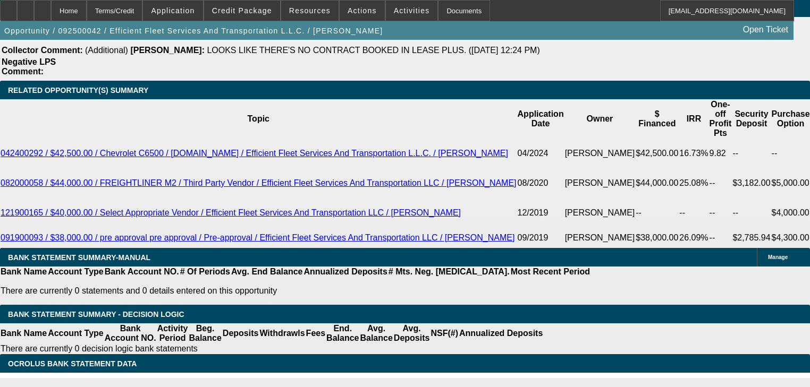
type input "$62,995.00"
type input "0"
type input "62995"
type input "$0.00"
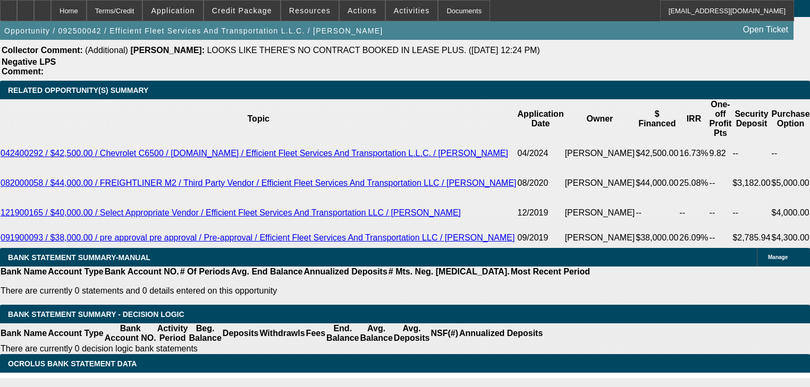
type input "$695.00"
type input "0"
type input "695"
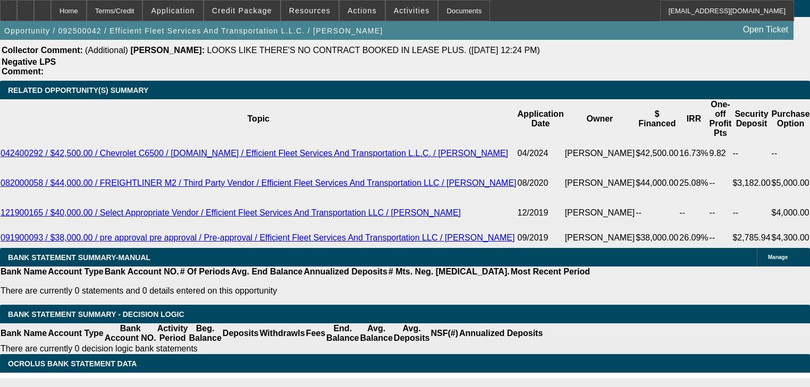
type input "$0.00"
type input "$6,295.00"
type input "$0.00"
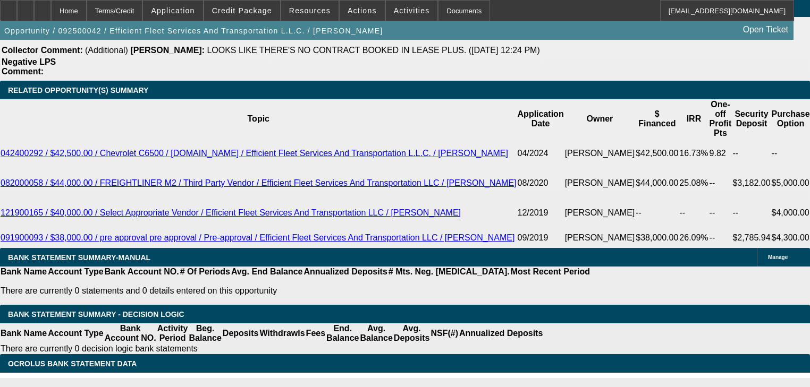
type input "6"
type input "UNKNOWN"
type input "6295"
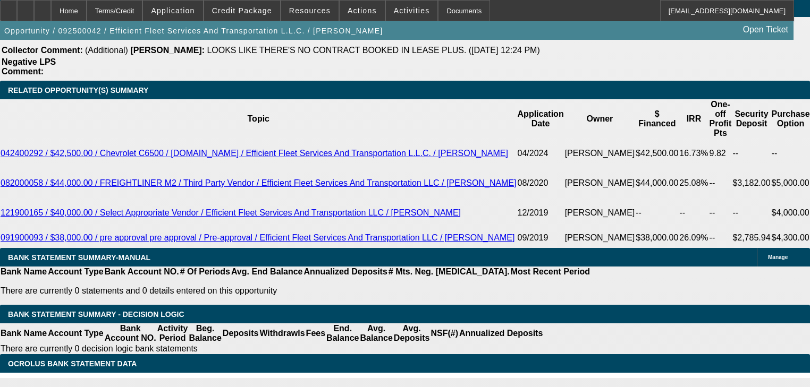
type input "0"
type input "$6,295.00"
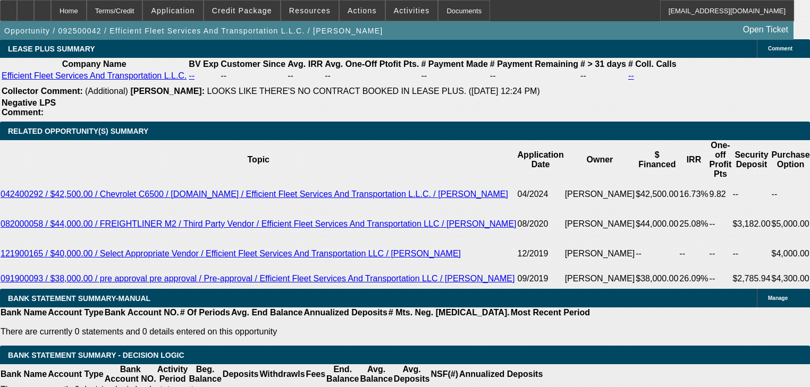
scroll to position [1784, 0]
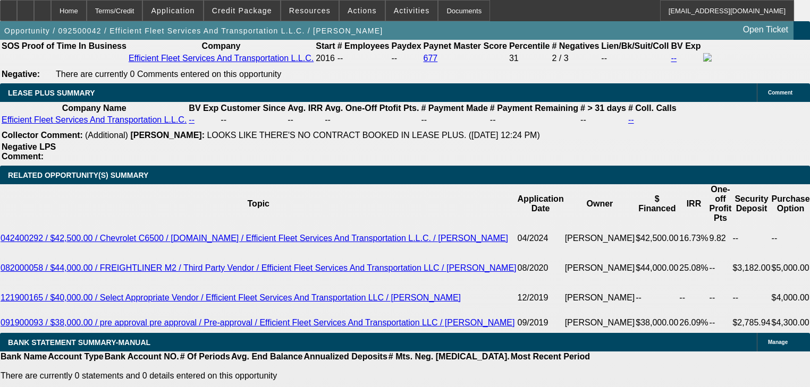
type input "$0.00"
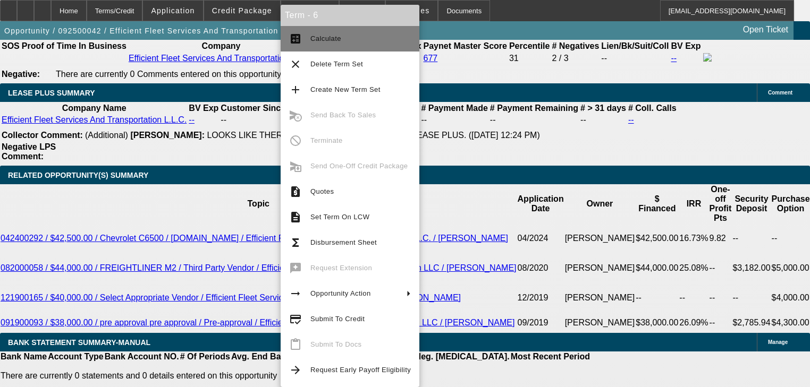
click at [354, 47] on button "calculate Calculate" at bounding box center [350, 39] width 139 height 26
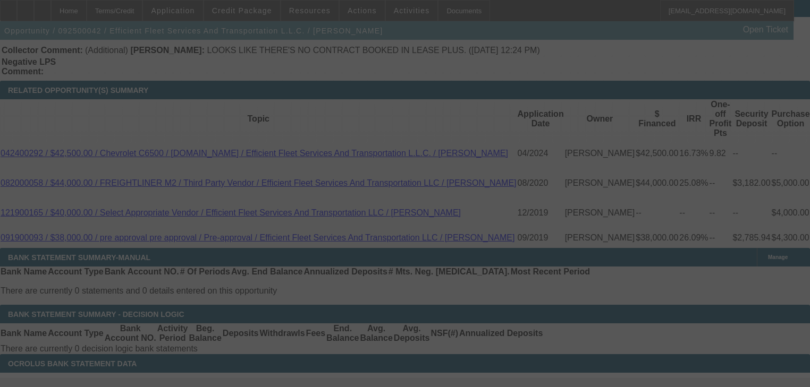
scroll to position [1954, 0]
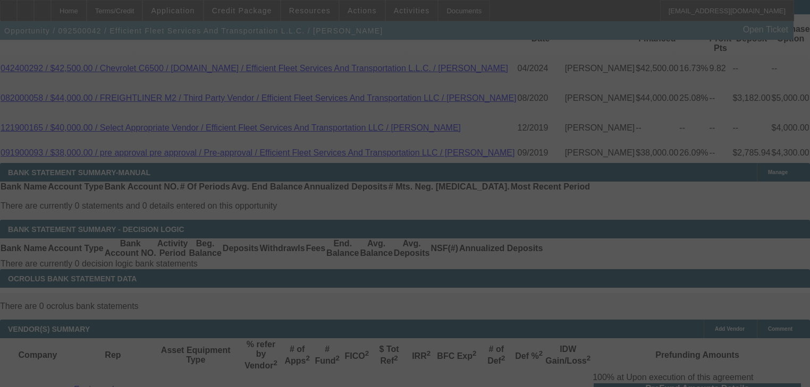
select select "0"
select select "6"
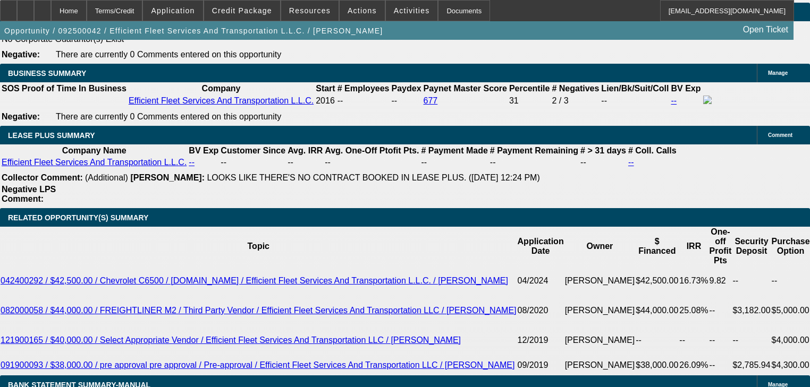
scroll to position [1911, 0]
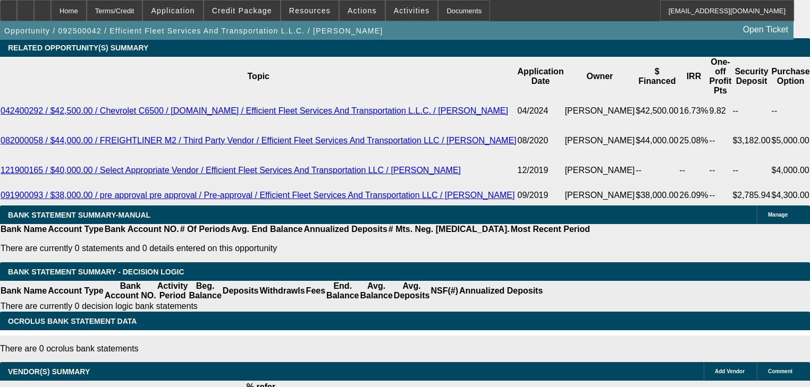
type input "UNKNOWN"
type input "8"
type input "$1,537.89"
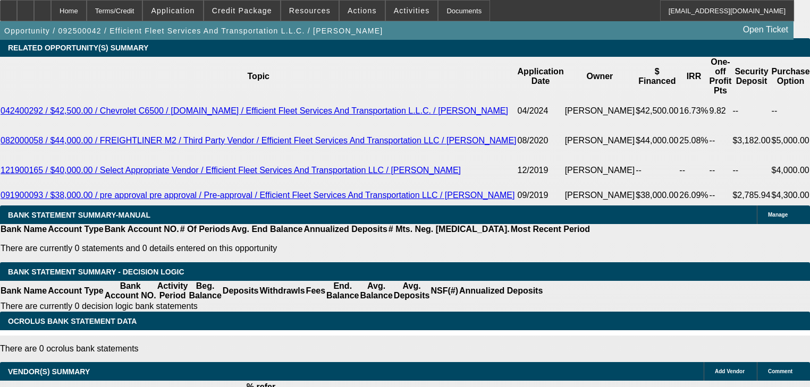
type input "8"
type input "1"
type input "$1,339.37"
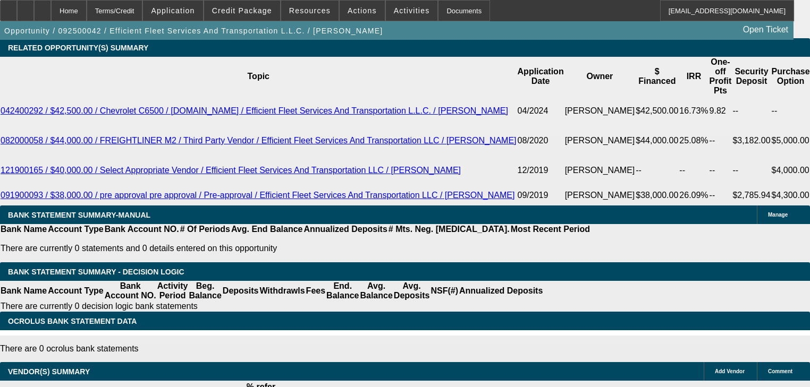
type input "12"
type input "$1,658.90"
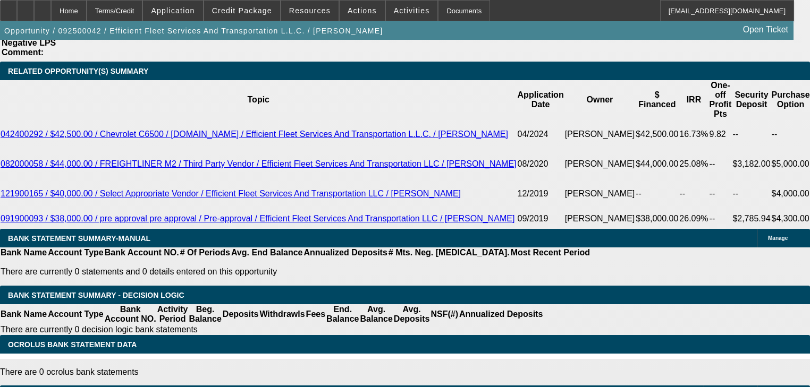
scroll to position [1826, 0]
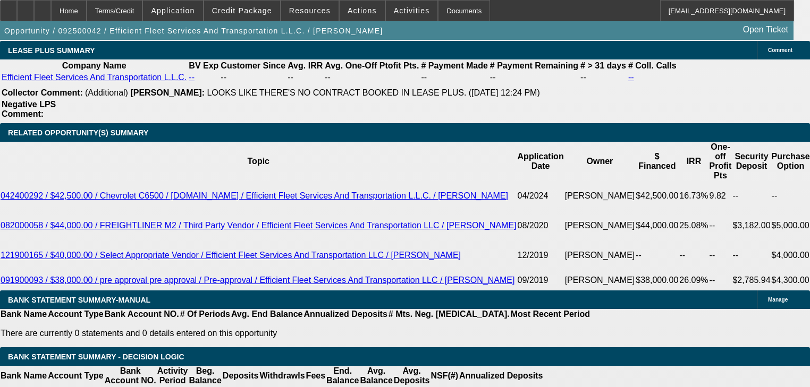
type input "12"
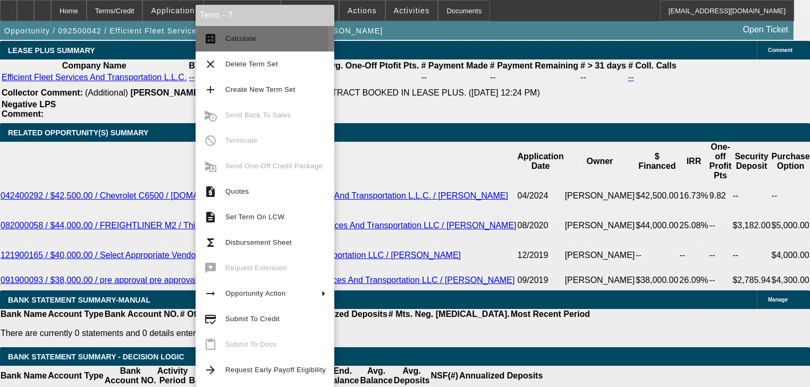
click at [234, 41] on span "Calculate" at bounding box center [240, 39] width 31 height 8
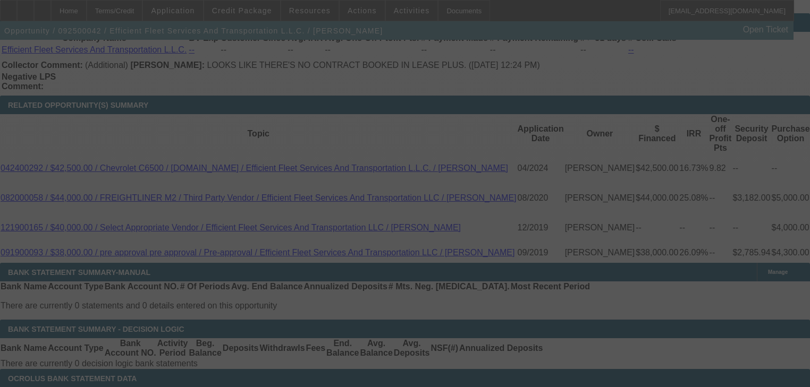
scroll to position [1869, 0]
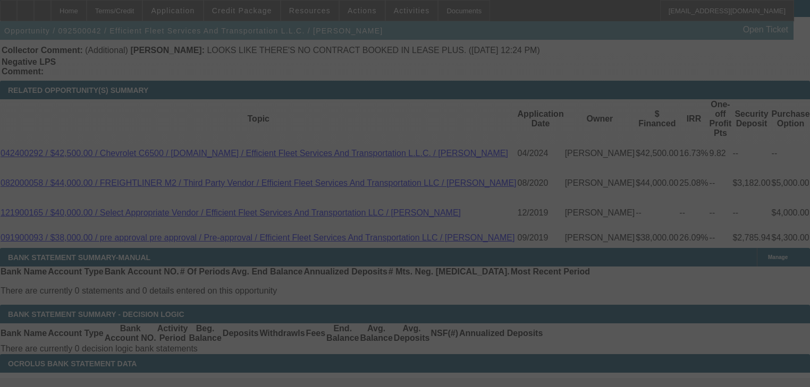
select select "0"
select select "2"
select select "0"
select select "6"
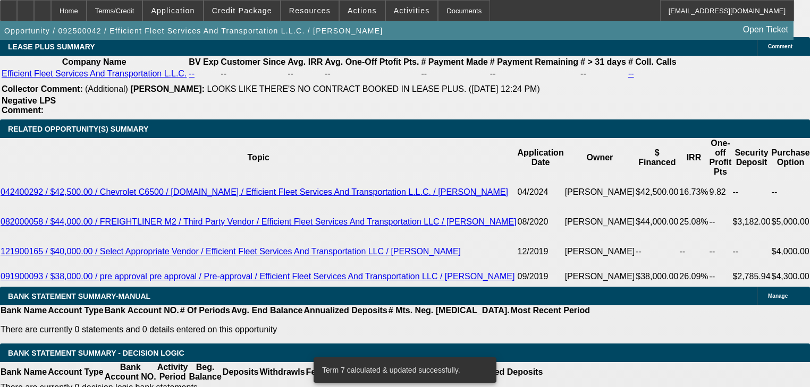
scroll to position [1826, 0]
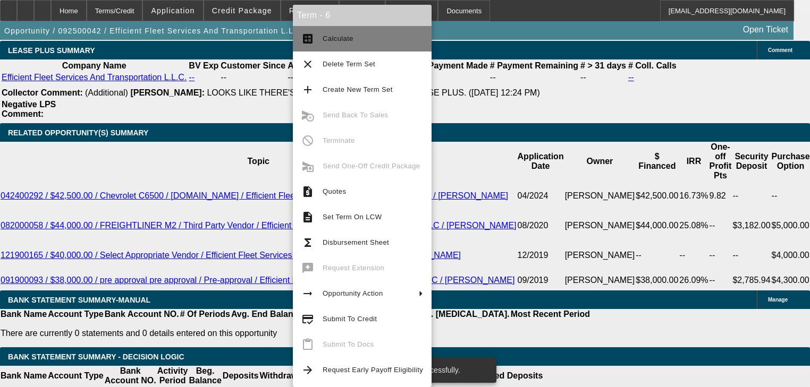
click at [318, 50] on button "calculate Calculate" at bounding box center [362, 39] width 139 height 26
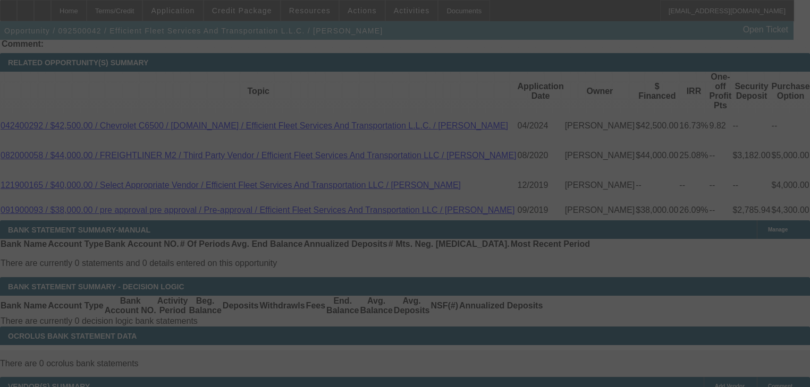
scroll to position [1911, 0]
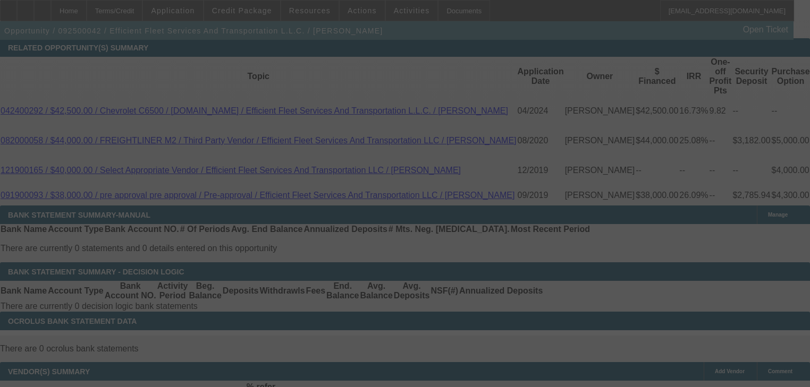
select select "0"
select select "6"
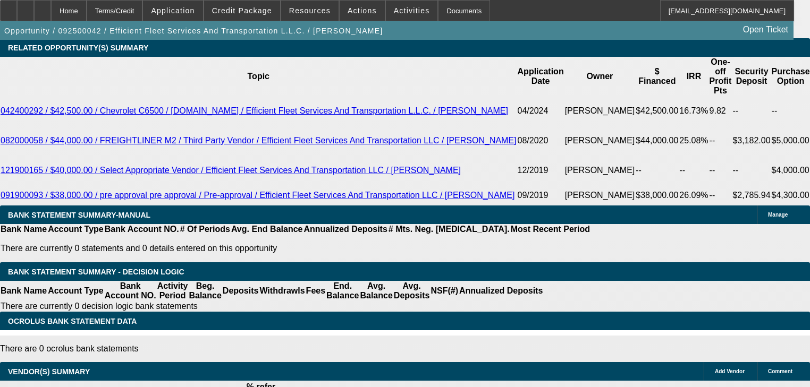
type input "UNKNOWN"
type input "11"
type input "$1,628.14"
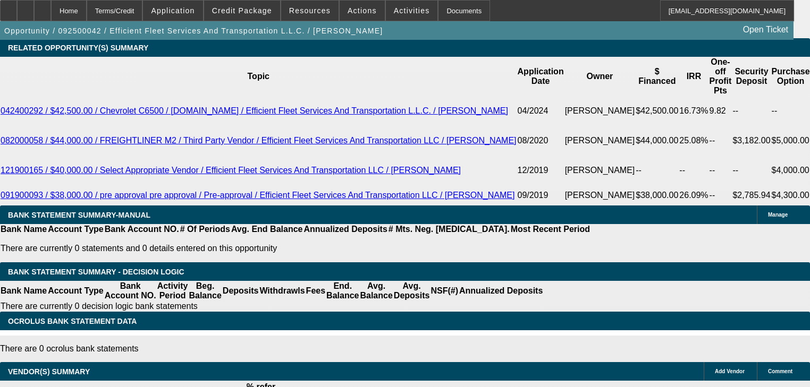
scroll to position [1869, 0]
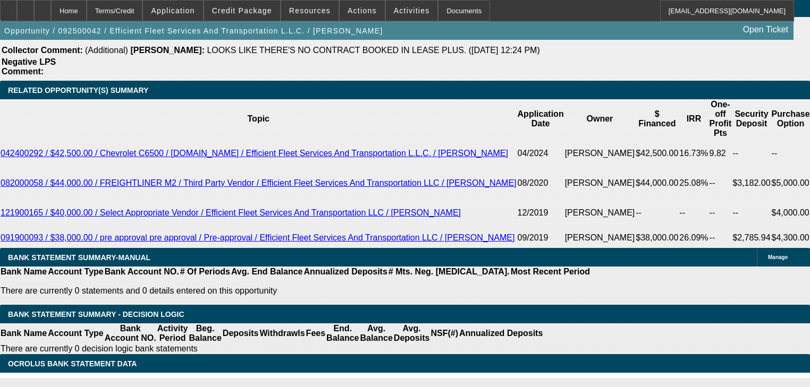
type input "11"
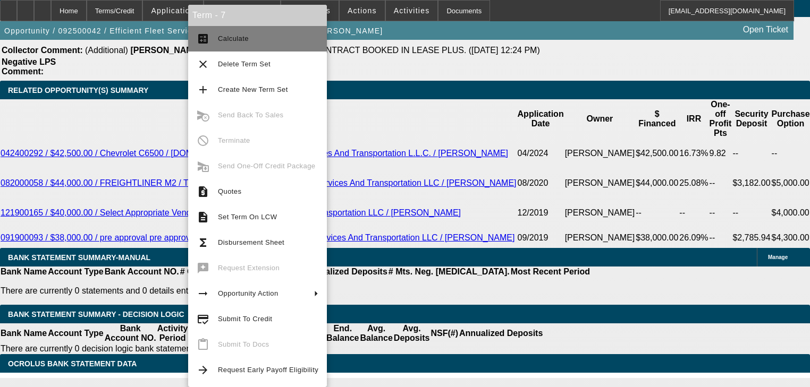
click at [205, 47] on button "calculate Calculate" at bounding box center [257, 39] width 139 height 26
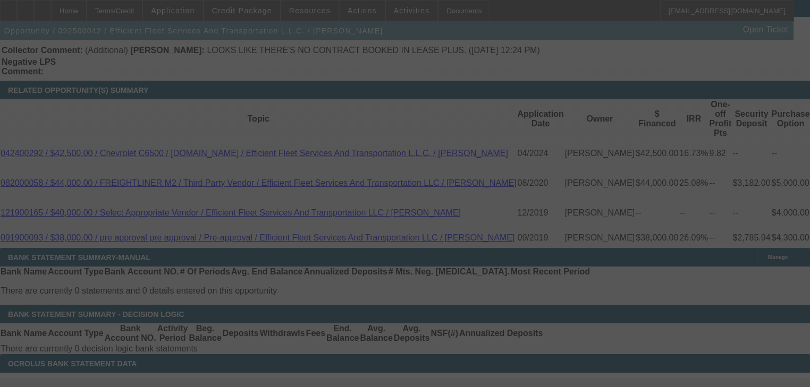
select select "0"
select select "2"
select select "0"
select select "6"
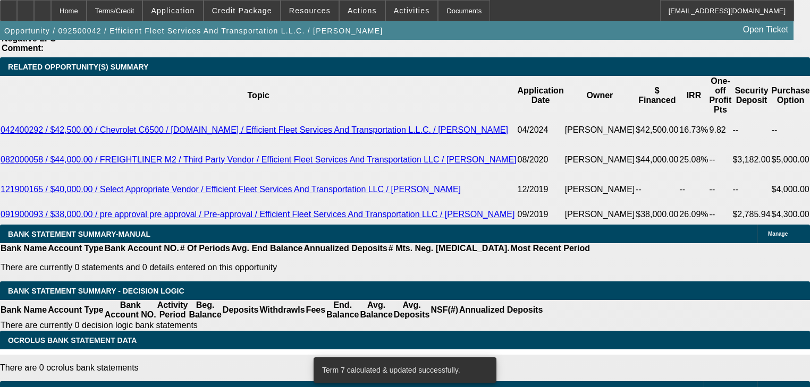
scroll to position [1911, 0]
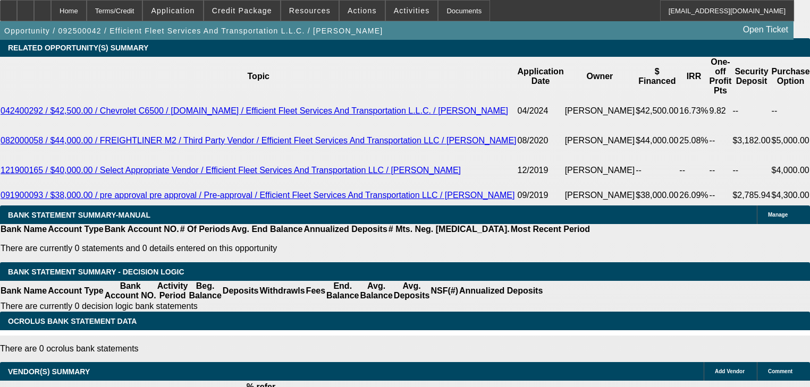
type input "UNKNOWN"
type input "1"
type input "$1,339.37"
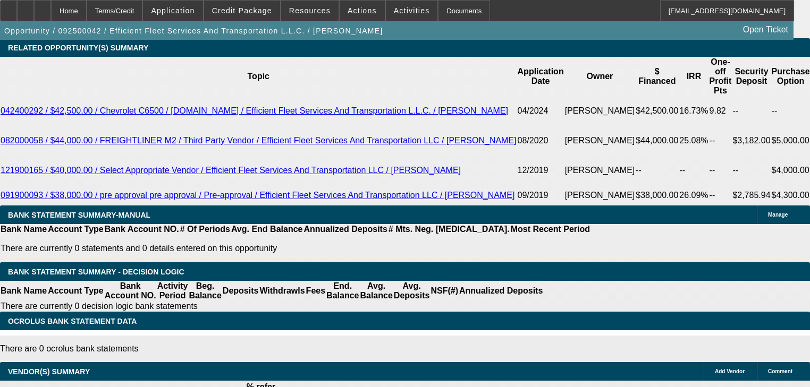
type input "10"
type input "$1,597.72"
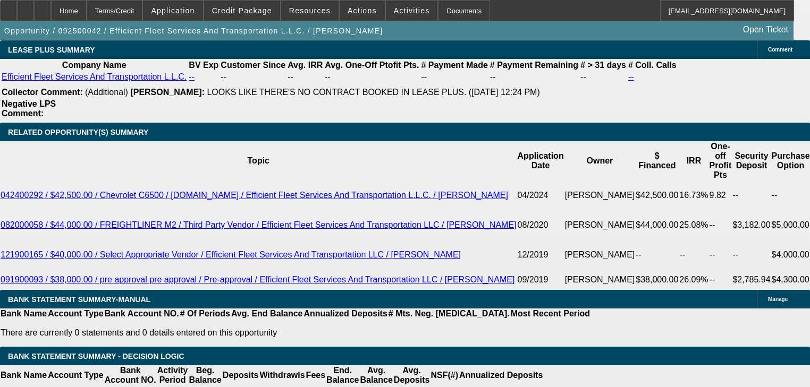
scroll to position [1826, 0]
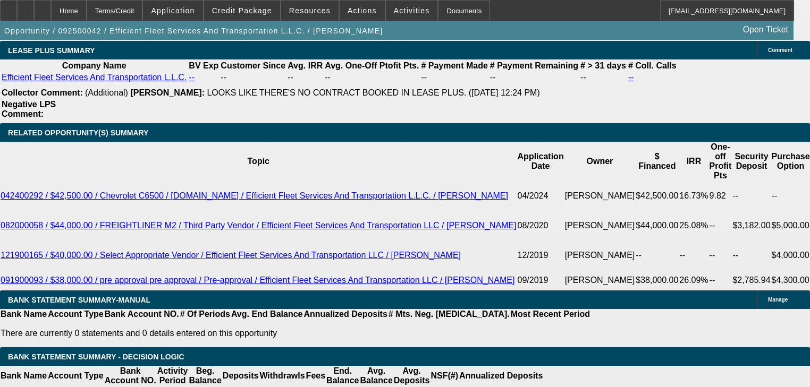
type input "10"
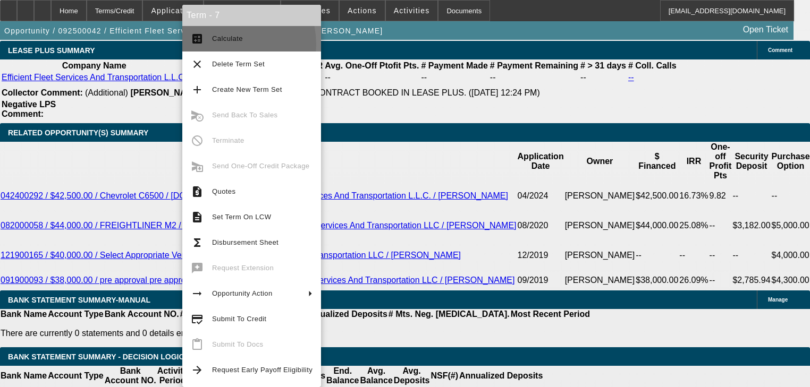
click at [223, 45] on button "calculate Calculate" at bounding box center [251, 39] width 139 height 26
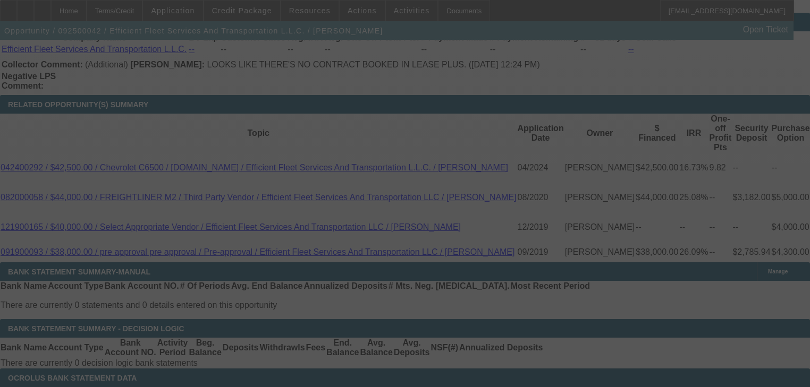
scroll to position [1869, 0]
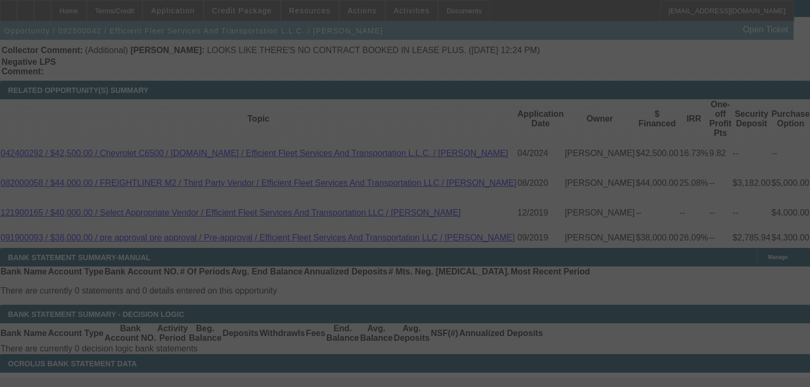
select select "0"
select select "2"
select select "0"
select select "6"
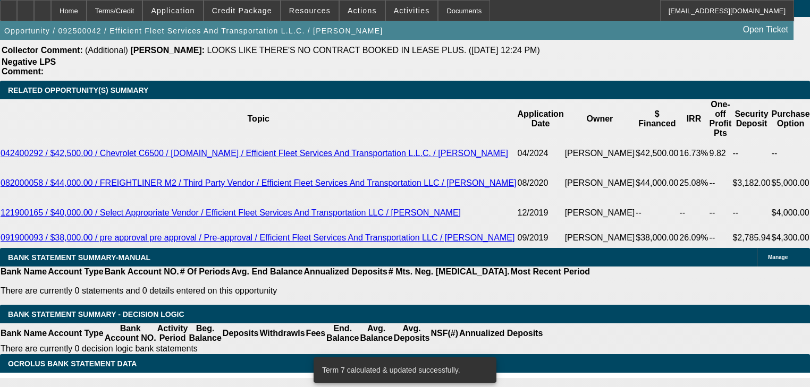
scroll to position [1911, 0]
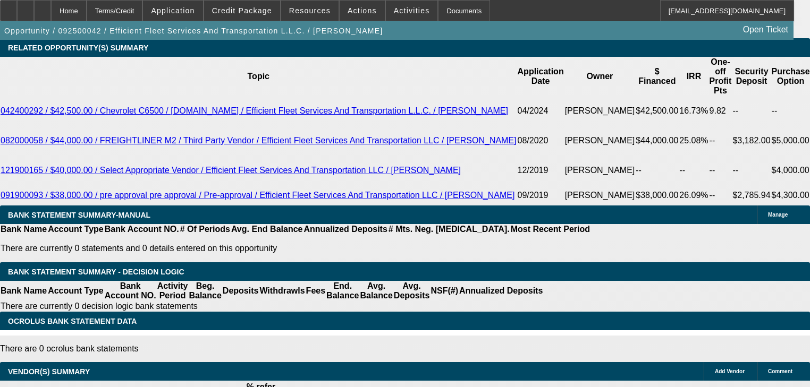
type input "2"
type input "UNKNOWN"
type input "2525"
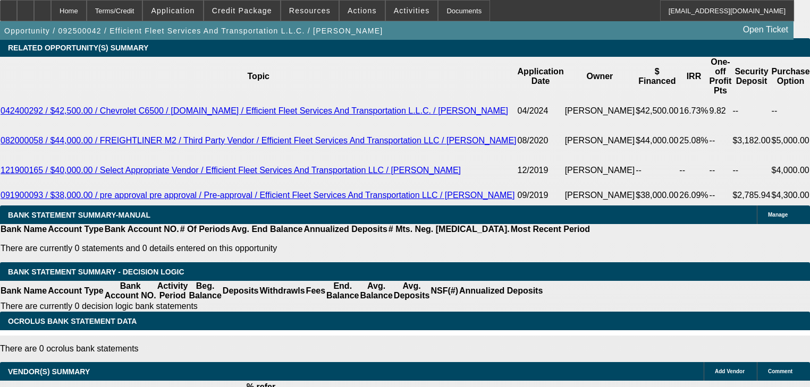
type input "36.8"
type input "1"
type input "1525"
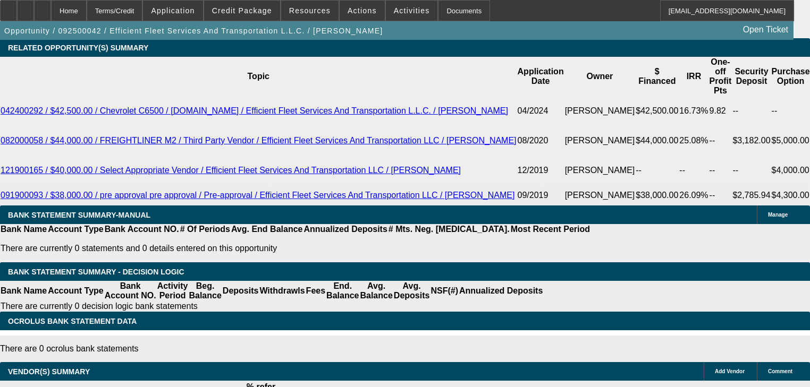
type input "7.6"
type input "$1,525.00"
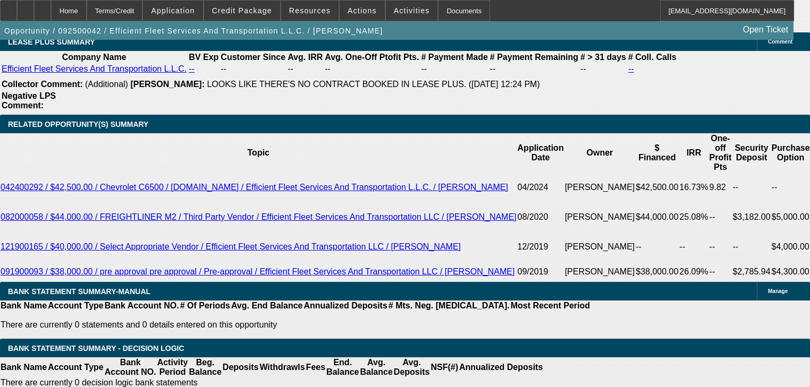
scroll to position [1826, 0]
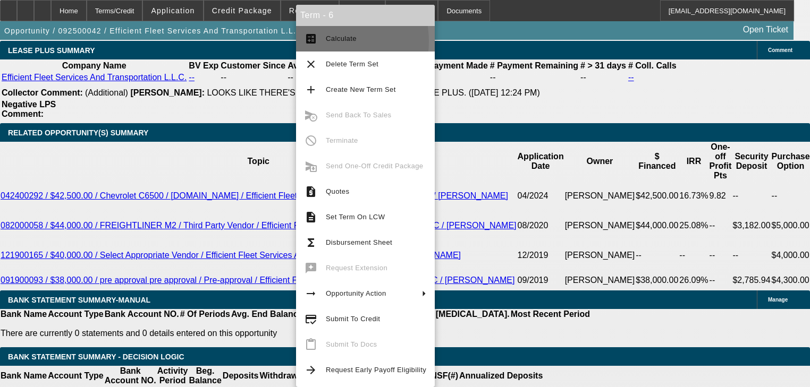
click at [328, 41] on span "Calculate" at bounding box center [341, 39] width 31 height 8
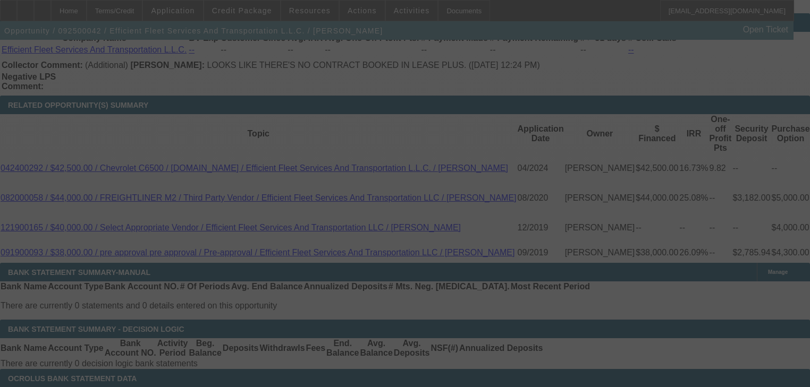
scroll to position [1869, 0]
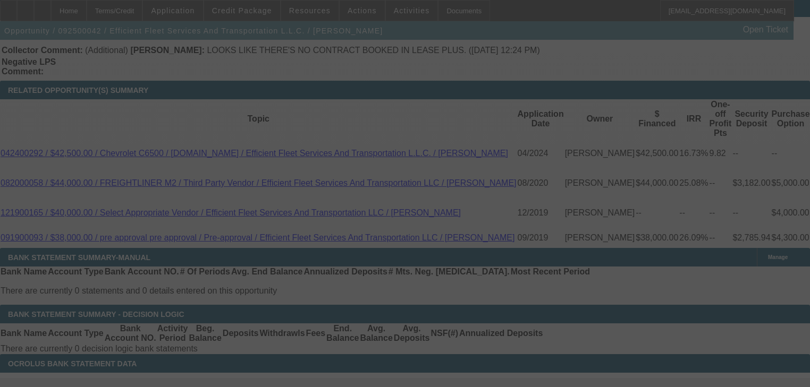
select select "0"
select select "6"
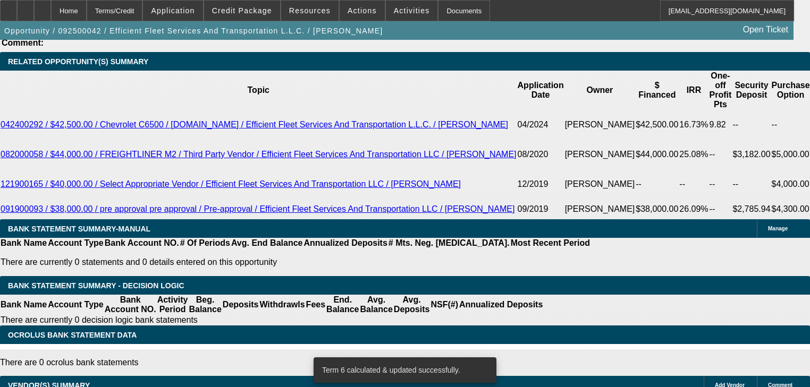
scroll to position [1911, 0]
